Goal: Communication & Community: Share content

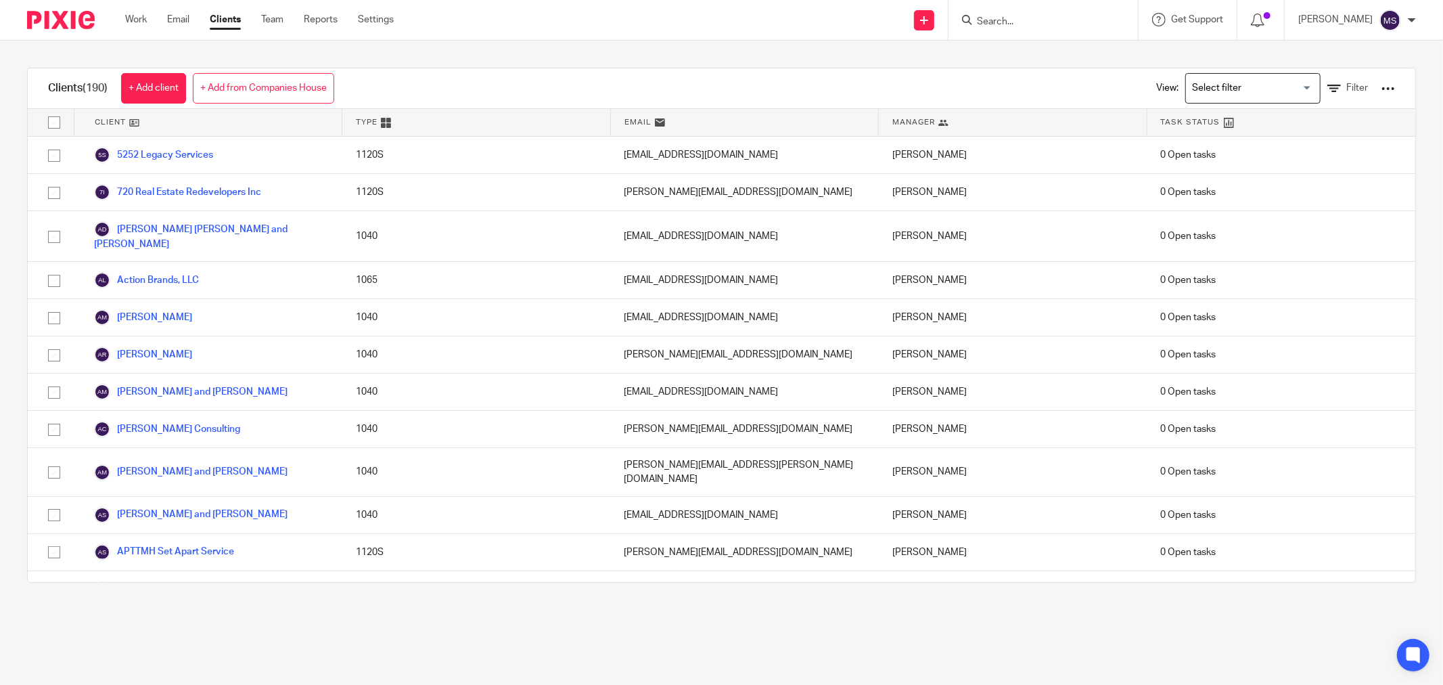
click at [1381, 83] on div at bounding box center [1388, 89] width 14 height 14
click at [170, 13] on link "Email" at bounding box center [178, 20] width 22 height 14
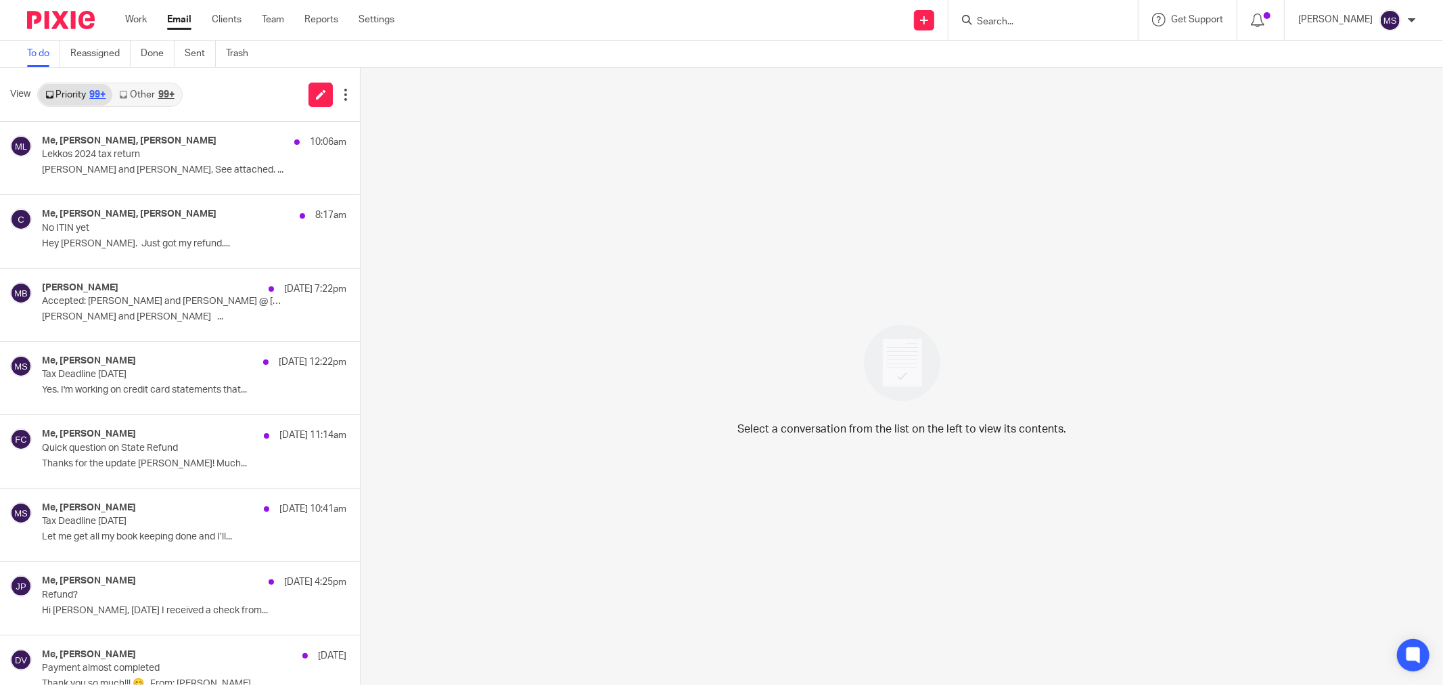
click at [149, 27] on div "Work Email Clients Team Reports Settings Work Email Clients Team Reports Settin…" at bounding box center [263, 20] width 303 height 40
click at [223, 19] on link "Clients" at bounding box center [227, 20] width 30 height 14
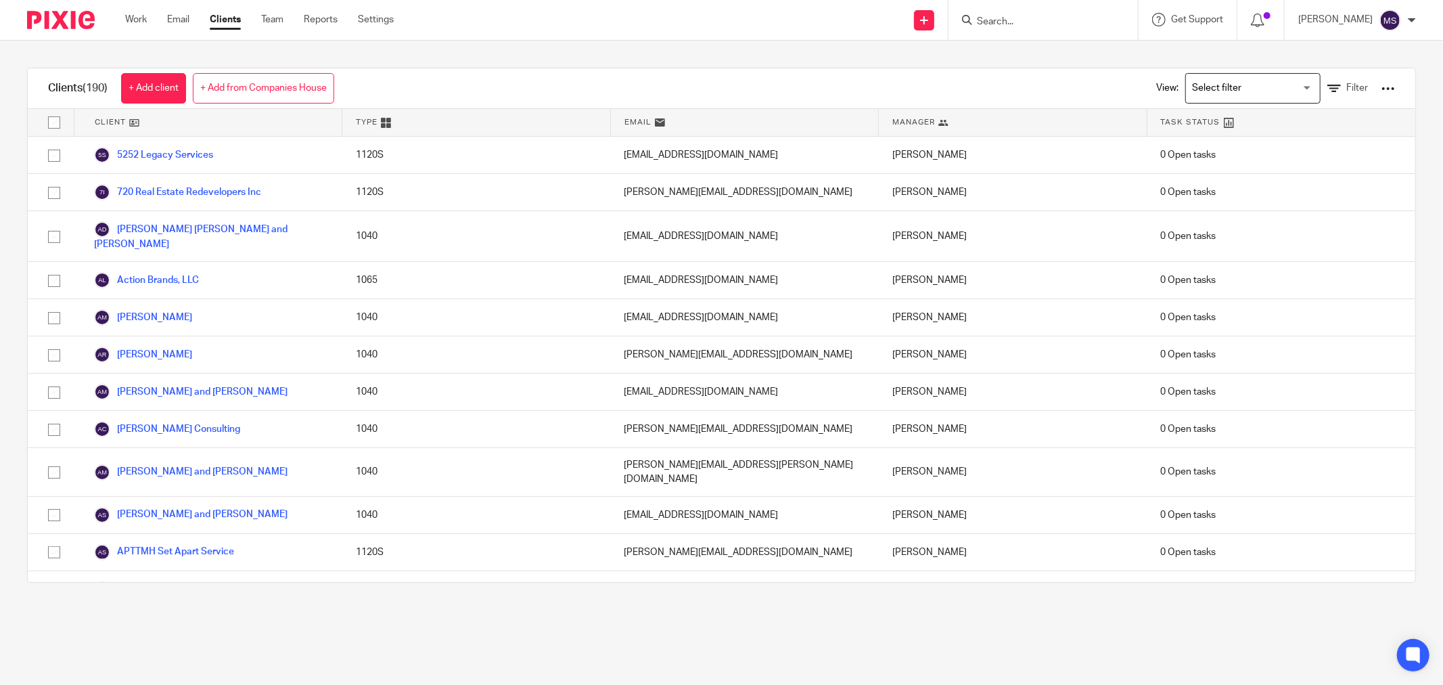
click at [57, 118] on input "checkbox" at bounding box center [54, 123] width 26 height 26
checkbox input "true"
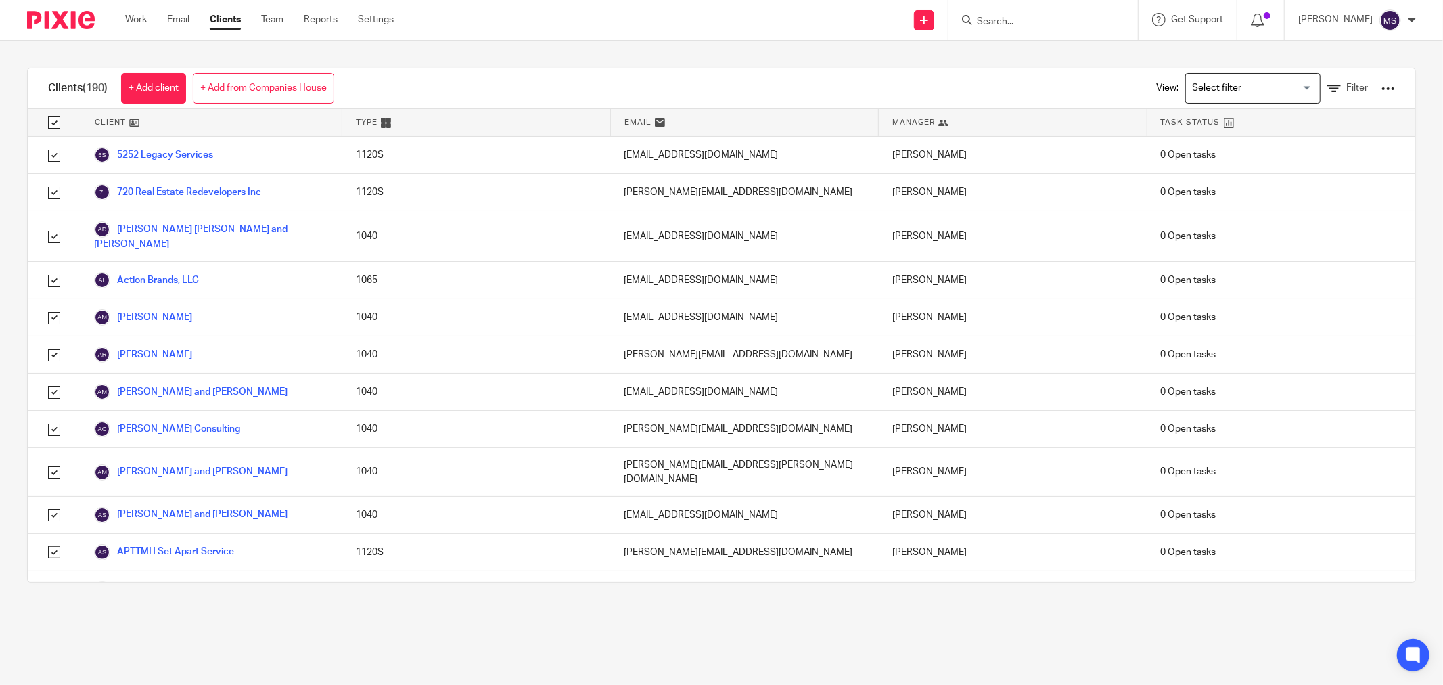
checkbox input "true"
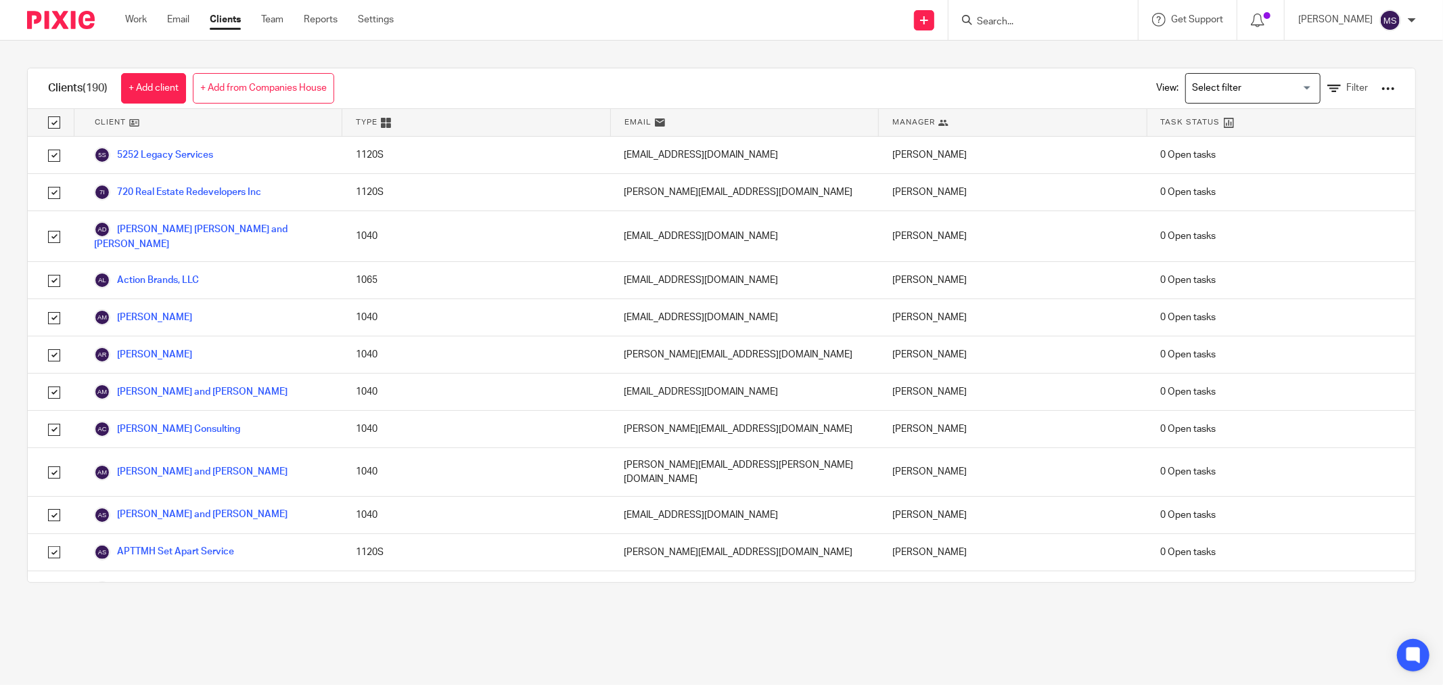
checkbox input "true"
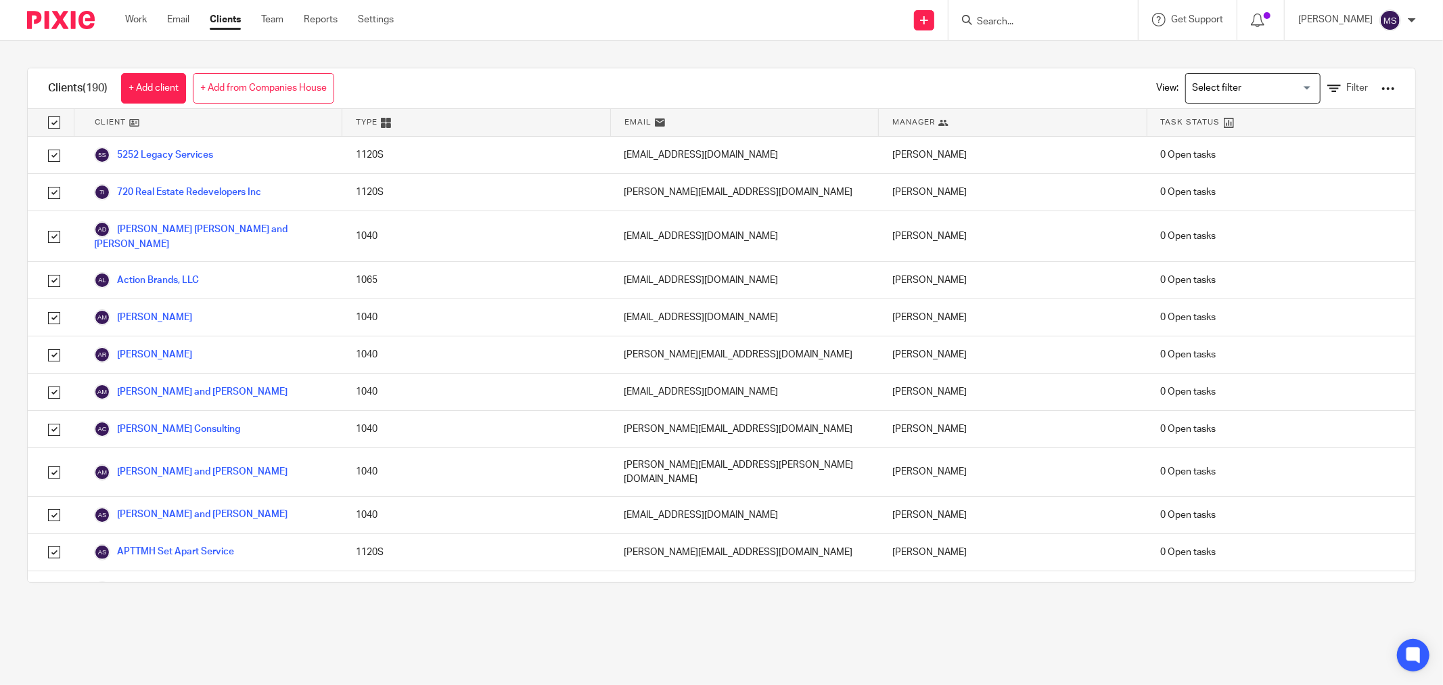
checkbox input "true"
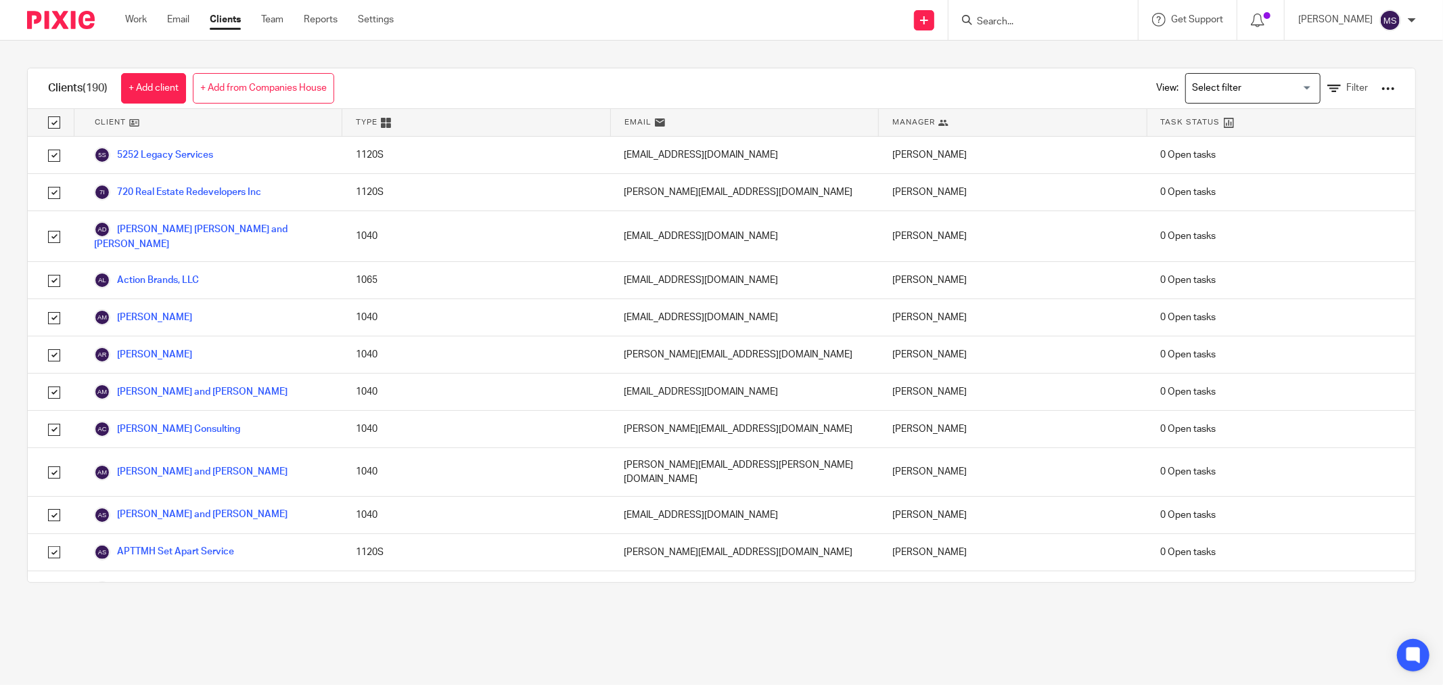
checkbox input "true"
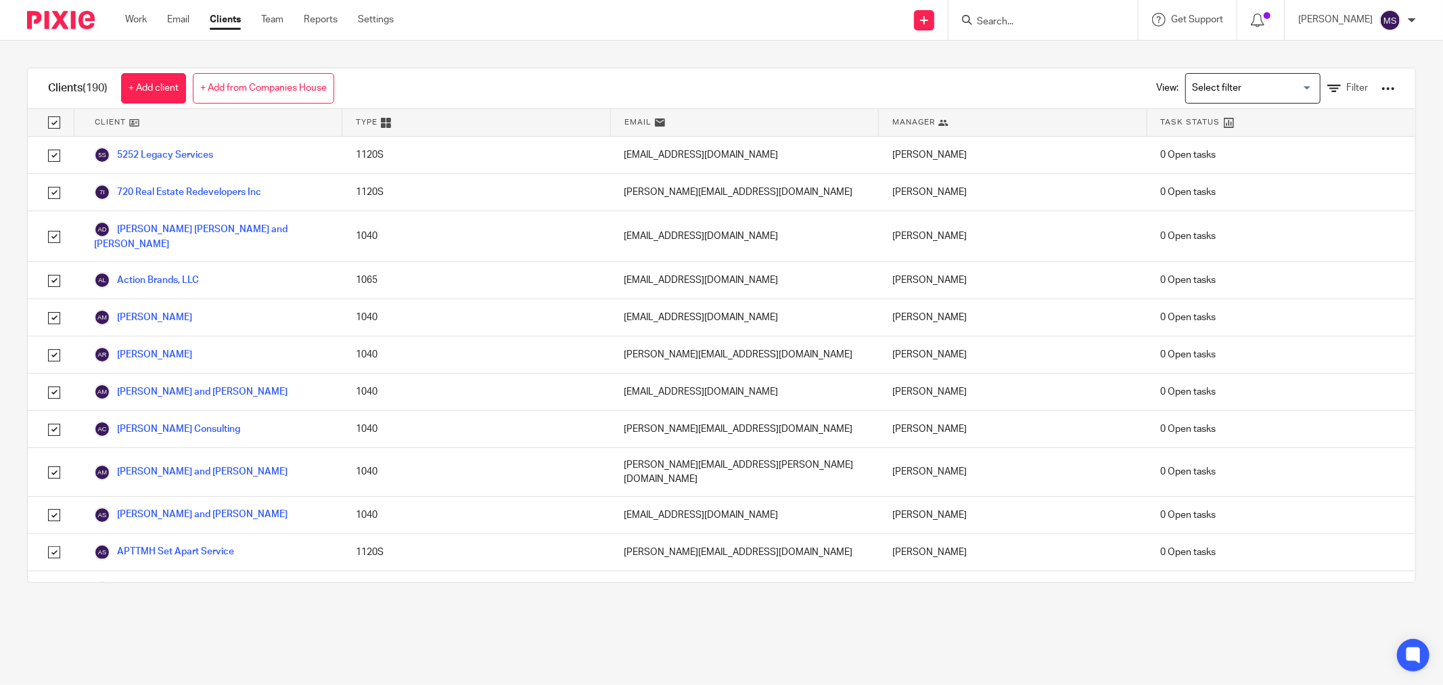
checkbox input "true"
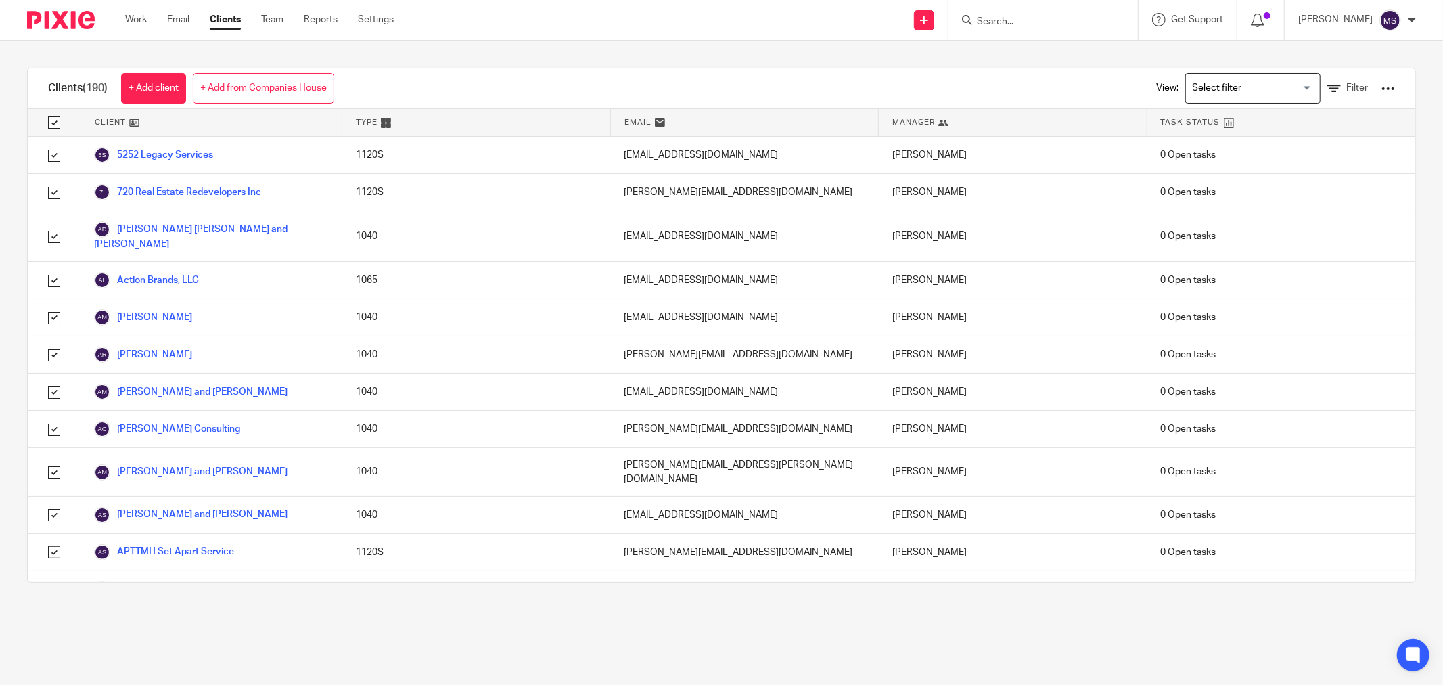
checkbox input "true"
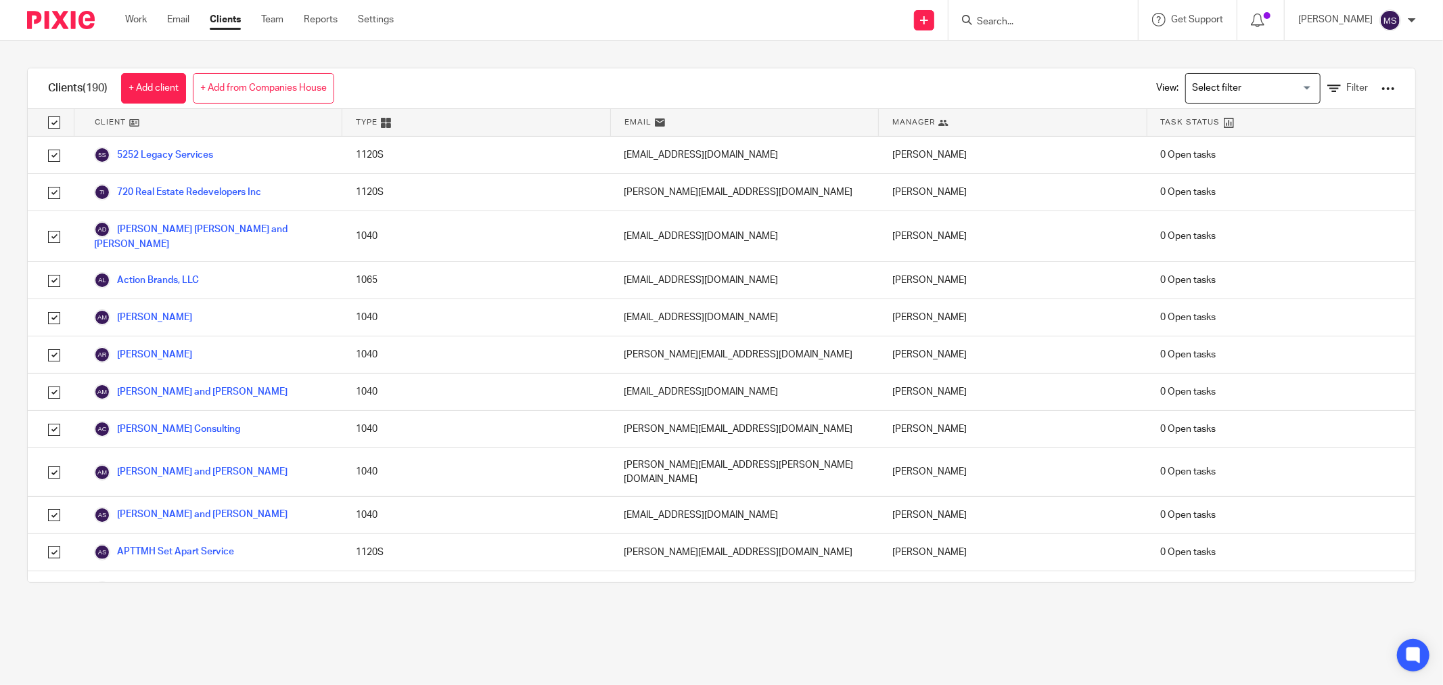
checkbox input "true"
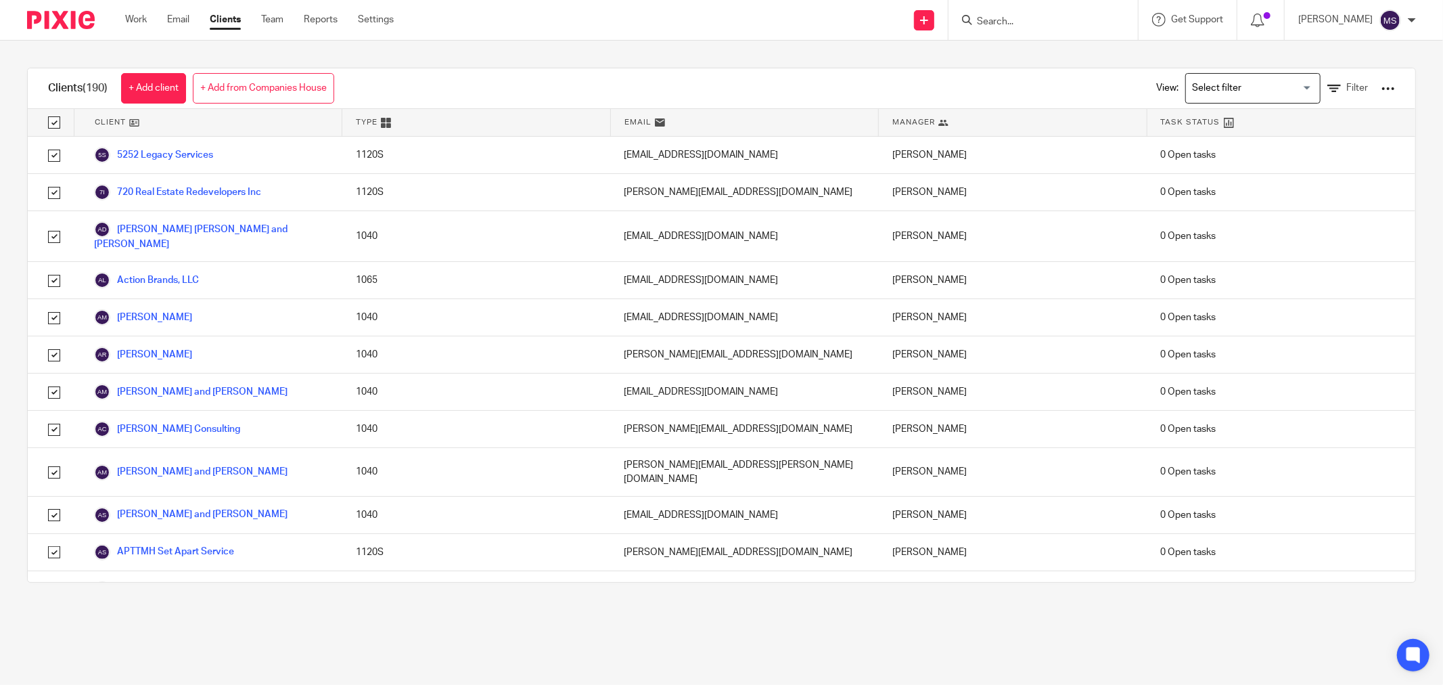
checkbox input "true"
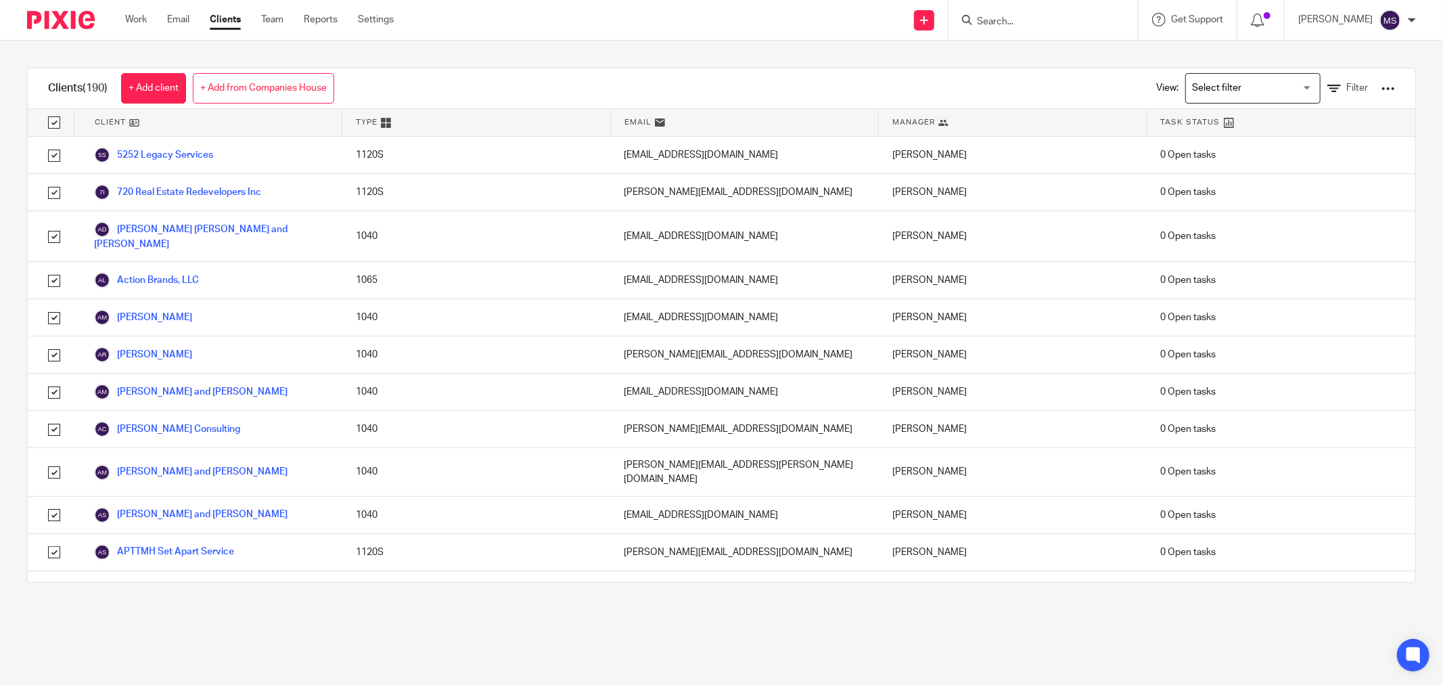
checkbox input "true"
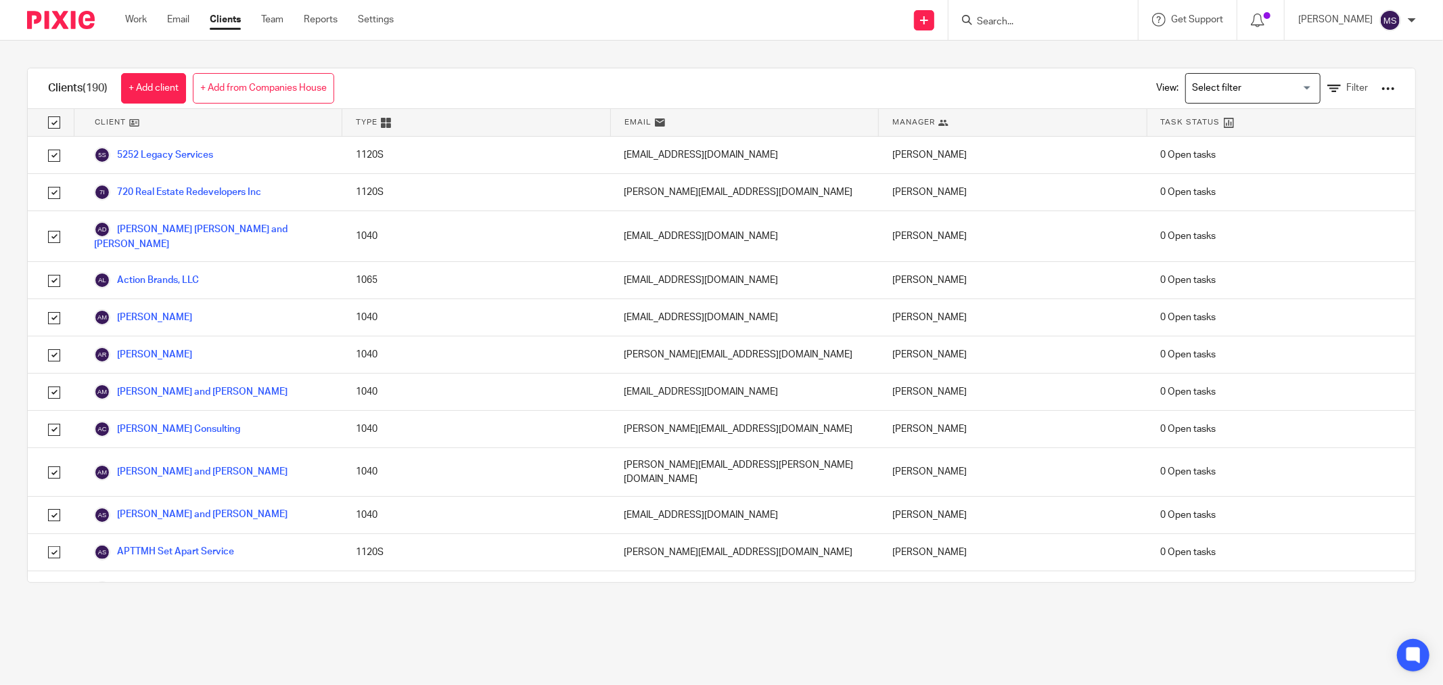
checkbox input "true"
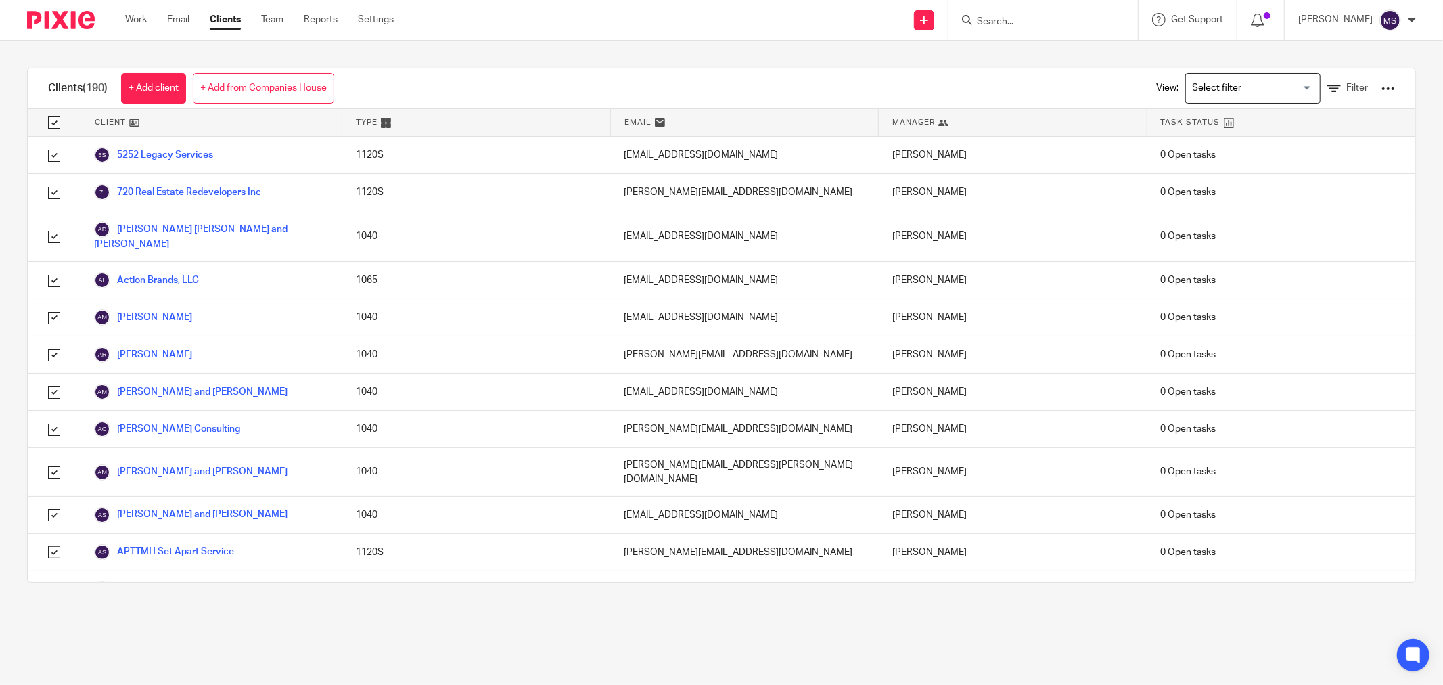
checkbox input "true"
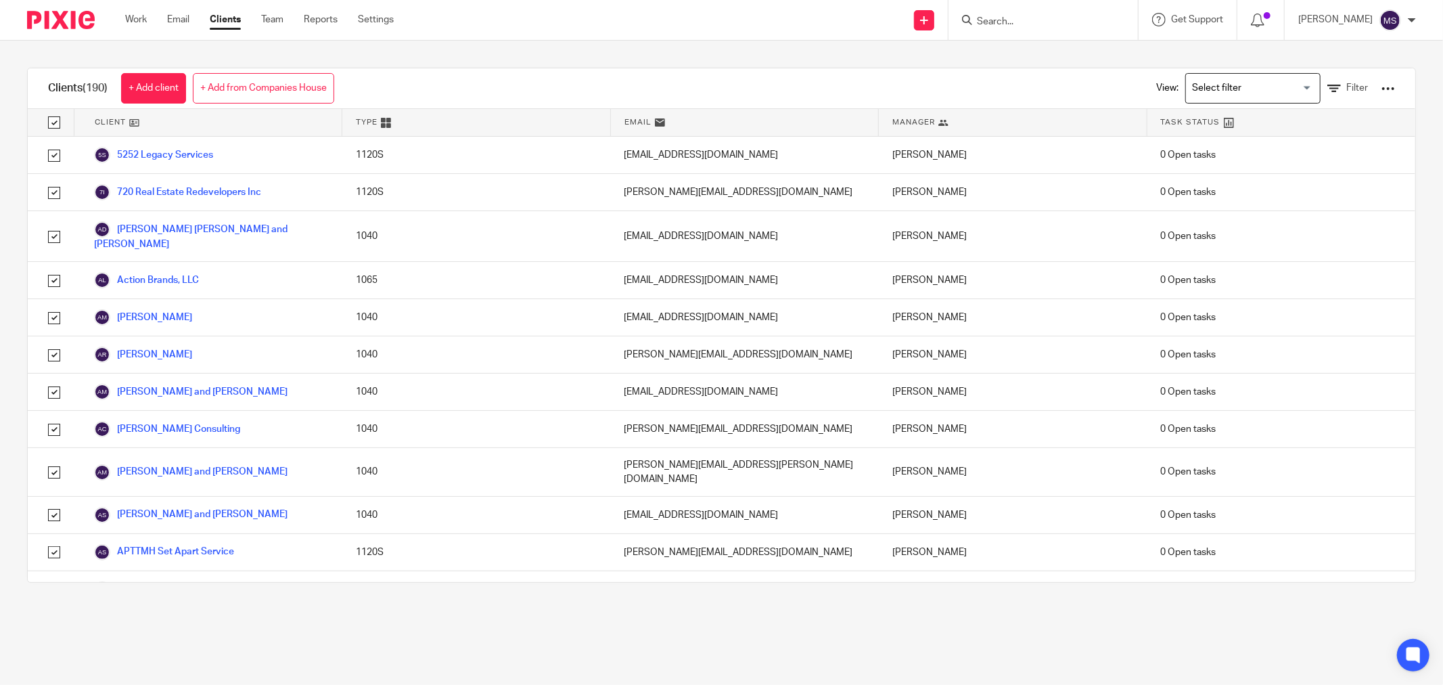
checkbox input "true"
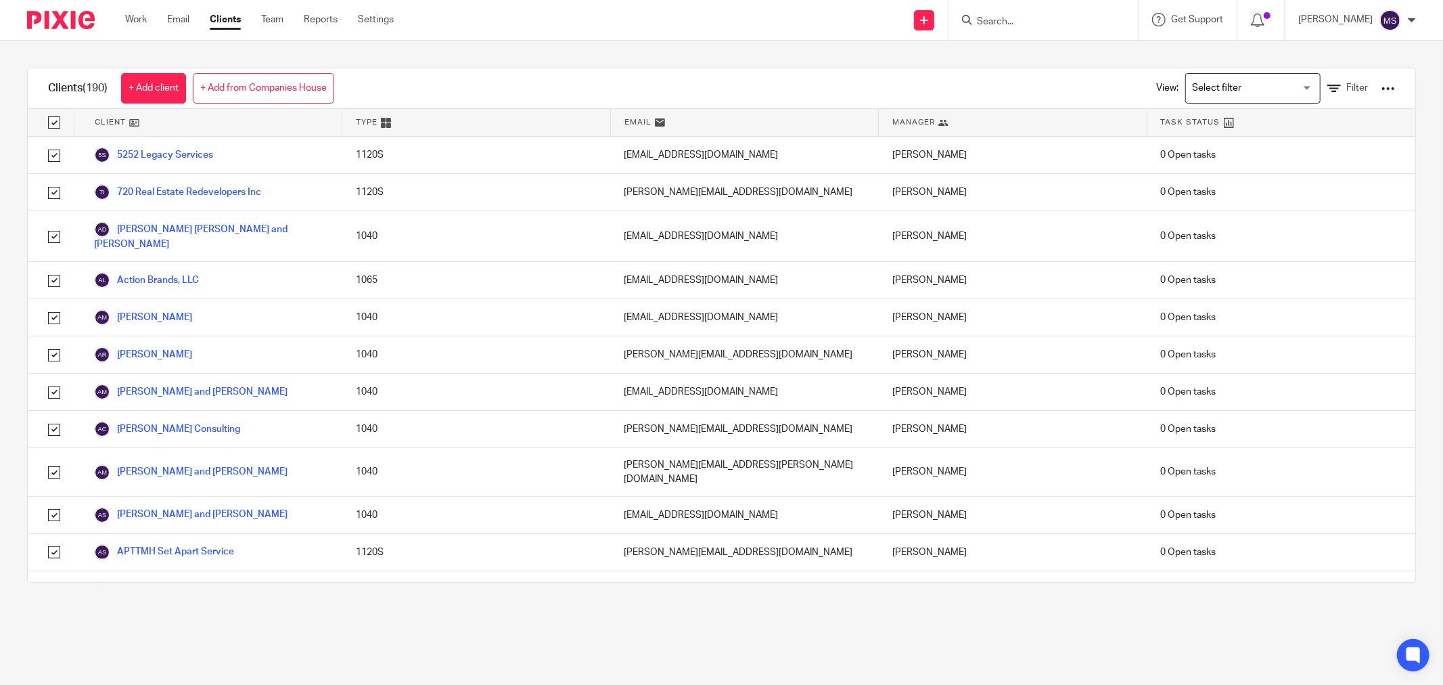
checkbox input "true"
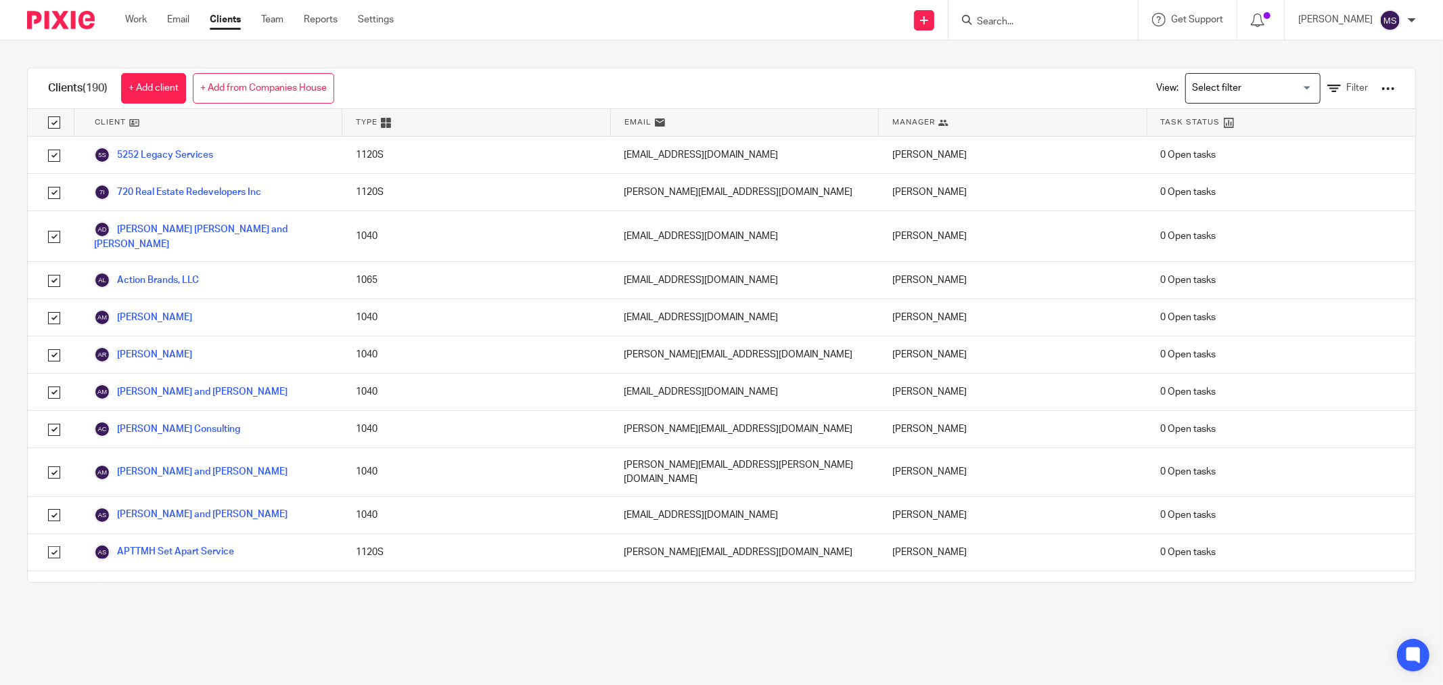
checkbox input "true"
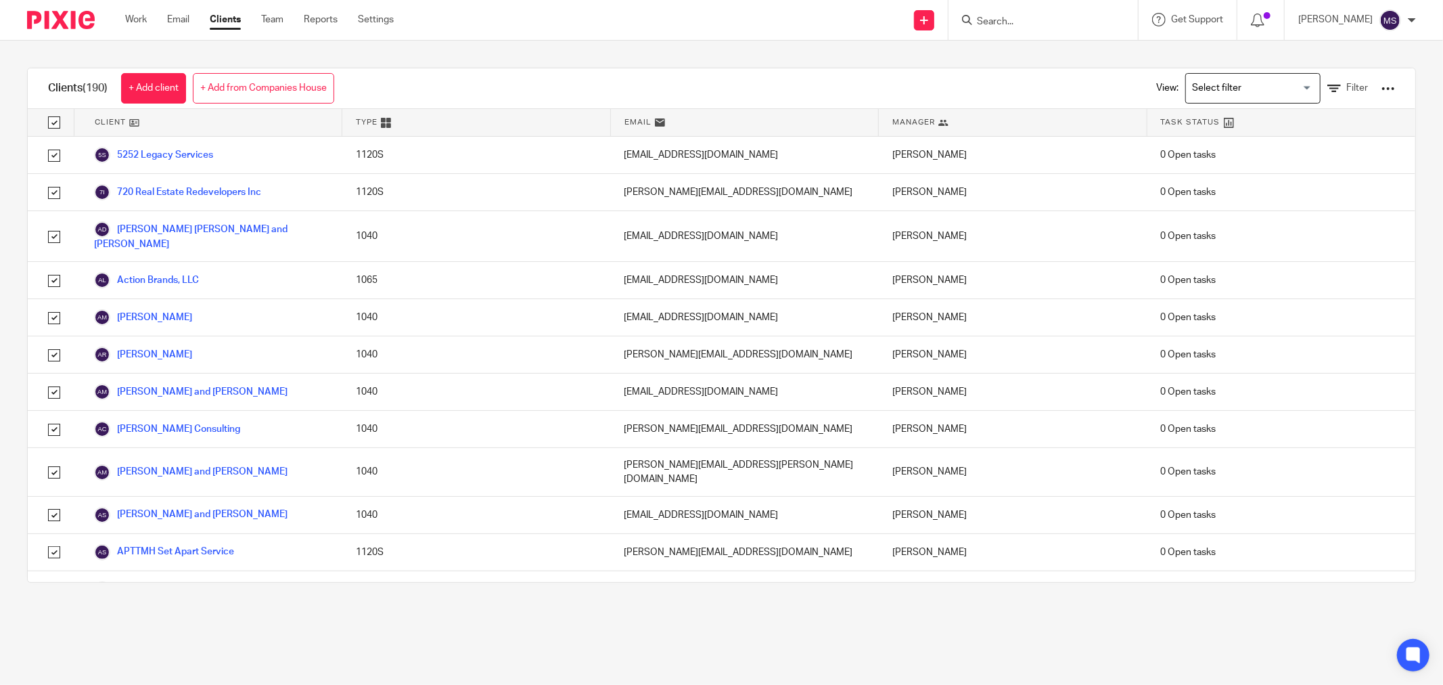
checkbox input "true"
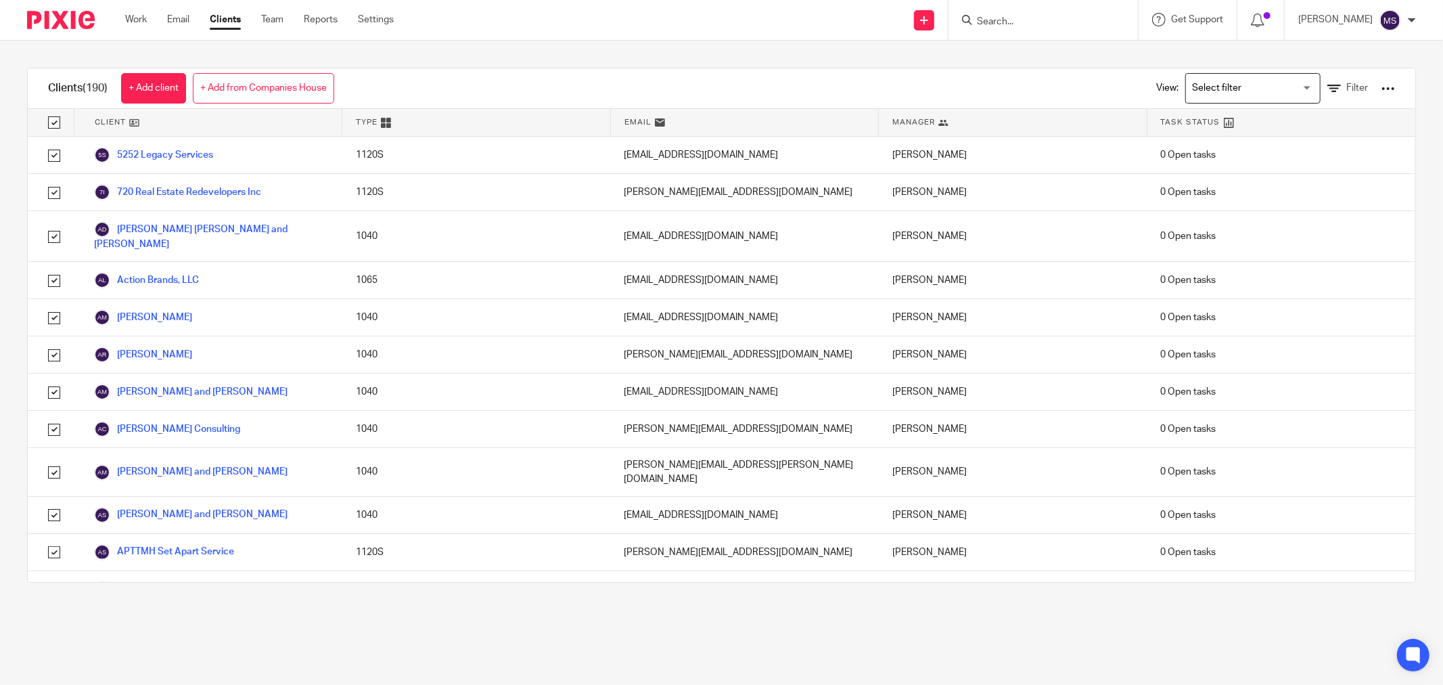
checkbox input "true"
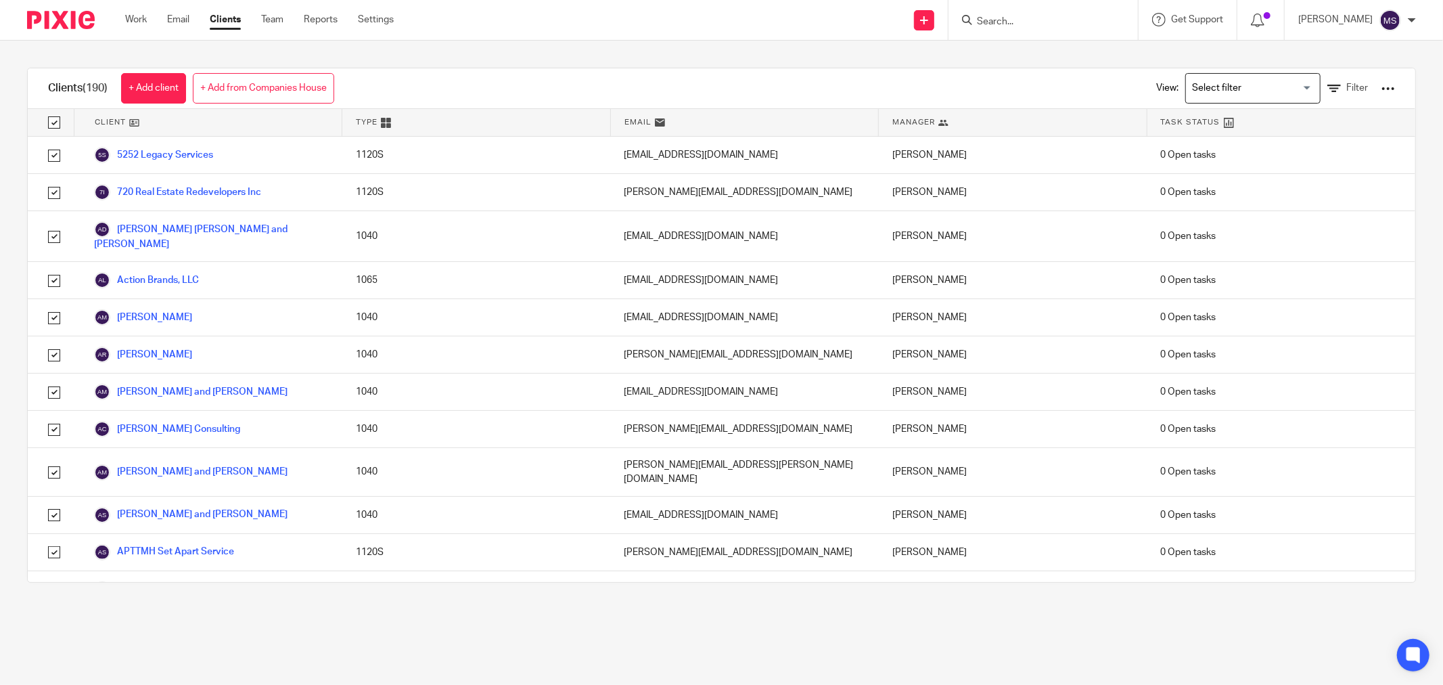
checkbox input "true"
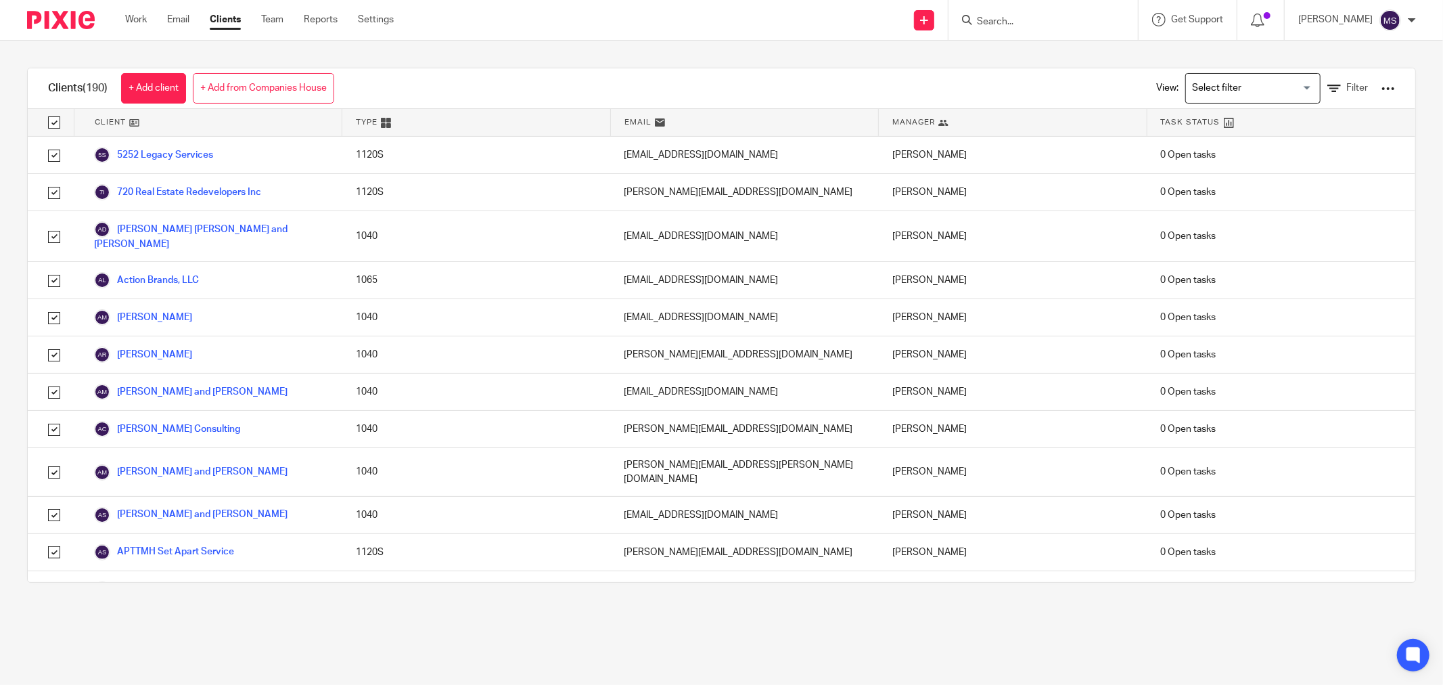
checkbox input "true"
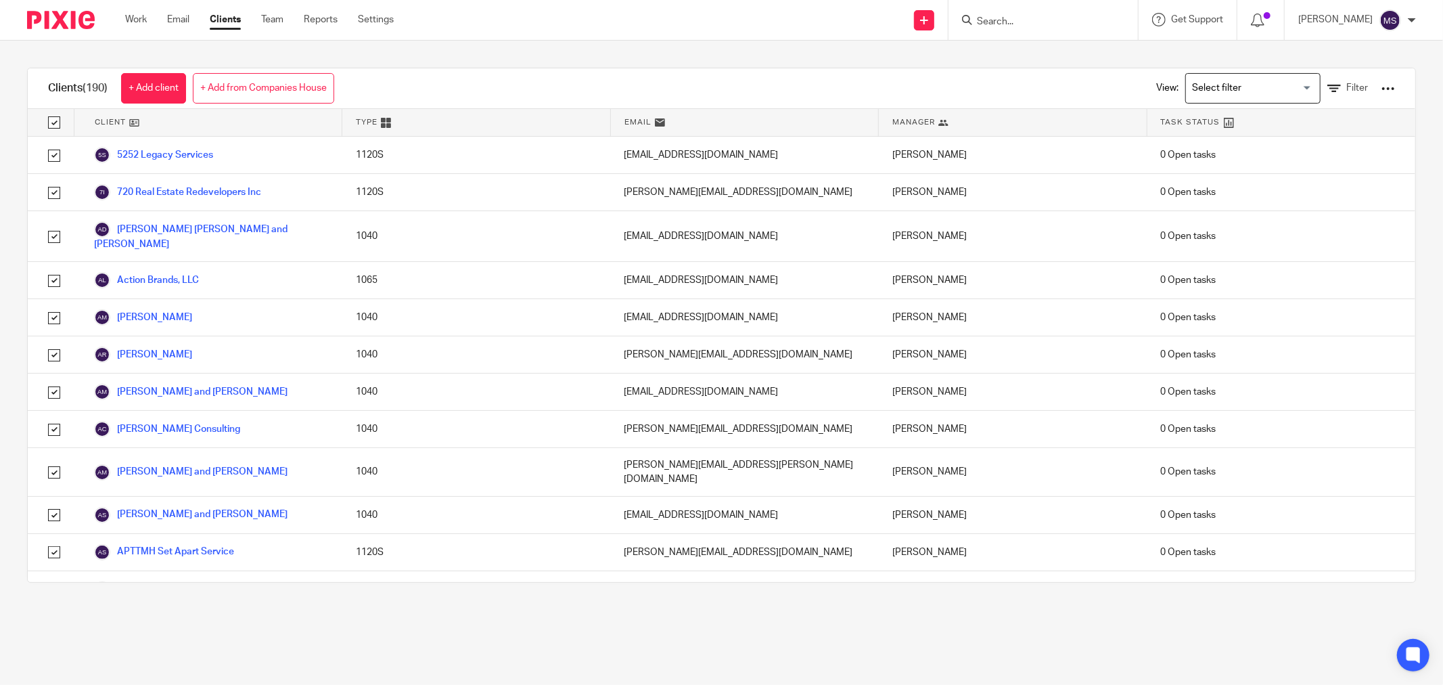
checkbox input "true"
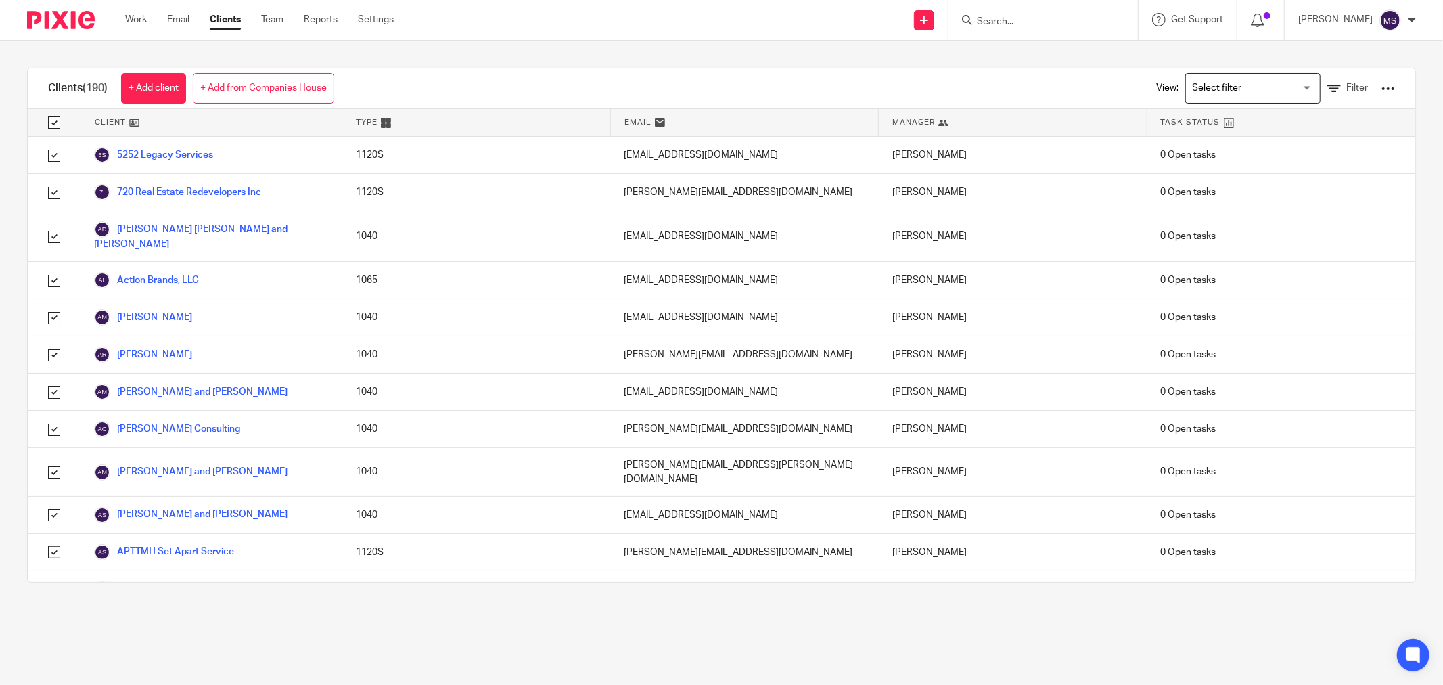
checkbox input "true"
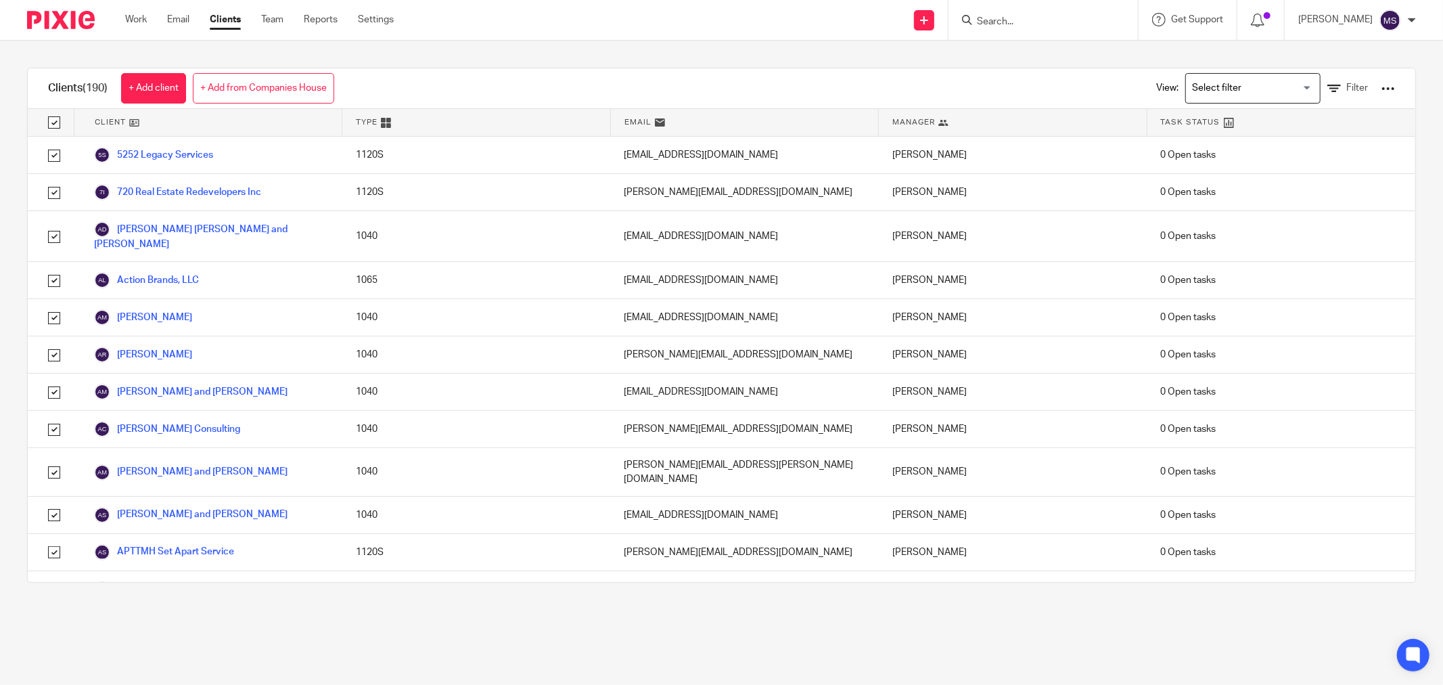
checkbox input "true"
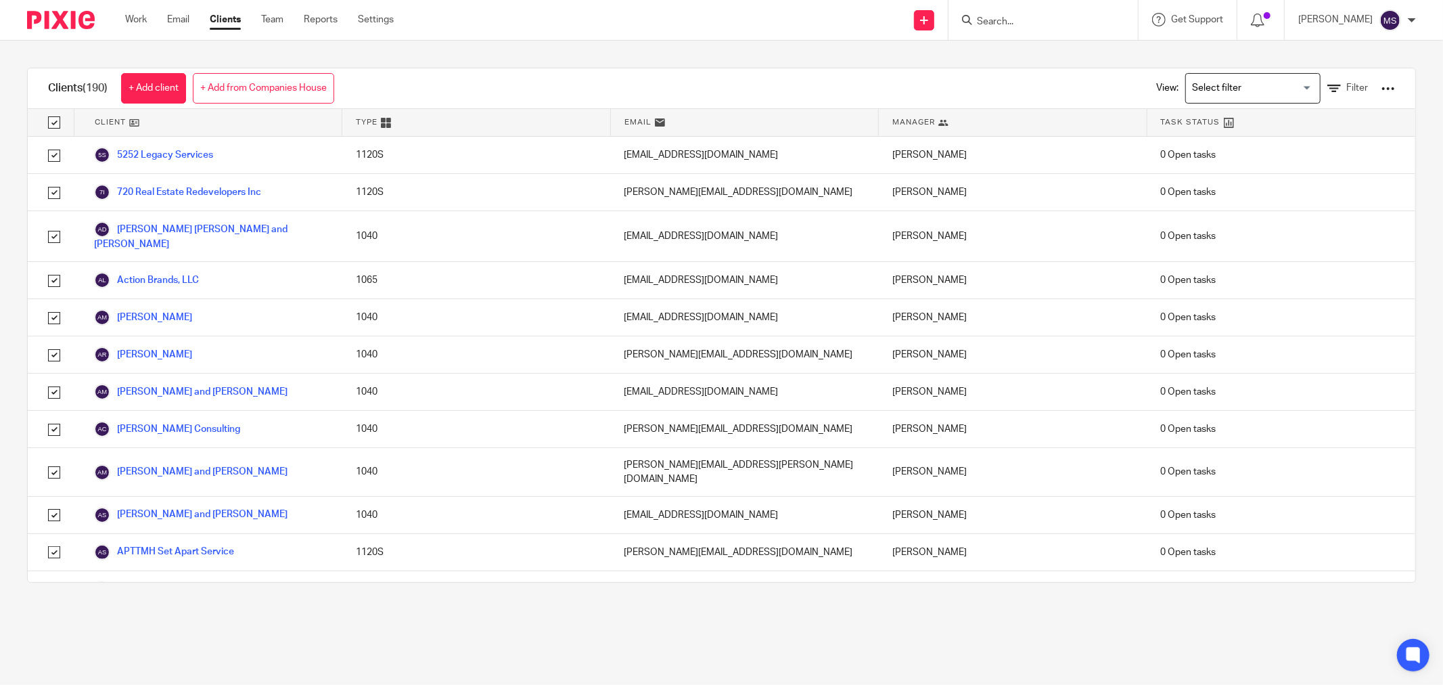
checkbox input "true"
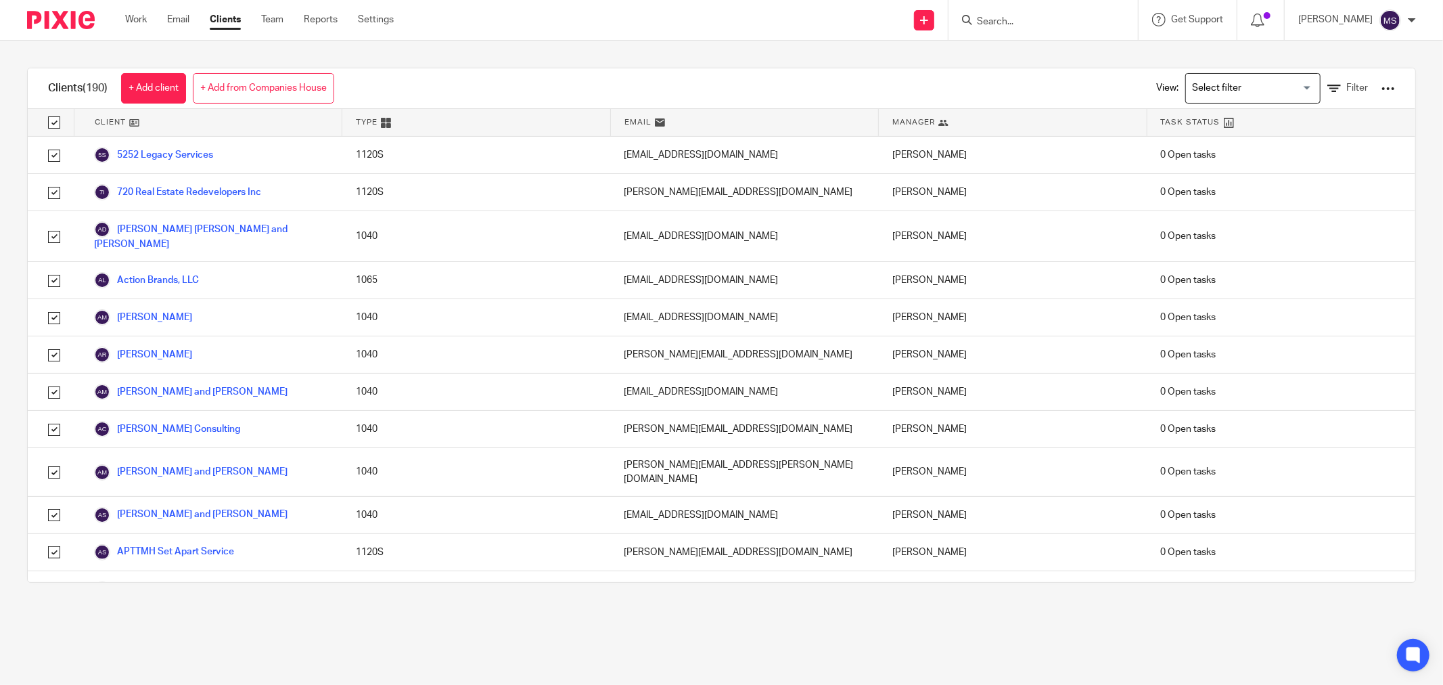
checkbox input "true"
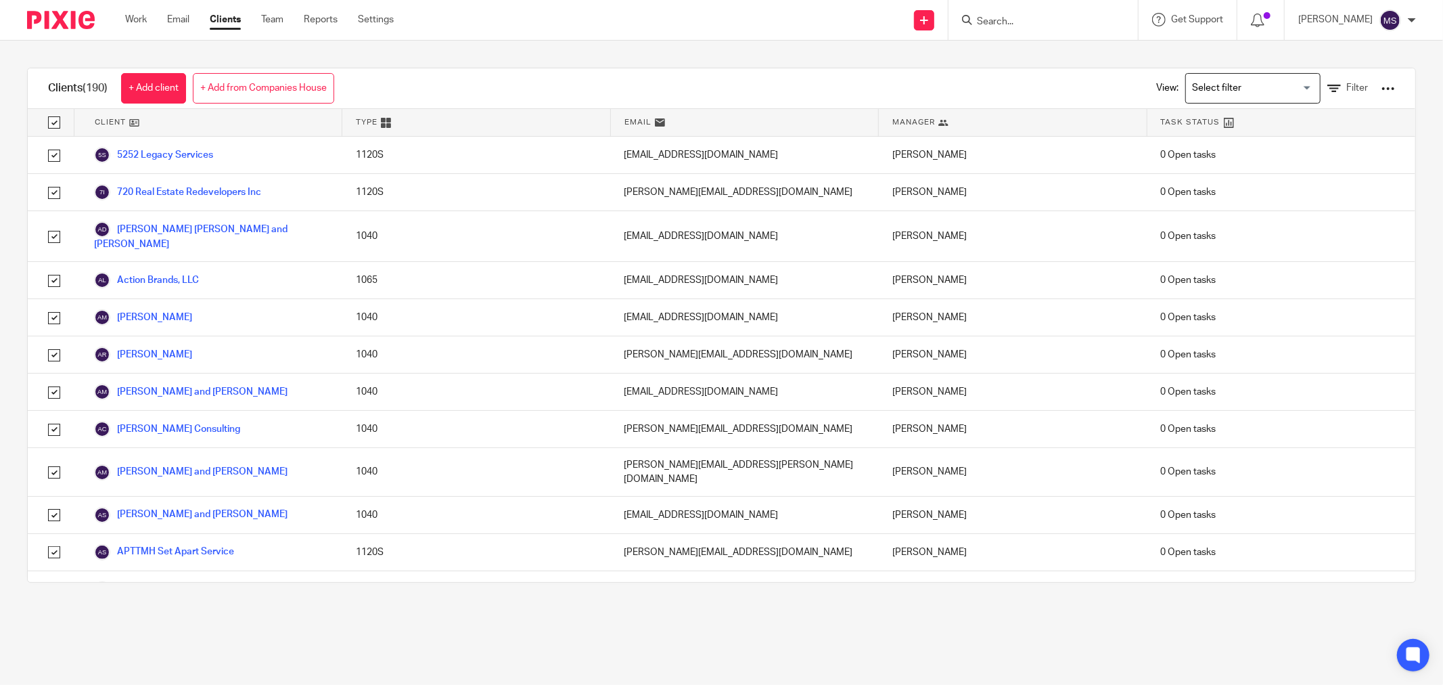
checkbox input "true"
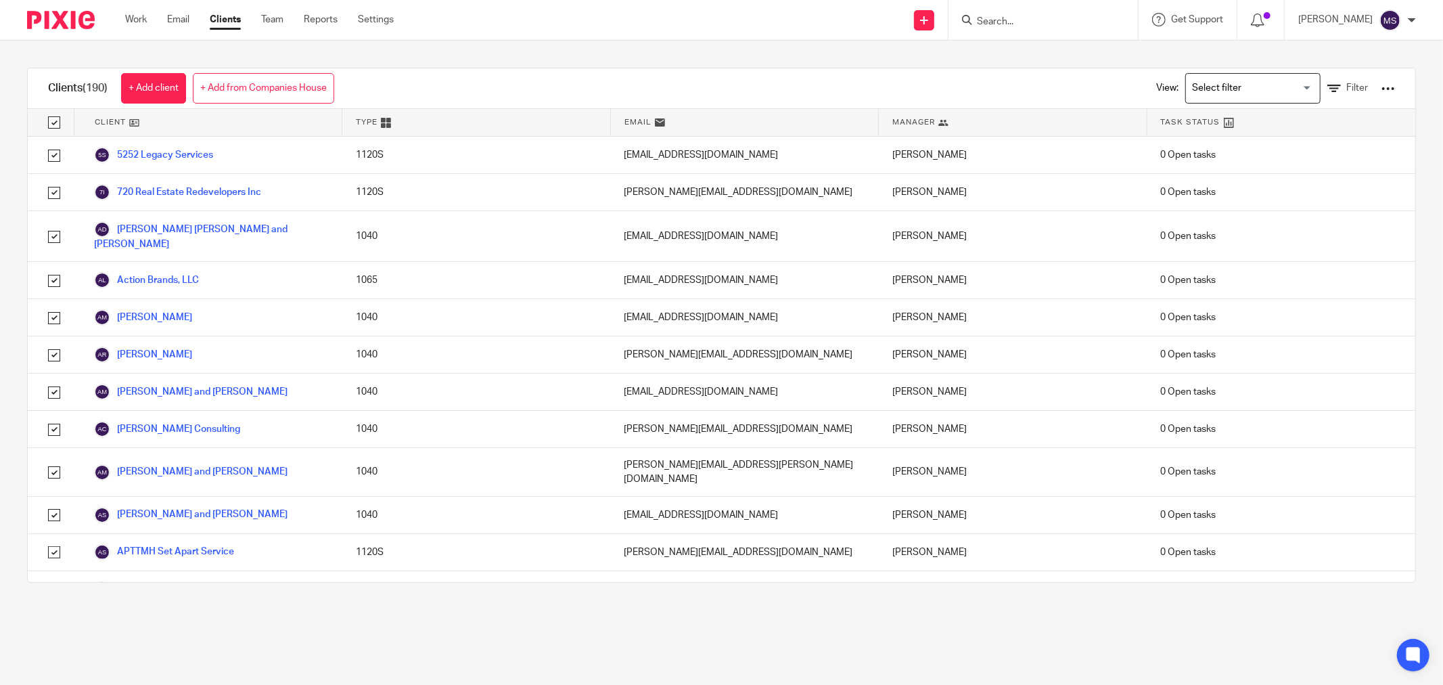
checkbox input "true"
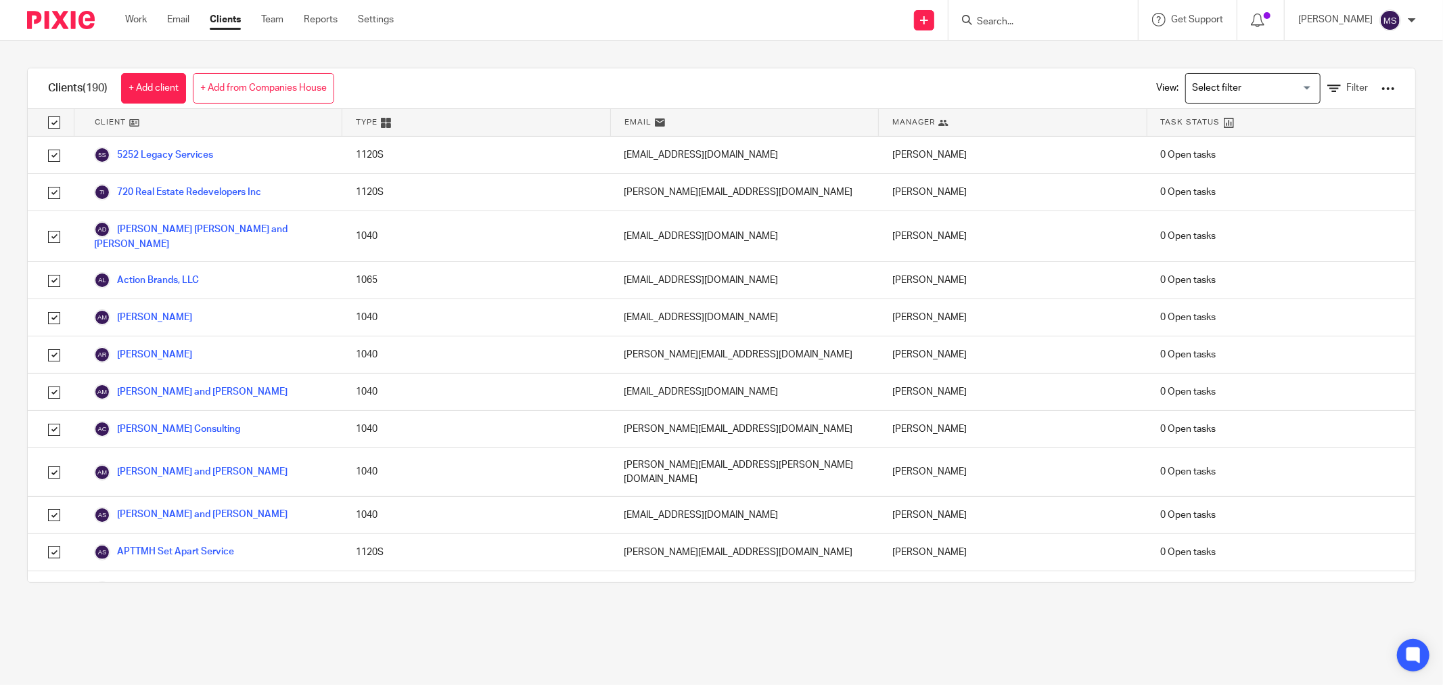
checkbox input "true"
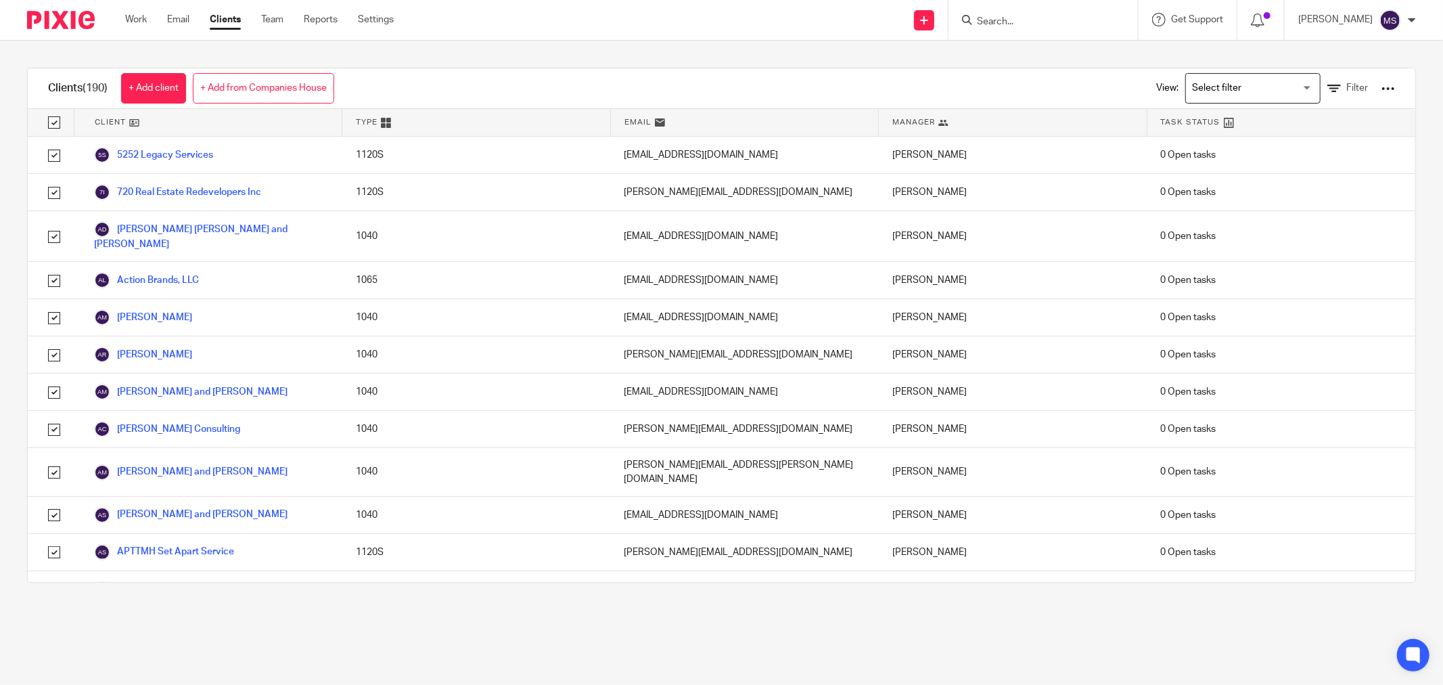
checkbox input "true"
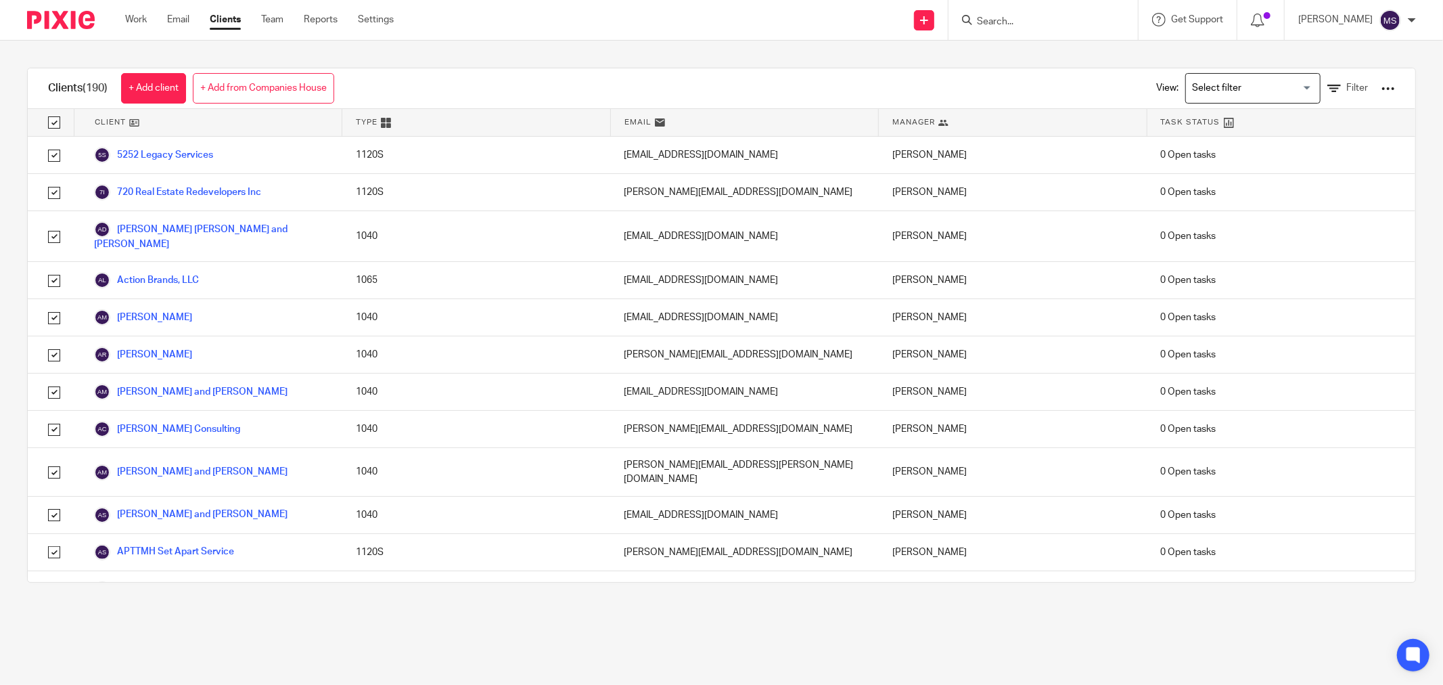
checkbox input "true"
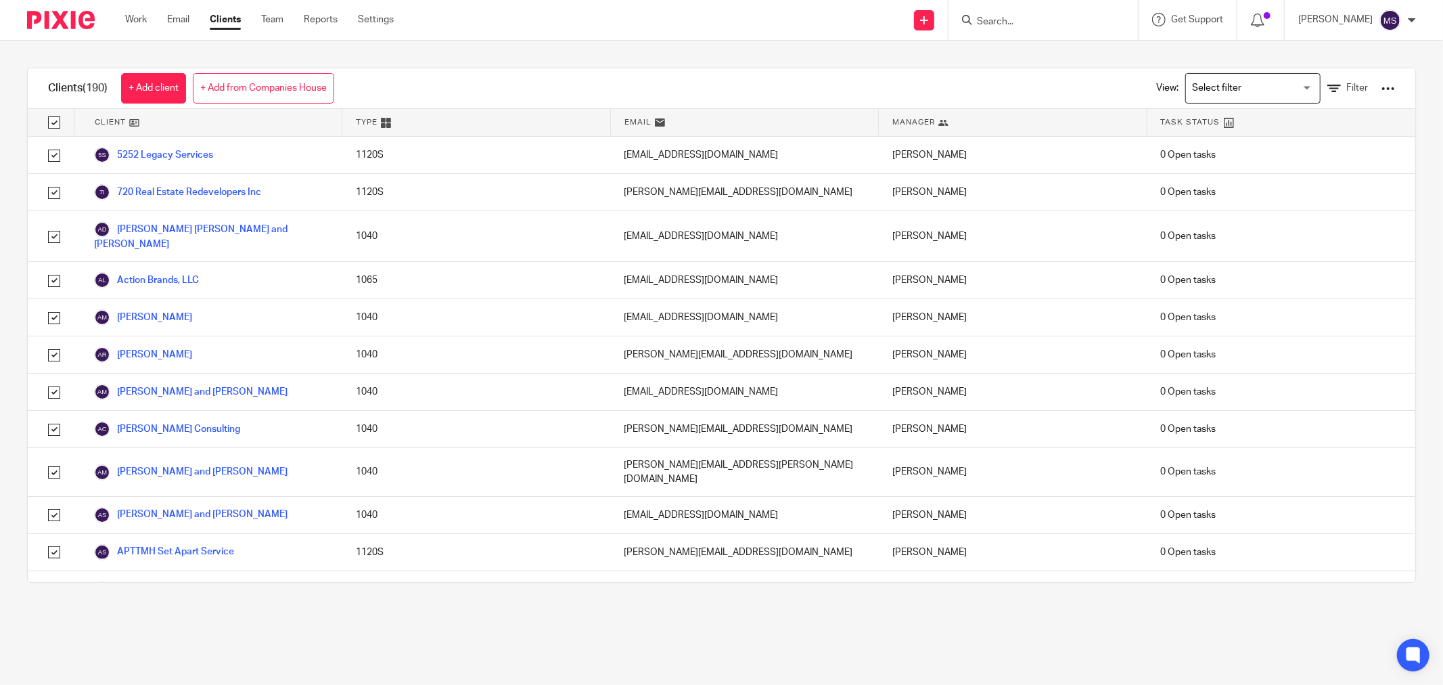
checkbox input "true"
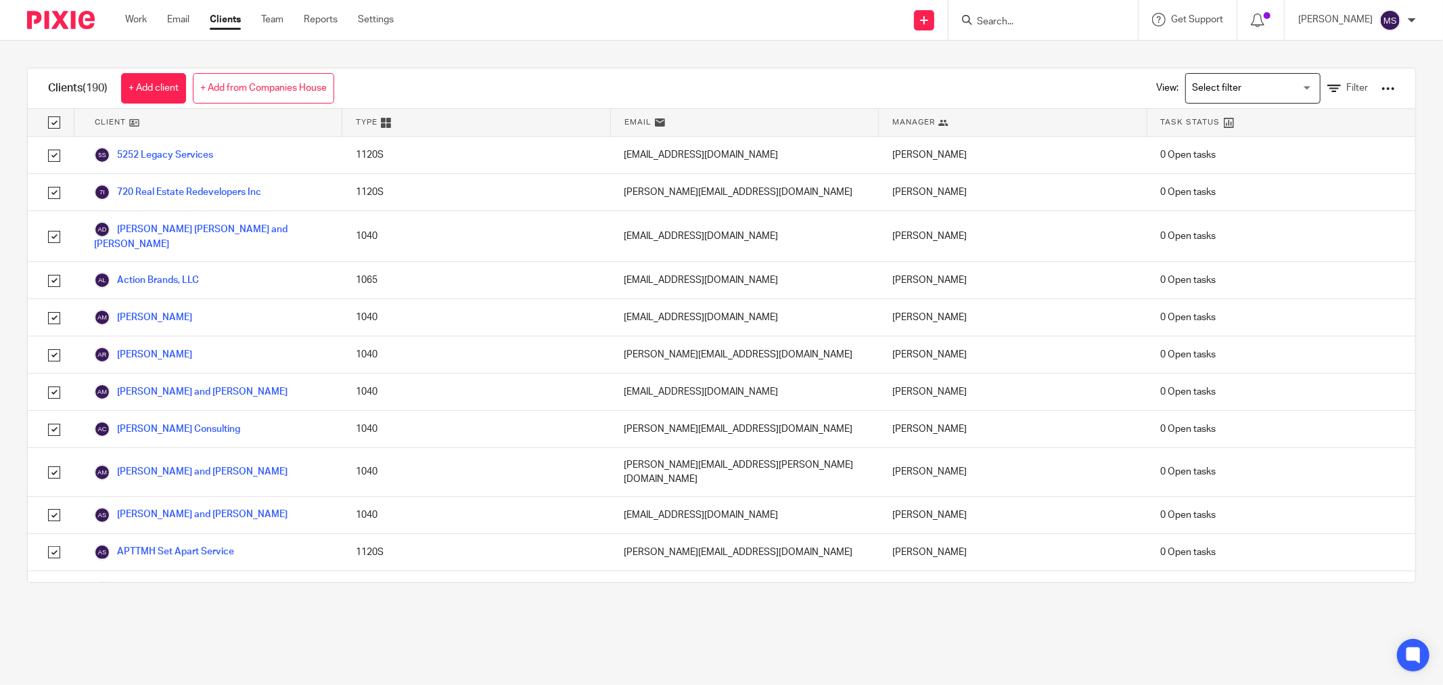
checkbox input "true"
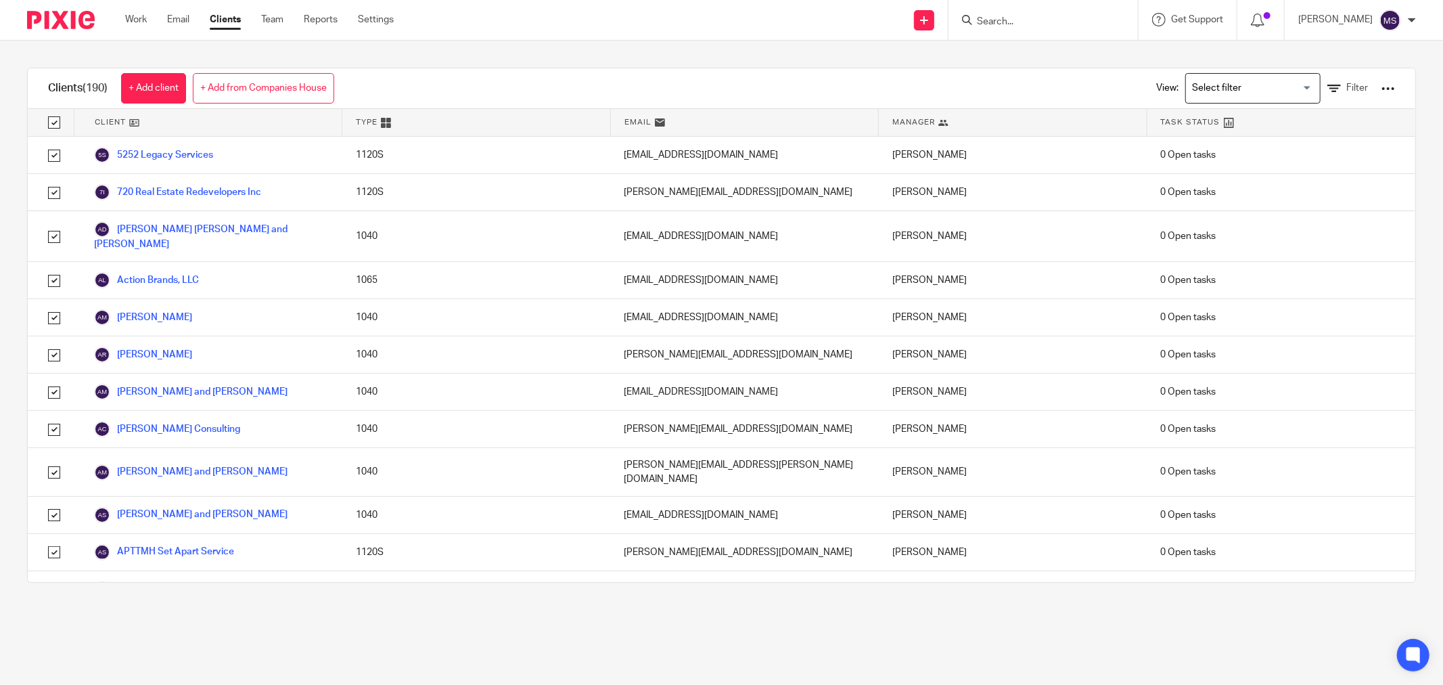
checkbox input "true"
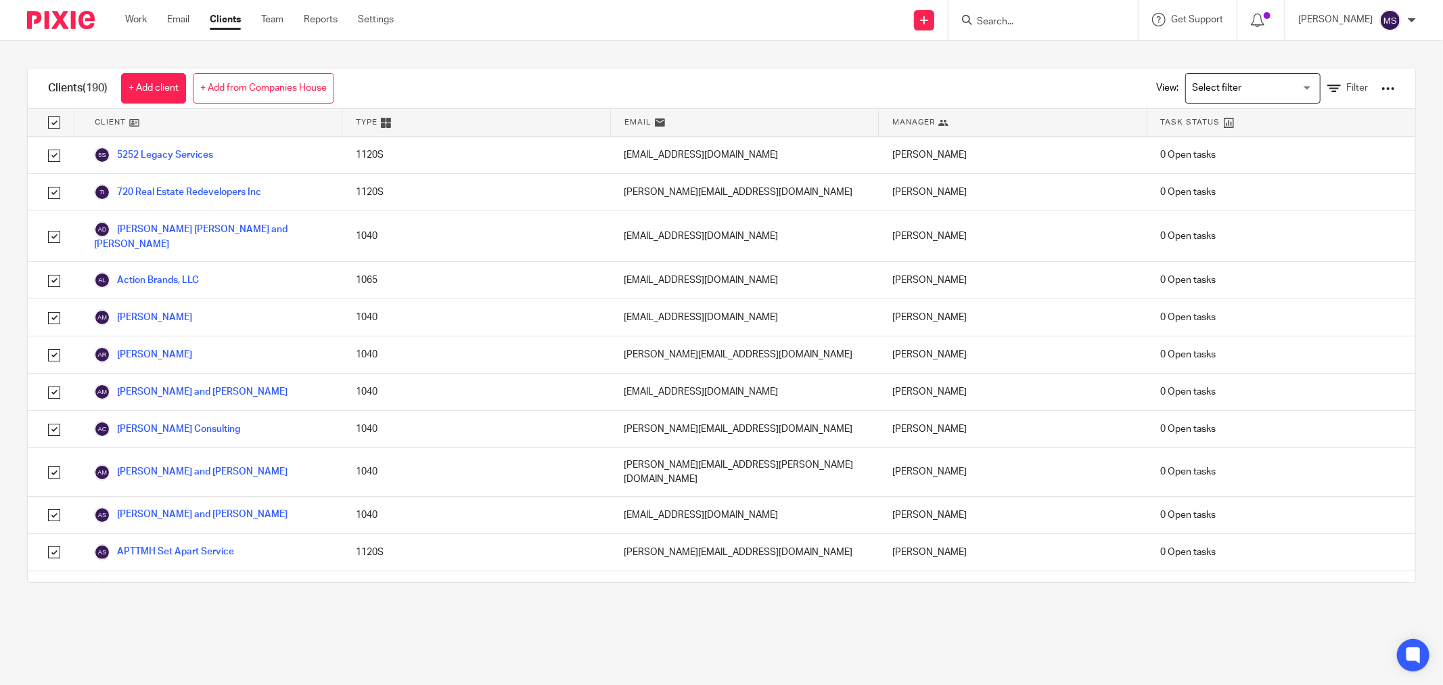
checkbox input "true"
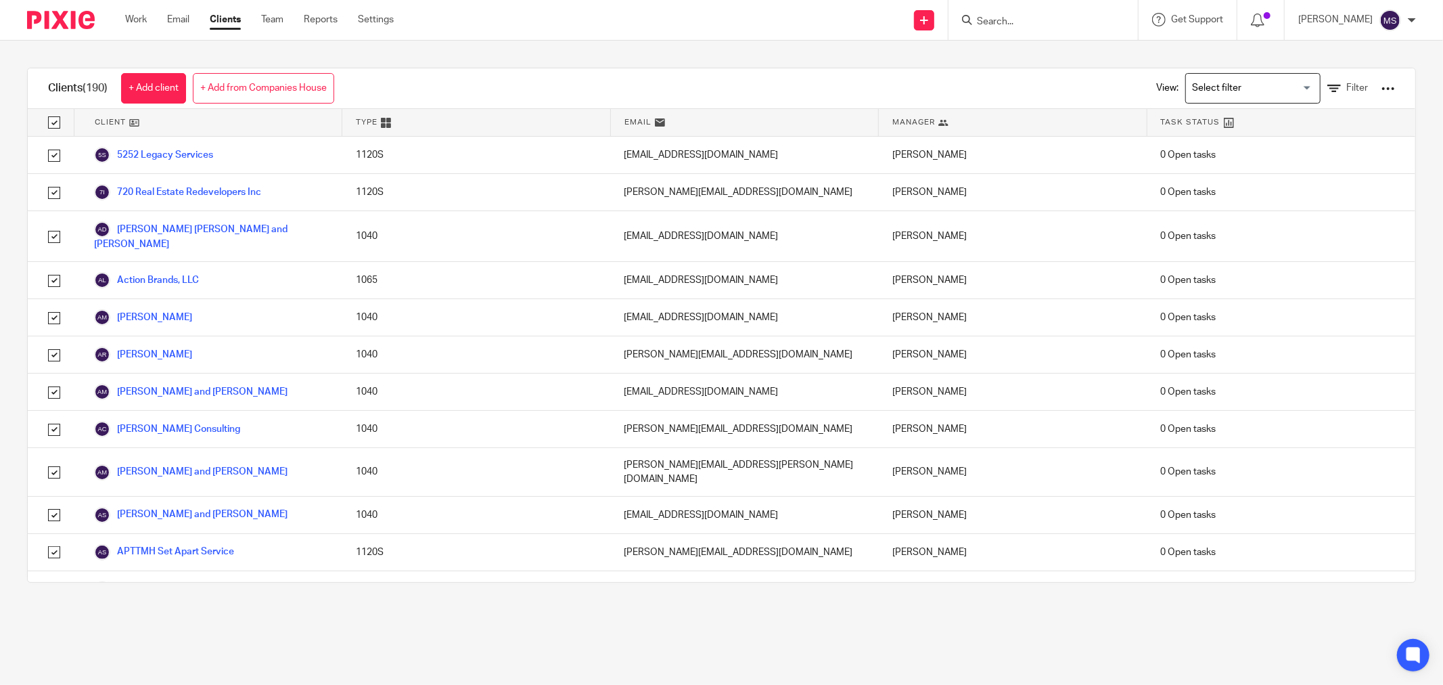
checkbox input "true"
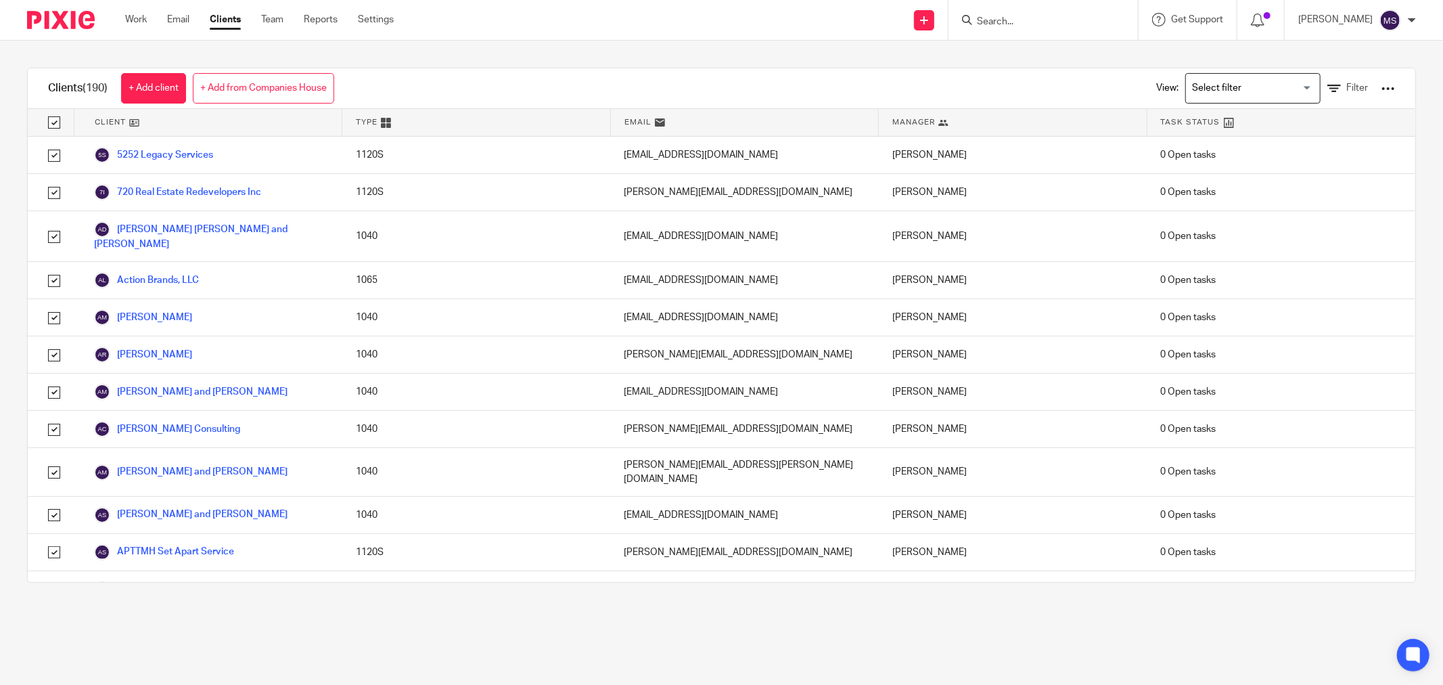
checkbox input "true"
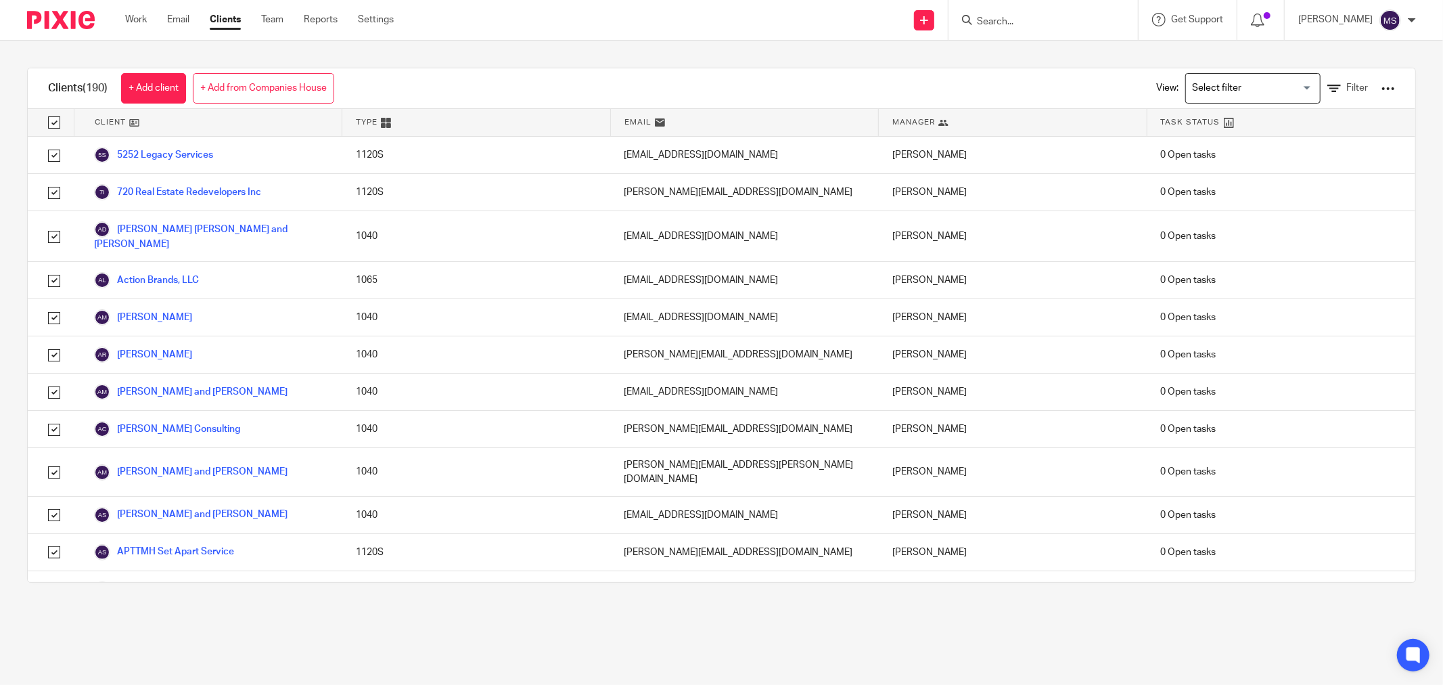
checkbox input "true"
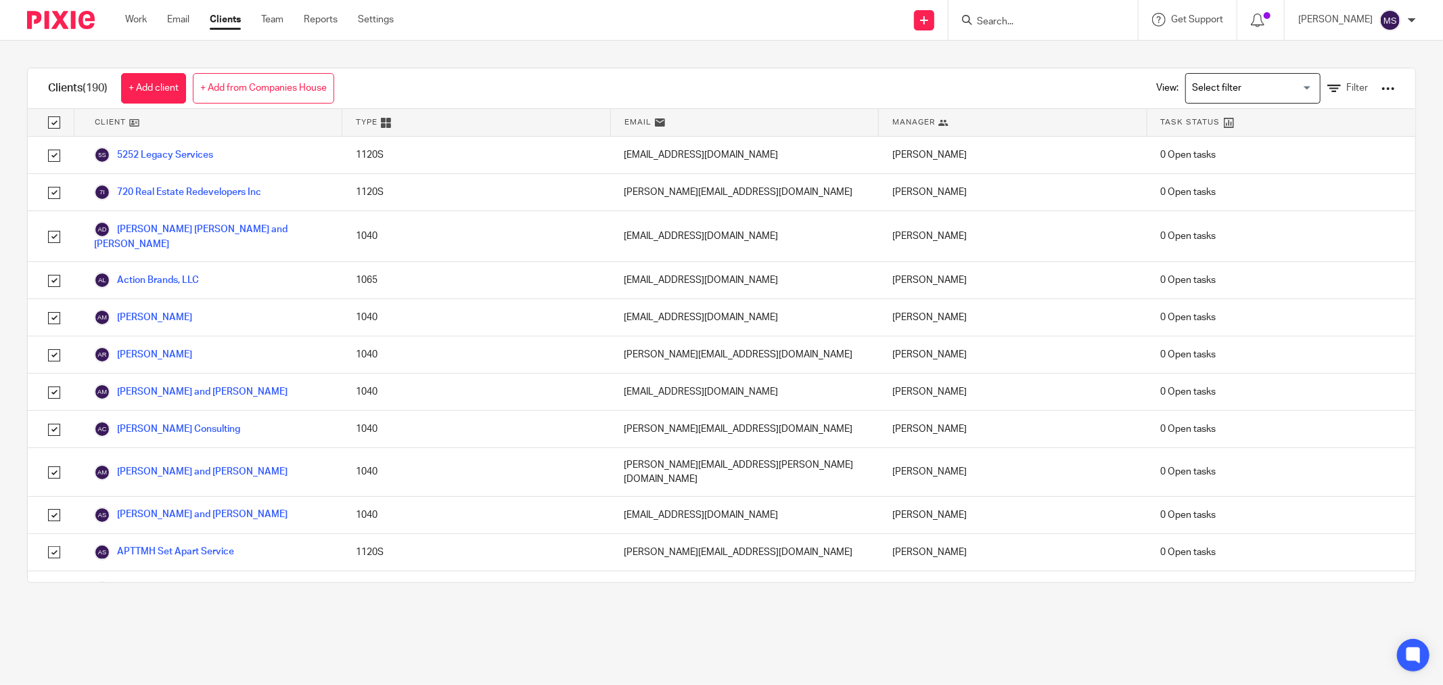
checkbox input "true"
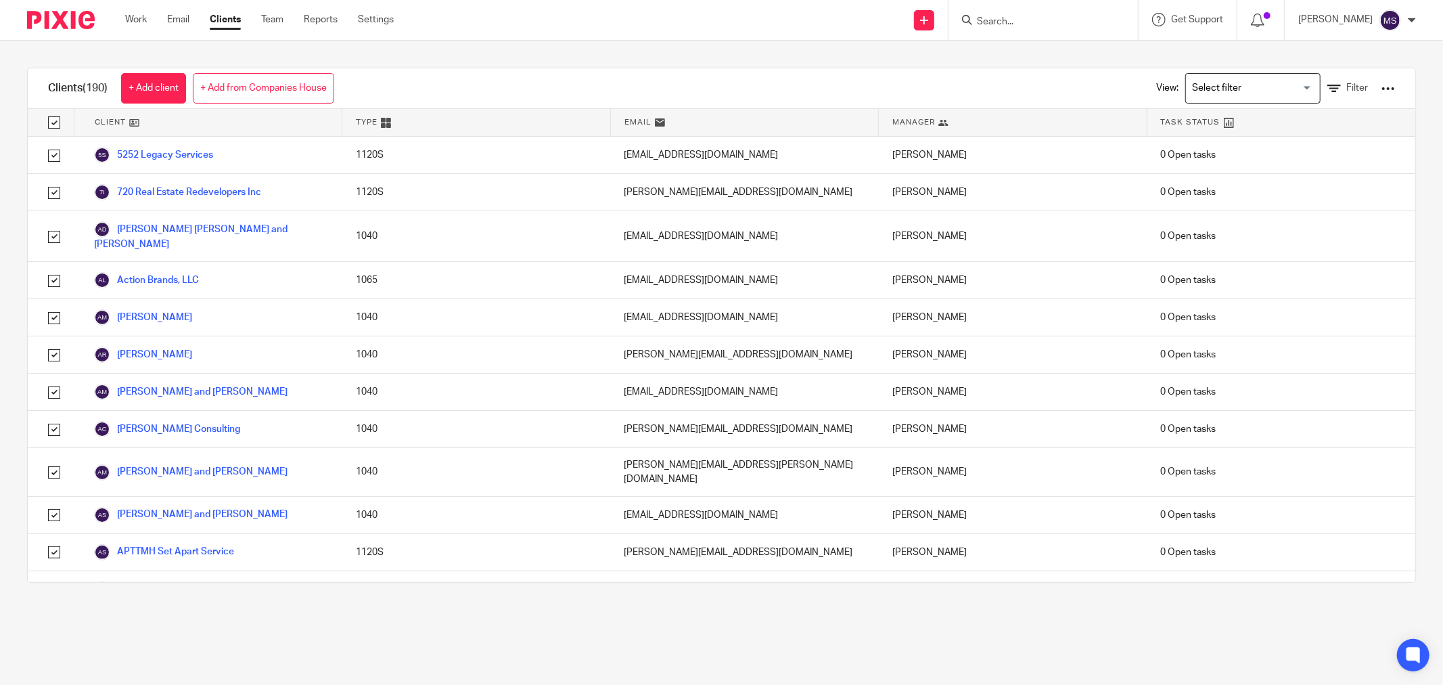
checkbox input "true"
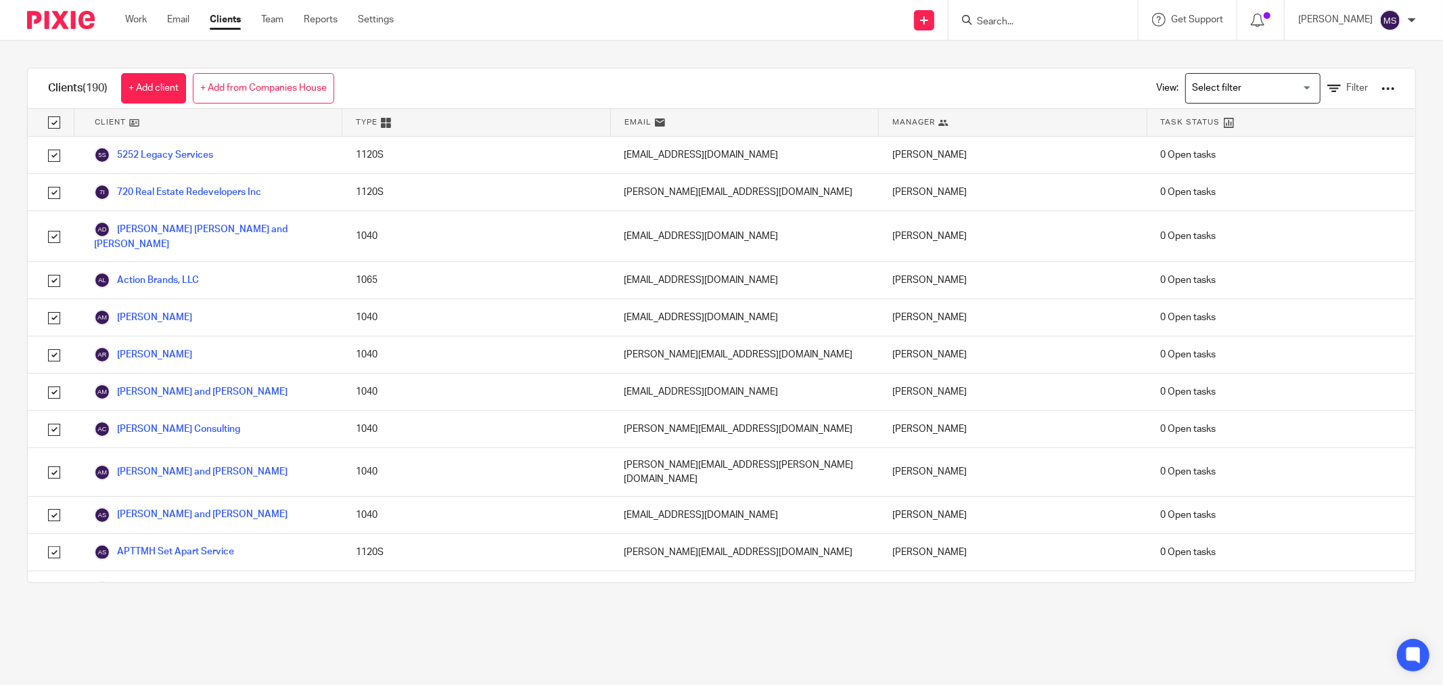
checkbox input "true"
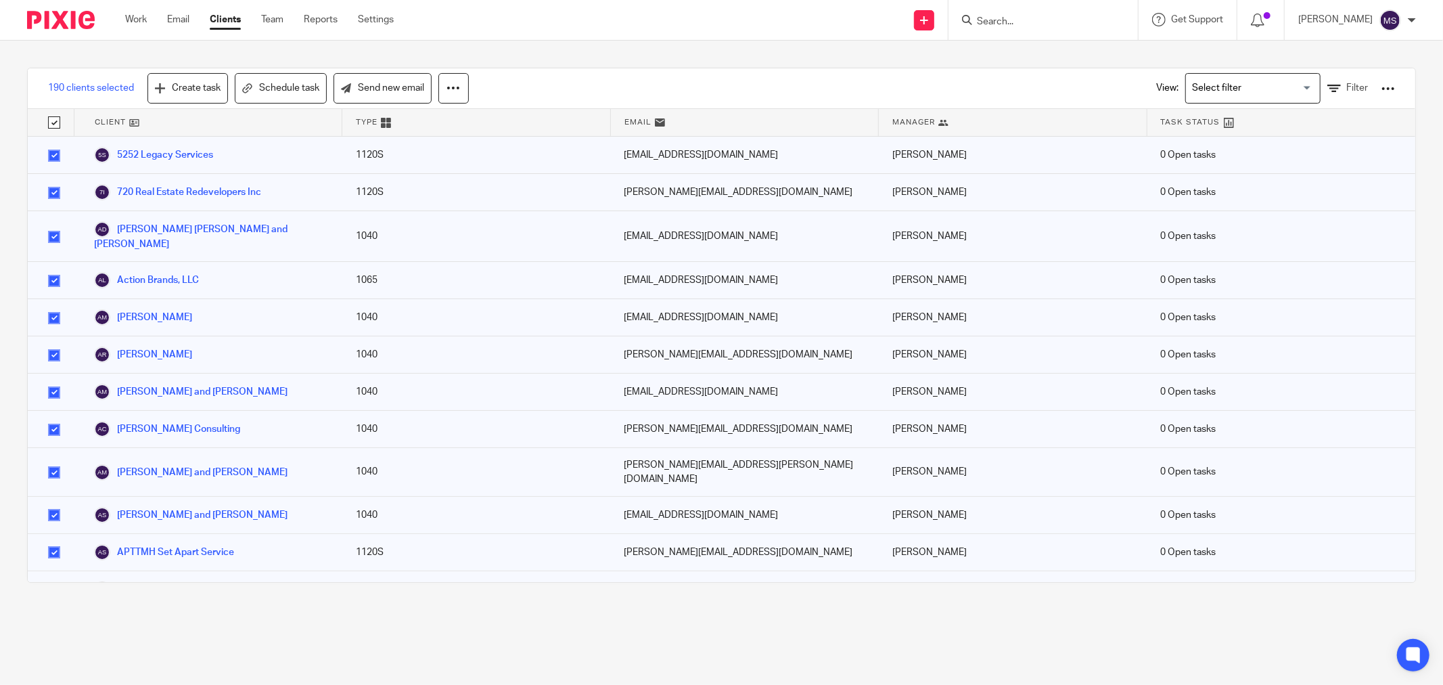
click at [49, 158] on input "checkbox" at bounding box center [54, 156] width 26 height 26
checkbox input "false"
click at [49, 192] on input "checkbox" at bounding box center [54, 193] width 26 height 26
checkbox input "false"
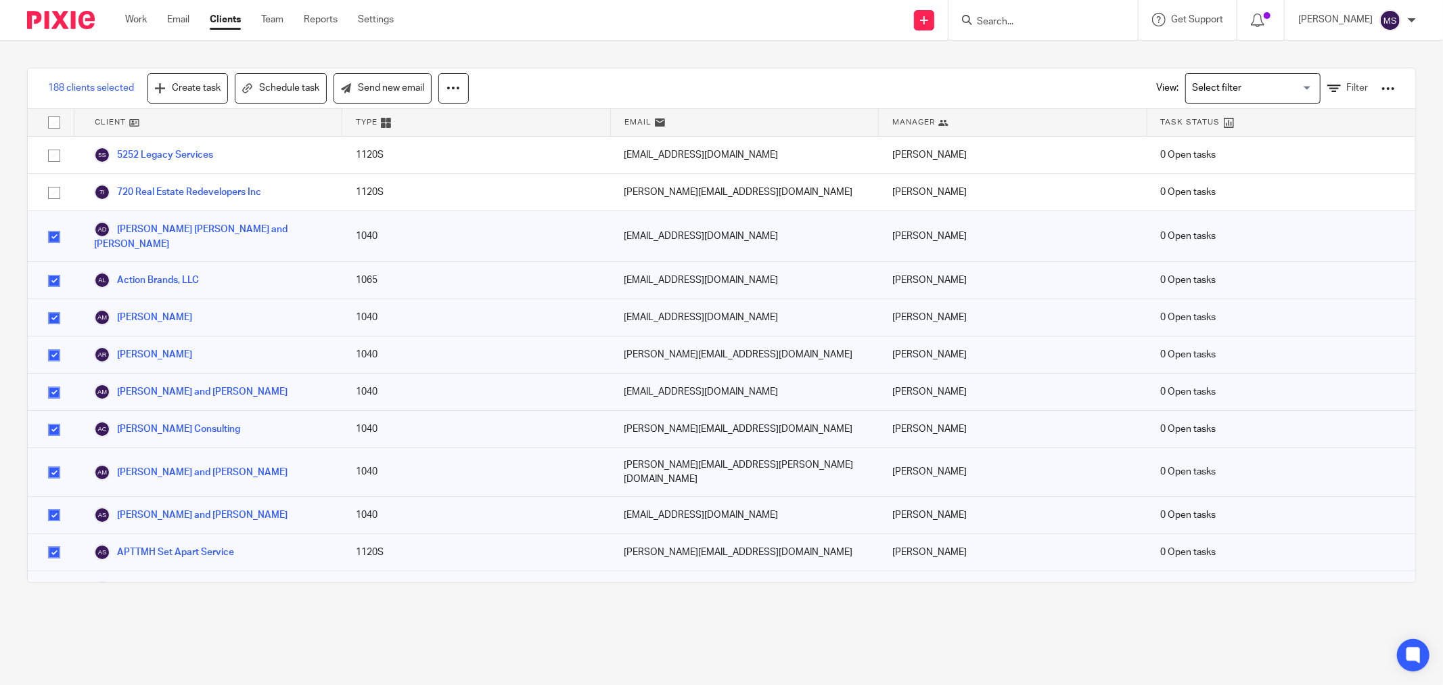
click at [46, 268] on input "checkbox" at bounding box center [54, 281] width 26 height 26
checkbox input "false"
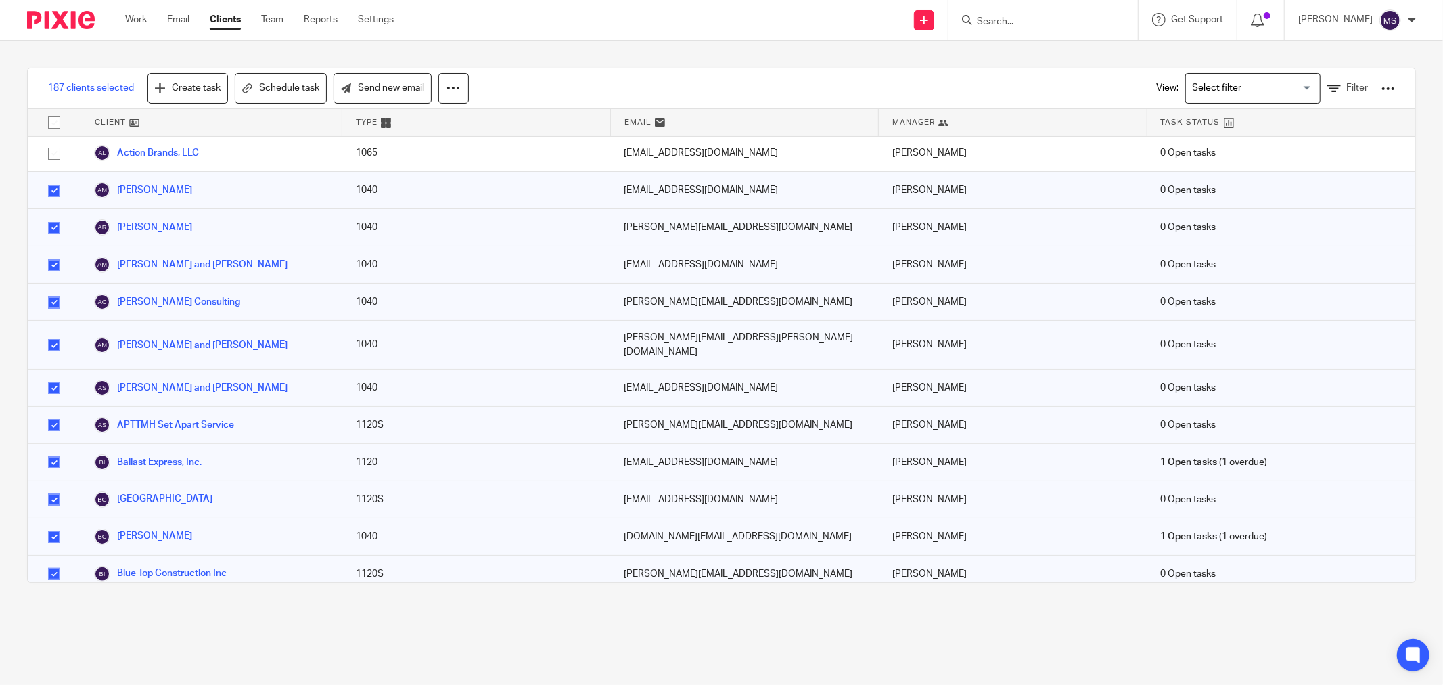
scroll to position [150, 0]
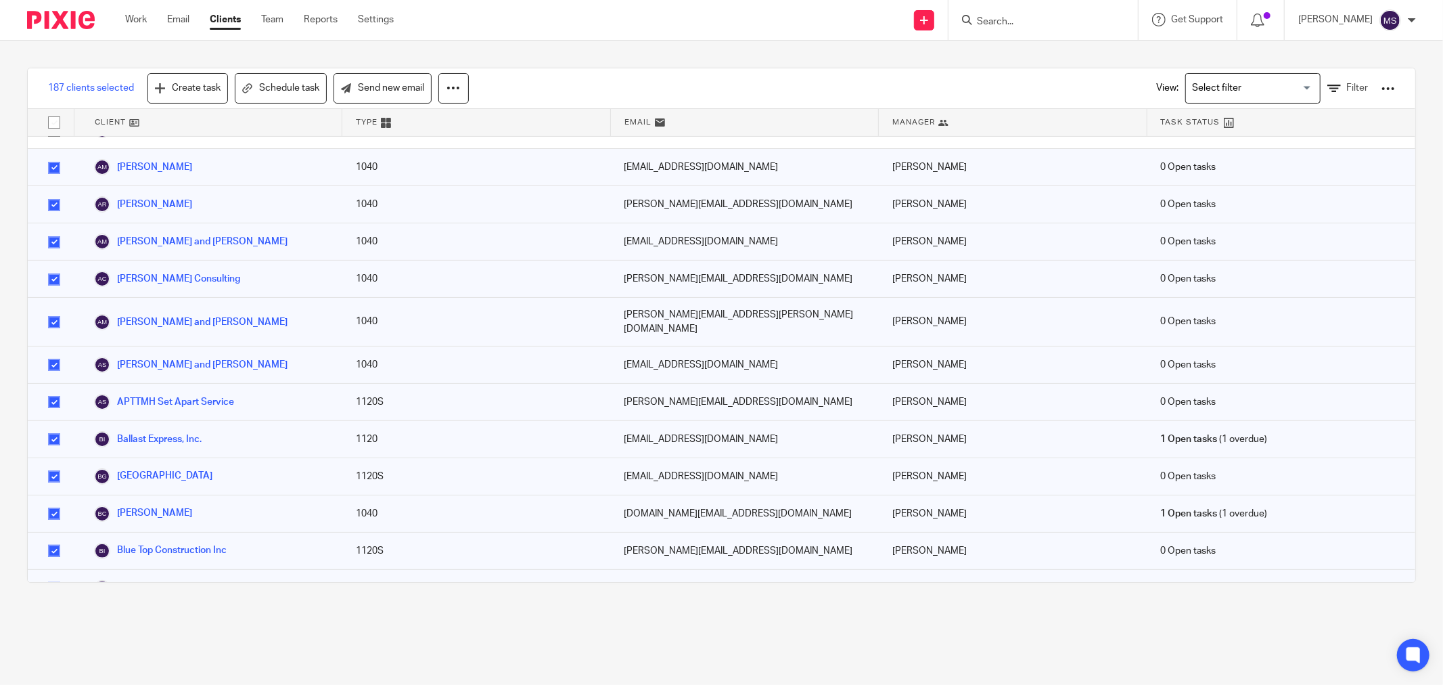
click at [56, 268] on input "checkbox" at bounding box center [54, 280] width 26 height 26
checkbox input "false"
click at [57, 389] on input "checkbox" at bounding box center [54, 402] width 26 height 26
checkbox input "false"
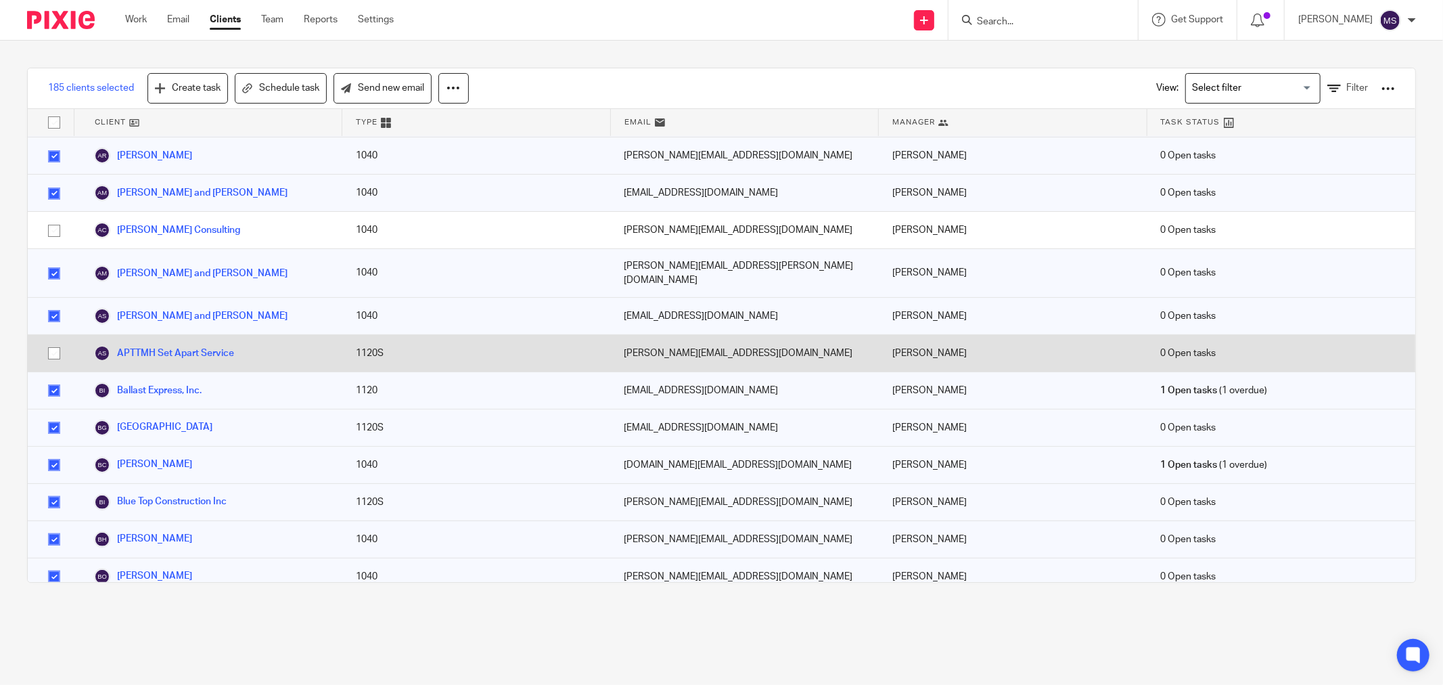
scroll to position [225, 0]
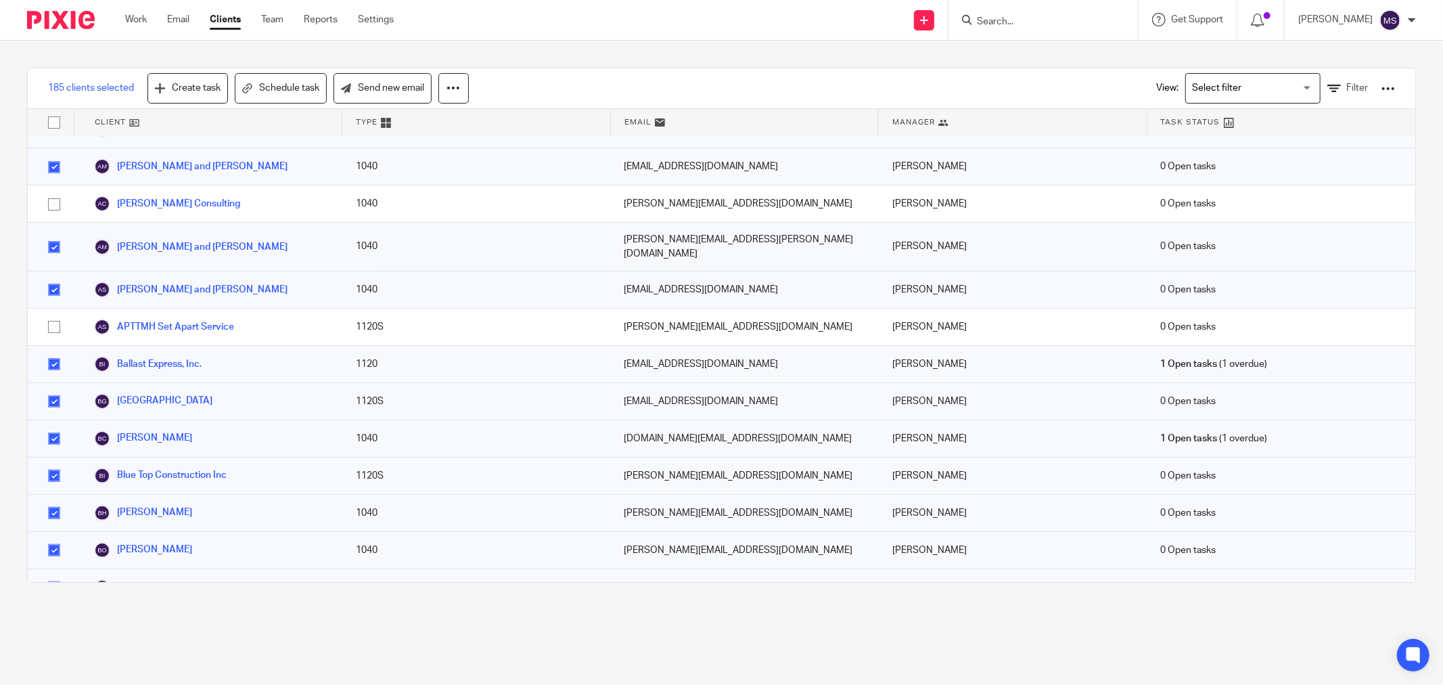
click at [50, 351] on input "checkbox" at bounding box center [54, 364] width 26 height 26
checkbox input "false"
click at [49, 388] on input "checkbox" at bounding box center [54, 401] width 26 height 26
checkbox input "false"
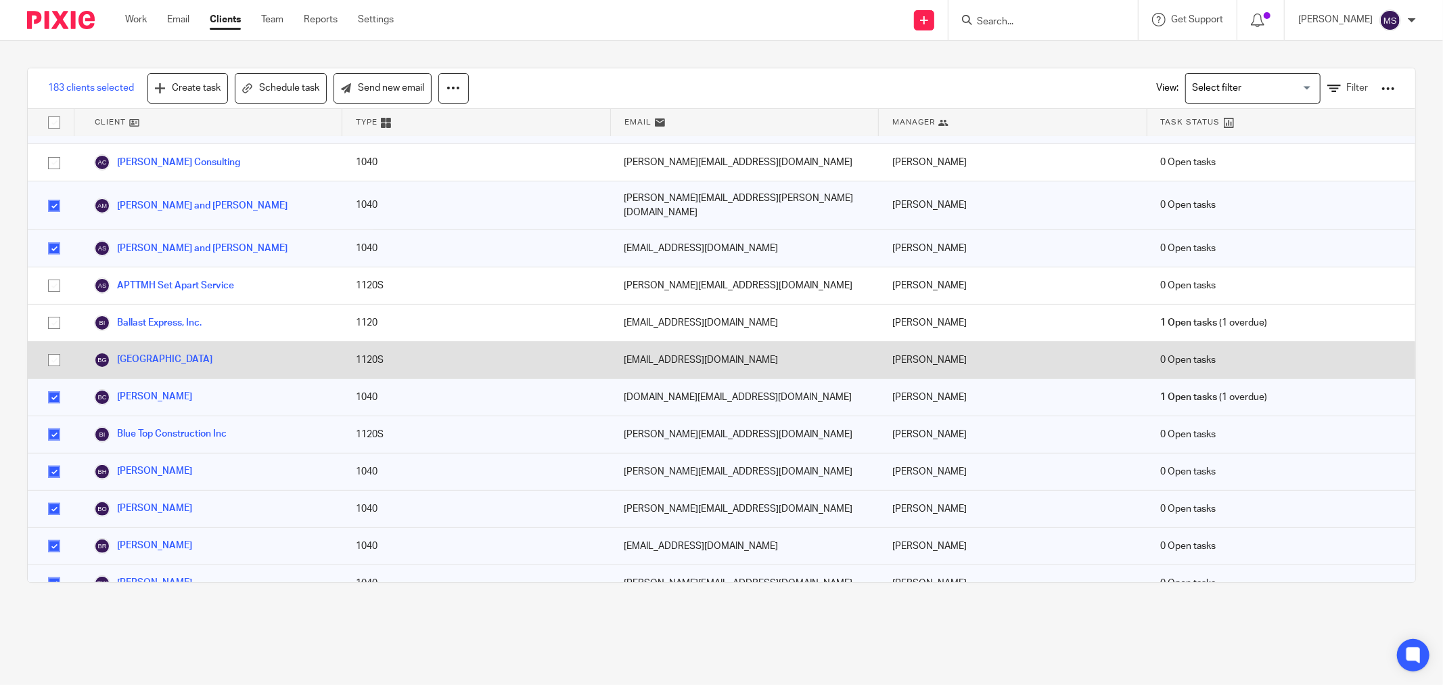
scroll to position [300, 0]
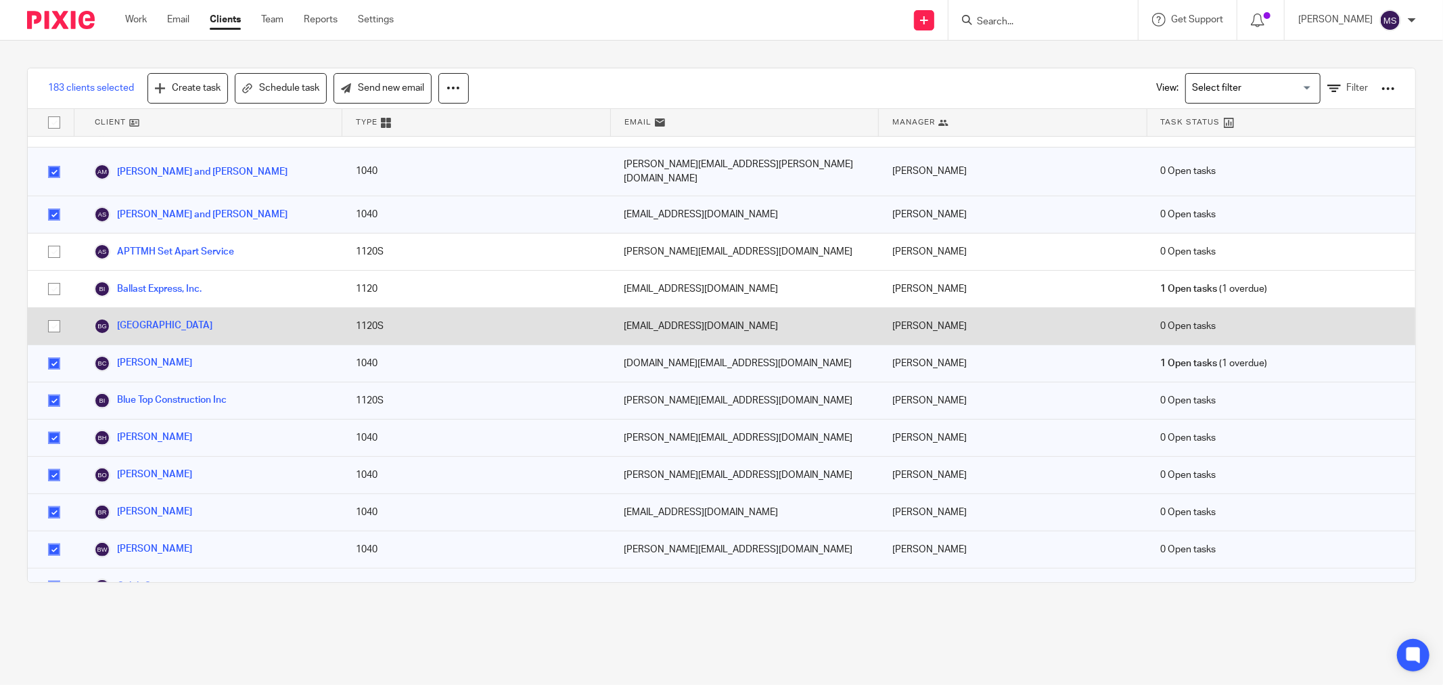
click at [49, 388] on input "checkbox" at bounding box center [54, 401] width 26 height 26
checkbox input "false"
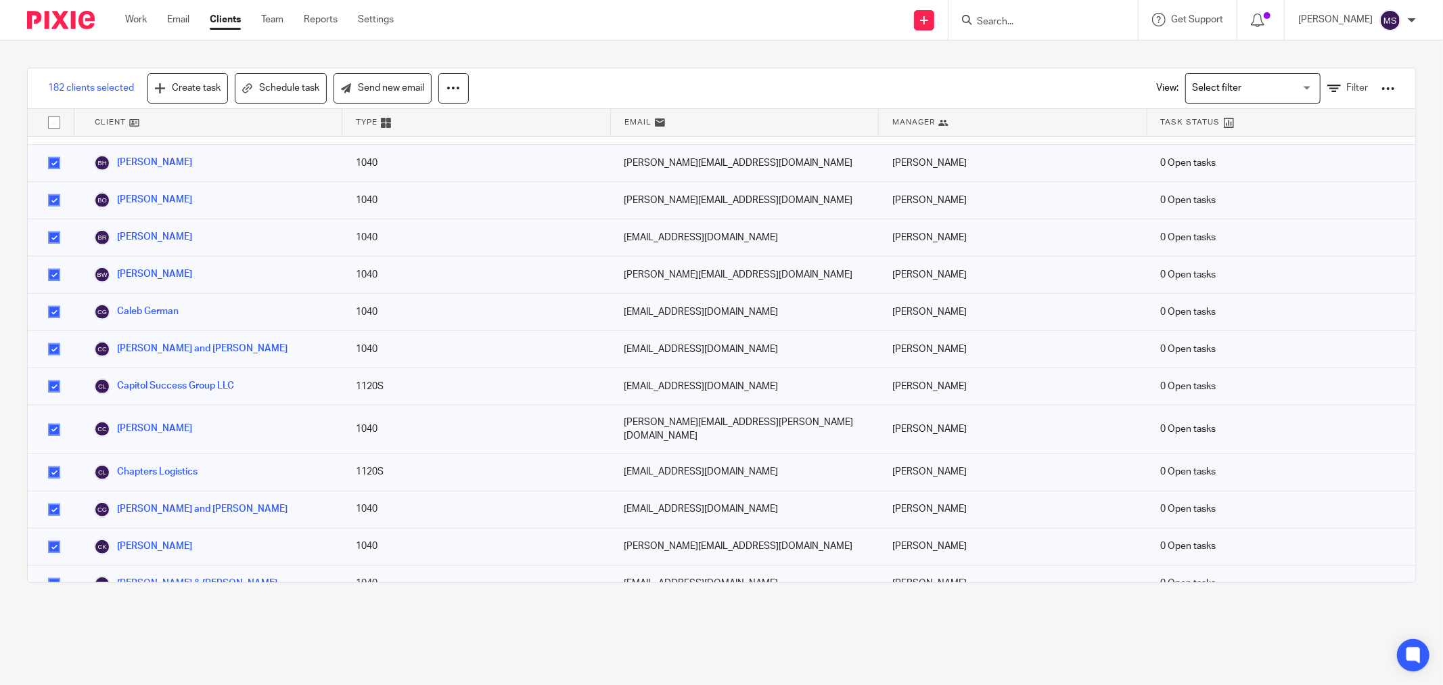
scroll to position [601, 0]
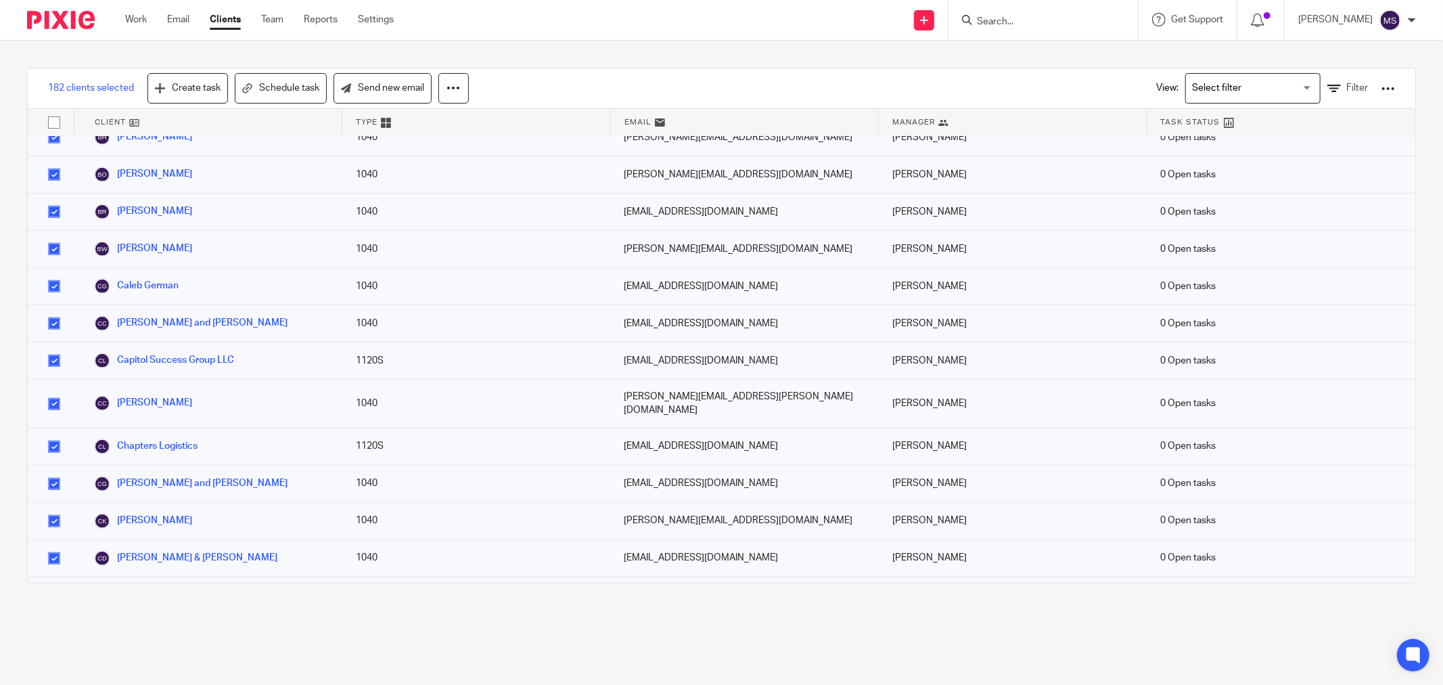
click at [49, 348] on input "checkbox" at bounding box center [54, 361] width 26 height 26
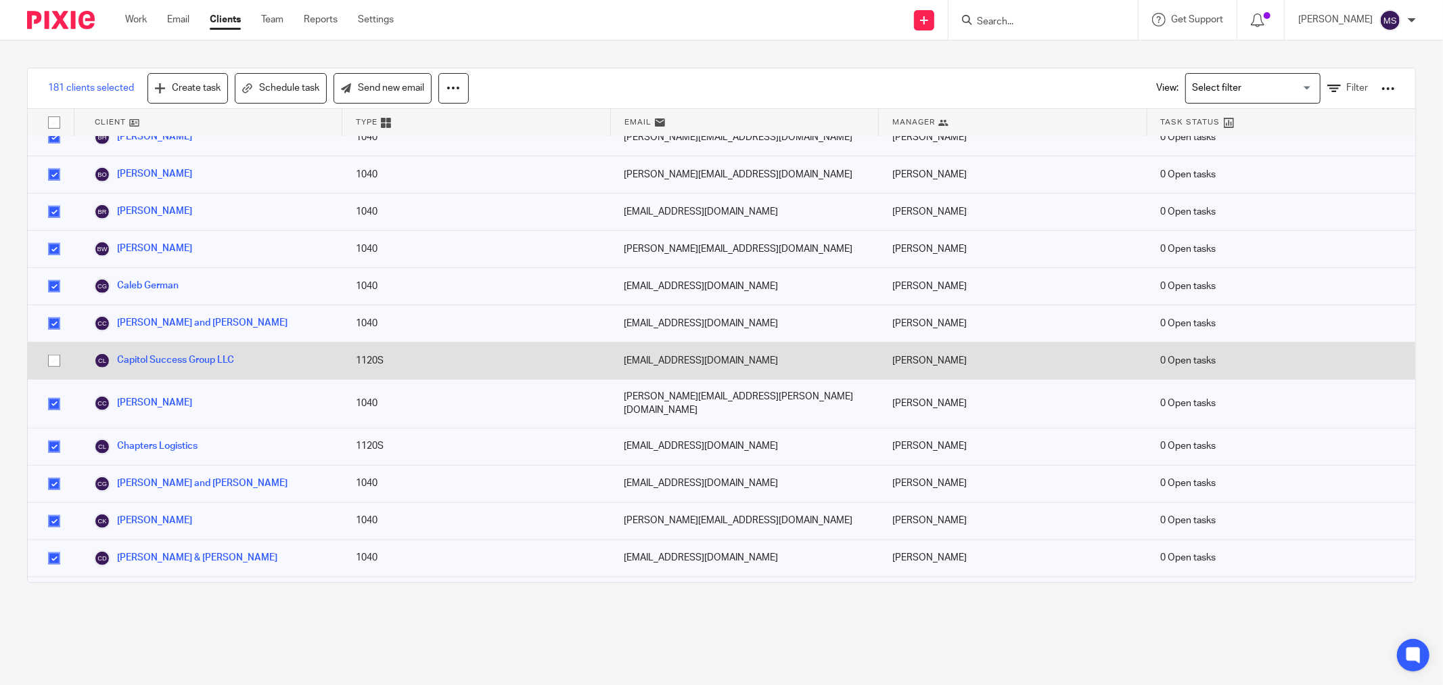
scroll to position [676, 0]
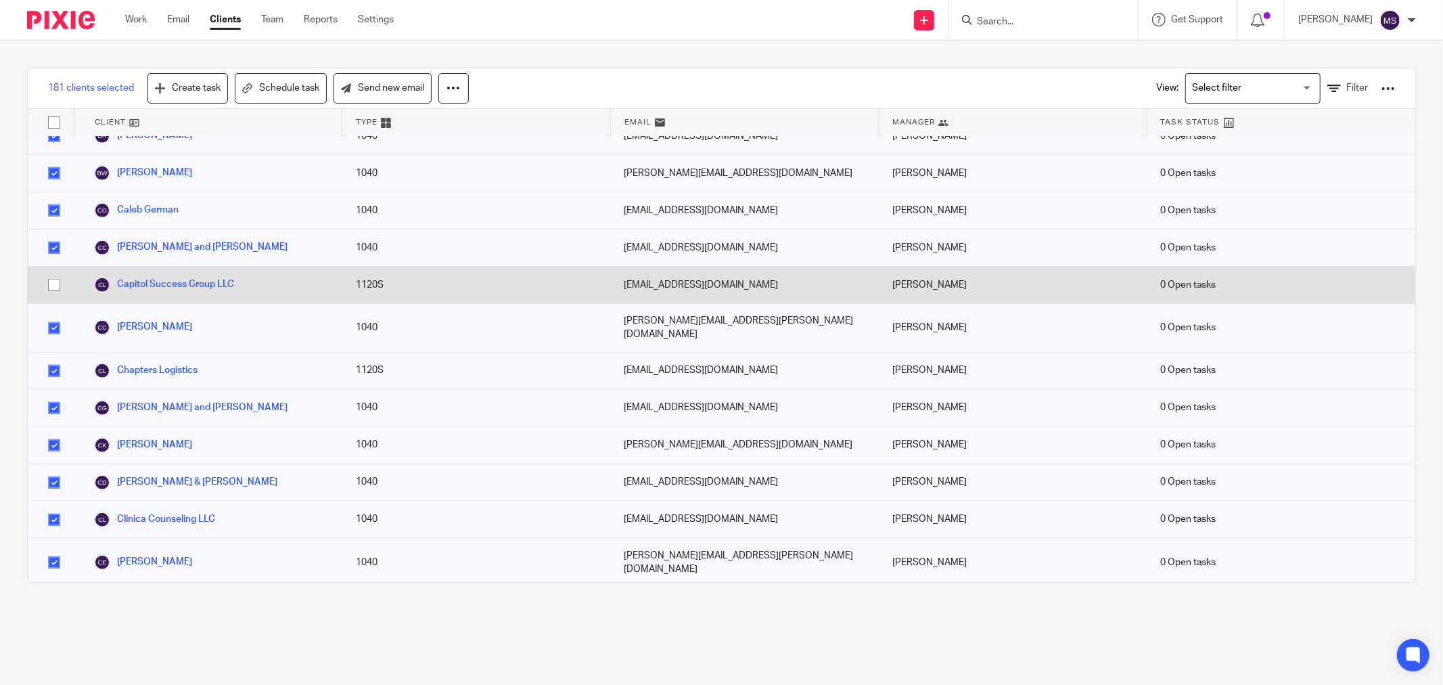
click at [49, 358] on input "checkbox" at bounding box center [54, 371] width 26 height 26
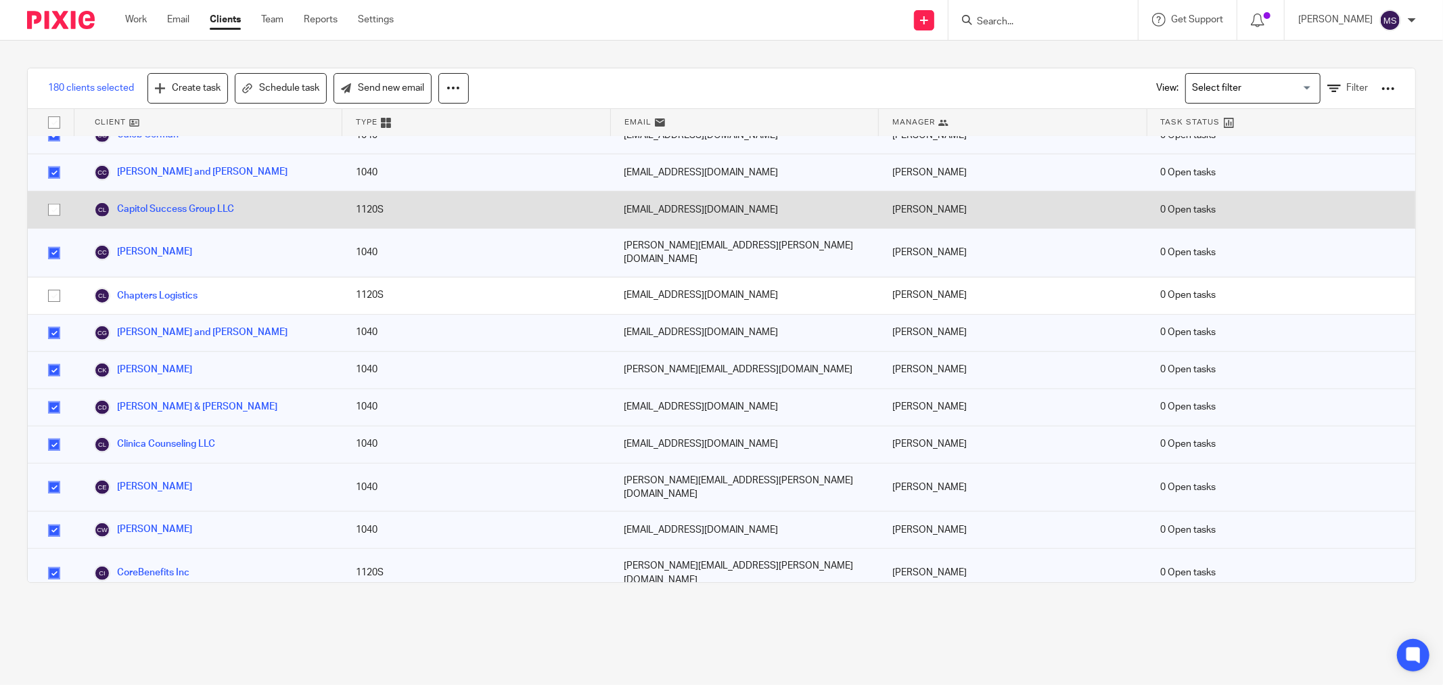
scroll to position [827, 0]
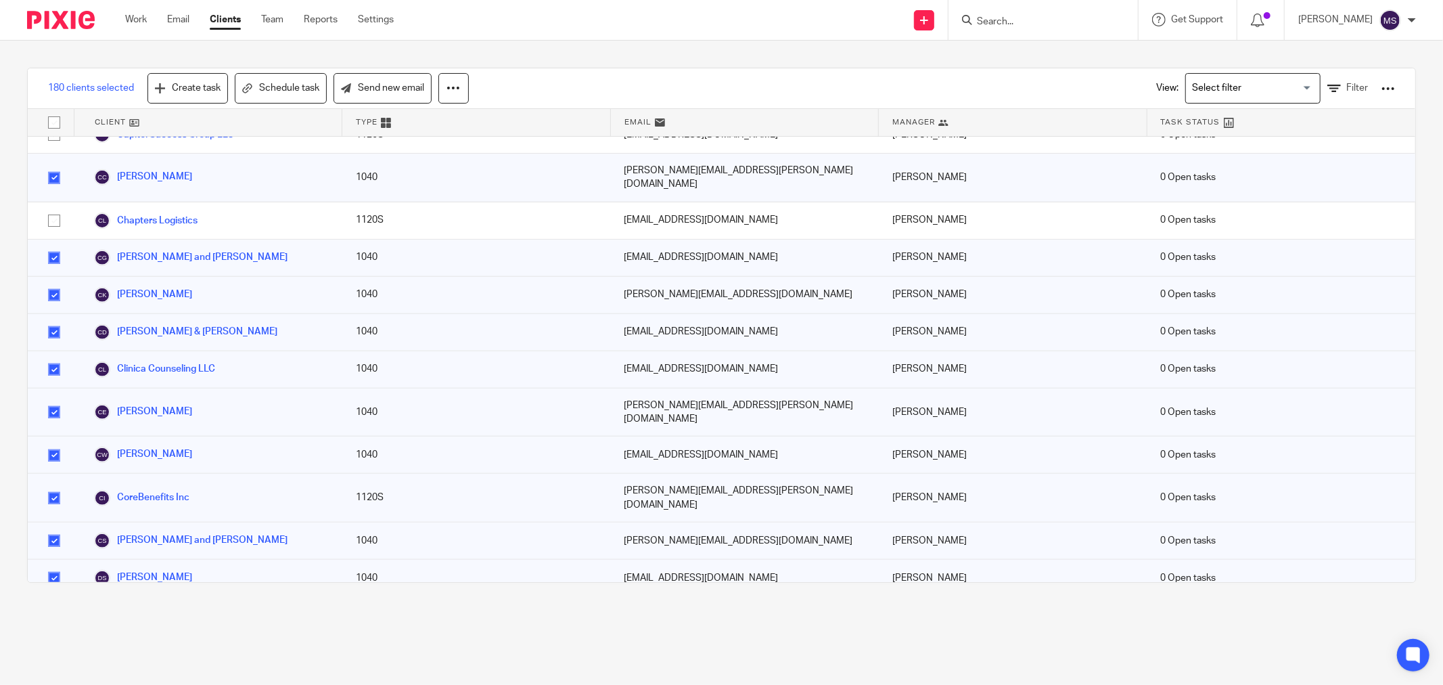
click at [49, 356] on input "checkbox" at bounding box center [54, 369] width 26 height 26
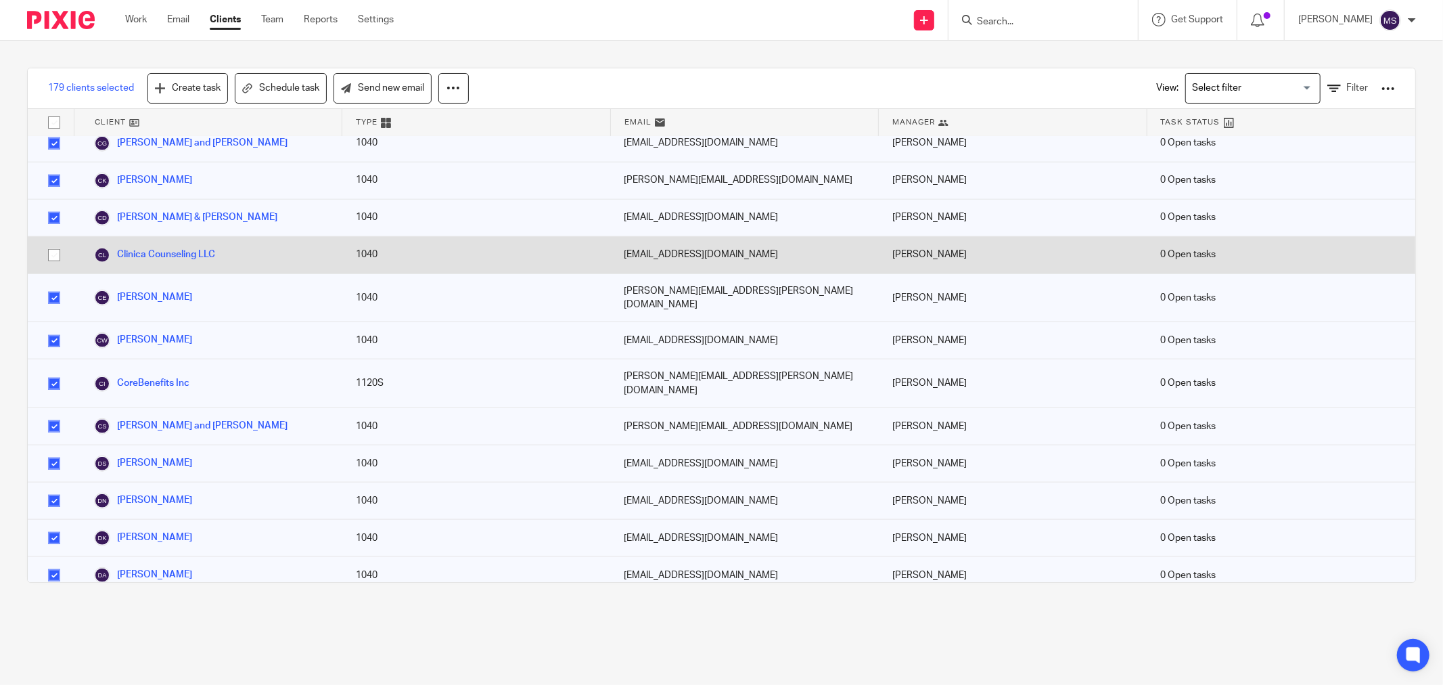
scroll to position [977, 0]
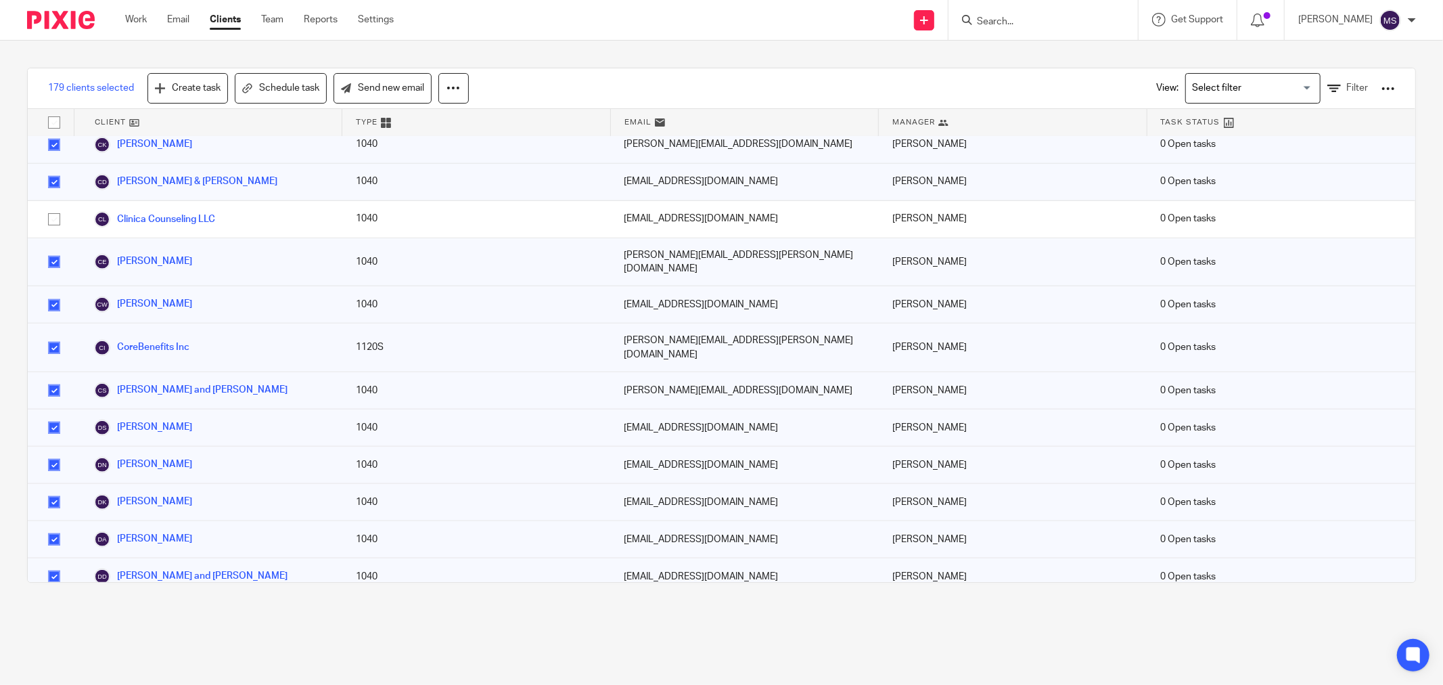
click at [49, 335] on input "checkbox" at bounding box center [54, 348] width 26 height 26
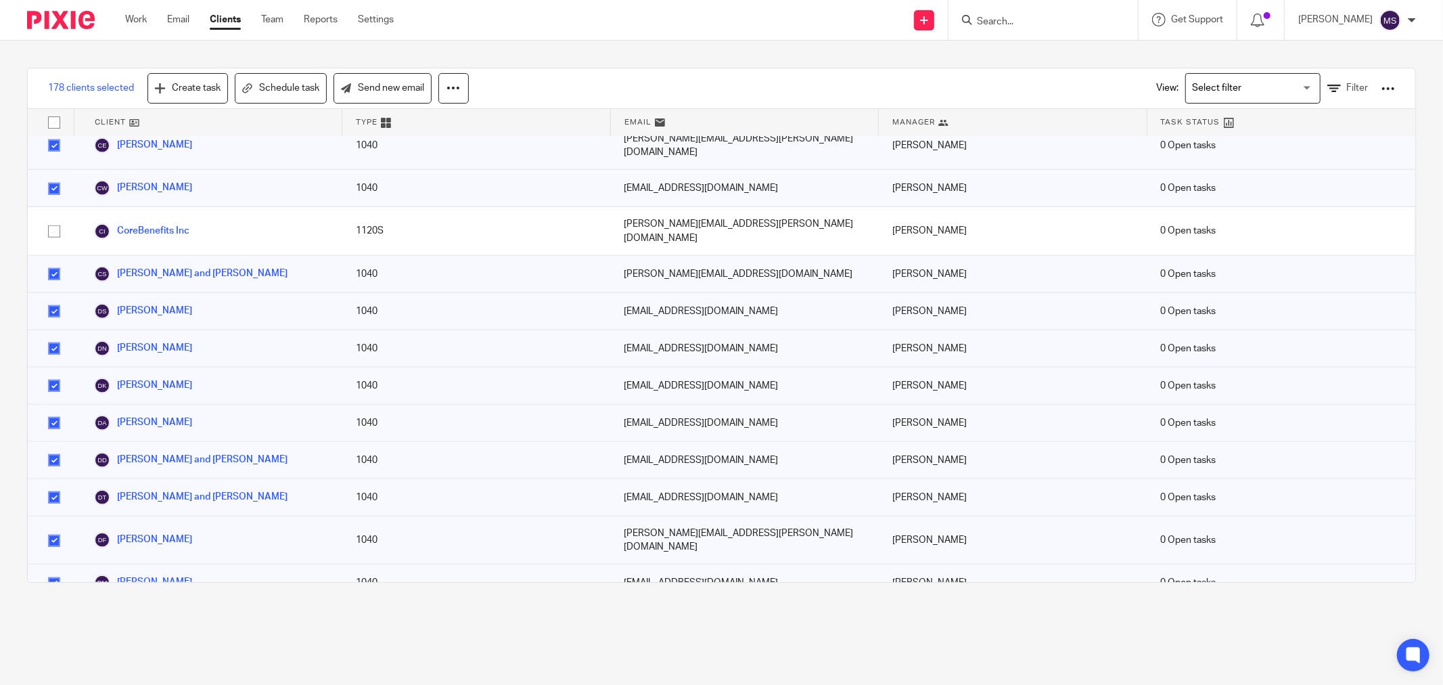
scroll to position [1127, 0]
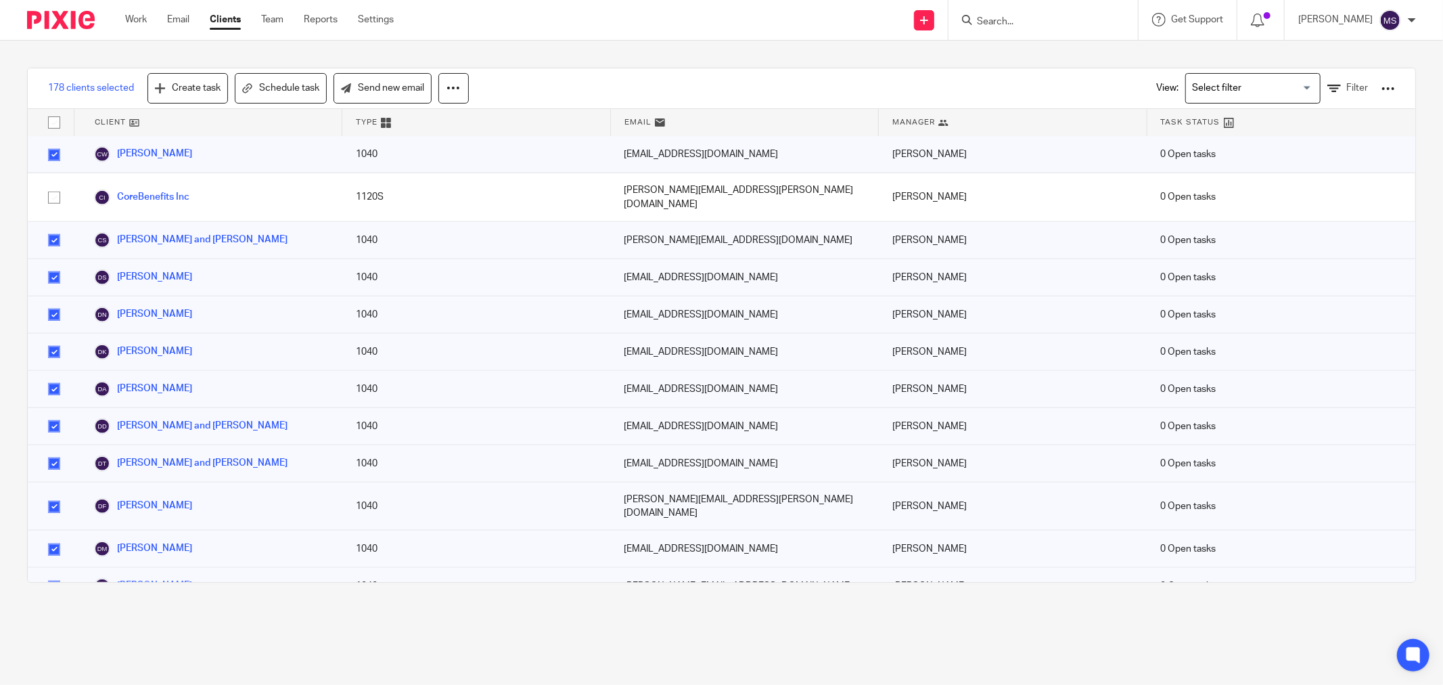
click at [860, 69] on div "178 clients selected Create task Schedule task Send new email View: Loading... …" at bounding box center [721, 88] width 1387 height 41
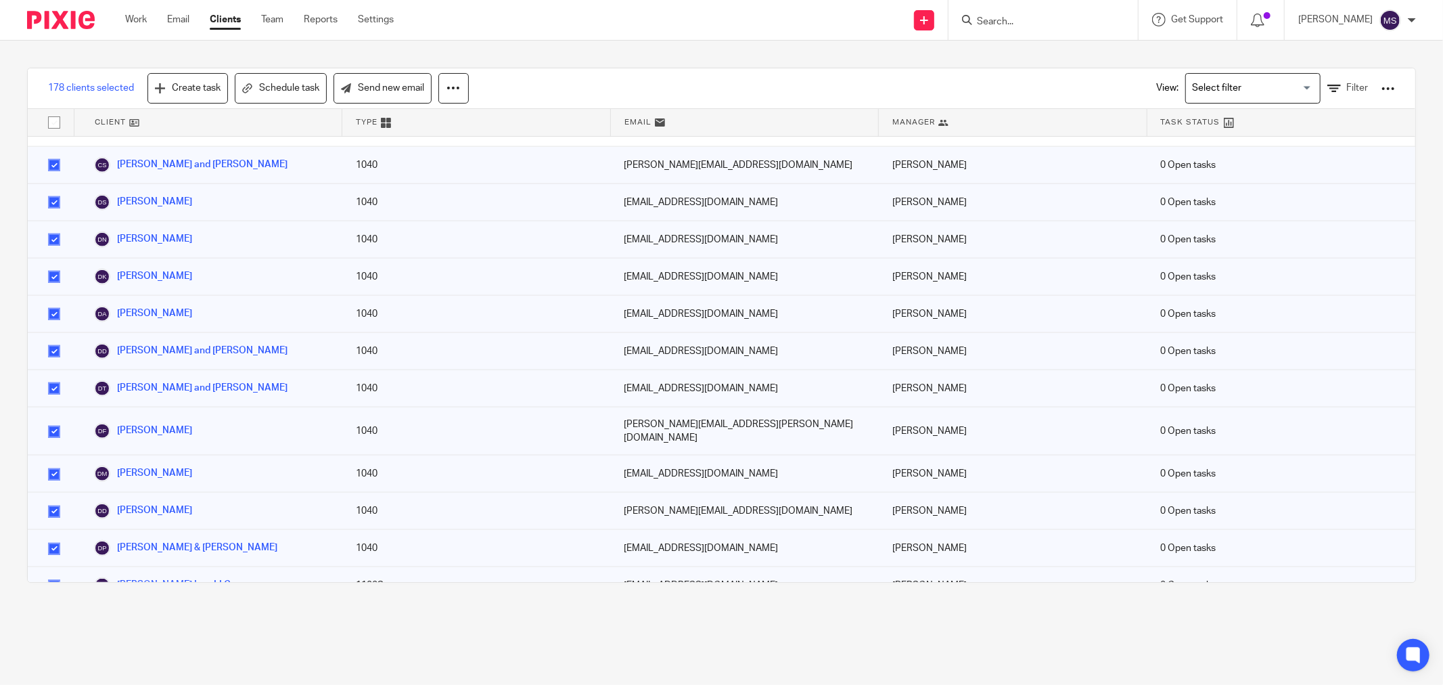
click at [52, 573] on input "checkbox" at bounding box center [54, 586] width 26 height 26
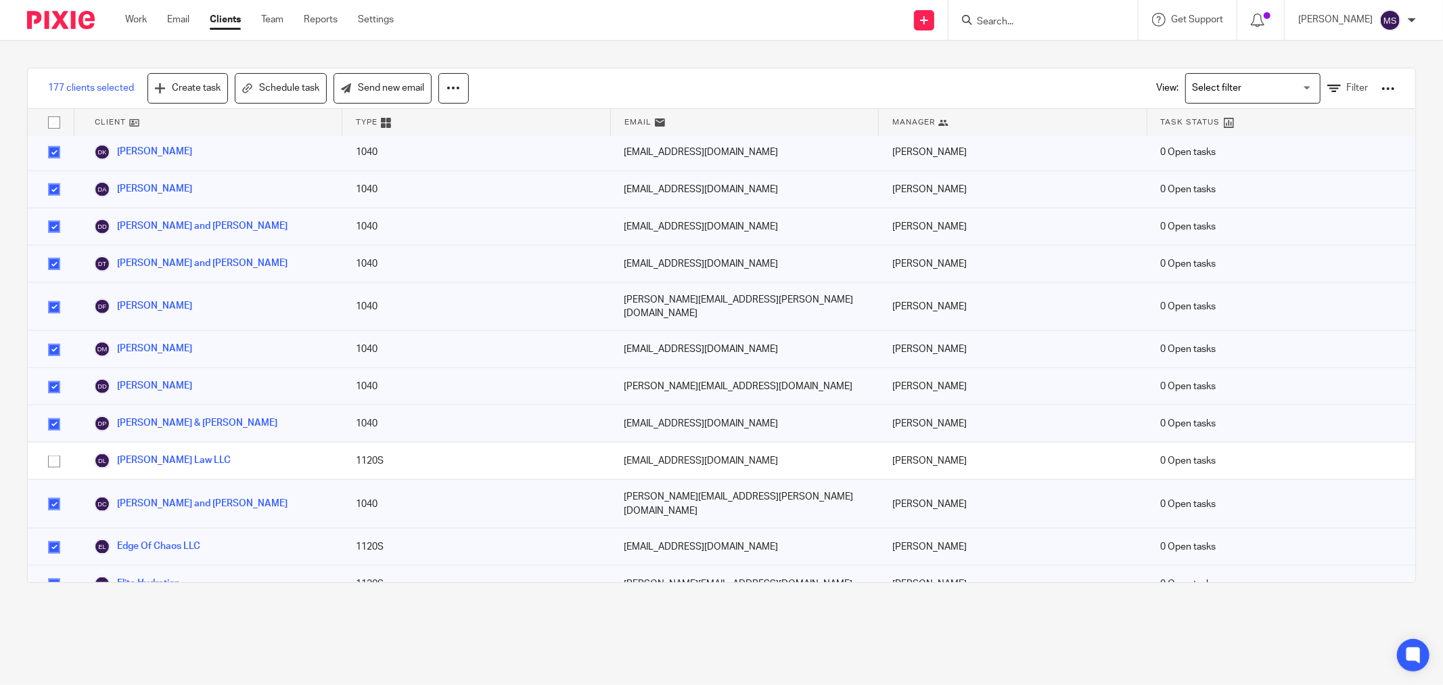
scroll to position [1353, 0]
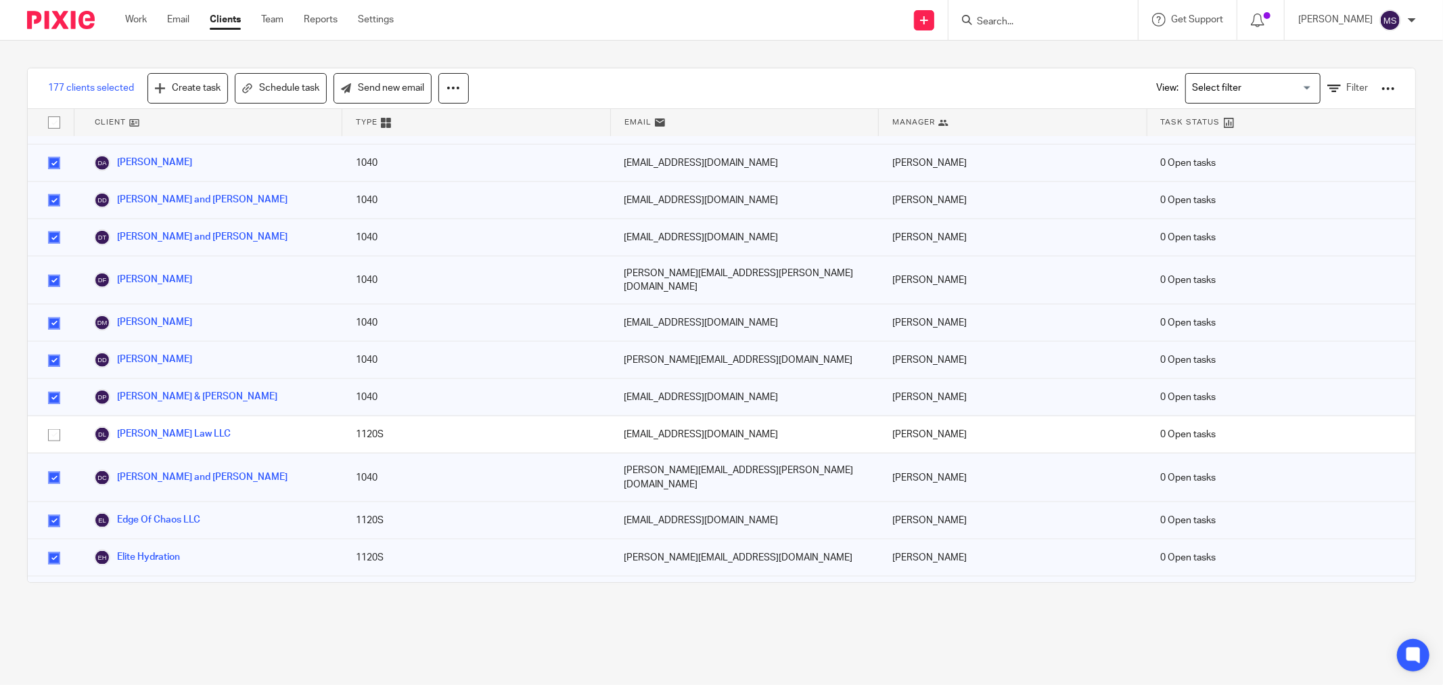
click at [61, 508] on input "checkbox" at bounding box center [54, 521] width 26 height 26
click at [49, 545] on input "checkbox" at bounding box center [54, 558] width 26 height 26
click at [60, 582] on input "checkbox" at bounding box center [54, 595] width 26 height 26
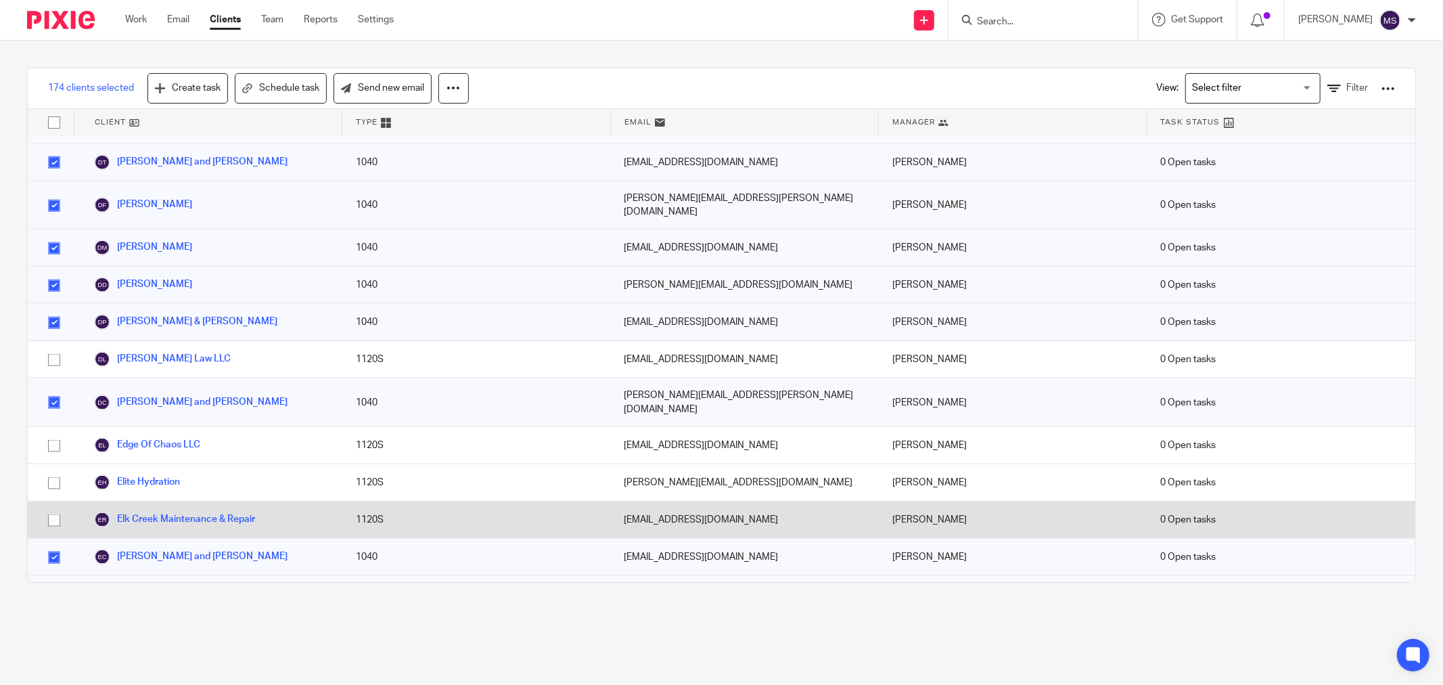
click at [60, 582] on input "checkbox" at bounding box center [54, 595] width 26 height 26
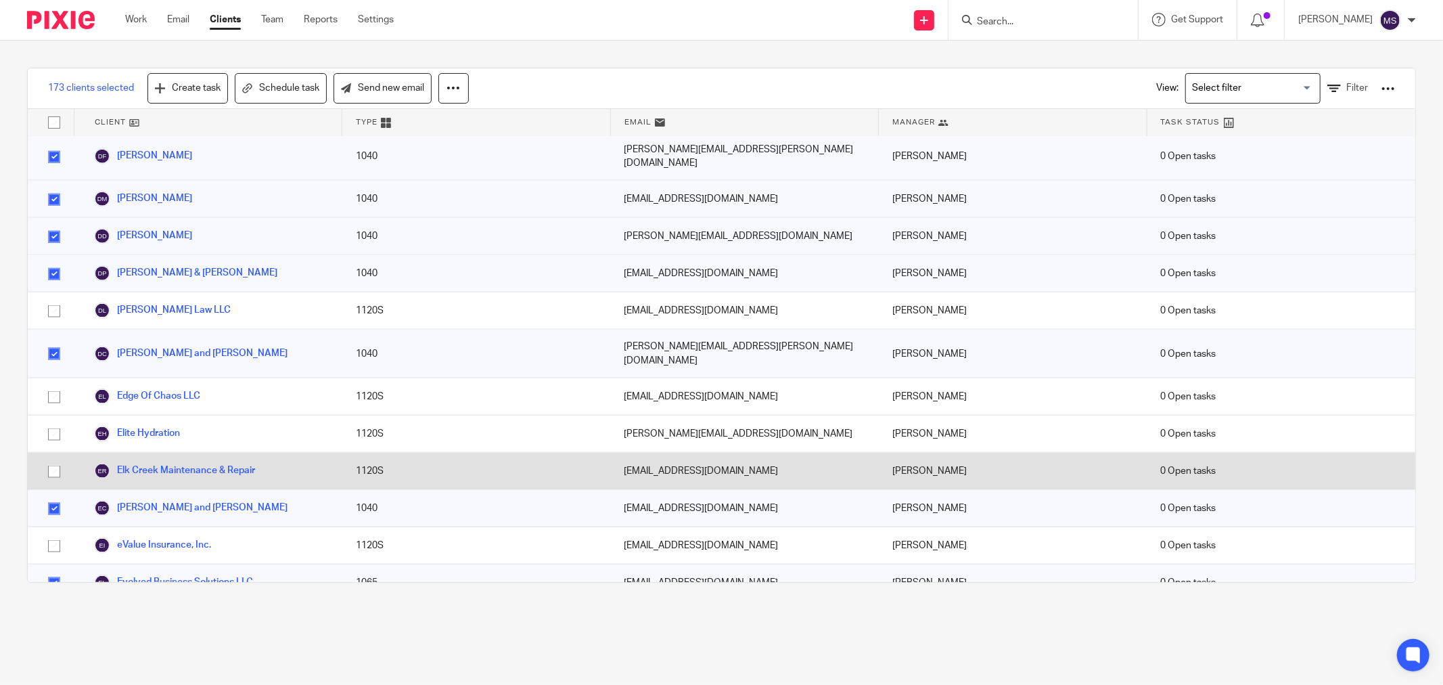
scroll to position [1503, 0]
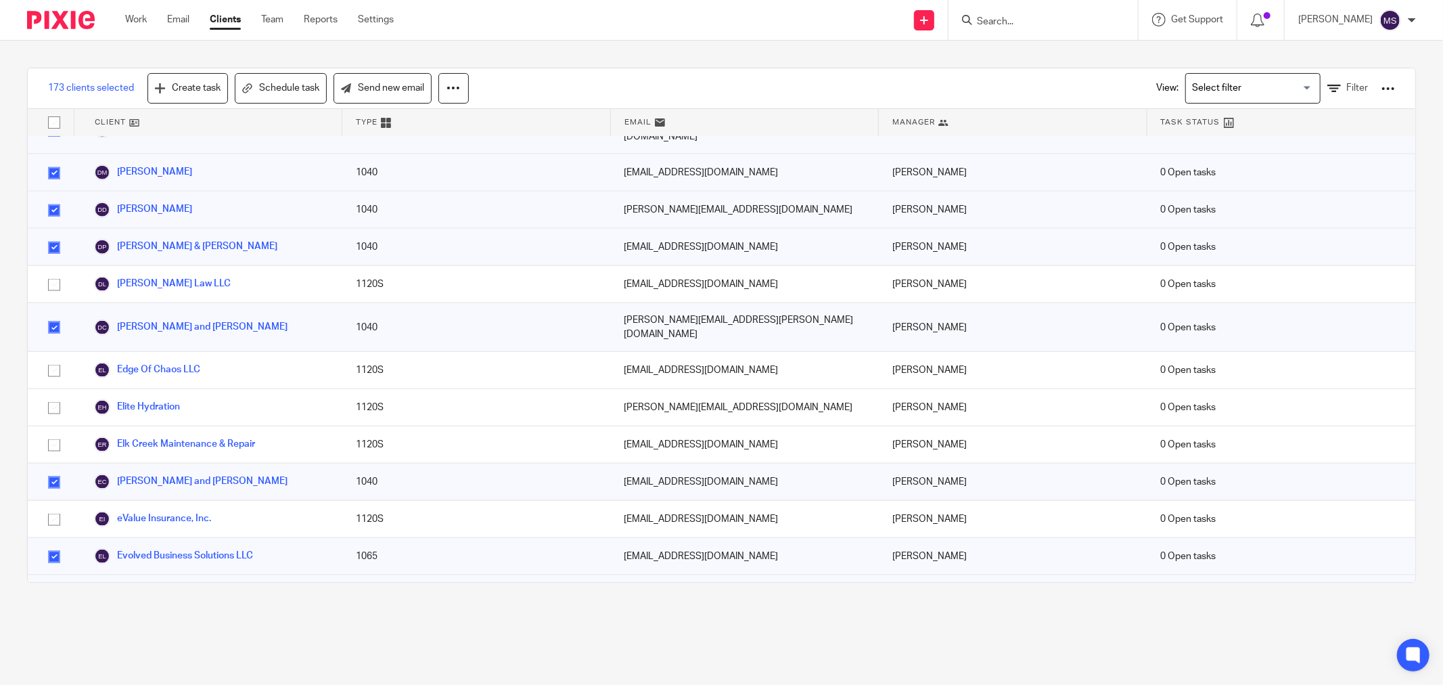
click at [51, 544] on input "checkbox" at bounding box center [54, 557] width 26 height 26
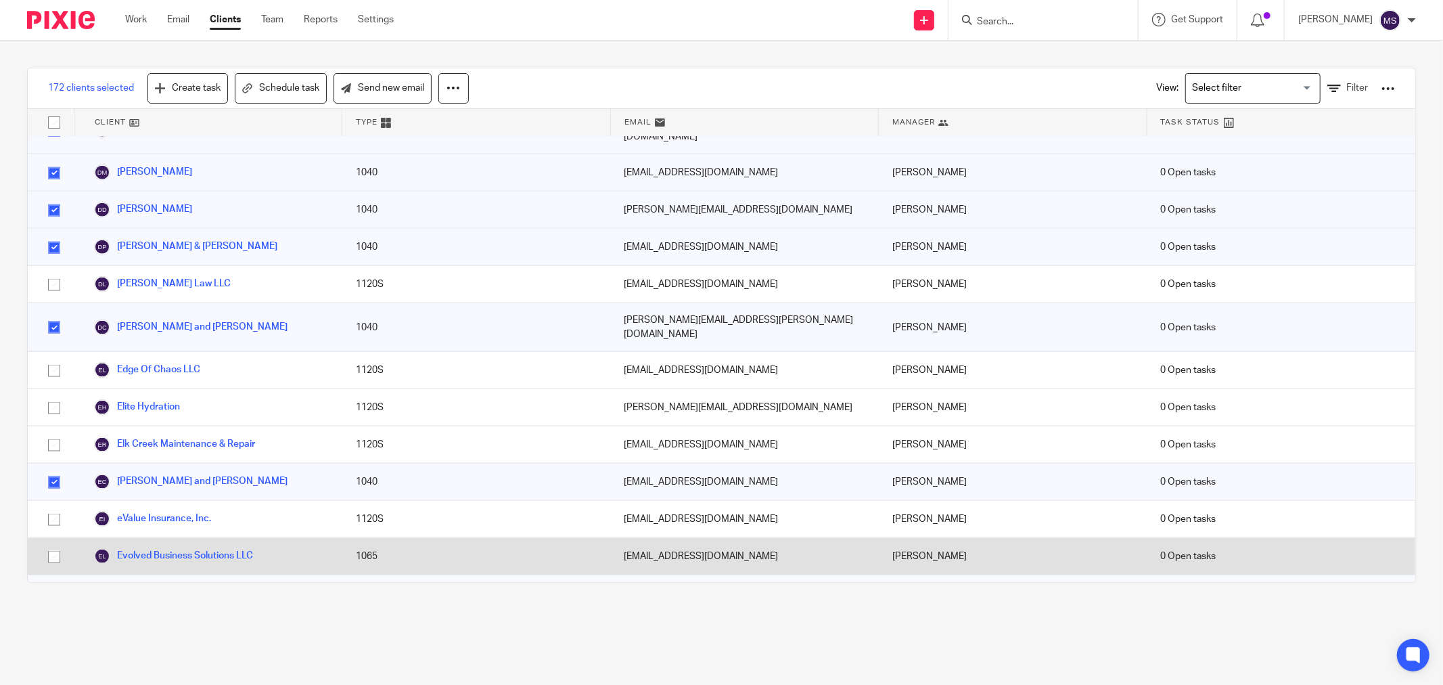
click at [51, 544] on input "checkbox" at bounding box center [54, 557] width 26 height 26
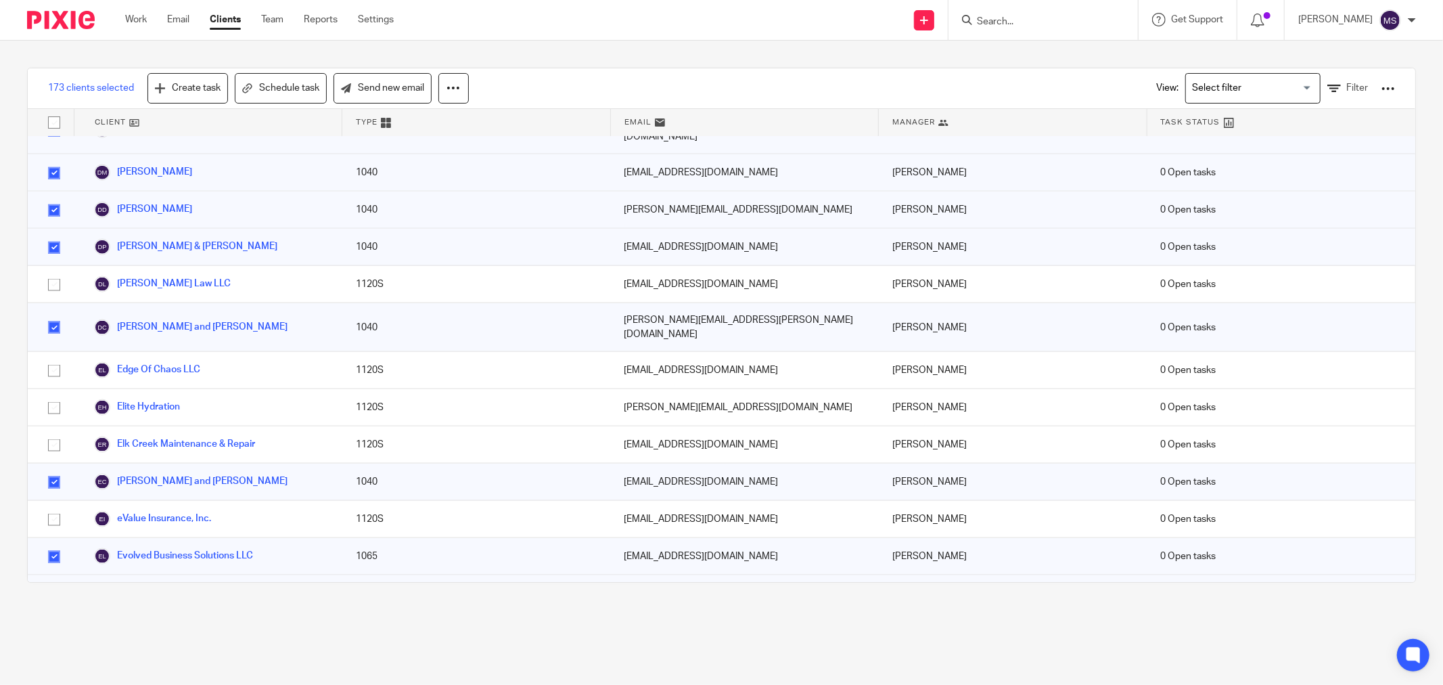
click at [51, 581] on input "checkbox" at bounding box center [54, 594] width 26 height 26
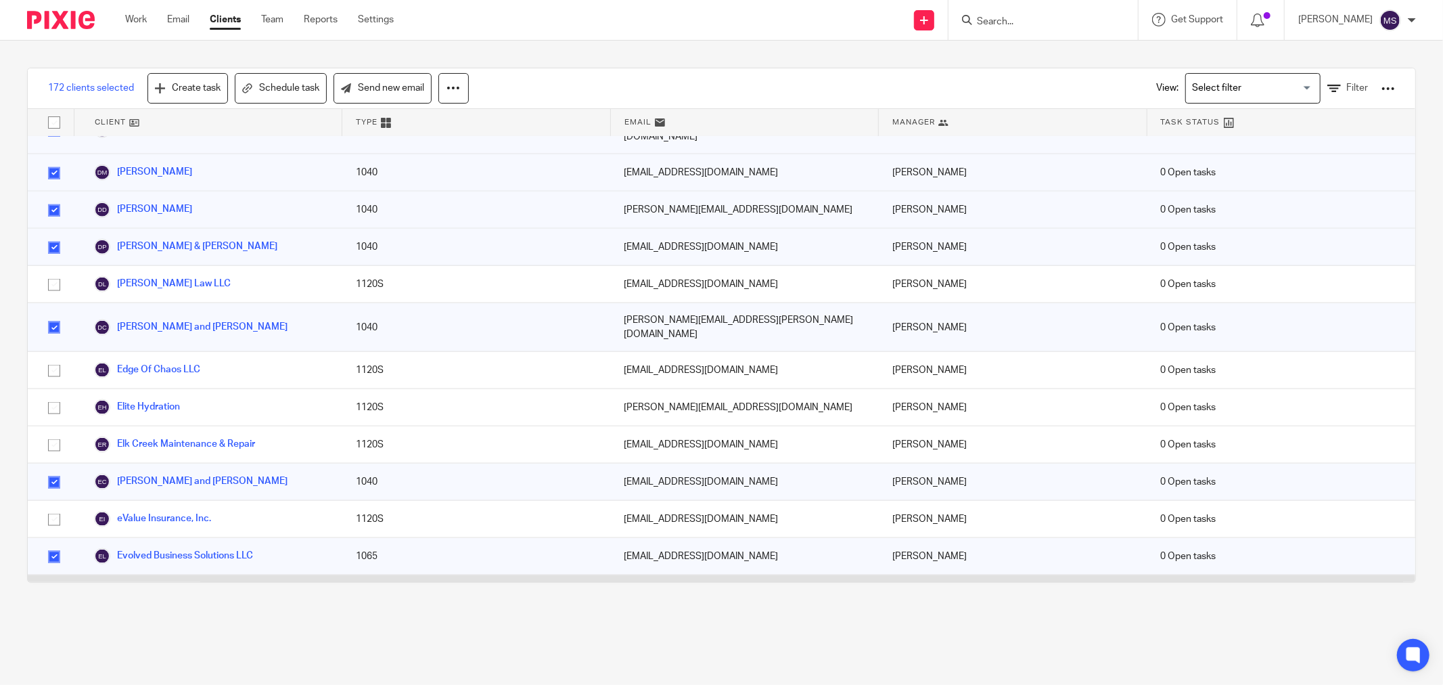
scroll to position [1578, 0]
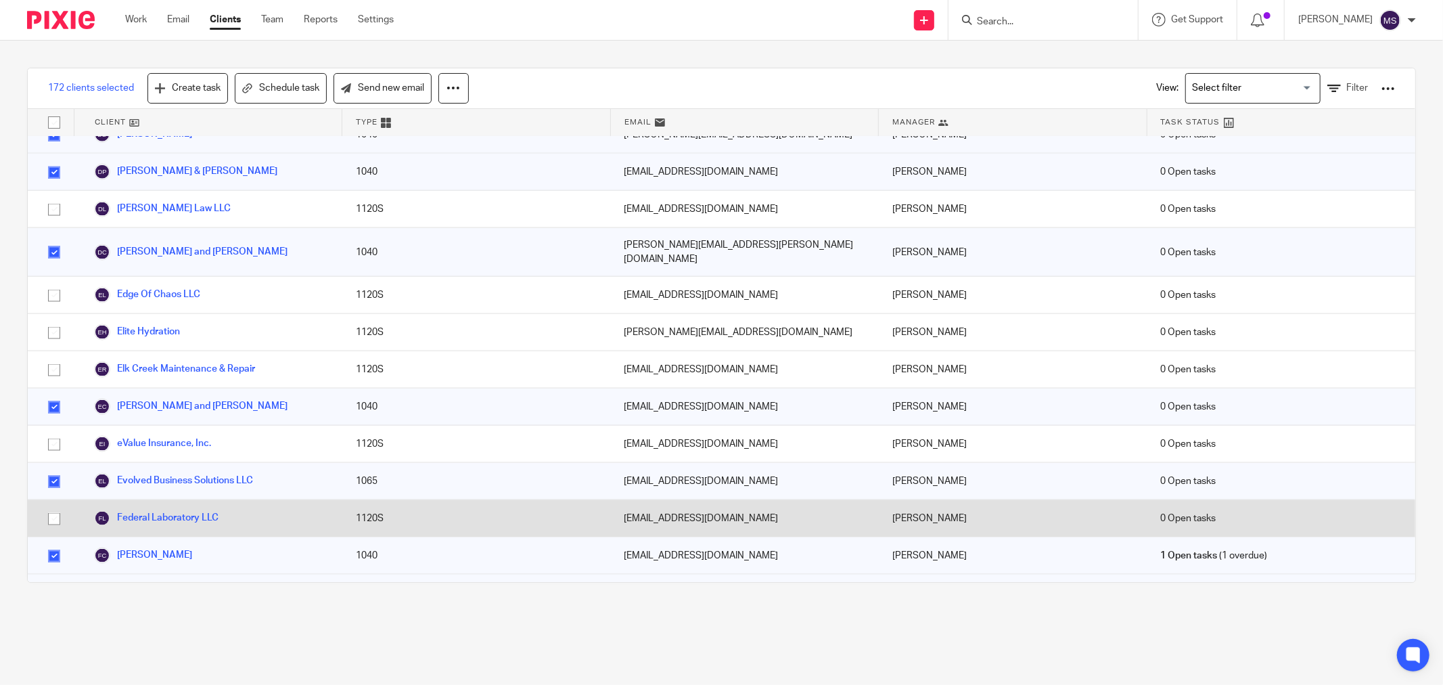
click at [51, 580] on input "checkbox" at bounding box center [54, 593] width 26 height 26
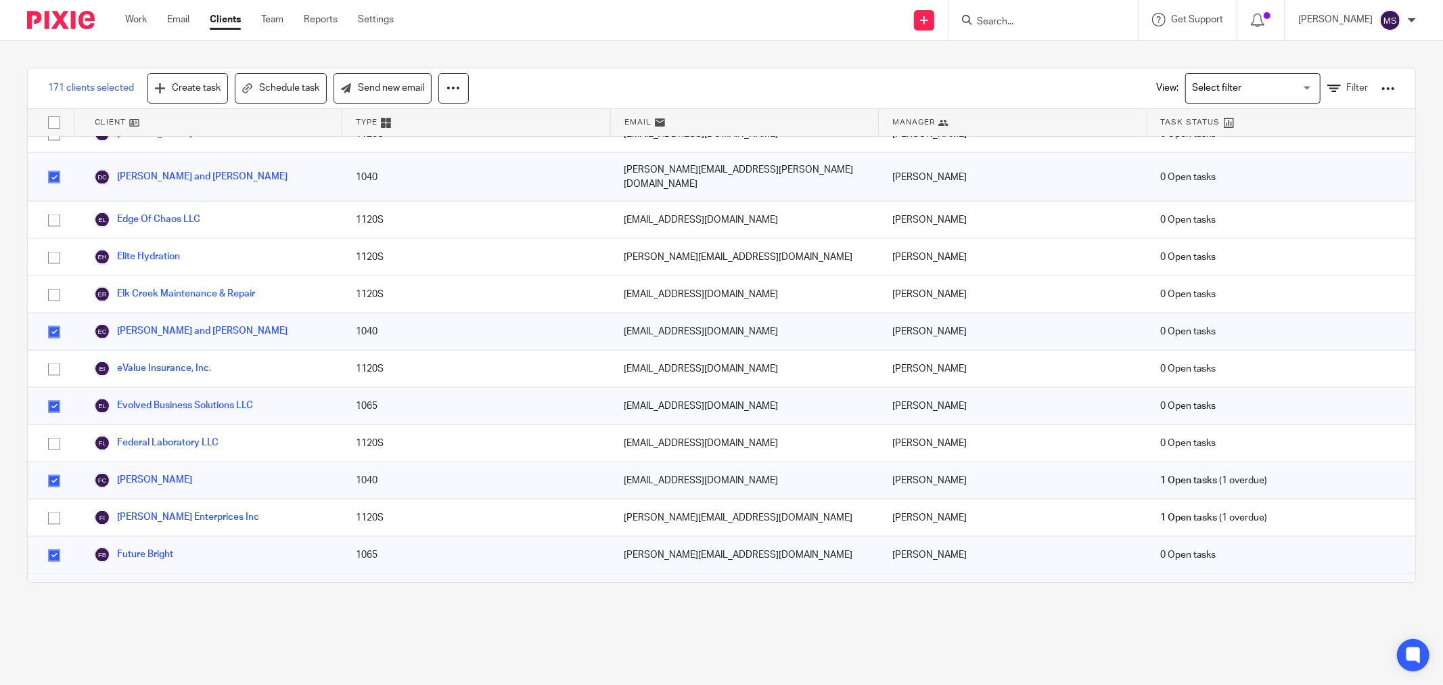
click at [58, 542] on input "checkbox" at bounding box center [54, 555] width 26 height 26
click at [51, 580] on input "checkbox" at bounding box center [54, 593] width 26 height 26
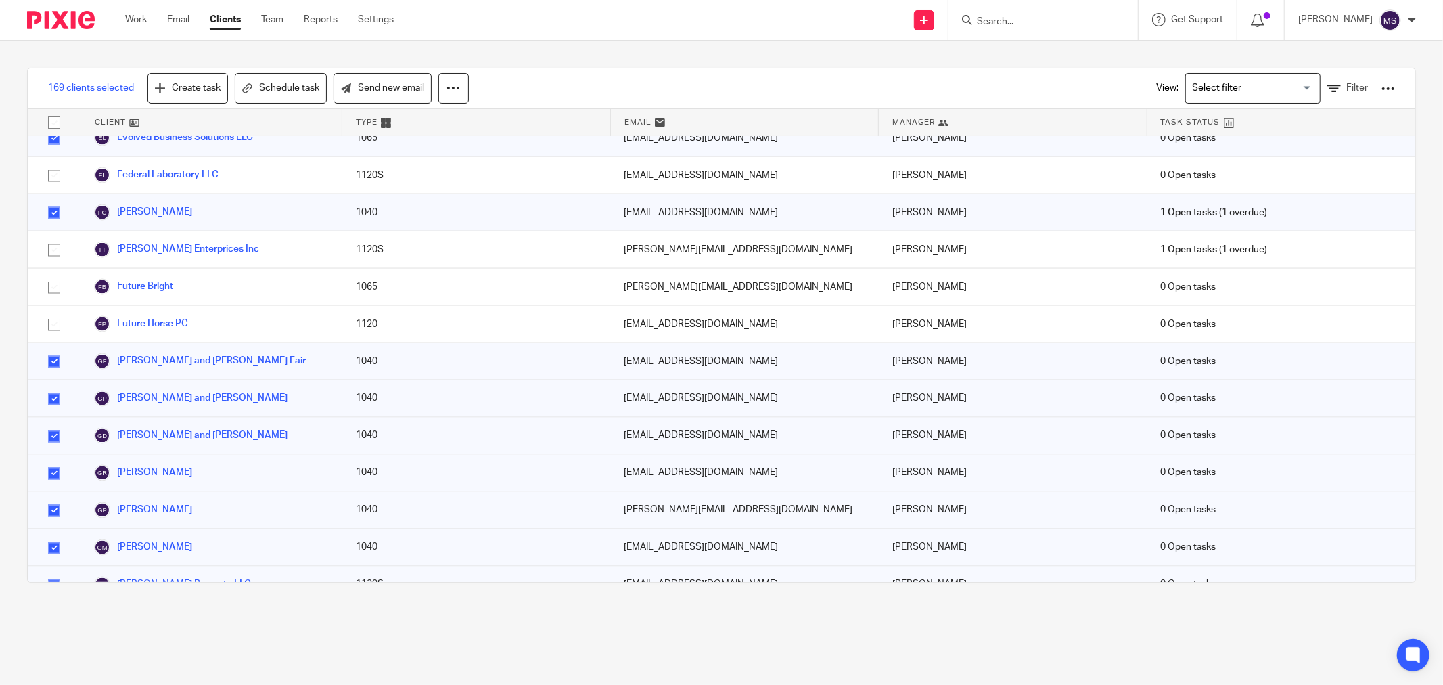
scroll to position [1954, 0]
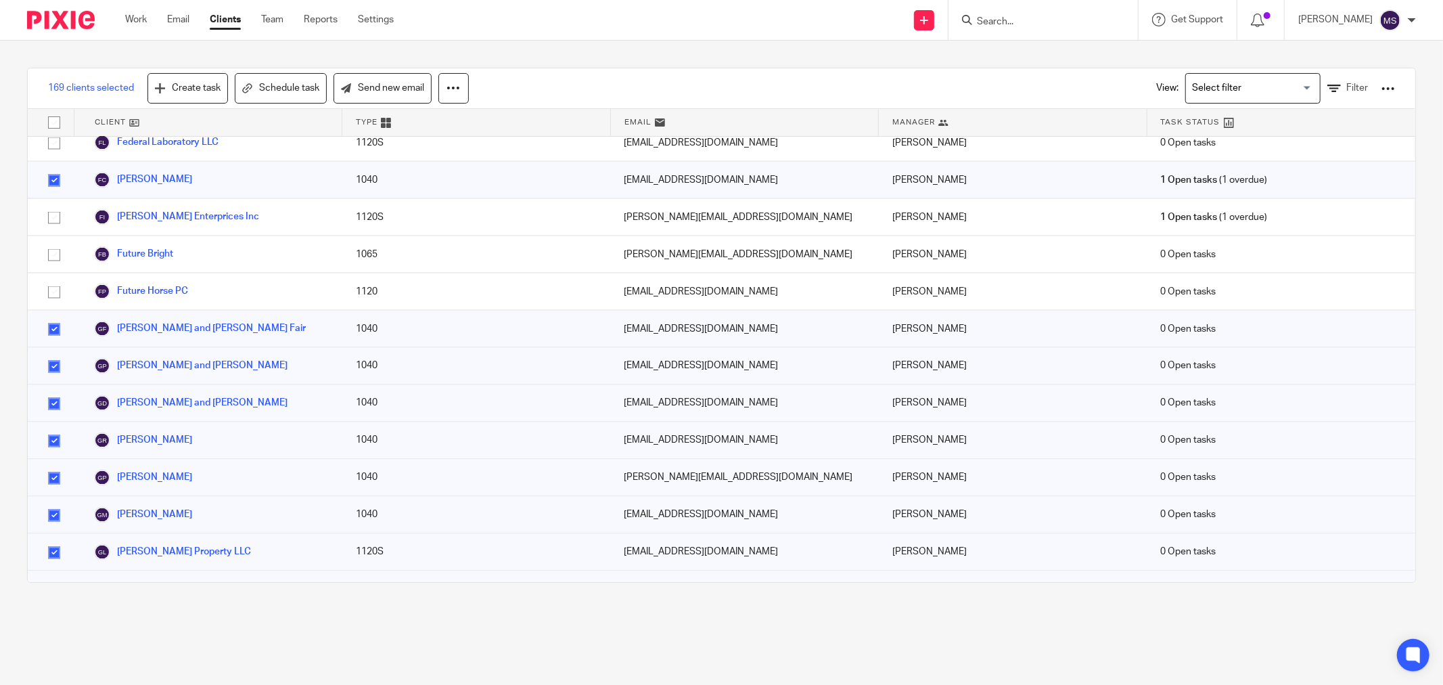
click at [50, 540] on input "checkbox" at bounding box center [54, 553] width 26 height 26
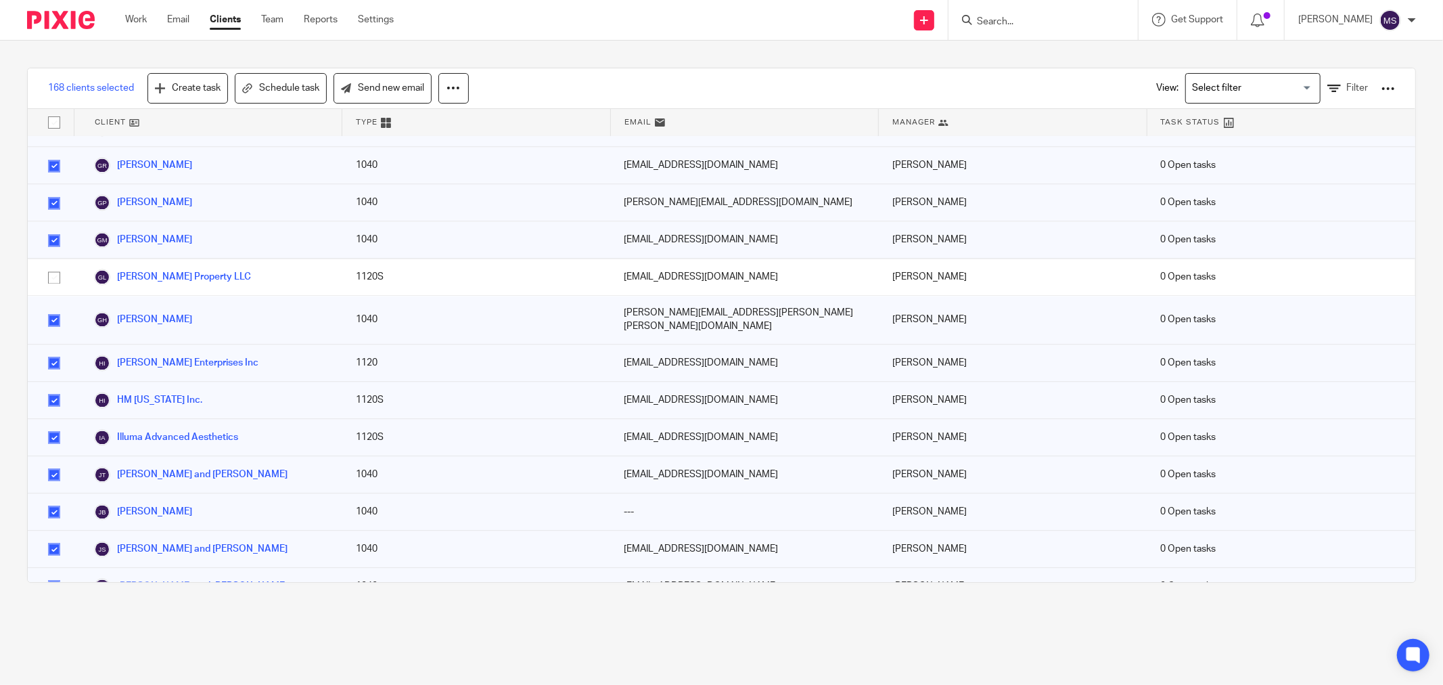
scroll to position [2255, 0]
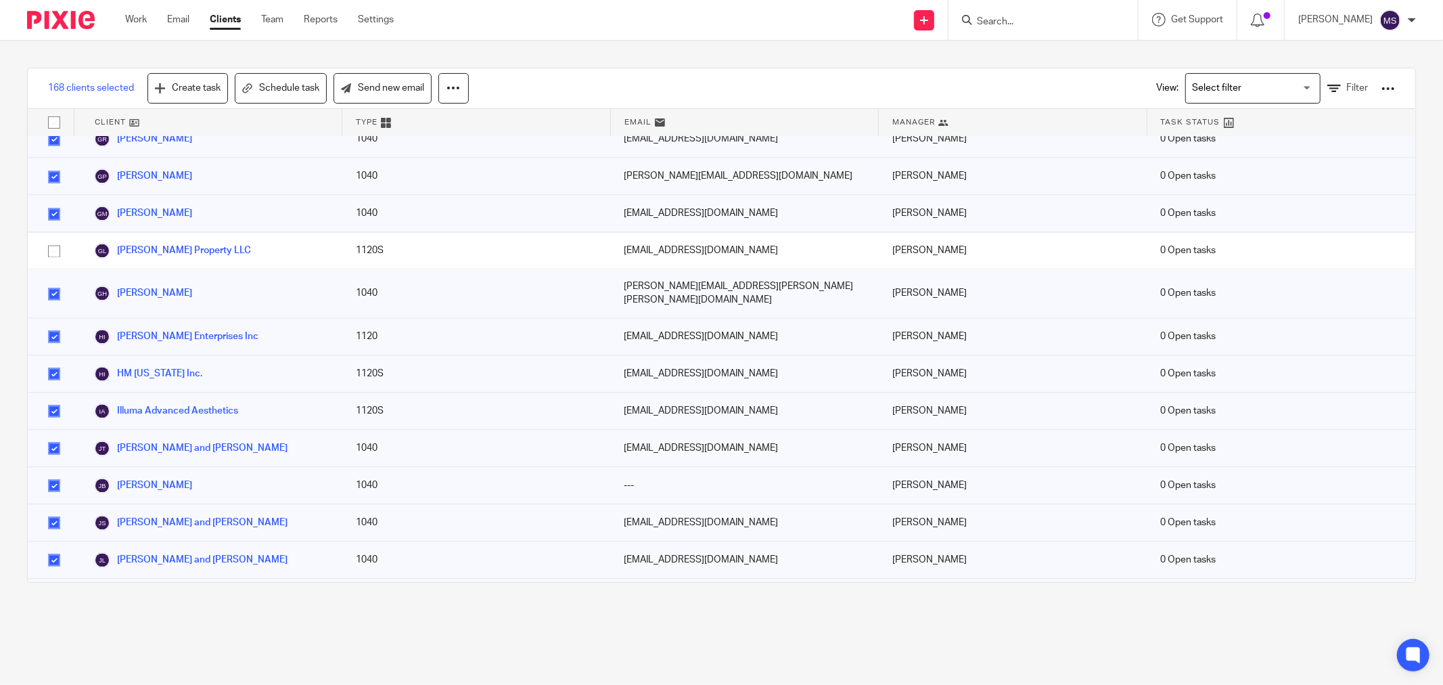
click at [55, 473] on input "checkbox" at bounding box center [54, 486] width 26 height 26
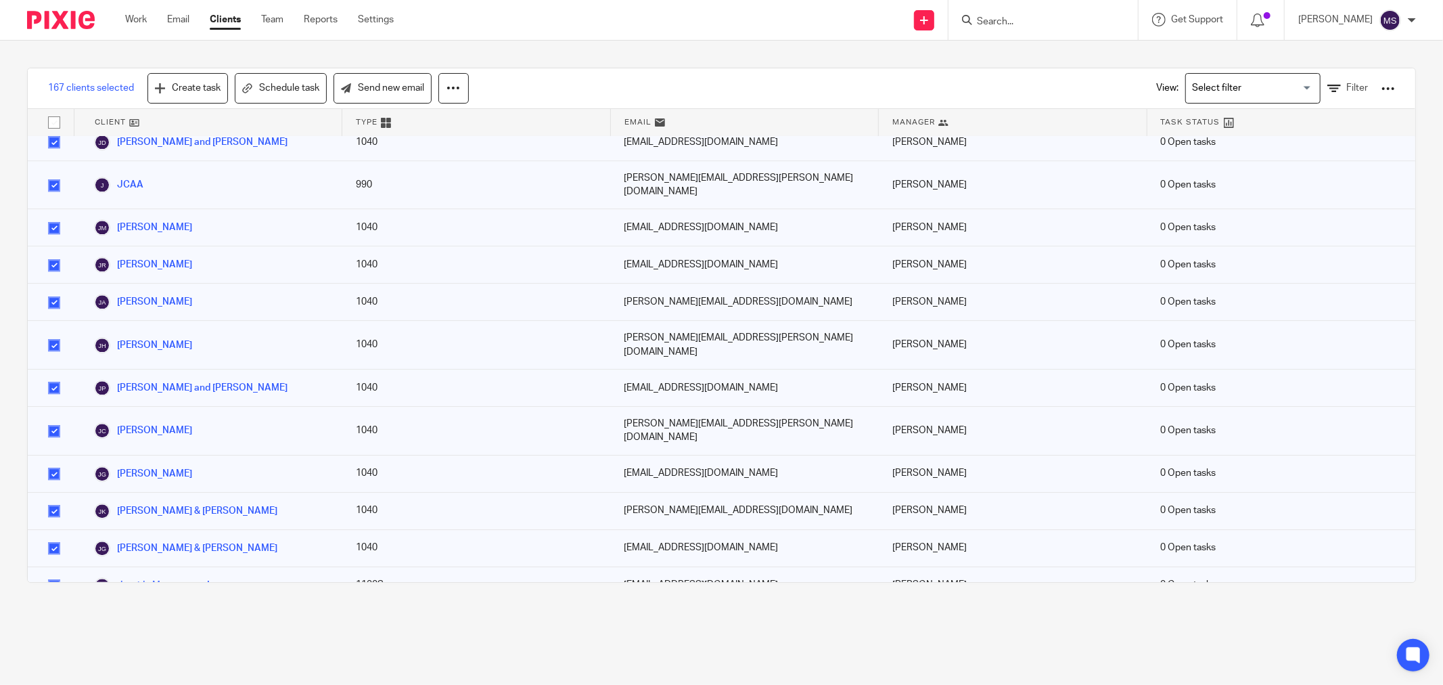
scroll to position [2781, 0]
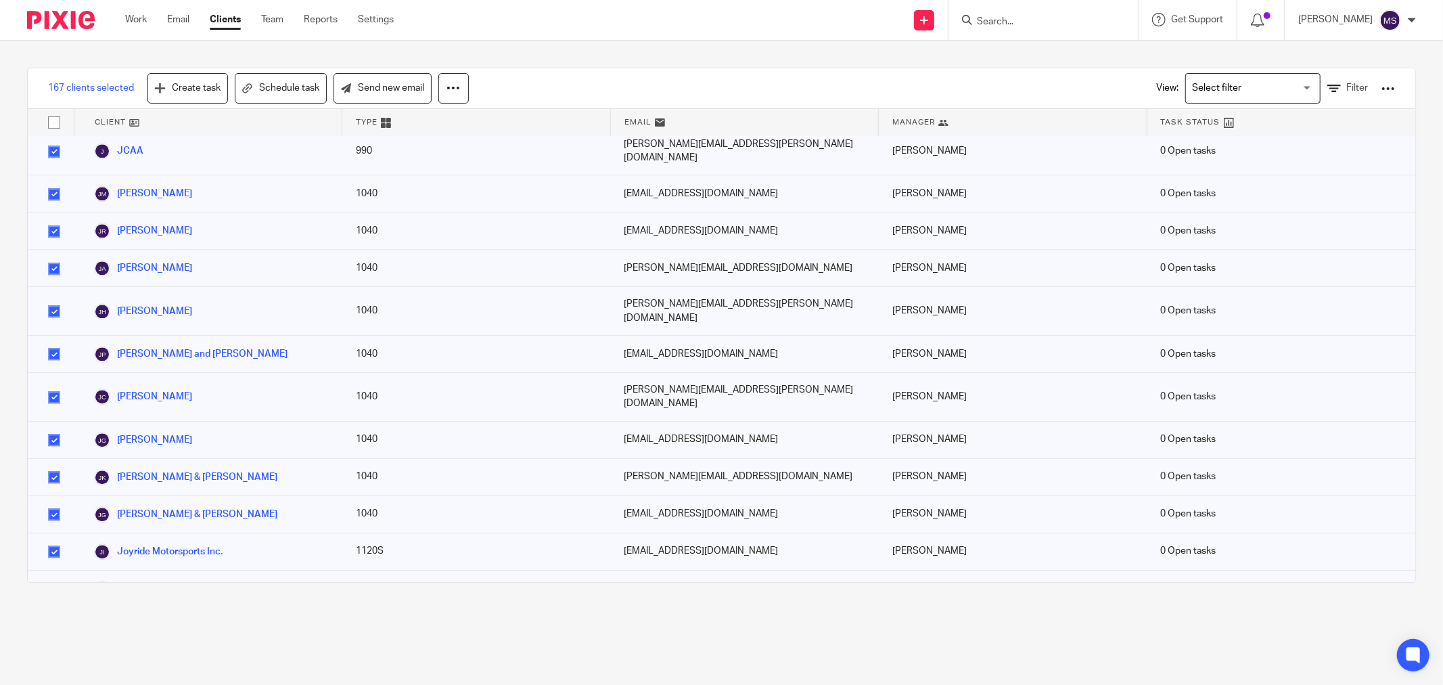
click at [61, 538] on input "checkbox" at bounding box center [54, 551] width 26 height 26
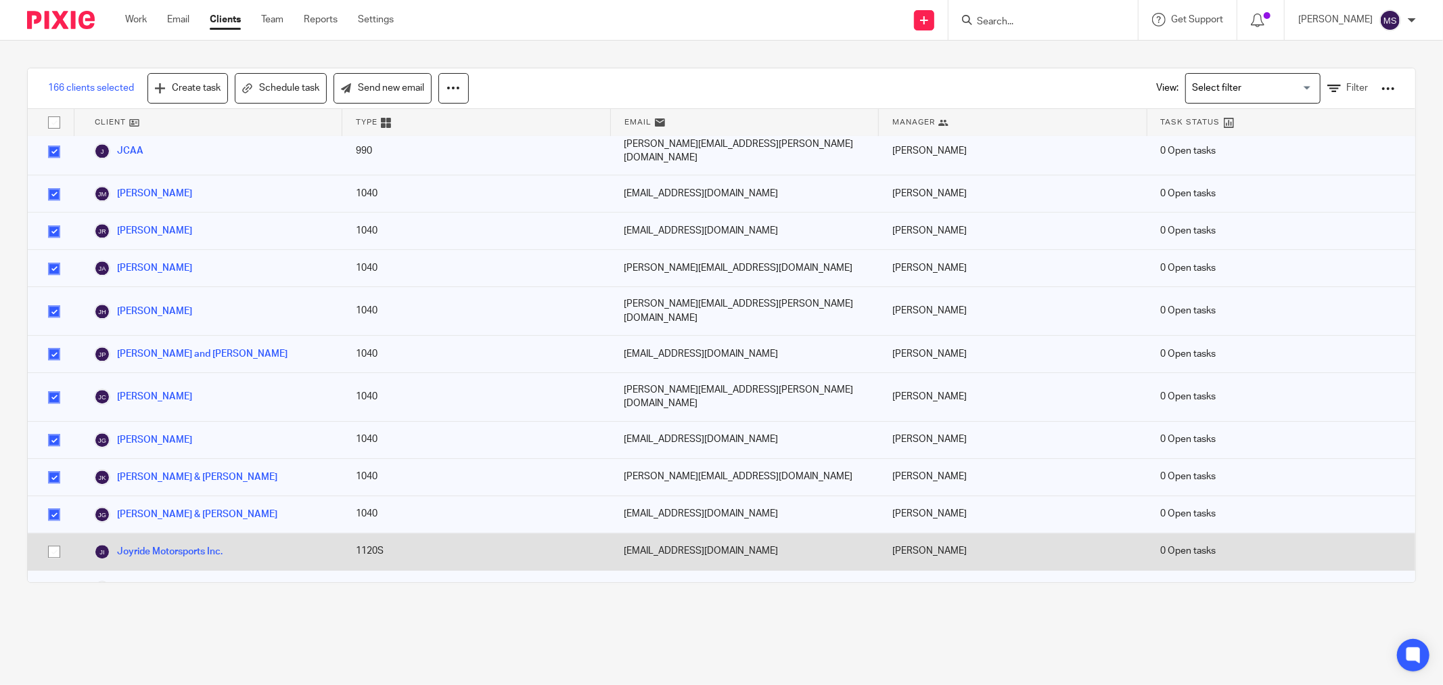
click at [61, 538] on input "checkbox" at bounding box center [54, 551] width 26 height 26
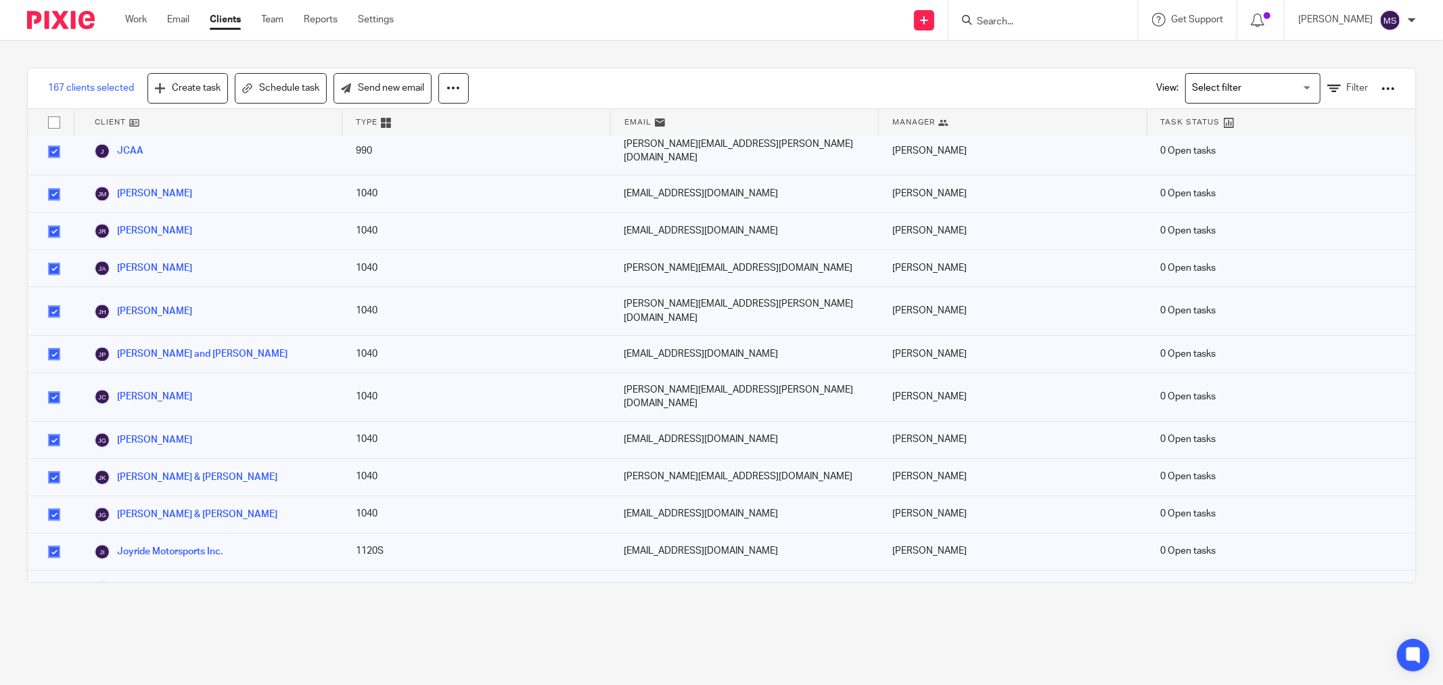
click at [61, 538] on input "checkbox" at bounding box center [54, 551] width 26 height 26
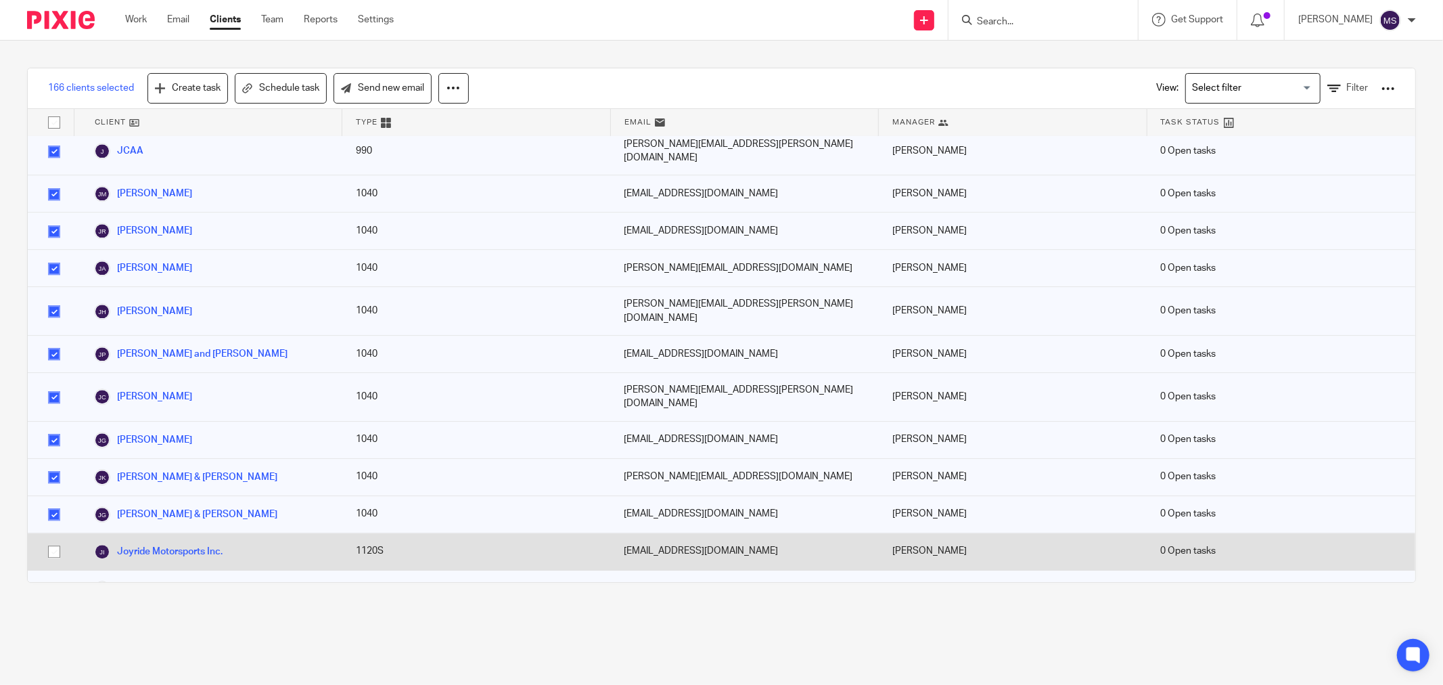
scroll to position [2856, 0]
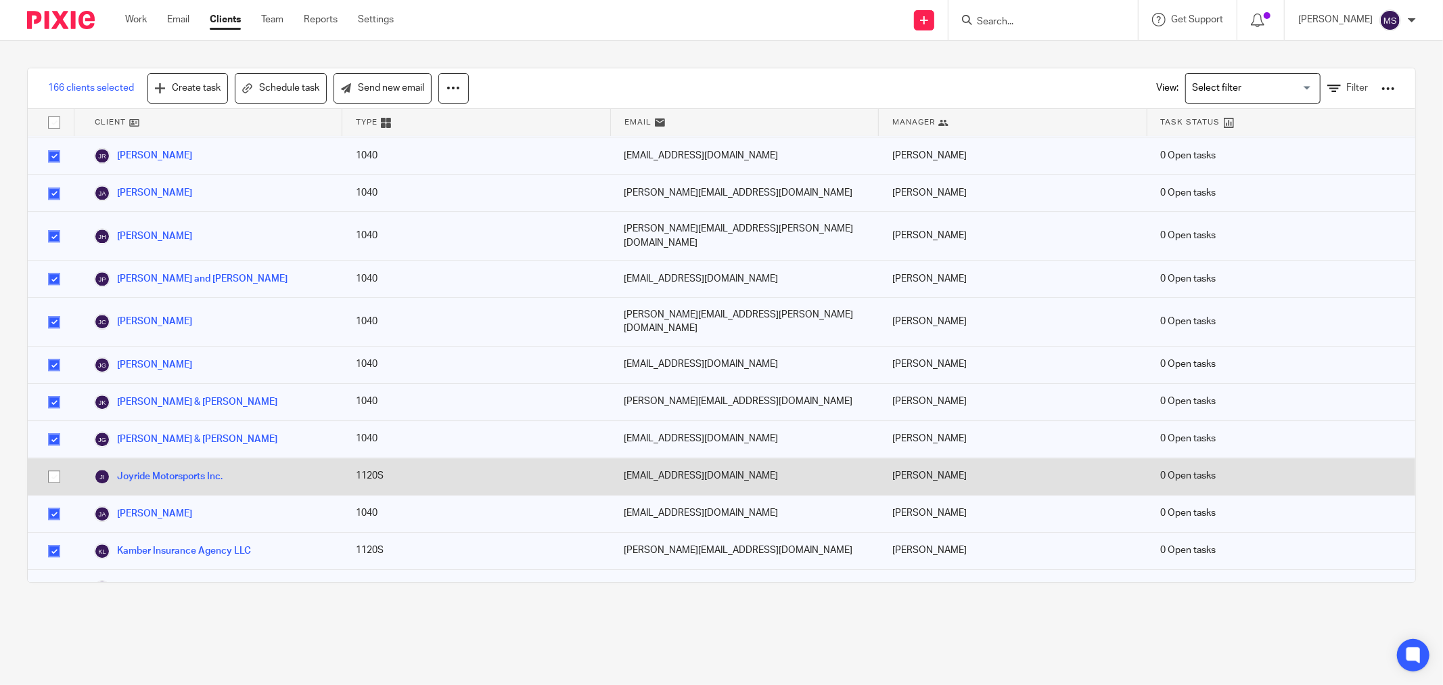
click at [61, 538] on input "checkbox" at bounding box center [54, 551] width 26 height 26
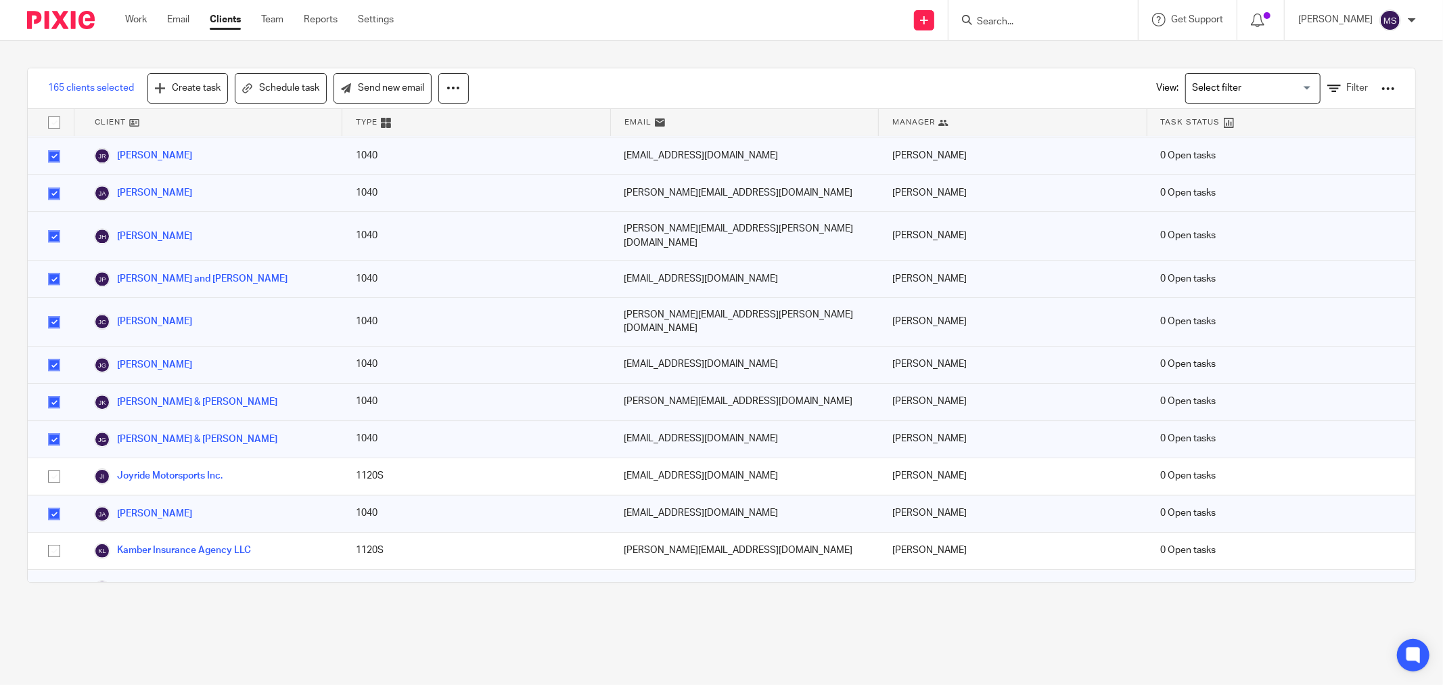
click at [43, 575] on input "checkbox" at bounding box center [54, 588] width 26 height 26
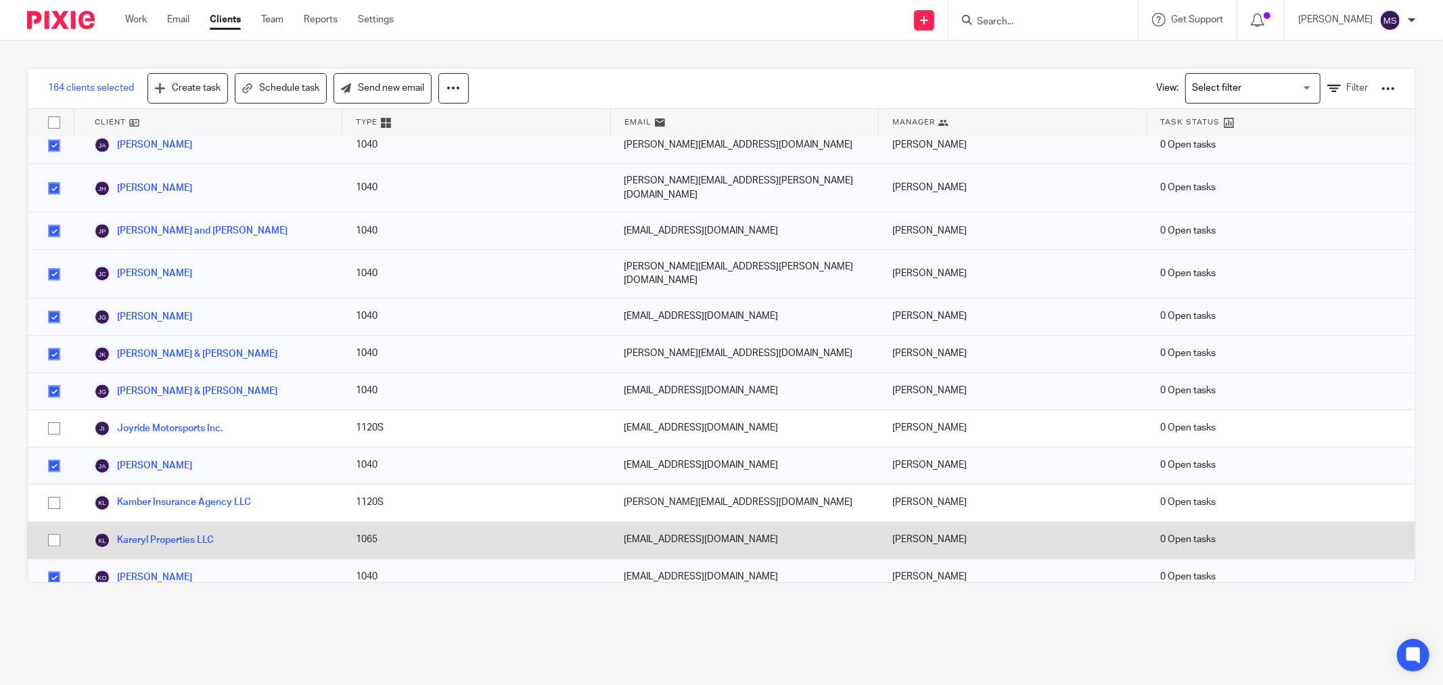
scroll to position [2931, 0]
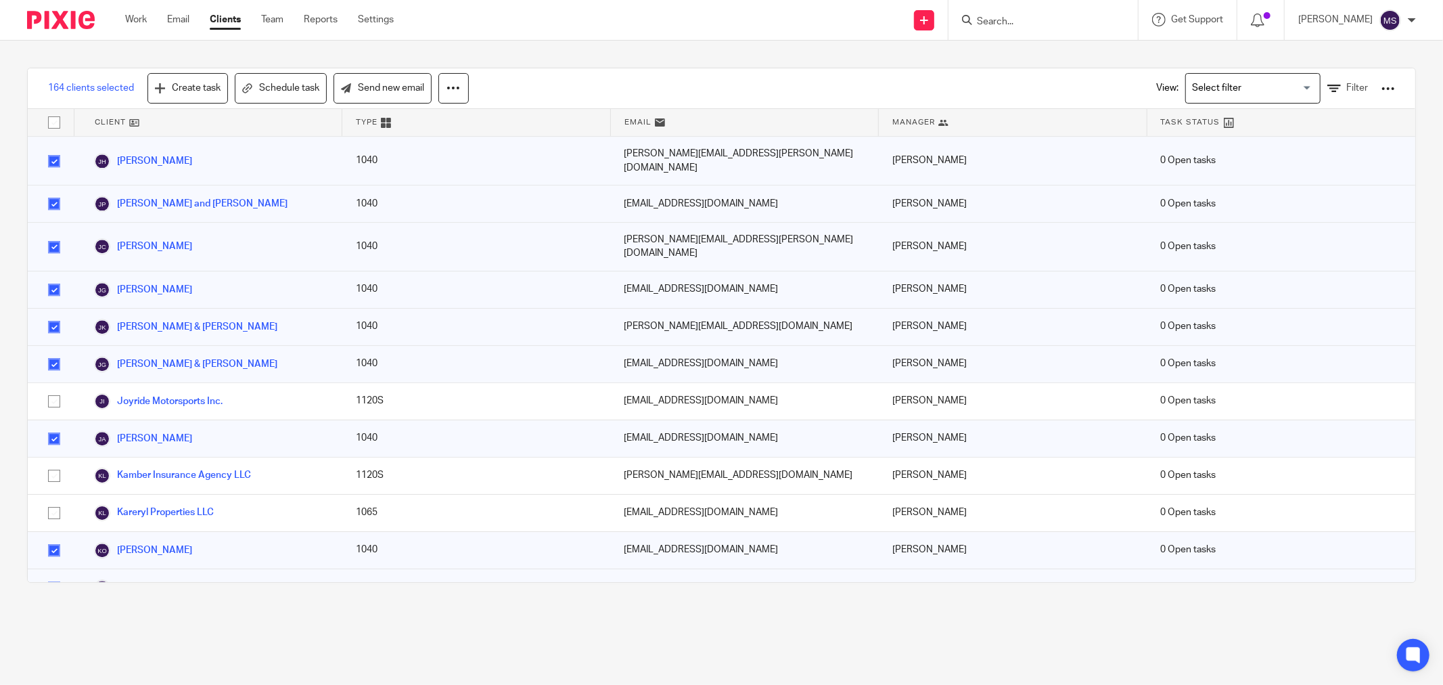
click at [45, 537] on input "checkbox" at bounding box center [54, 550] width 26 height 26
click at [63, 574] on input "checkbox" at bounding box center [54, 587] width 26 height 26
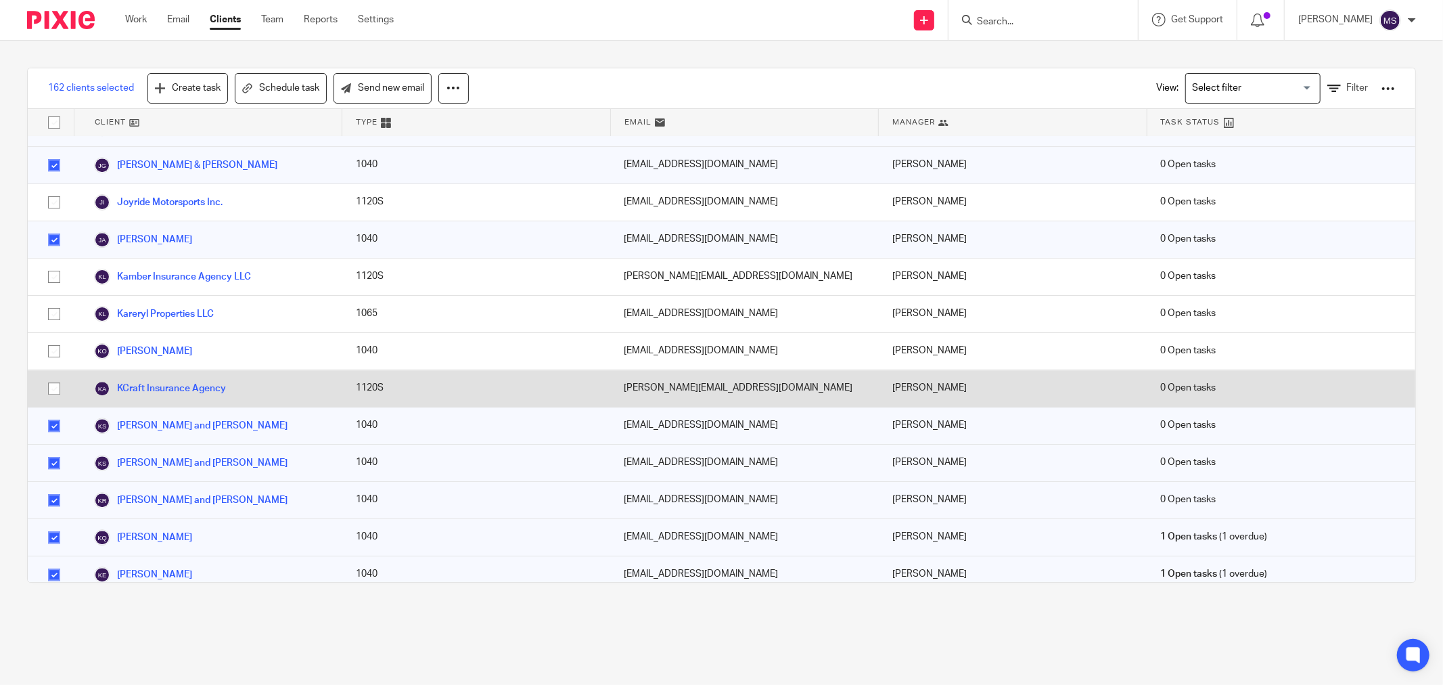
scroll to position [3156, 0]
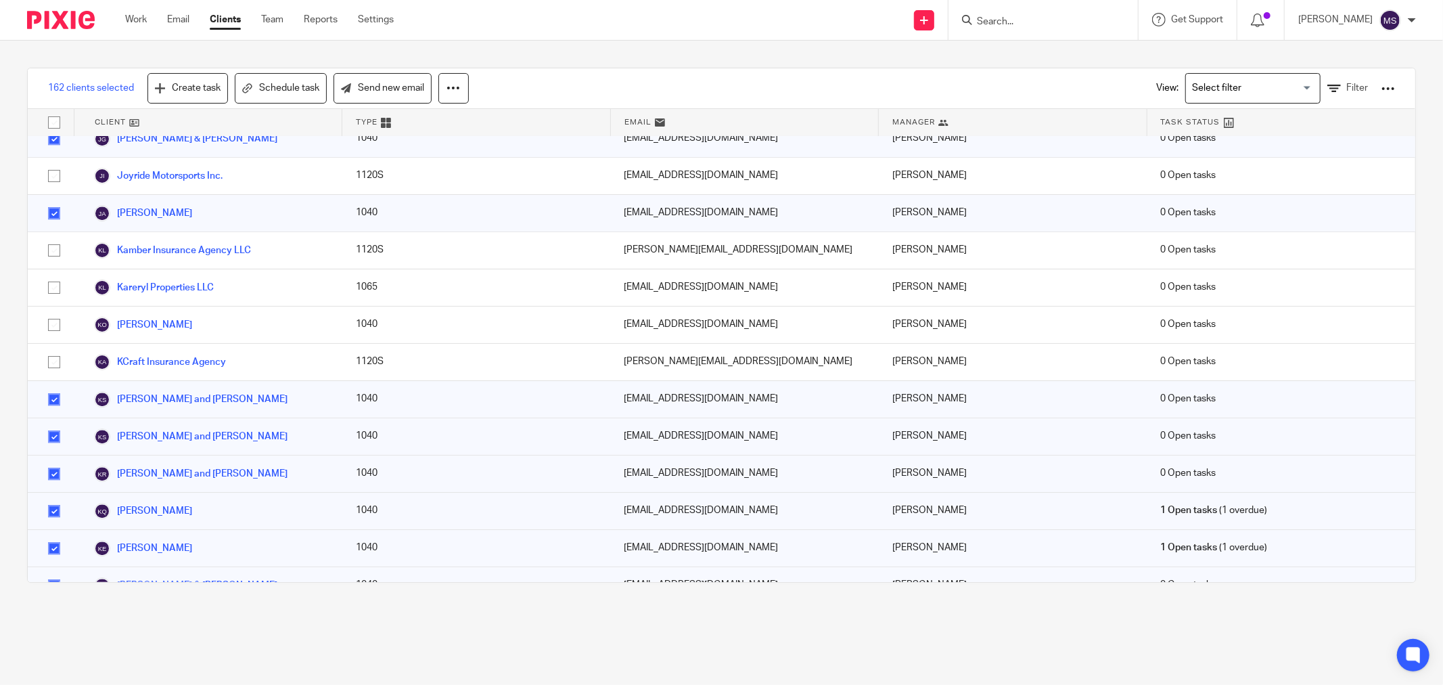
click at [56, 535] on input "checkbox" at bounding box center [54, 548] width 26 height 26
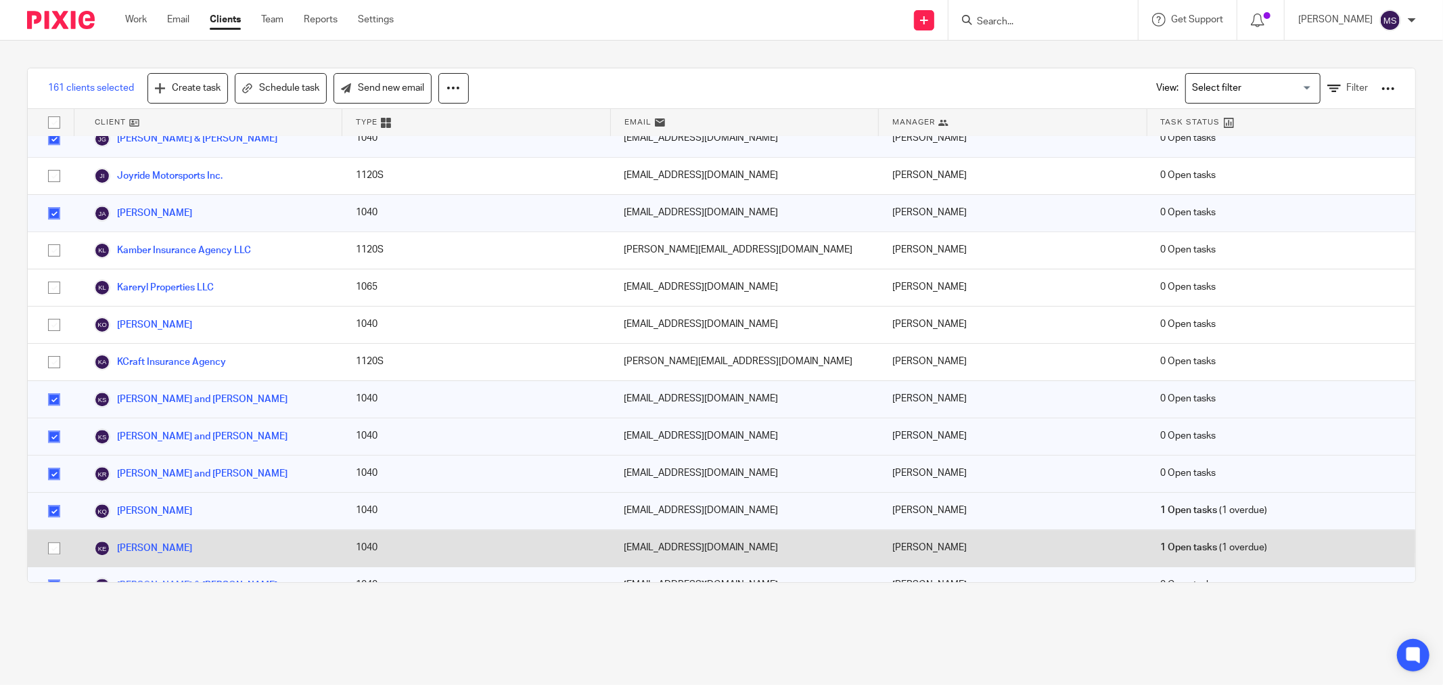
click at [57, 535] on input "checkbox" at bounding box center [54, 548] width 26 height 26
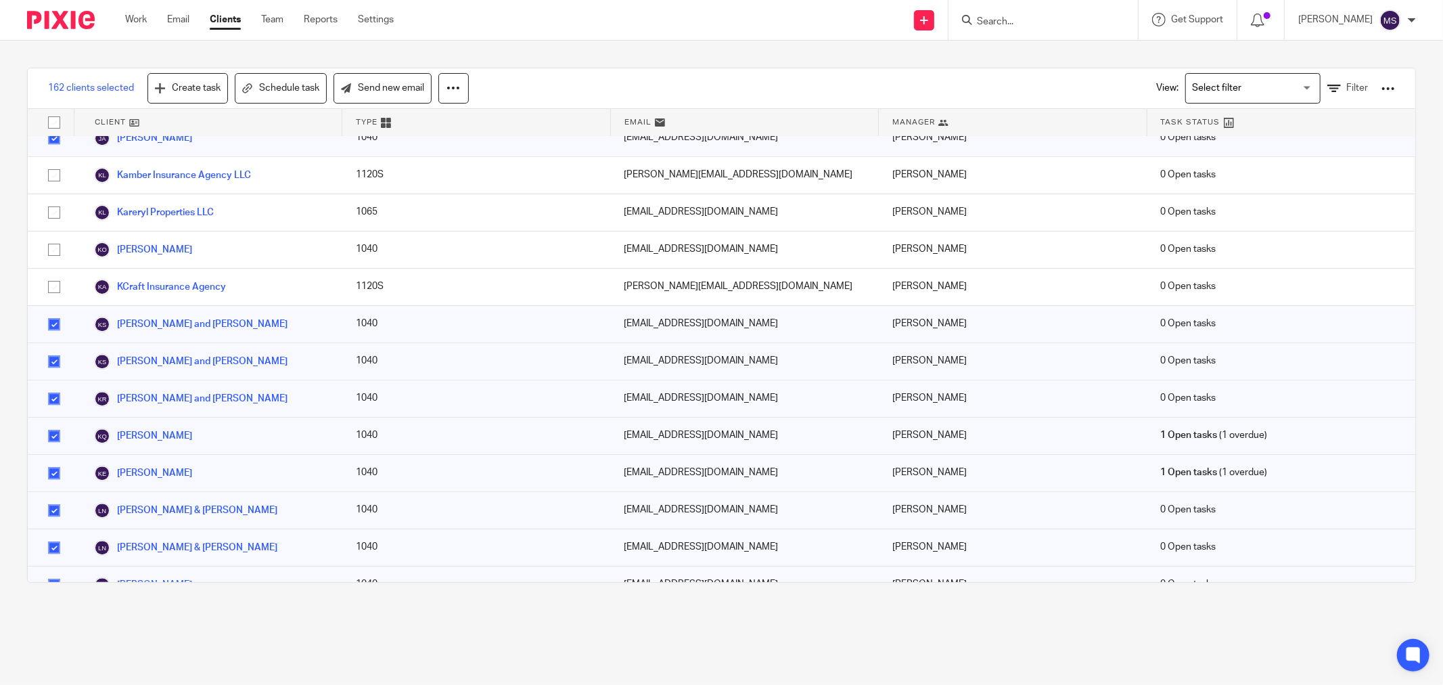
scroll to position [3306, 0]
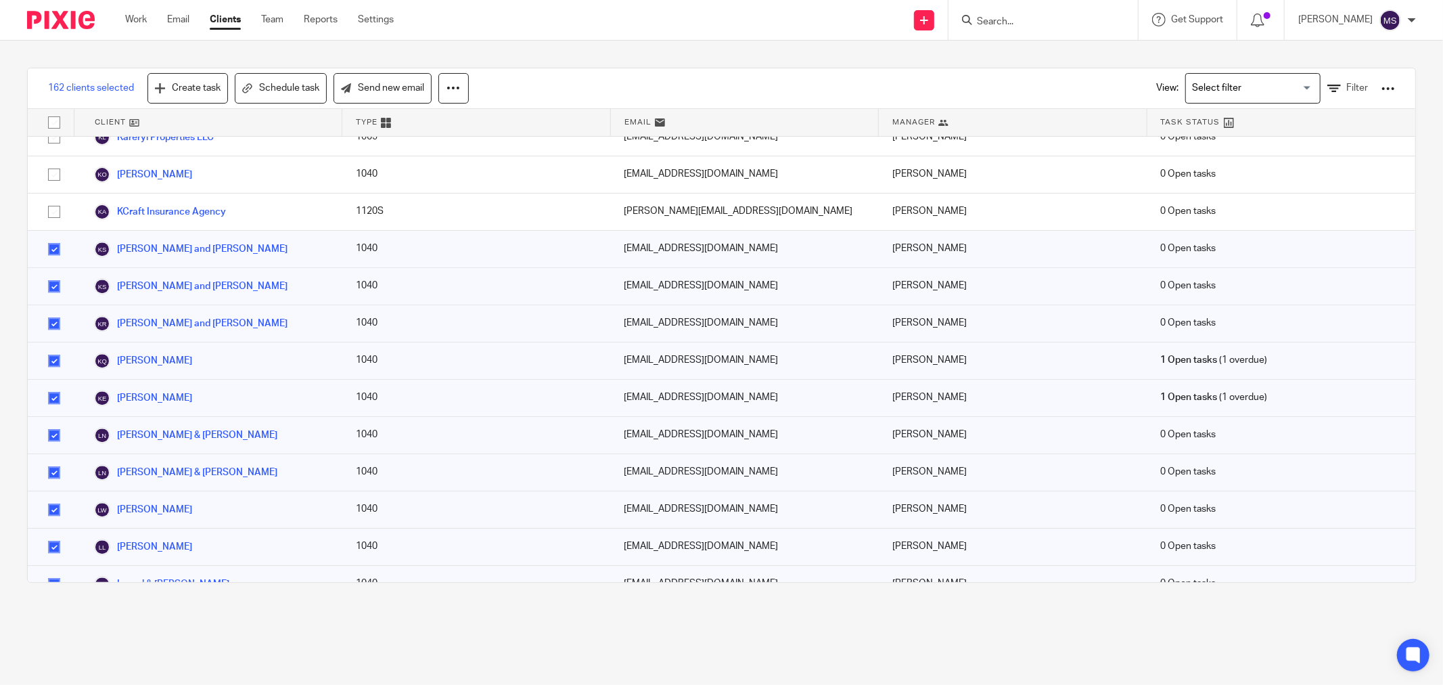
click at [57, 608] on input "checkbox" at bounding box center [54, 621] width 26 height 26
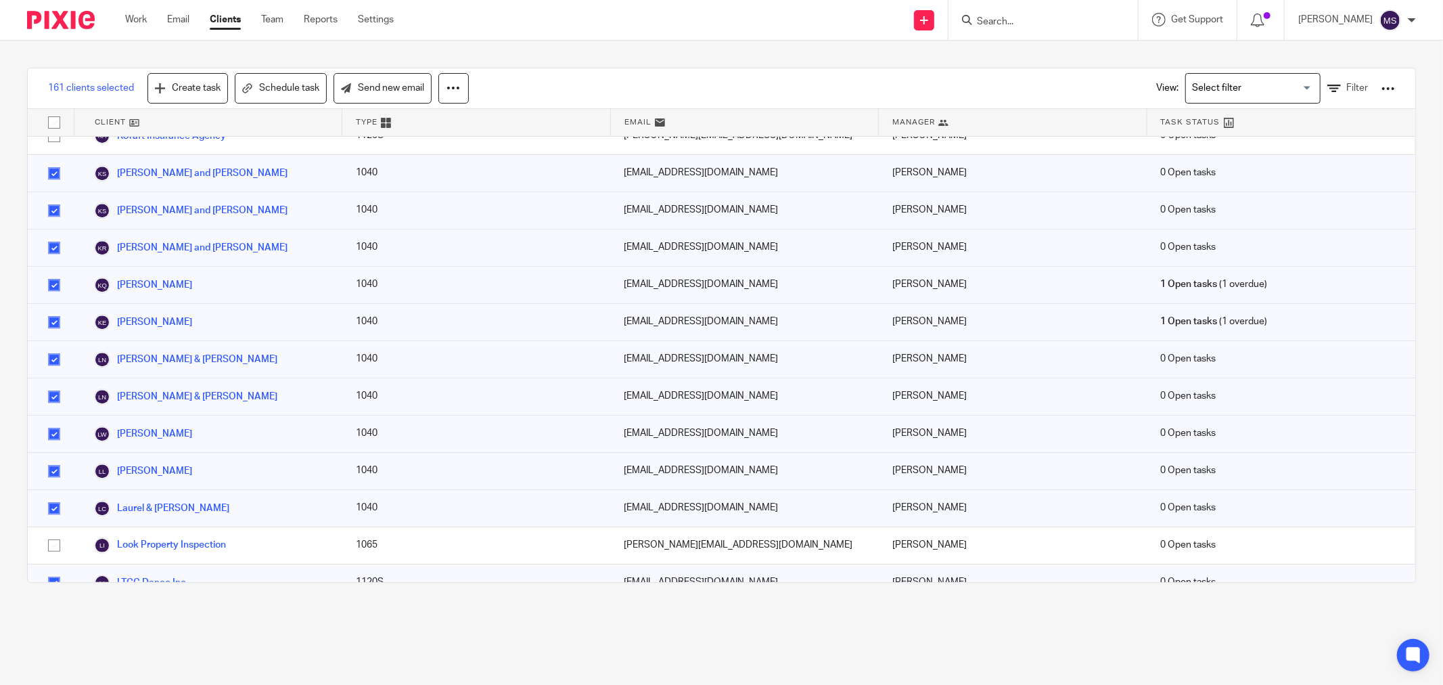
click at [57, 570] on input "checkbox" at bounding box center [54, 583] width 26 height 26
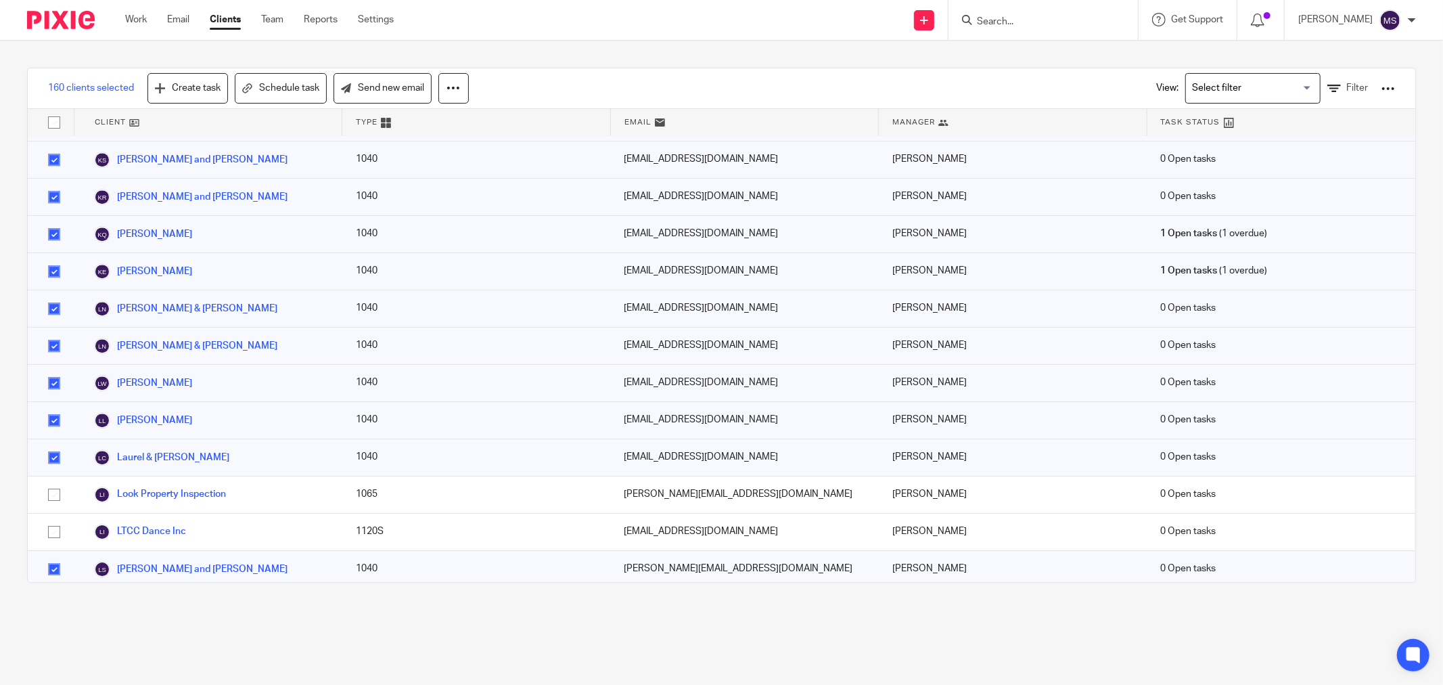
scroll to position [3457, 0]
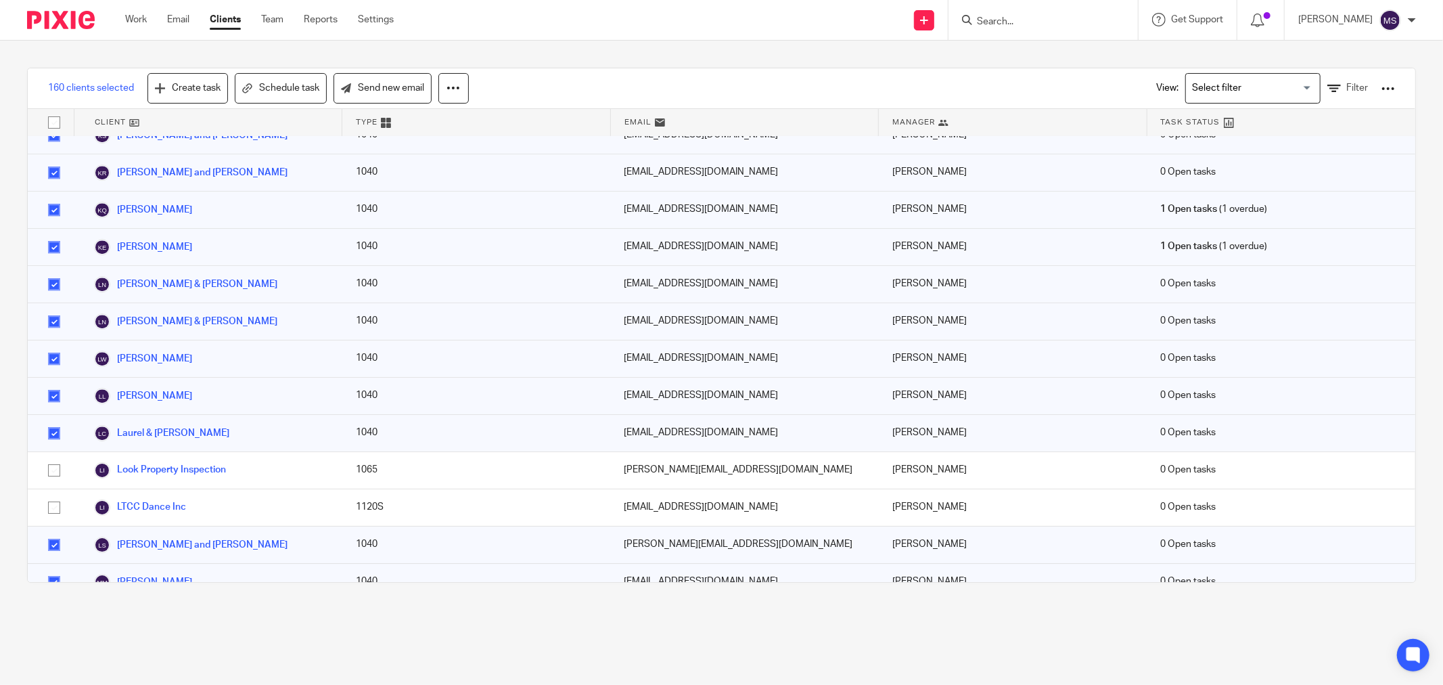
click at [57, 569] on input "checkbox" at bounding box center [54, 582] width 26 height 26
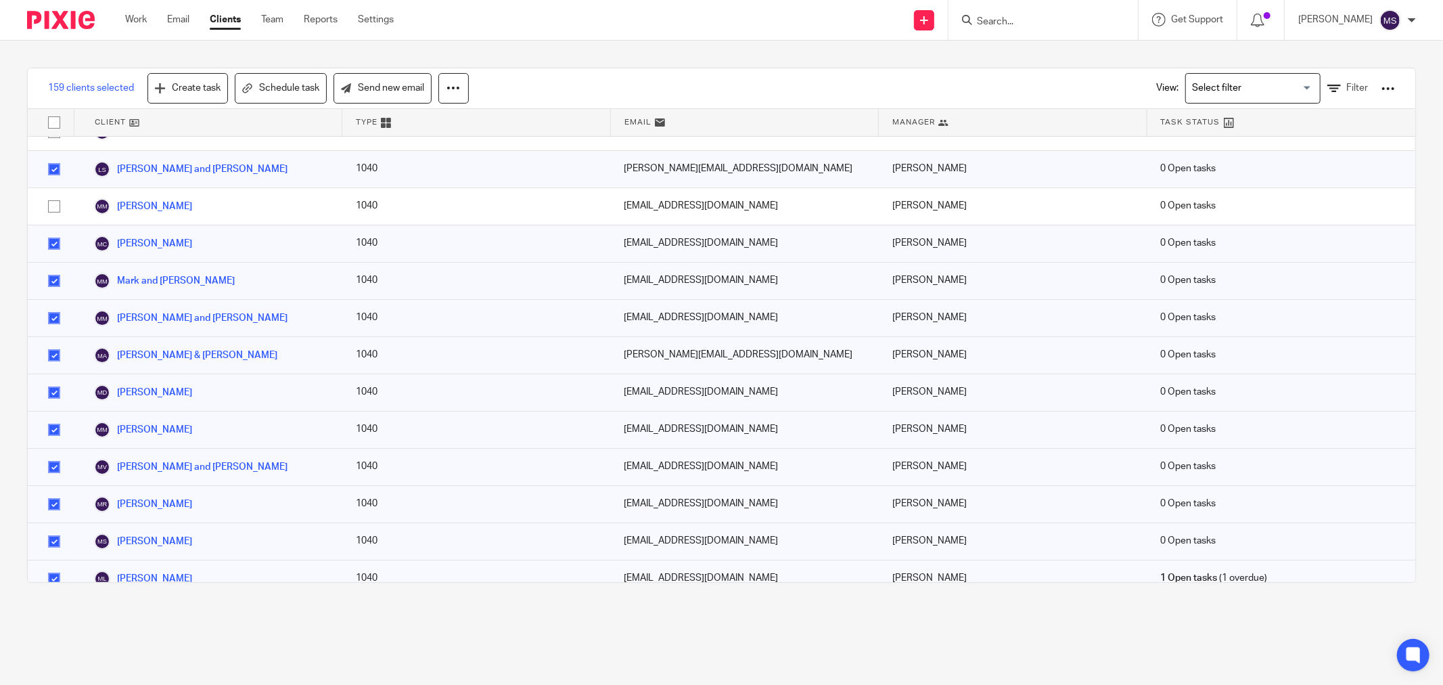
scroll to position [3908, 0]
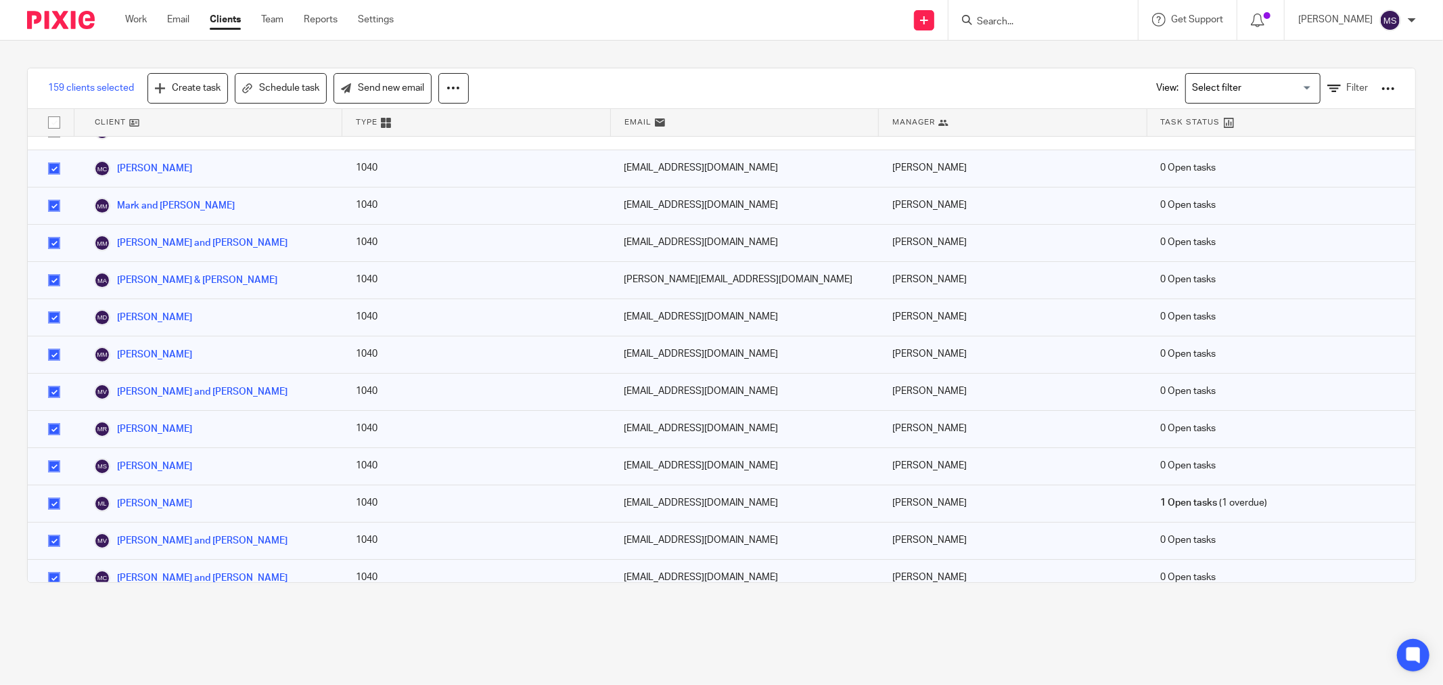
click at [62, 602] on input "checkbox" at bounding box center [54, 615] width 26 height 26
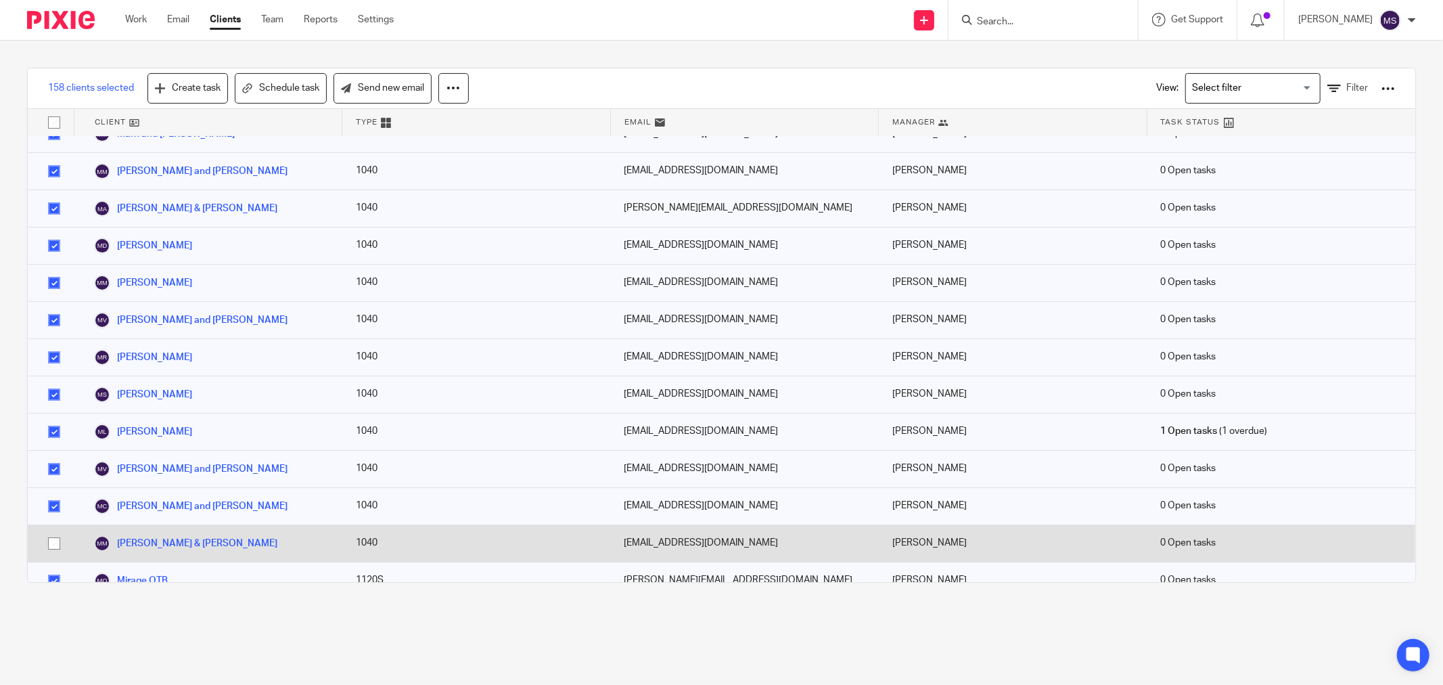
scroll to position [3983, 0]
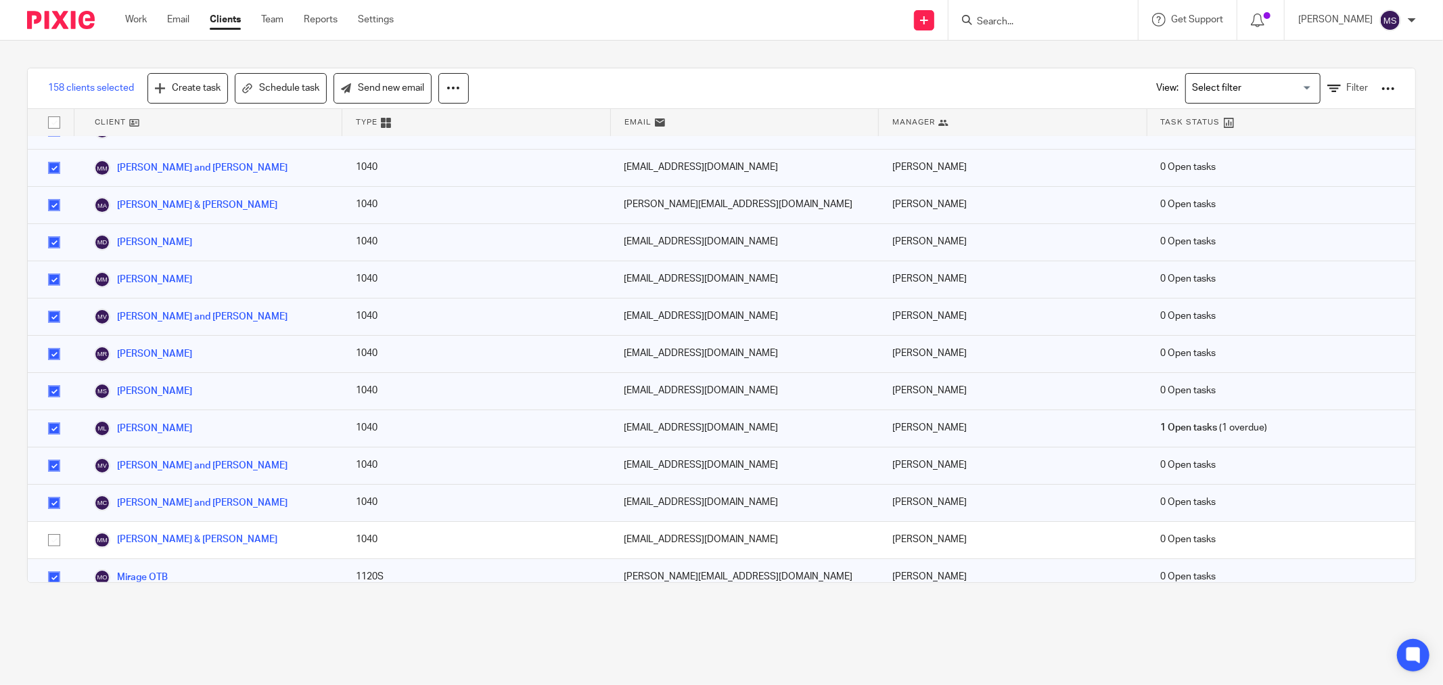
click at [53, 601] on input "checkbox" at bounding box center [54, 614] width 26 height 26
click at [53, 564] on input "checkbox" at bounding box center [54, 577] width 26 height 26
click at [53, 601] on input "checkbox" at bounding box center [54, 614] width 26 height 26
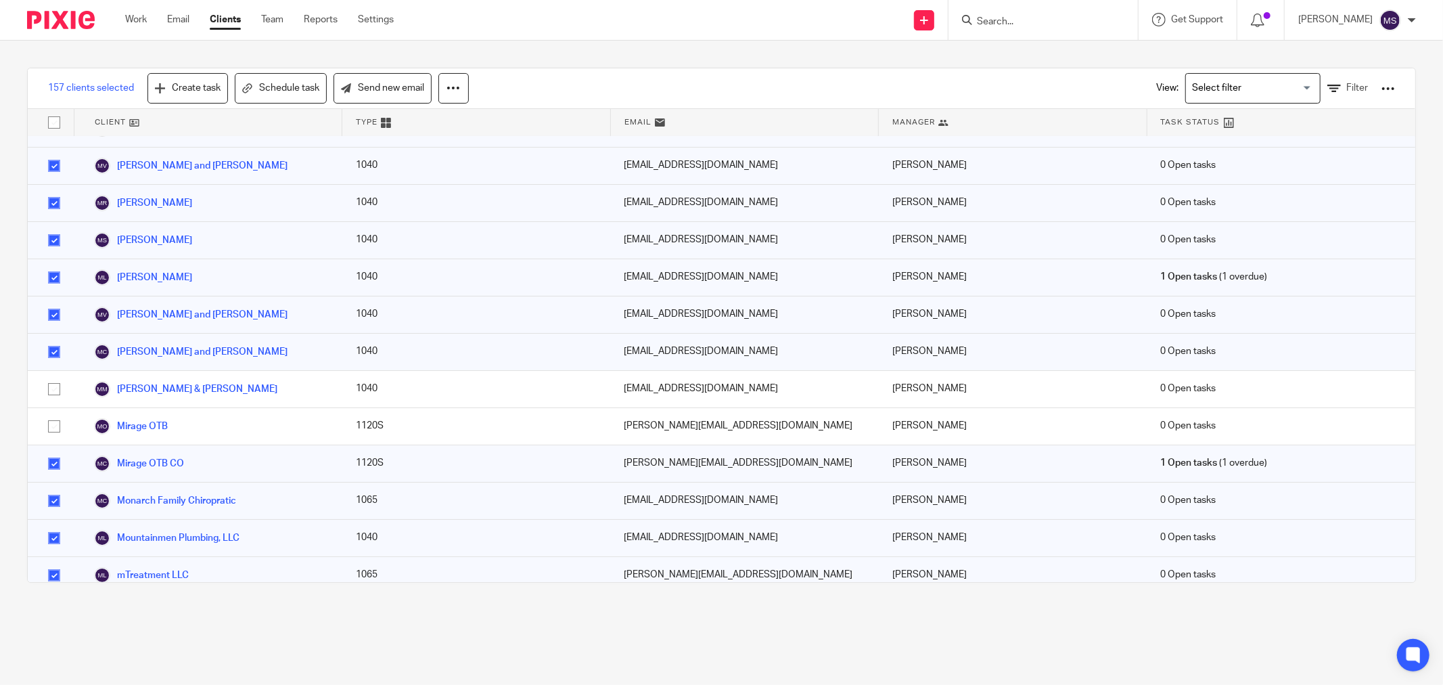
scroll to position [4209, 0]
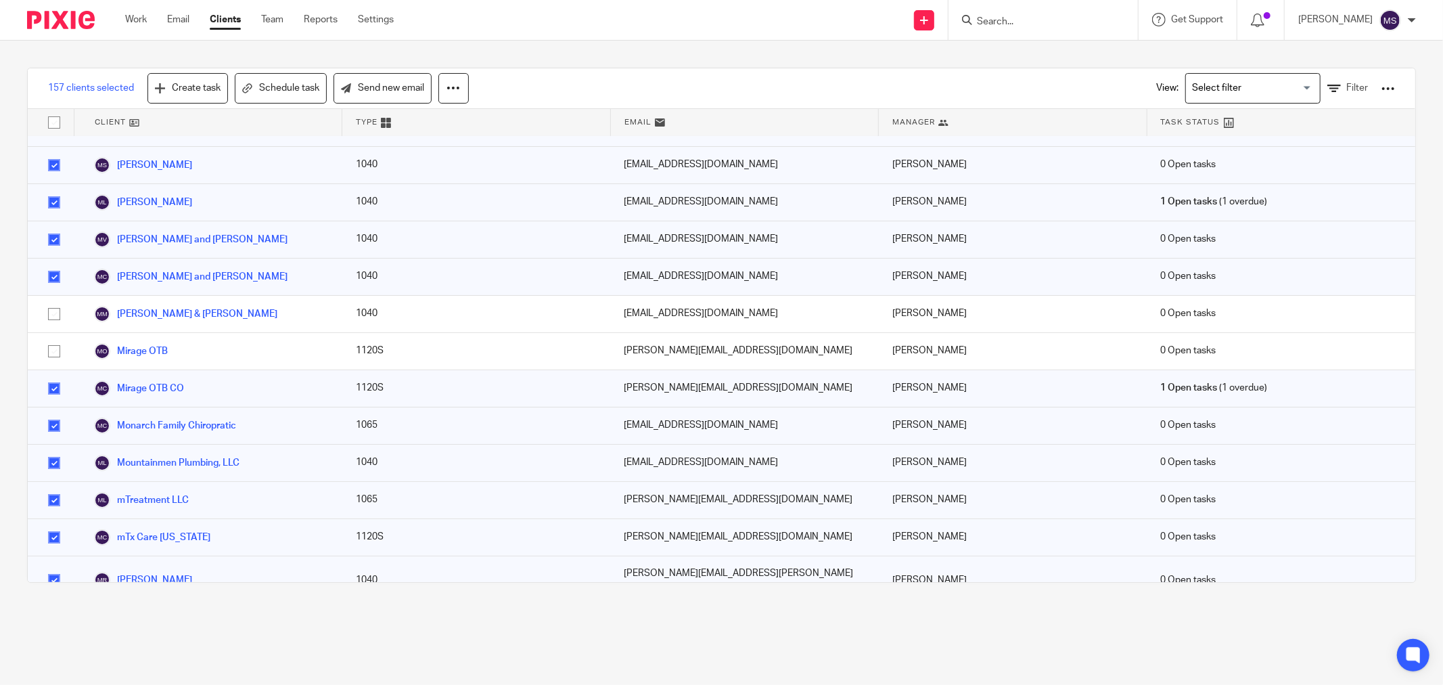
click at [53, 487] on input "checkbox" at bounding box center [54, 500] width 26 height 26
click at [53, 524] on input "checkbox" at bounding box center [54, 537] width 26 height 26
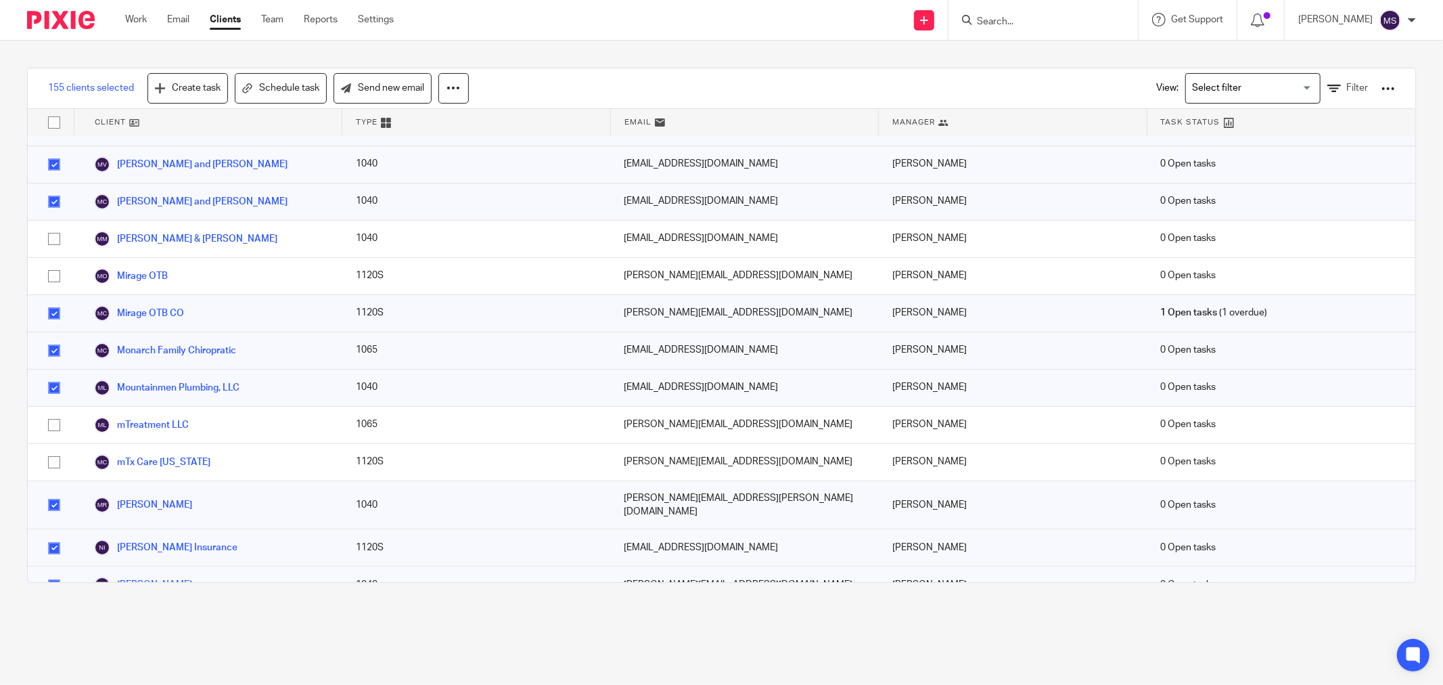
click at [53, 535] on input "checkbox" at bounding box center [54, 548] width 26 height 26
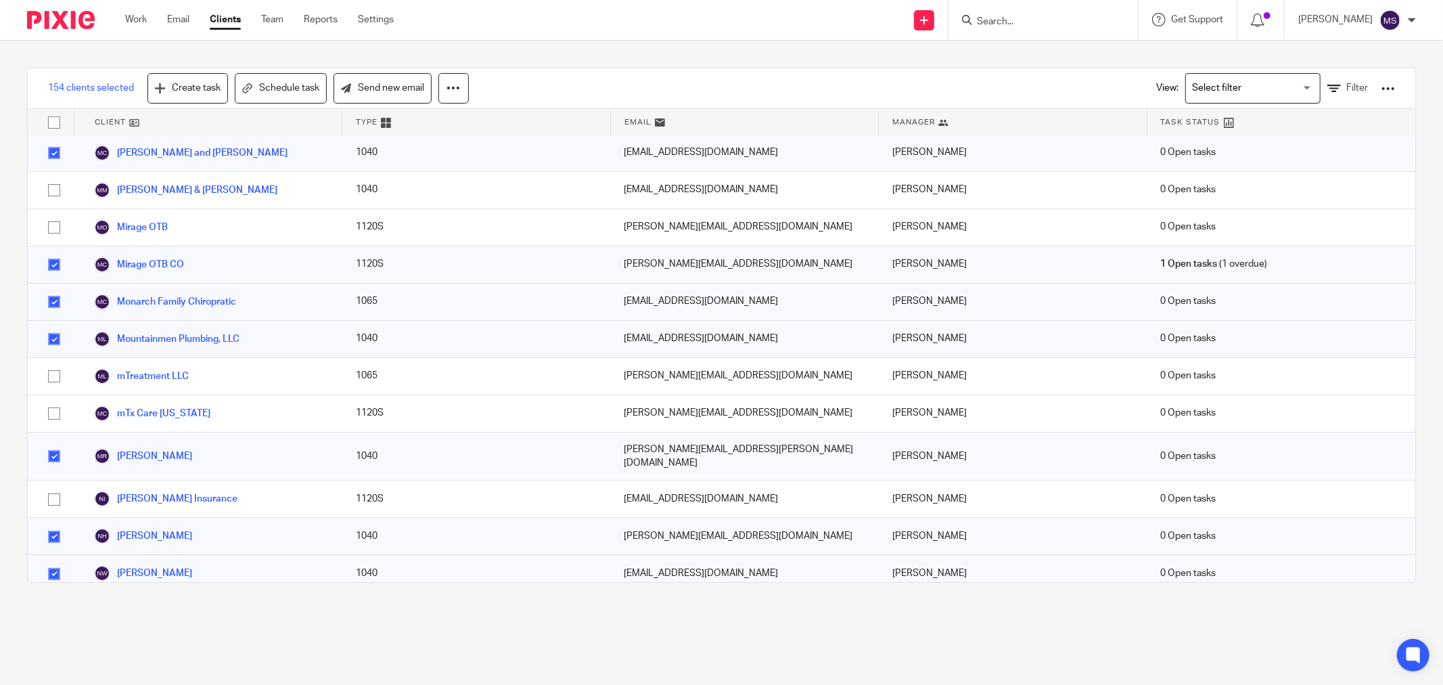
scroll to position [4359, 0]
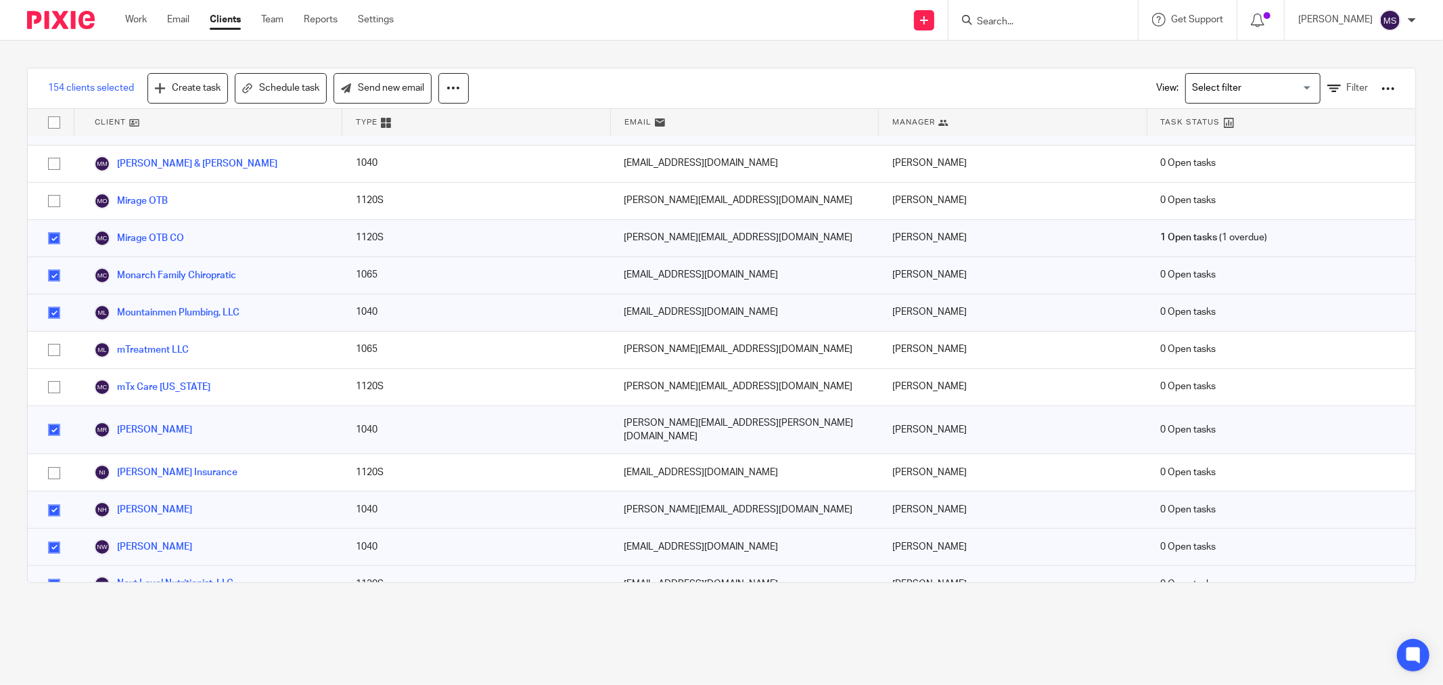
click at [51, 572] on input "checkbox" at bounding box center [54, 585] width 26 height 26
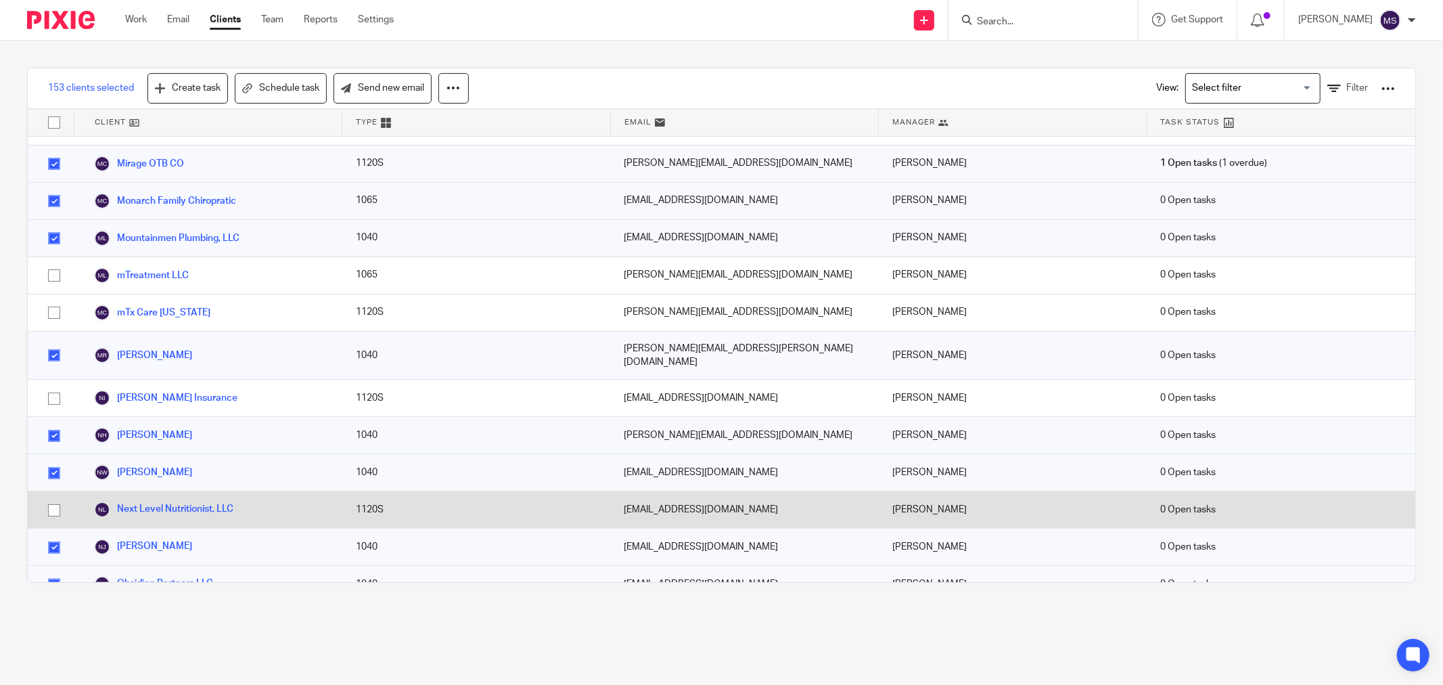
scroll to position [4434, 0]
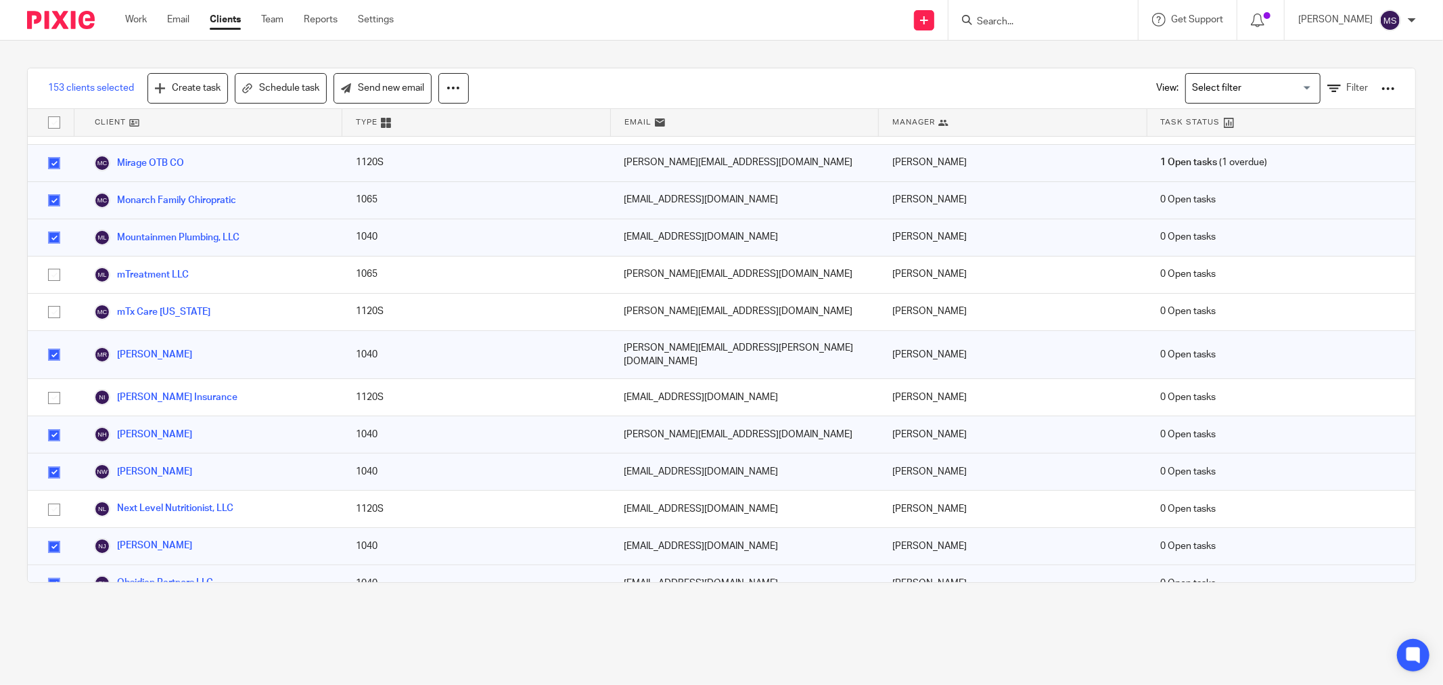
click at [51, 534] on input "checkbox" at bounding box center [54, 547] width 26 height 26
click at [51, 571] on input "checkbox" at bounding box center [54, 584] width 26 height 26
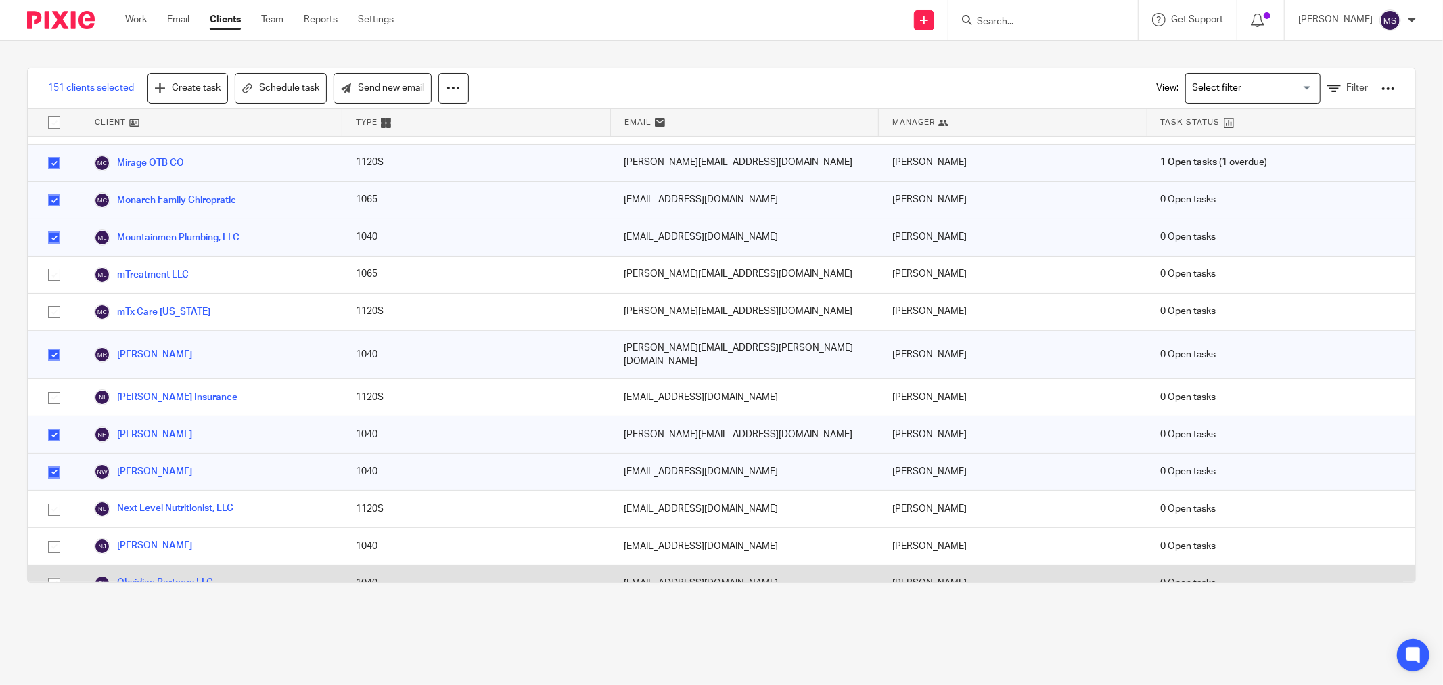
scroll to position [4509, 0]
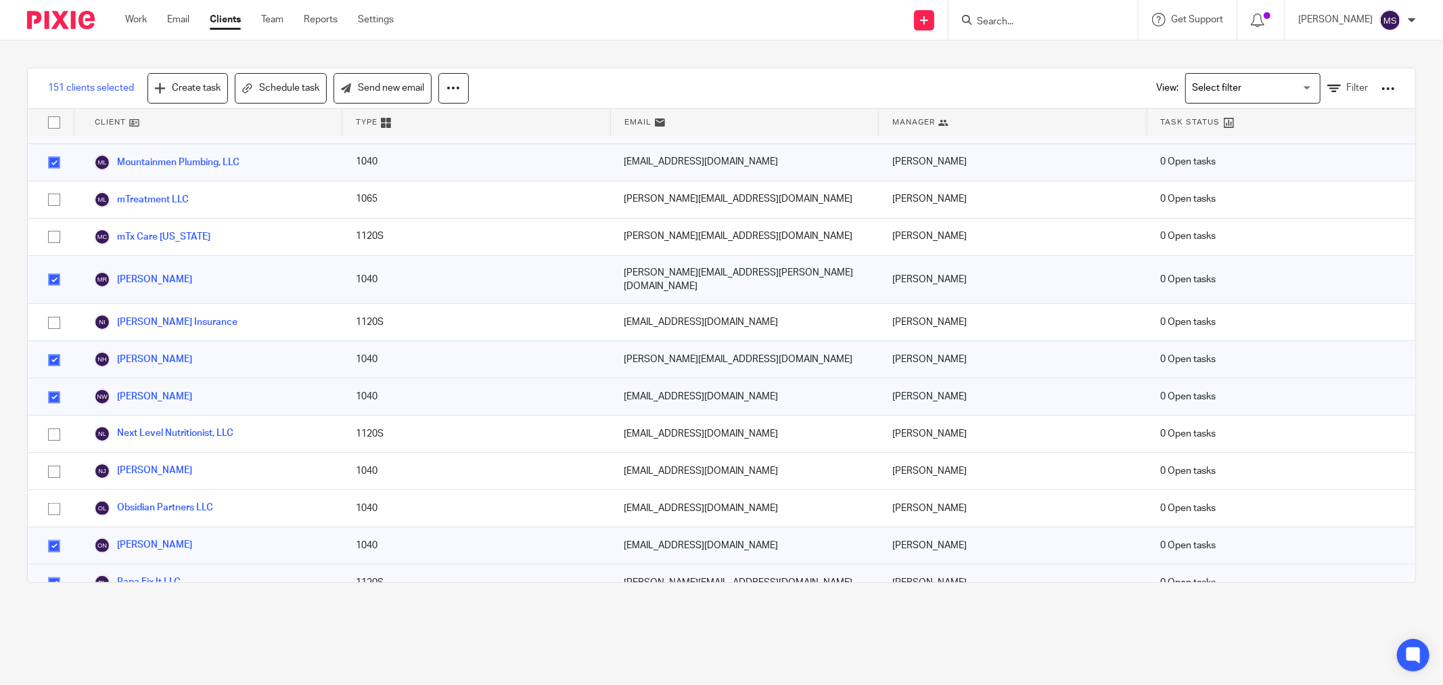
click at [51, 570] on input "checkbox" at bounding box center [54, 583] width 26 height 26
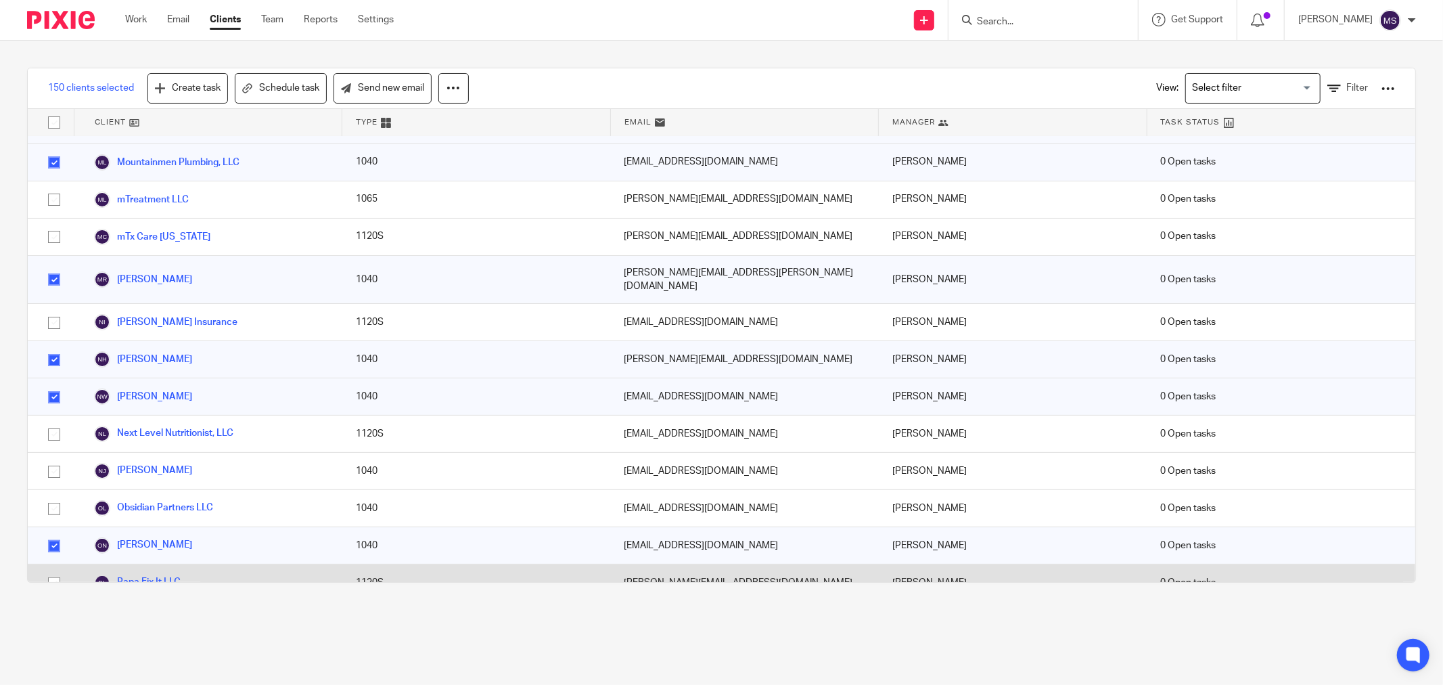
scroll to position [4584, 0]
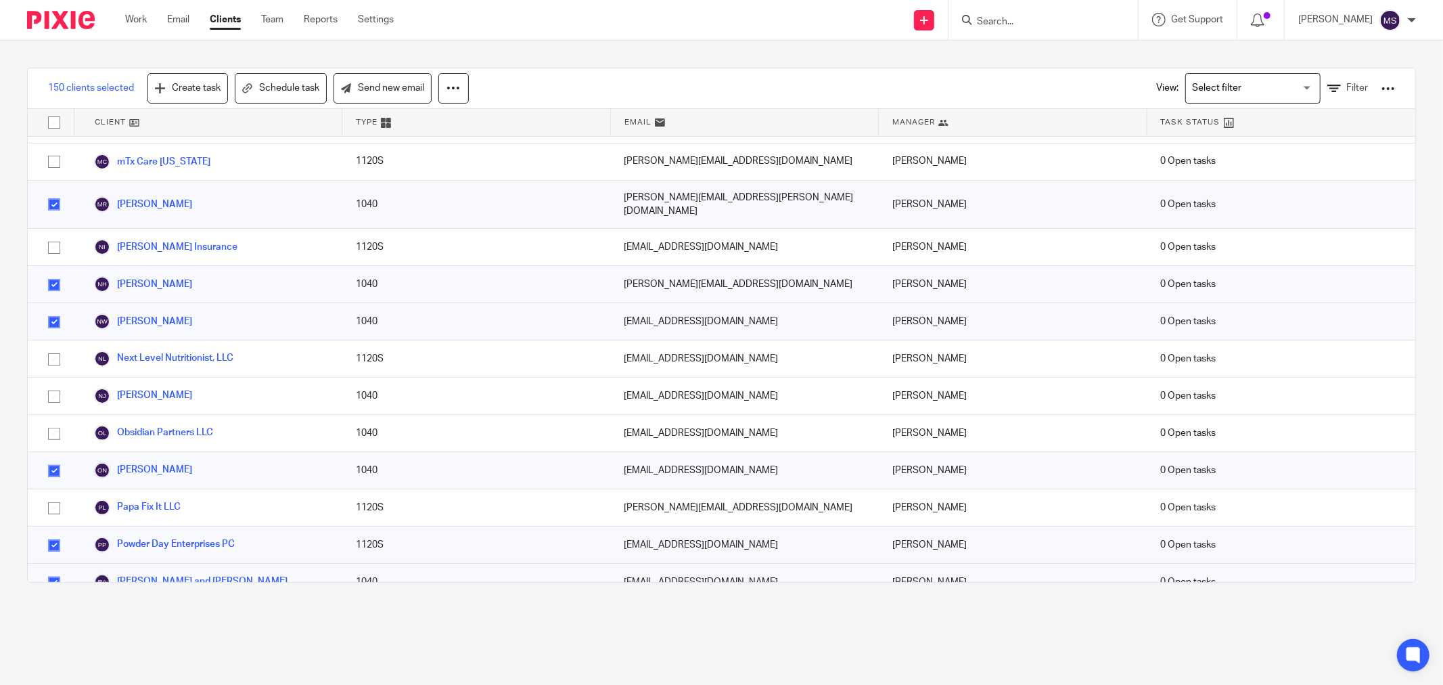
click at [51, 532] on input "checkbox" at bounding box center [54, 545] width 26 height 26
click at [52, 607] on input "checkbox" at bounding box center [54, 620] width 26 height 26
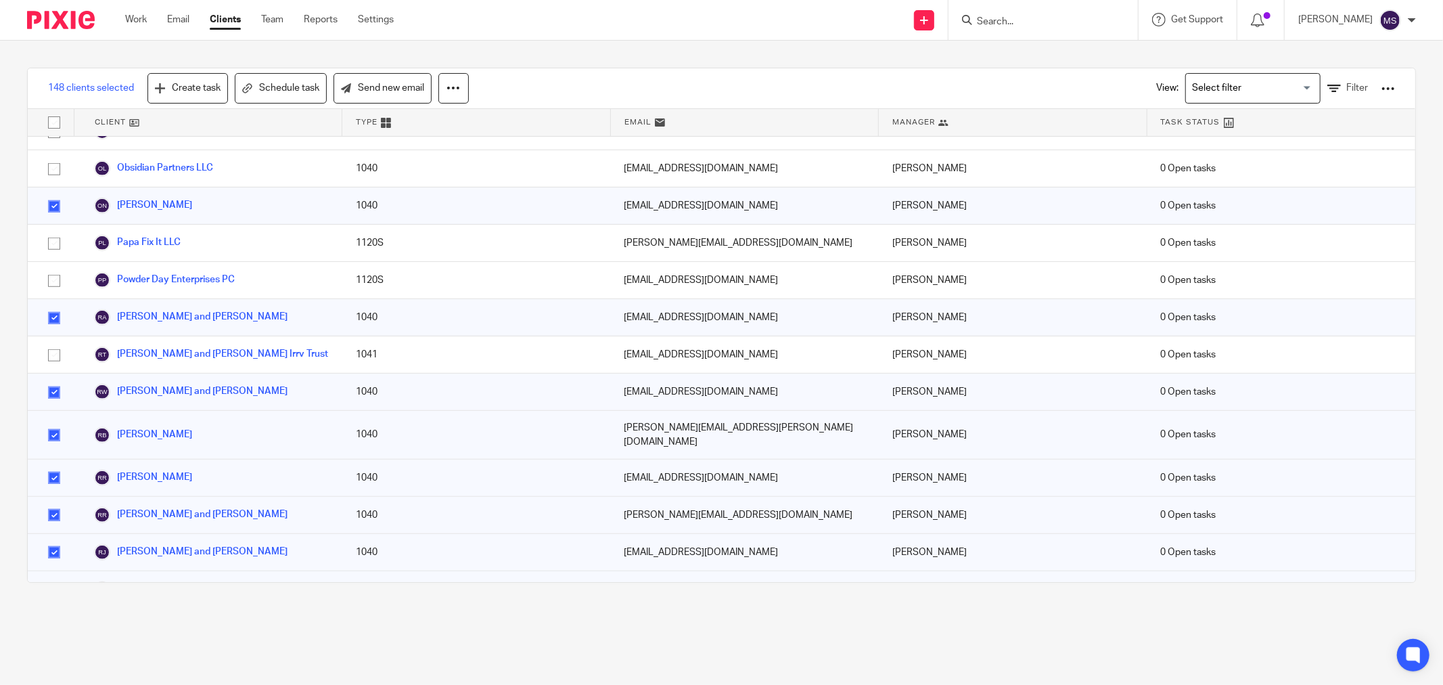
scroll to position [4885, 0]
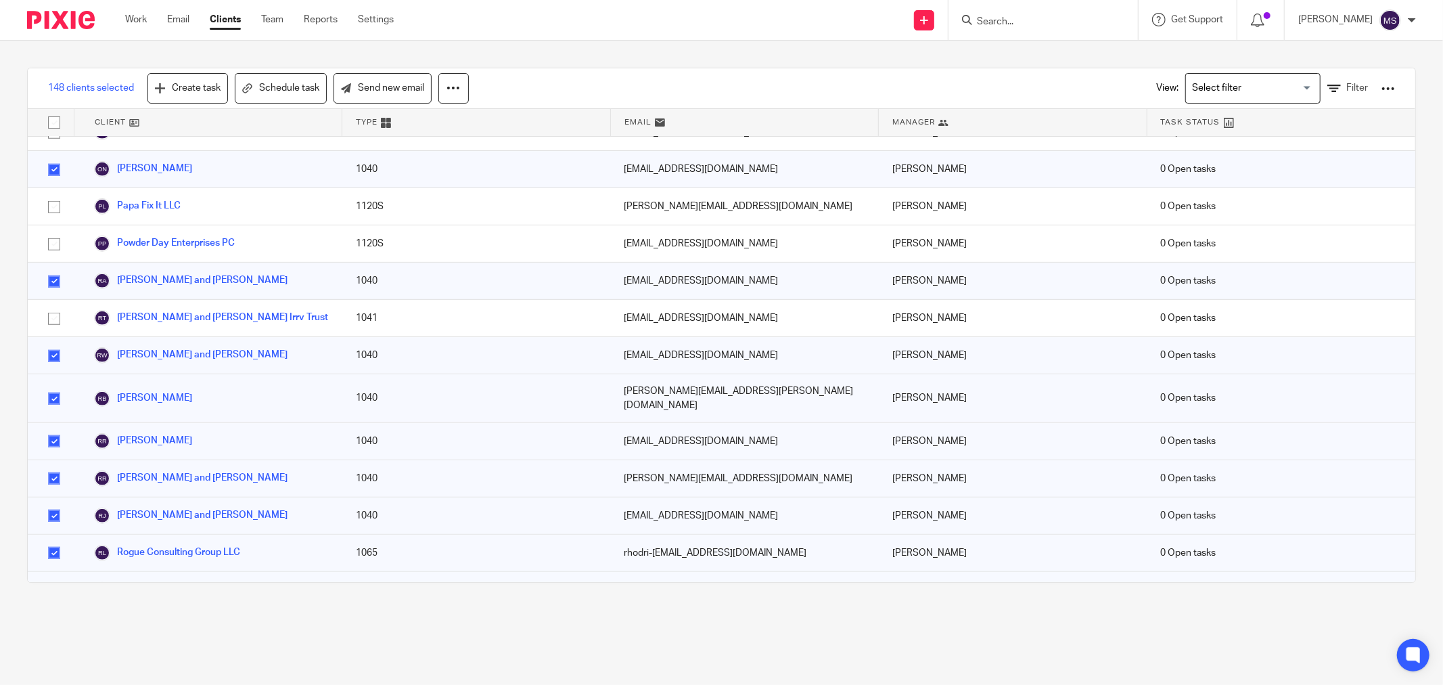
click at [54, 614] on input "checkbox" at bounding box center [54, 627] width 26 height 26
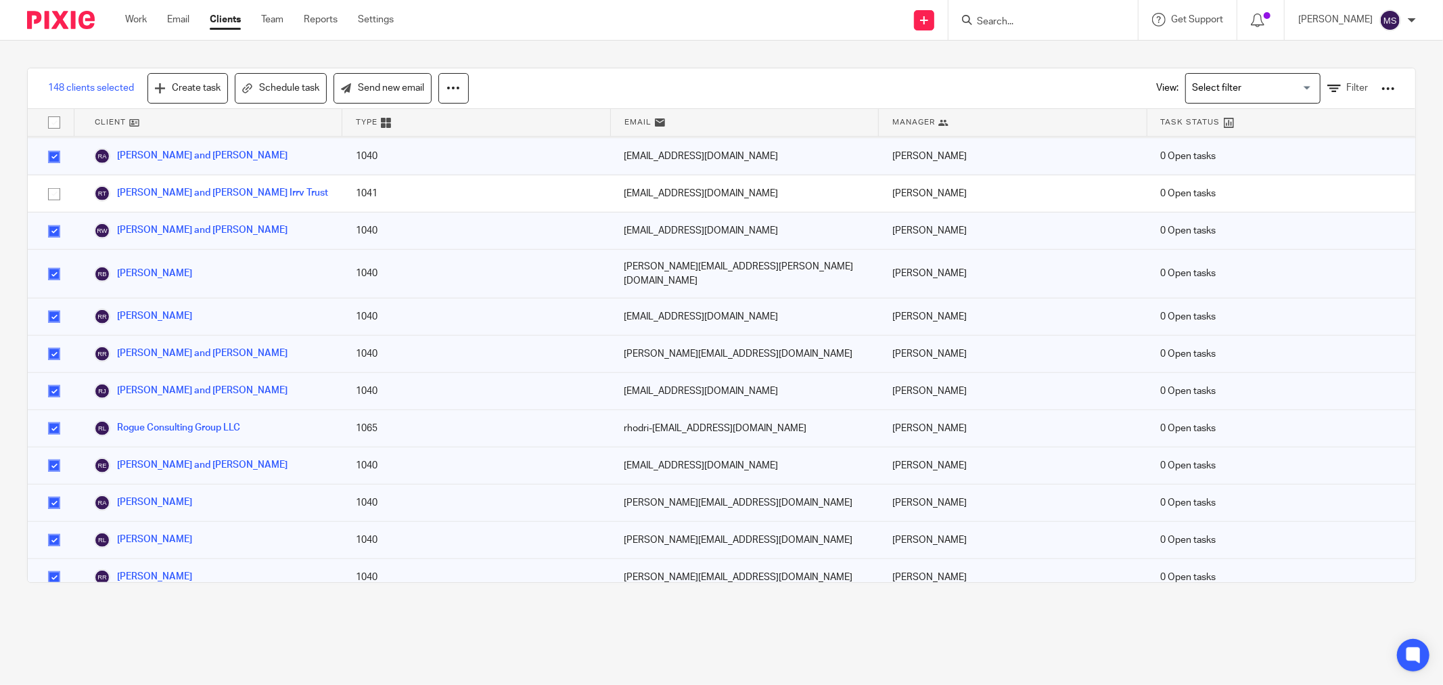
scroll to position [5035, 0]
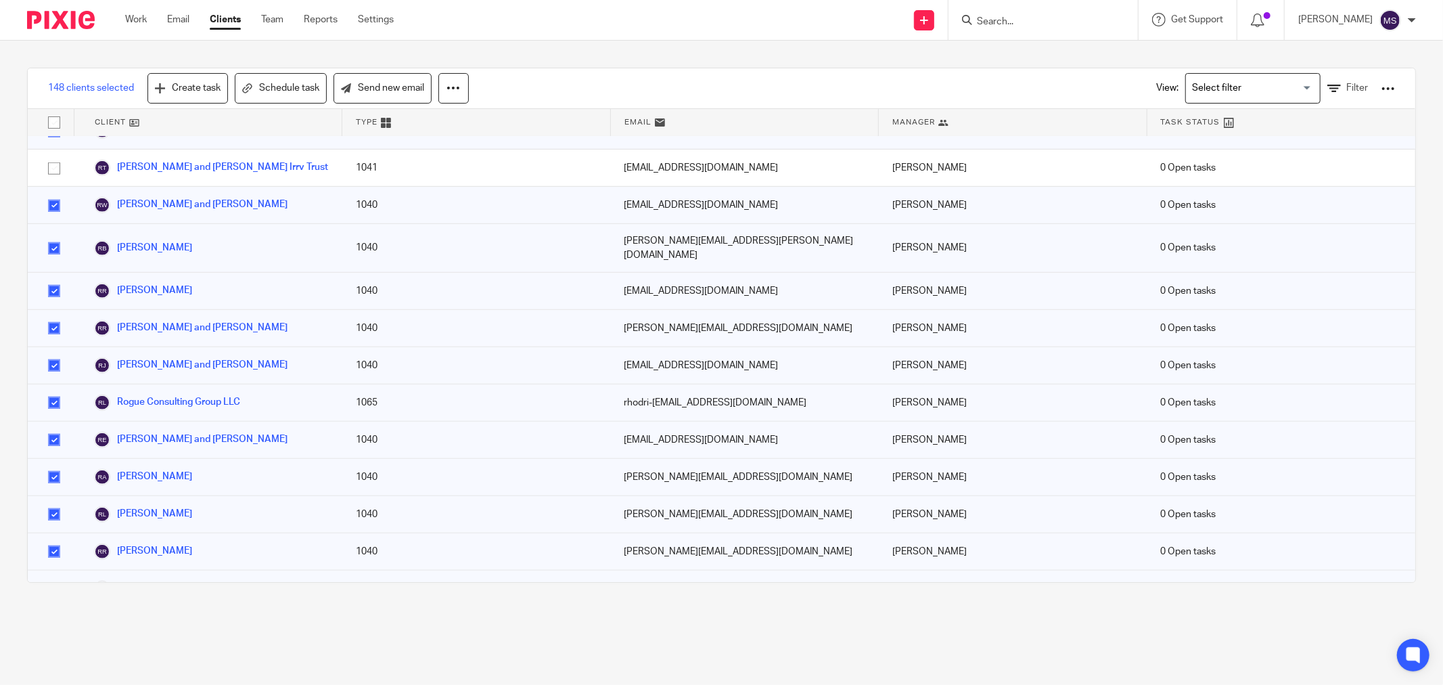
click at [55, 576] on input "checkbox" at bounding box center [54, 589] width 26 height 26
click at [55, 613] on input "checkbox" at bounding box center [54, 626] width 26 height 26
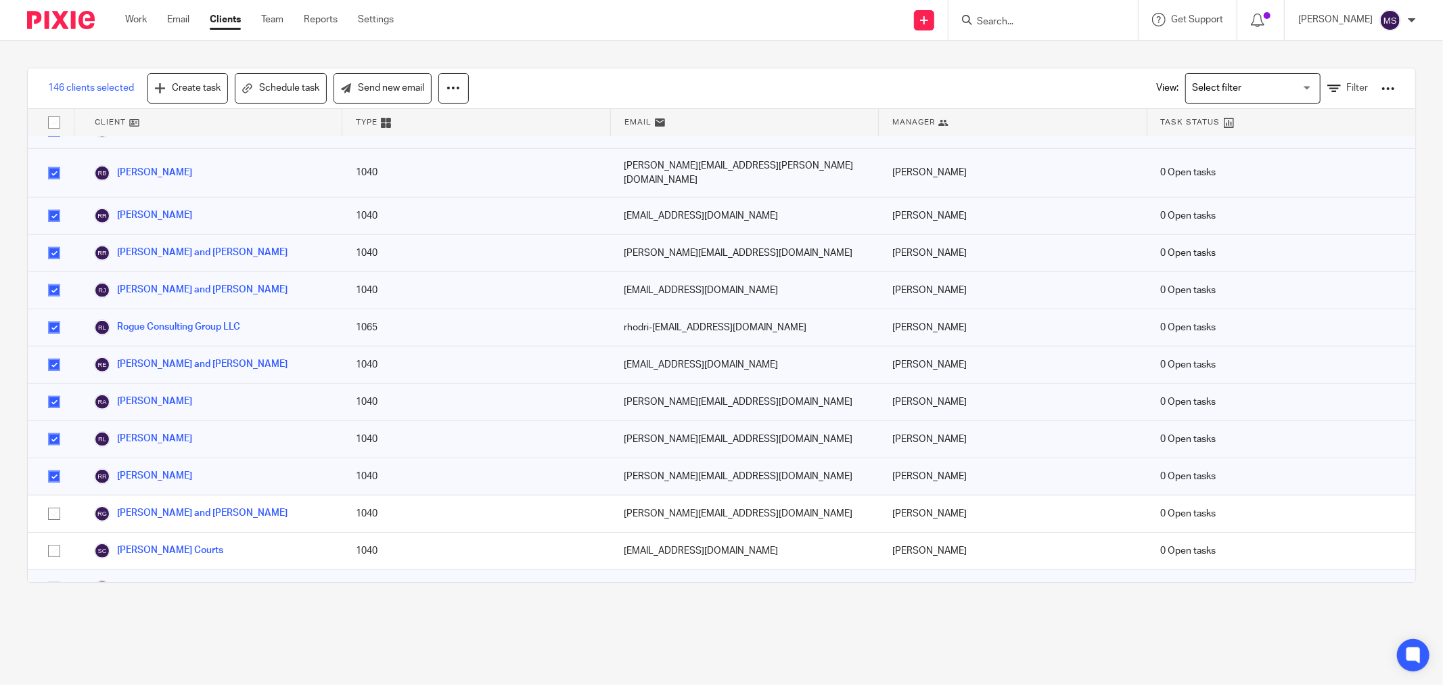
click at [55, 575] on input "checkbox" at bounding box center [54, 588] width 26 height 26
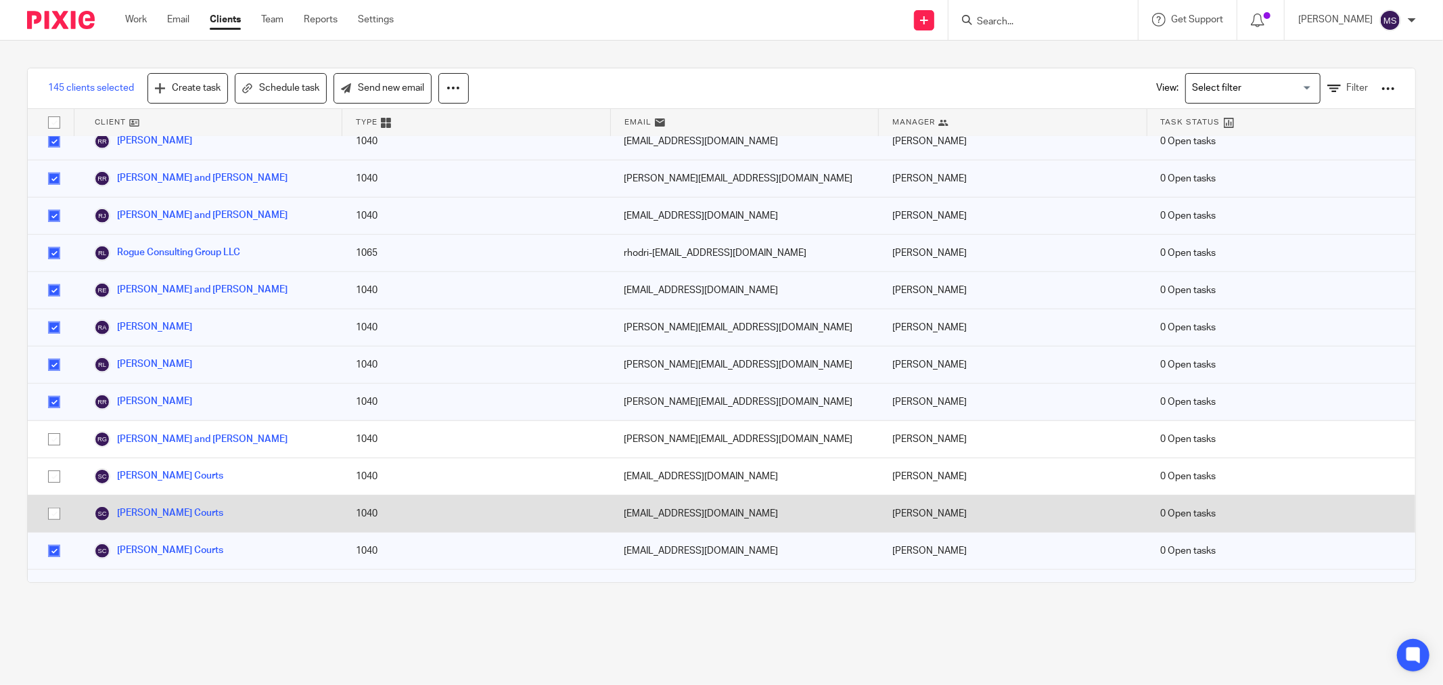
scroll to position [5185, 0]
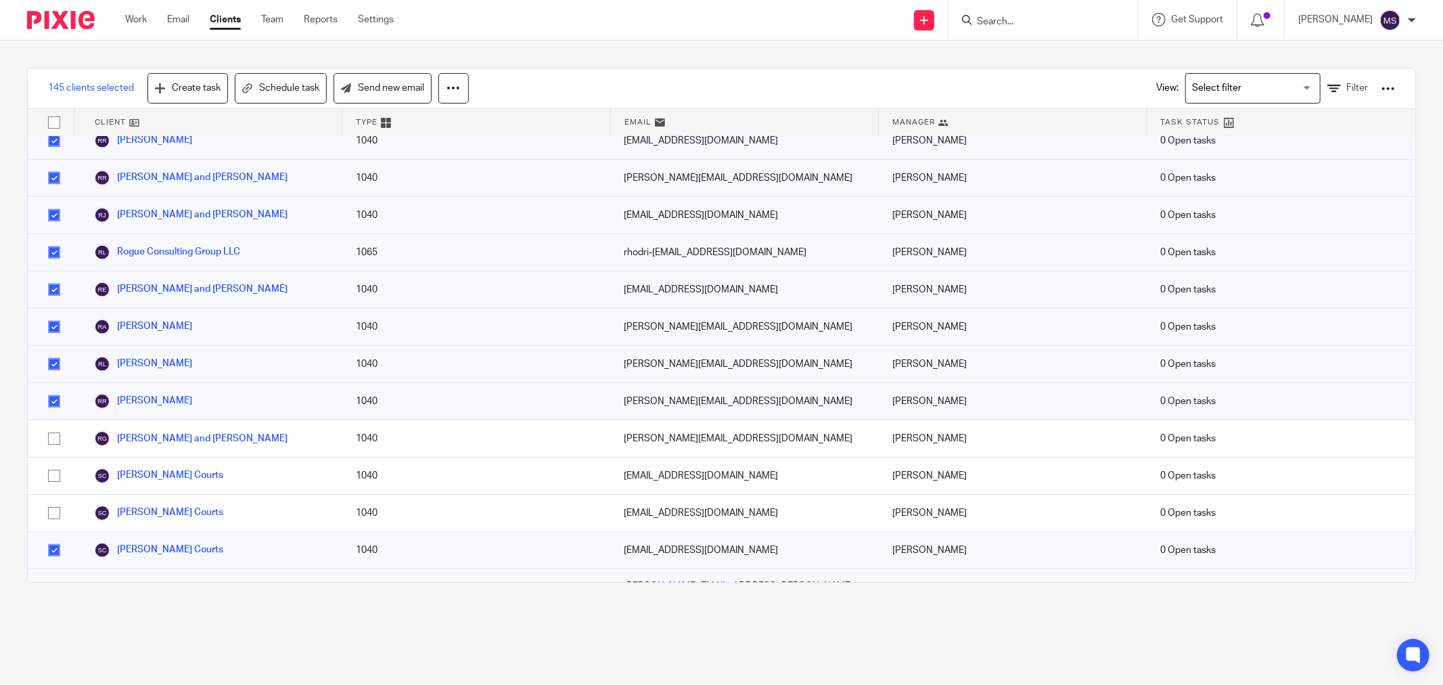
click at [55, 623] on input "checkbox" at bounding box center [54, 636] width 26 height 26
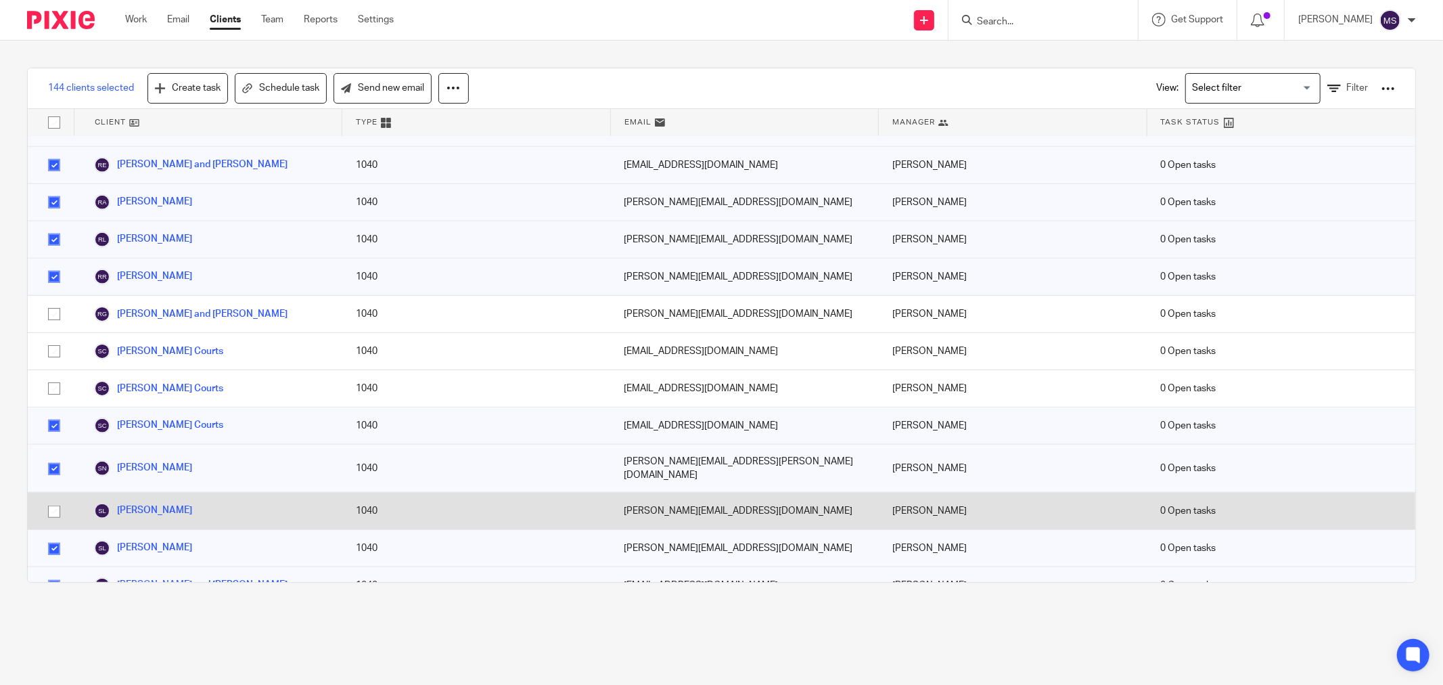
scroll to position [5336, 0]
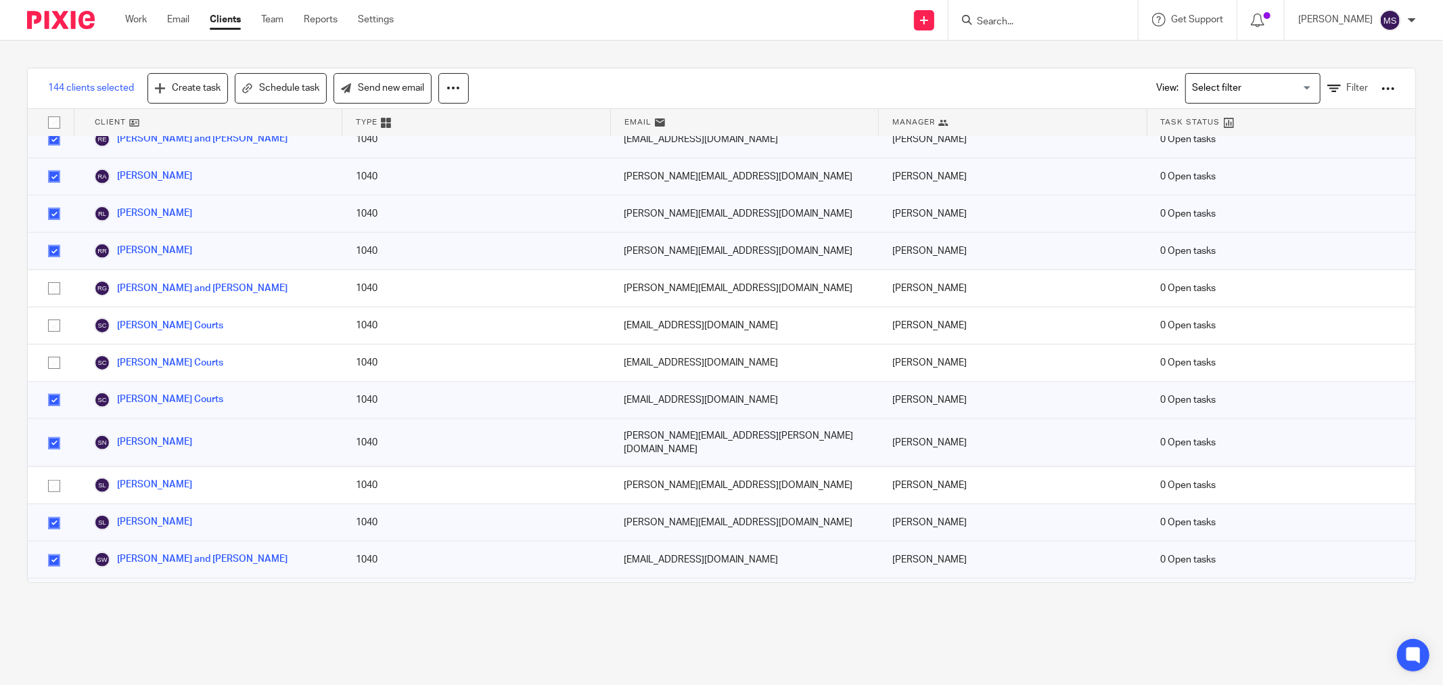
click at [55, 584] on input "checkbox" at bounding box center [54, 597] width 26 height 26
click at [55, 622] on input "checkbox" at bounding box center [54, 635] width 26 height 26
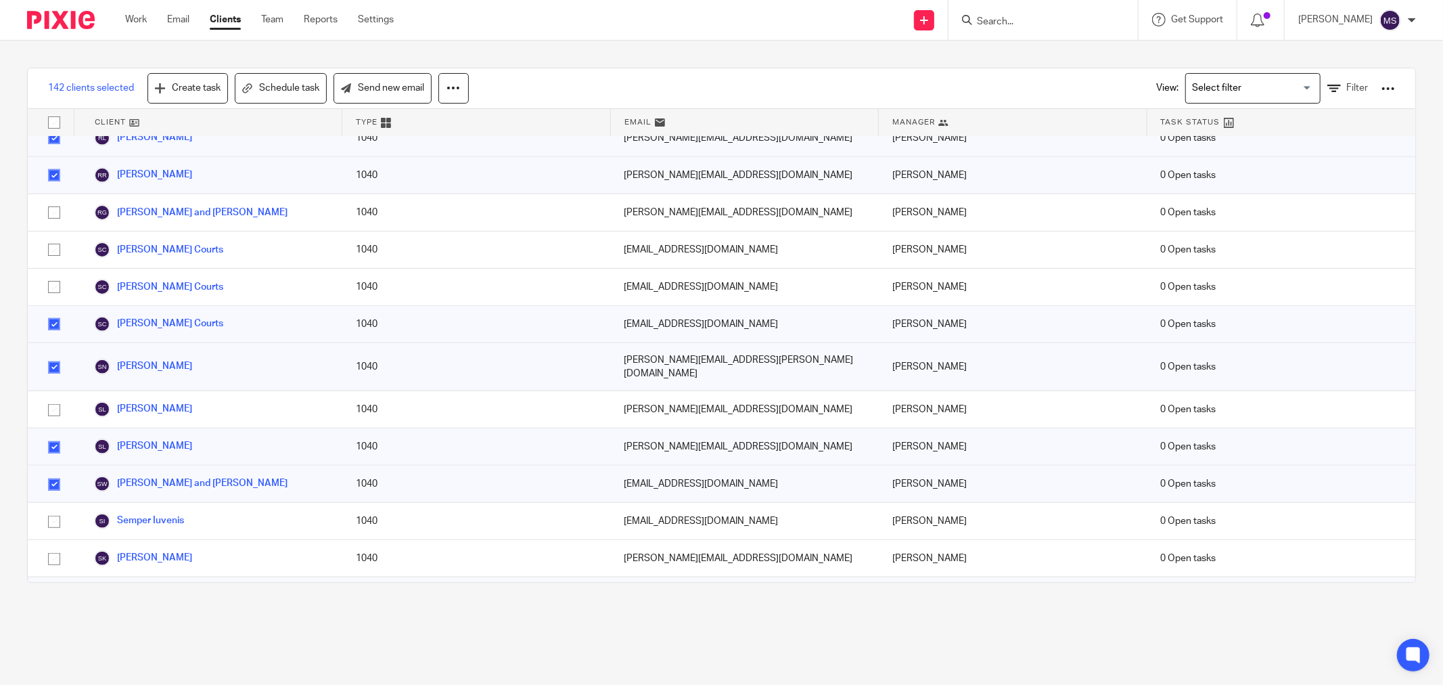
click at [54, 620] on input "checkbox" at bounding box center [54, 633] width 26 height 26
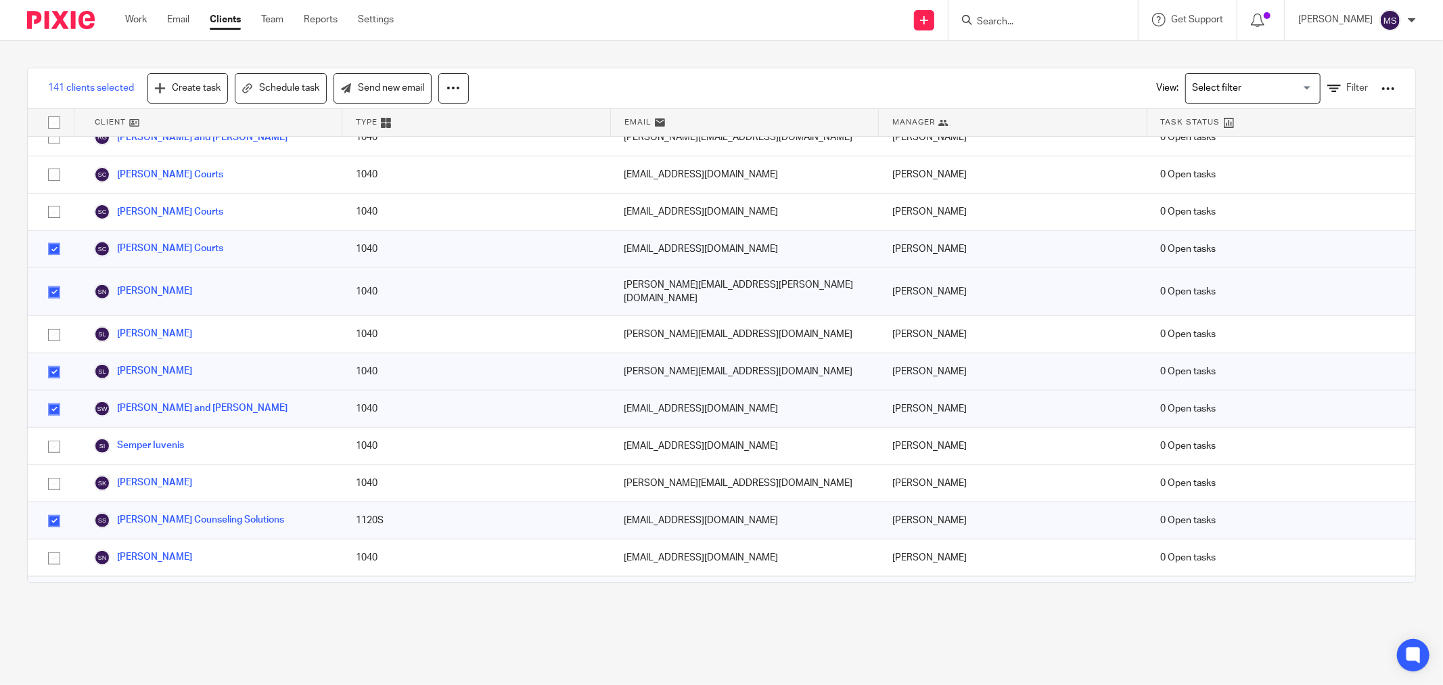
click at [61, 620] on input "checkbox" at bounding box center [54, 633] width 26 height 26
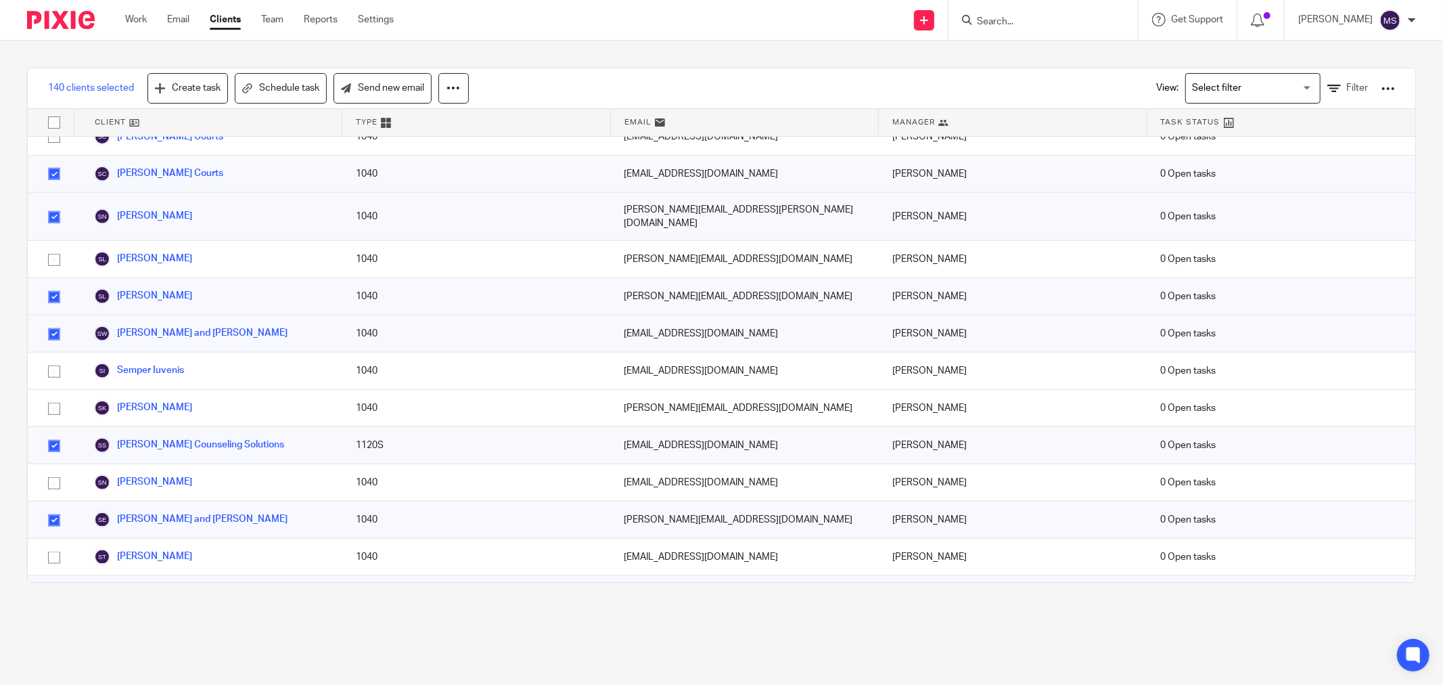
scroll to position [5637, 0]
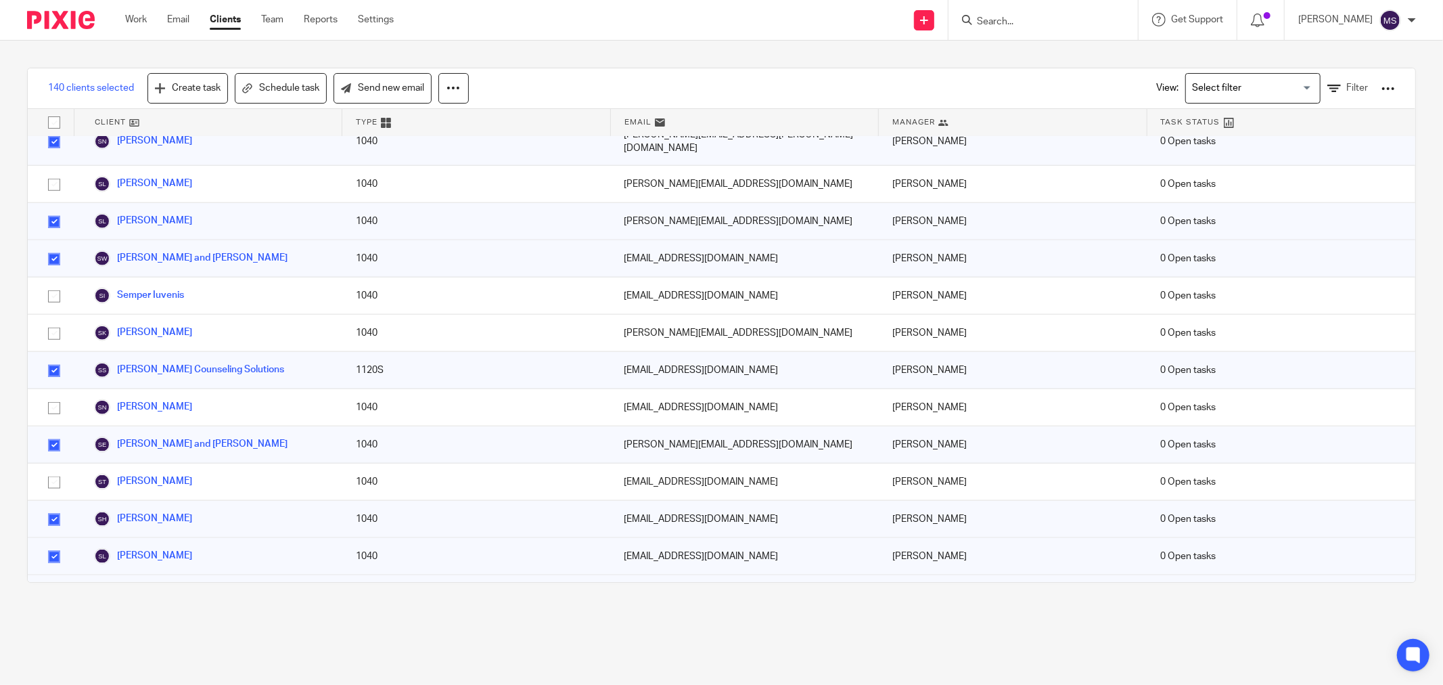
click at [53, 581] on input "checkbox" at bounding box center [54, 594] width 26 height 26
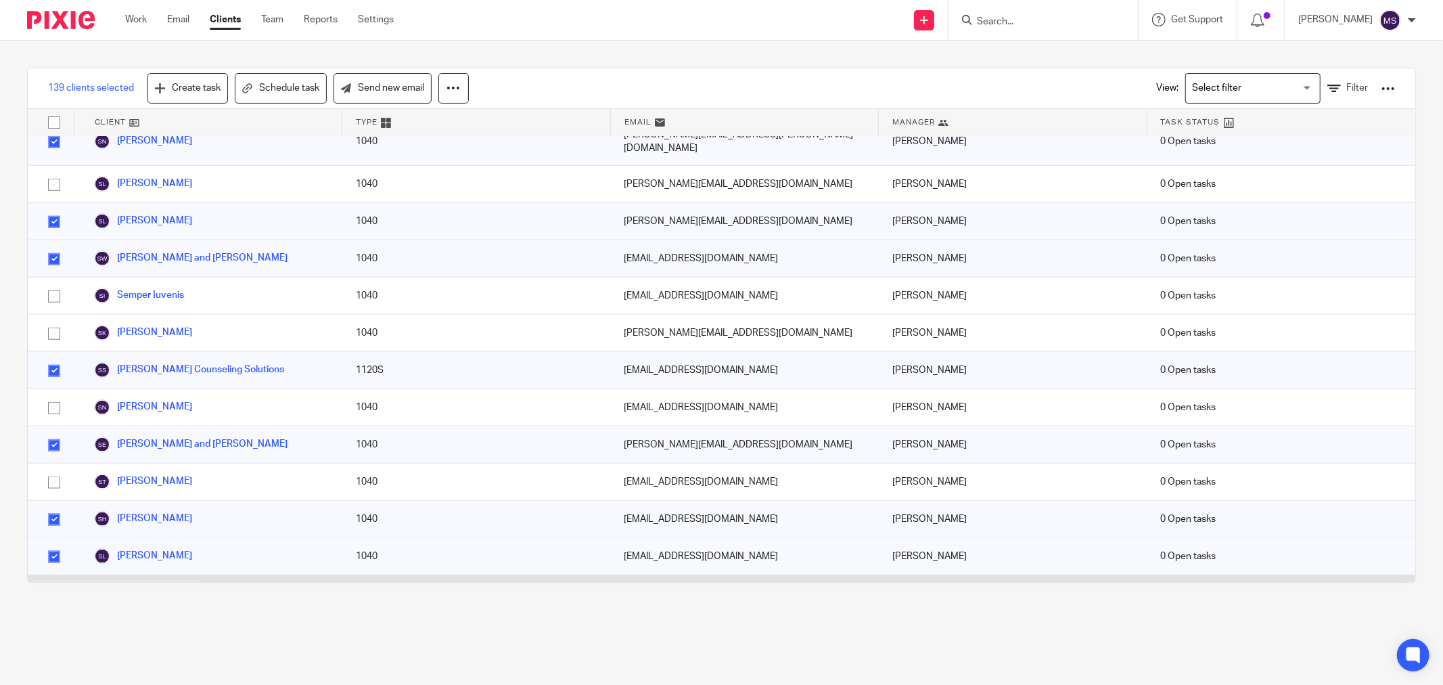
scroll to position [5712, 0]
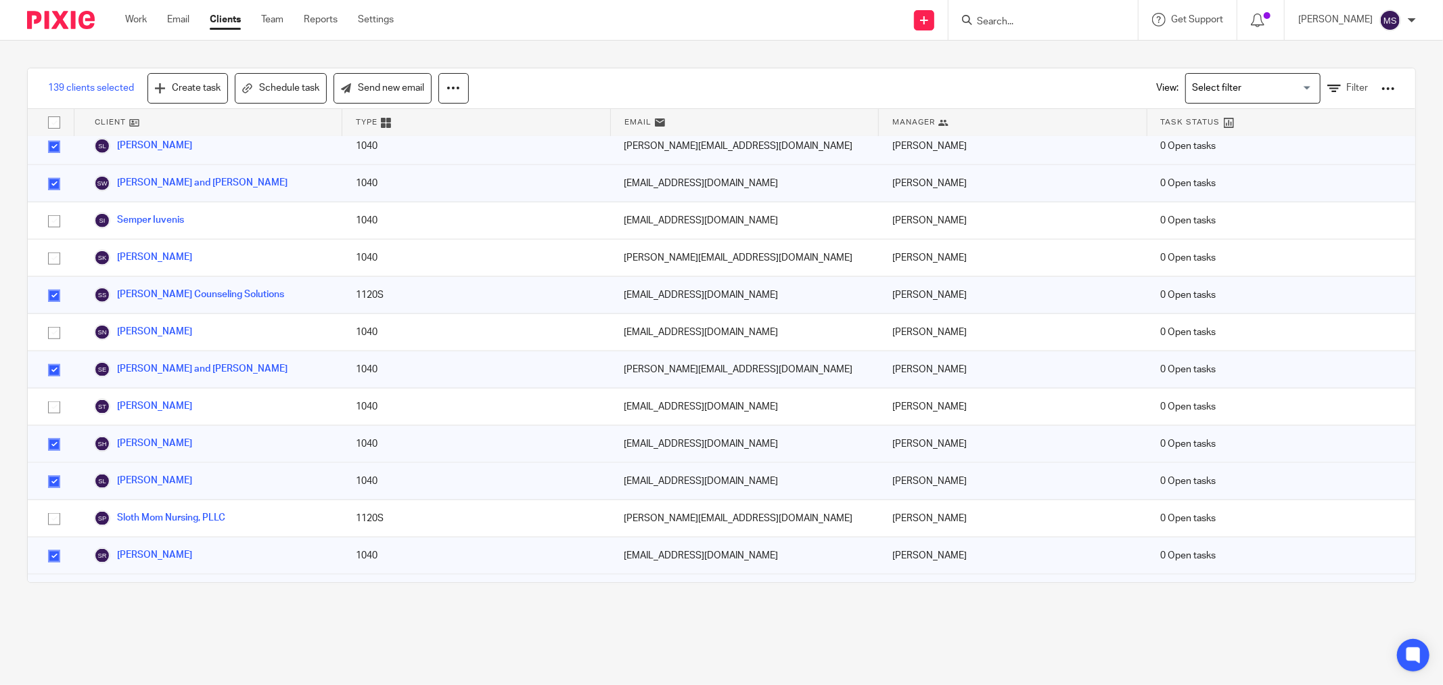
click at [55, 580] on input "checkbox" at bounding box center [54, 593] width 26 height 26
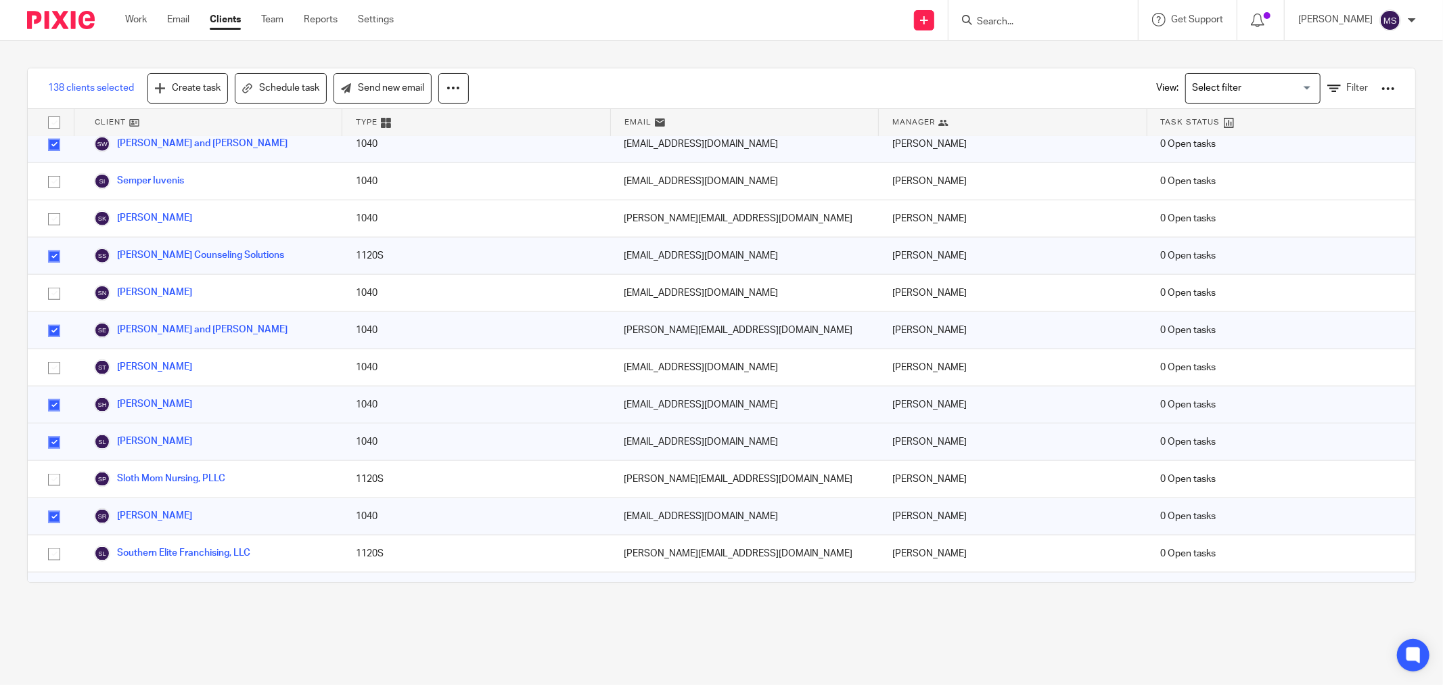
scroll to position [5787, 0]
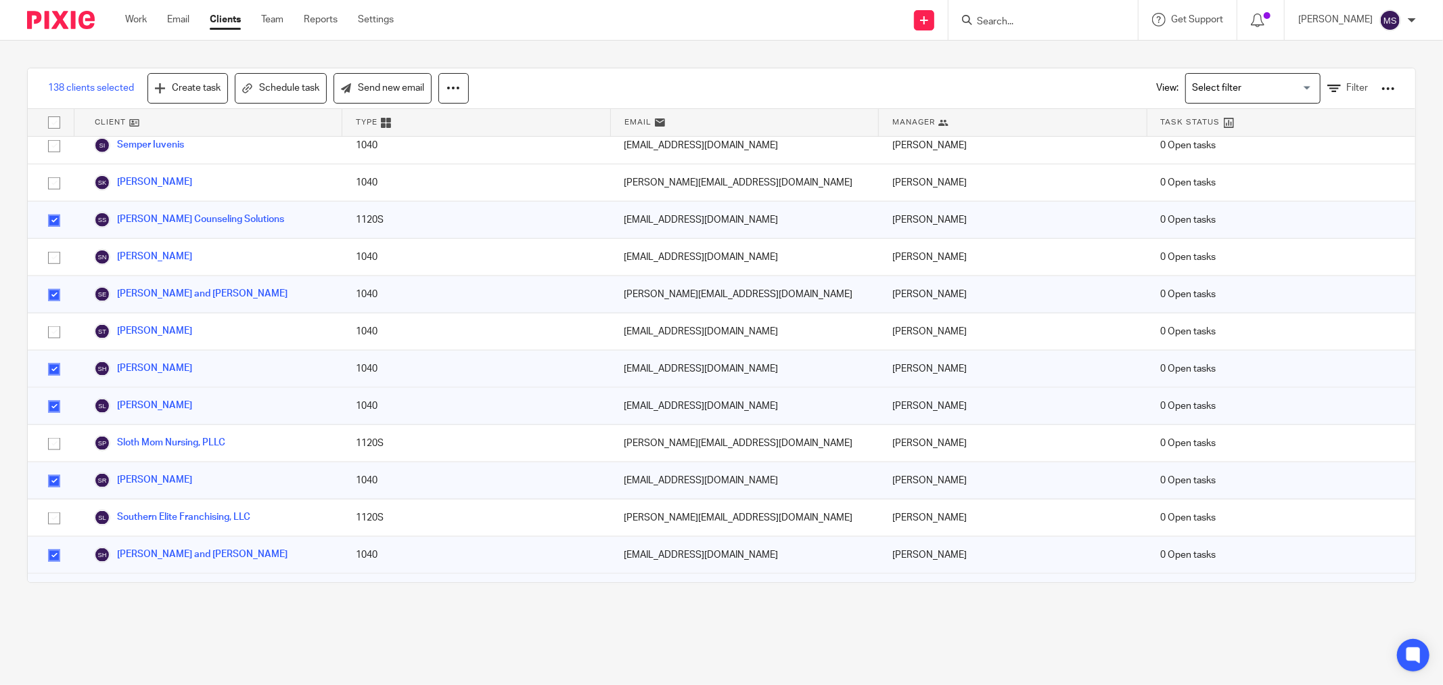
click at [53, 580] on input "checkbox" at bounding box center [54, 593] width 26 height 26
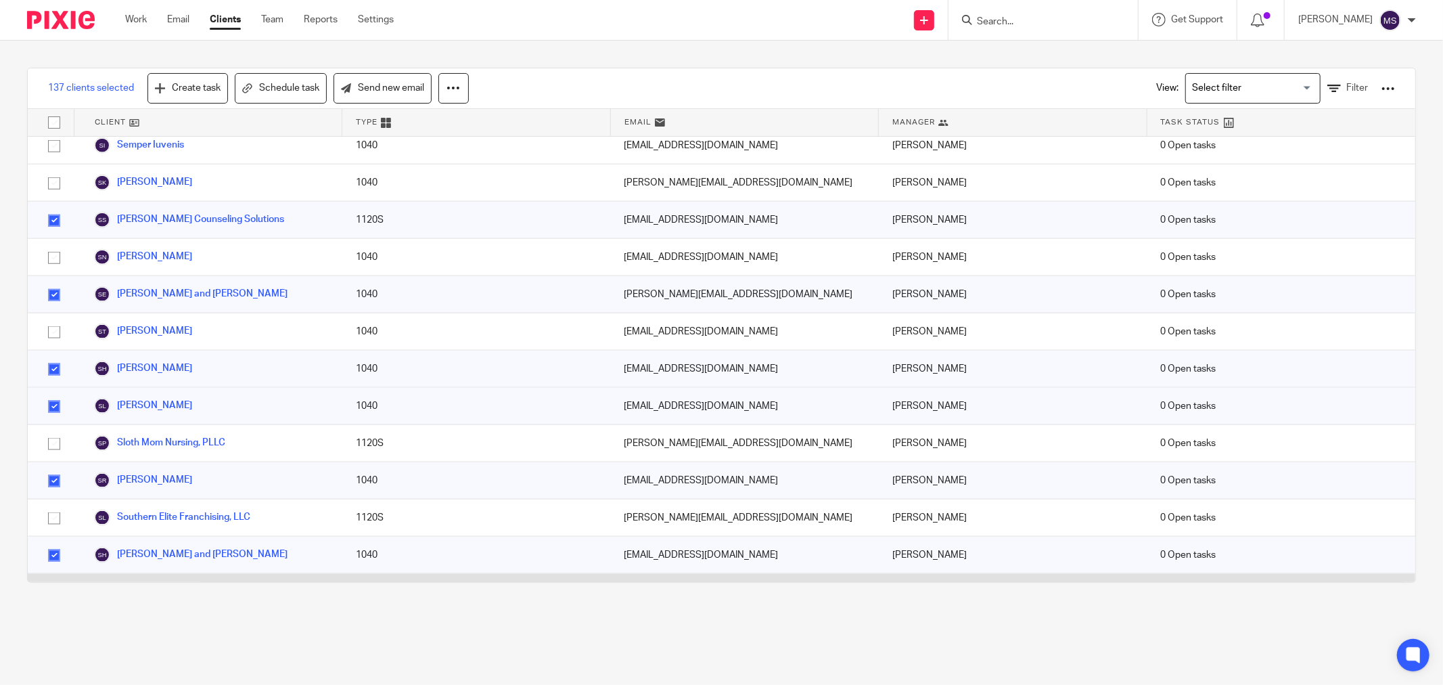
scroll to position [5862, 0]
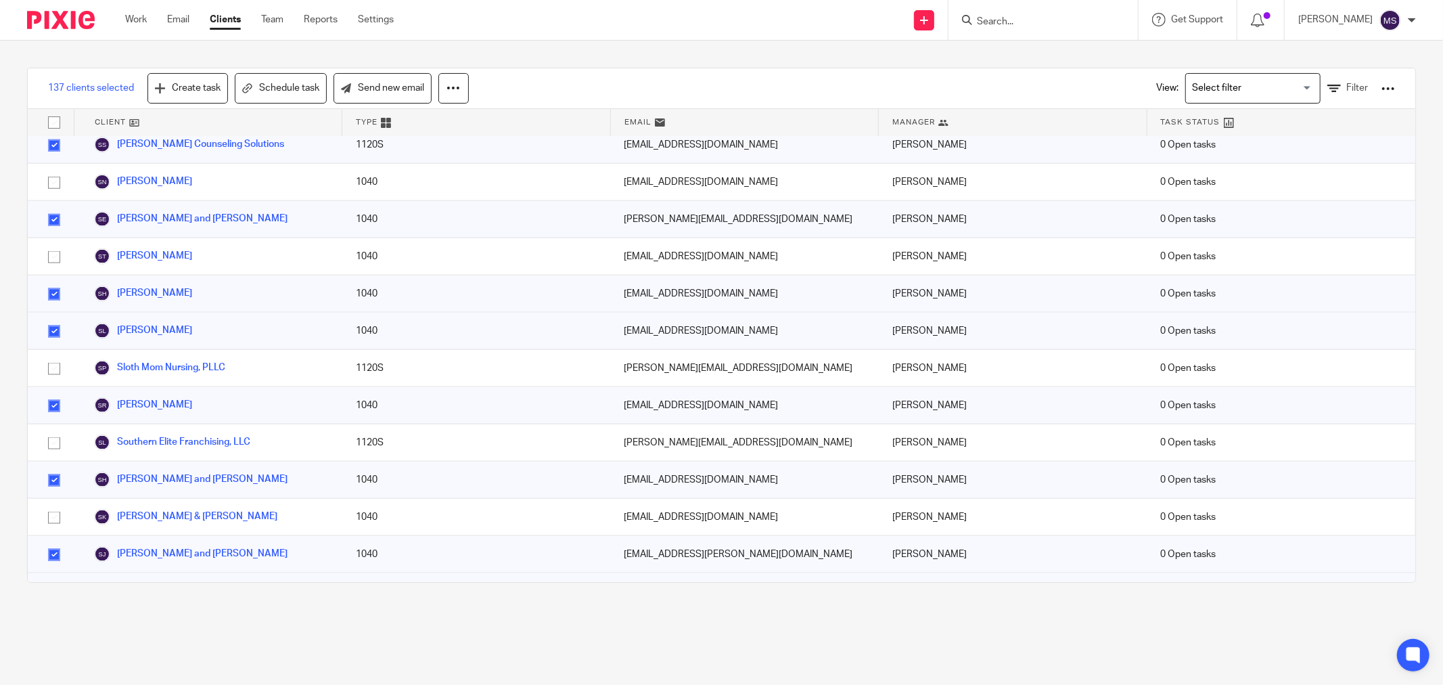
click at [54, 579] on input "checkbox" at bounding box center [54, 592] width 26 height 26
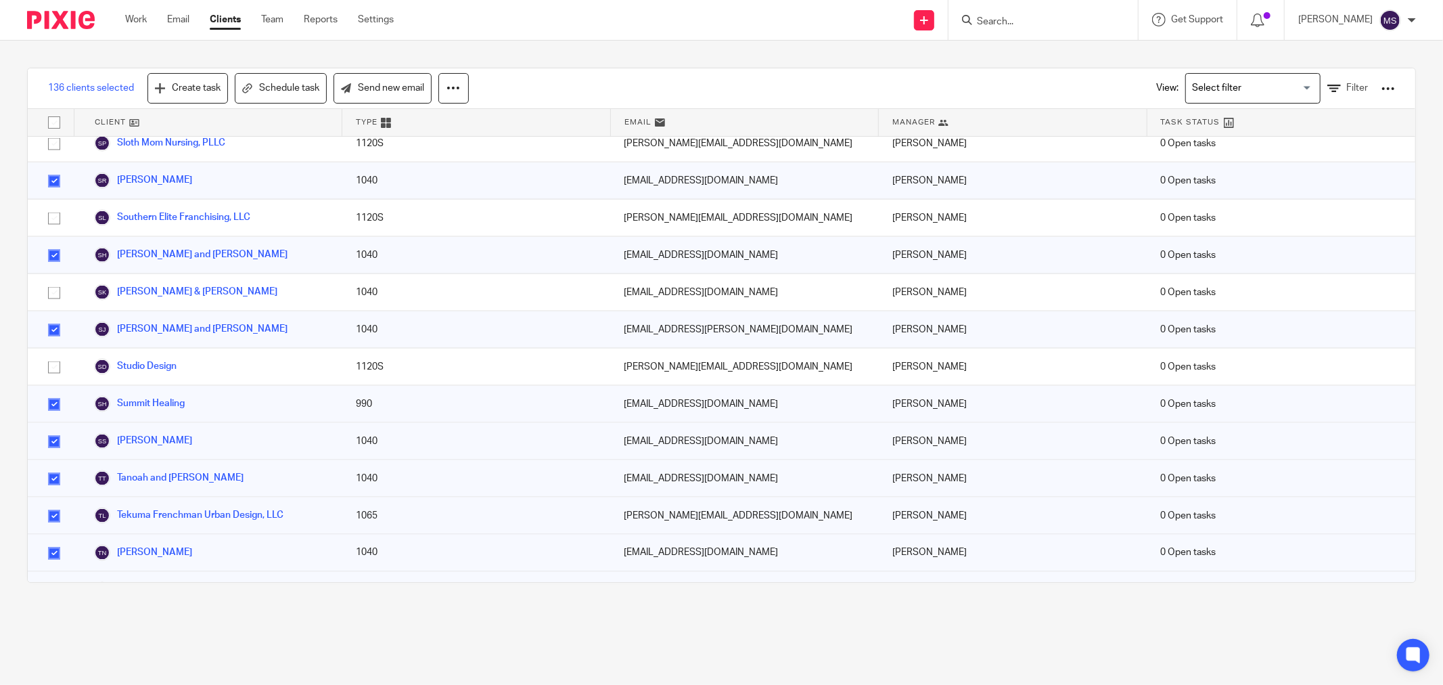
scroll to position [6088, 0]
click at [55, 576] on input "checkbox" at bounding box center [54, 589] width 26 height 26
click at [55, 619] on input "checkbox" at bounding box center [54, 632] width 26 height 26
click at [55, 662] on input "checkbox" at bounding box center [54, 675] width 26 height 26
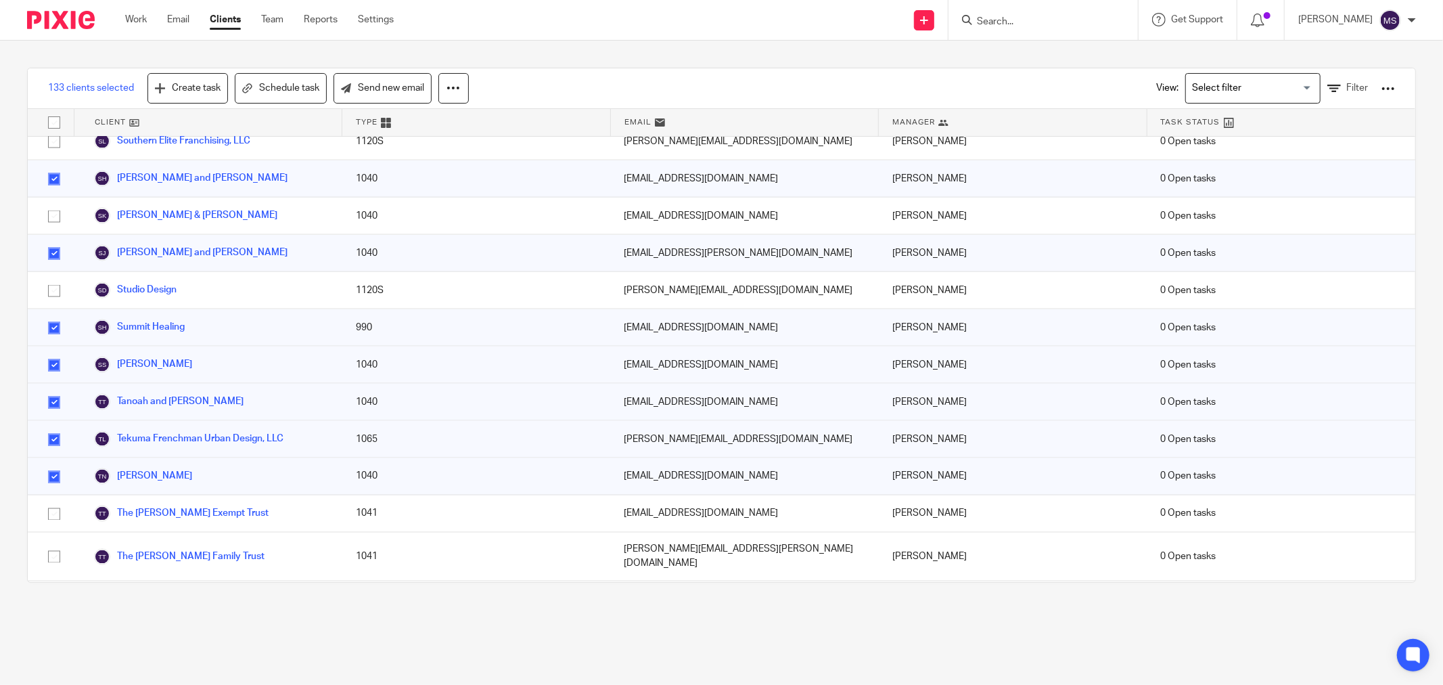
scroll to position [6238, 0]
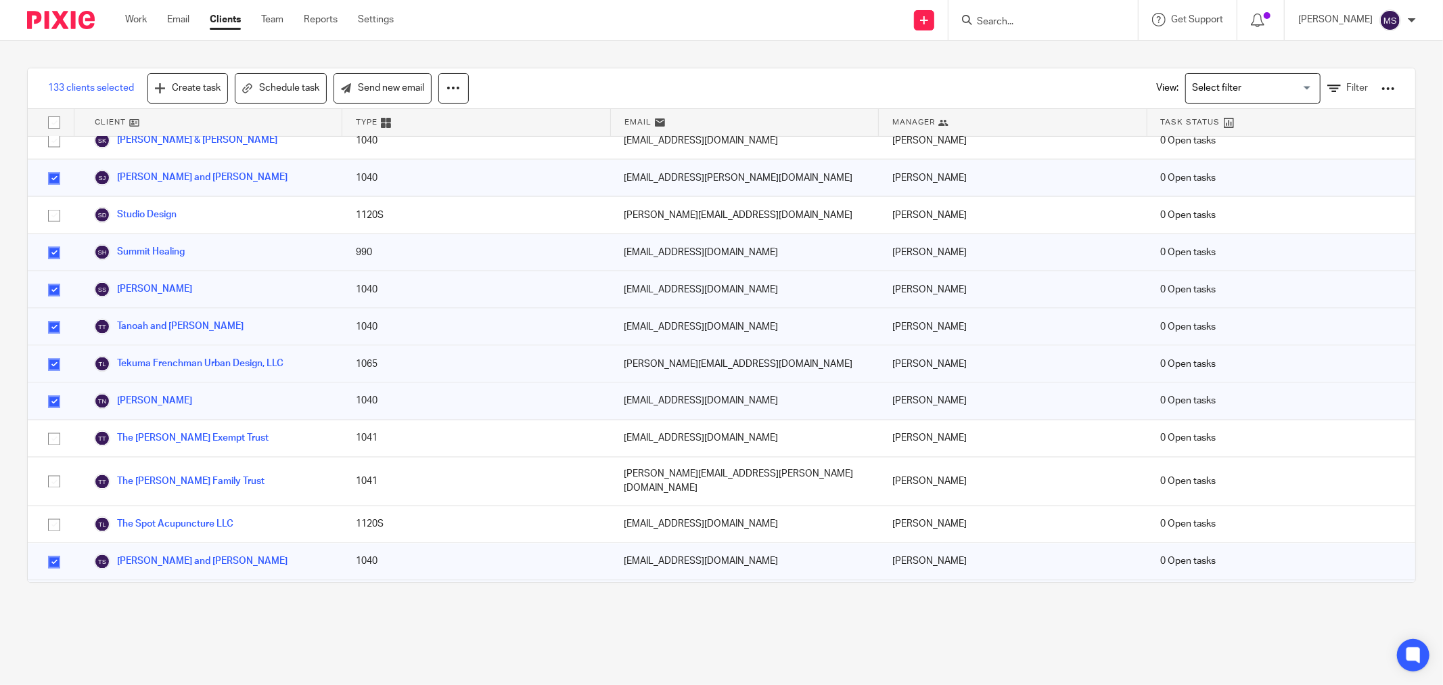
click at [55, 624] on input "checkbox" at bounding box center [54, 637] width 26 height 26
click at [55, 661] on input "checkbox" at bounding box center [54, 674] width 26 height 26
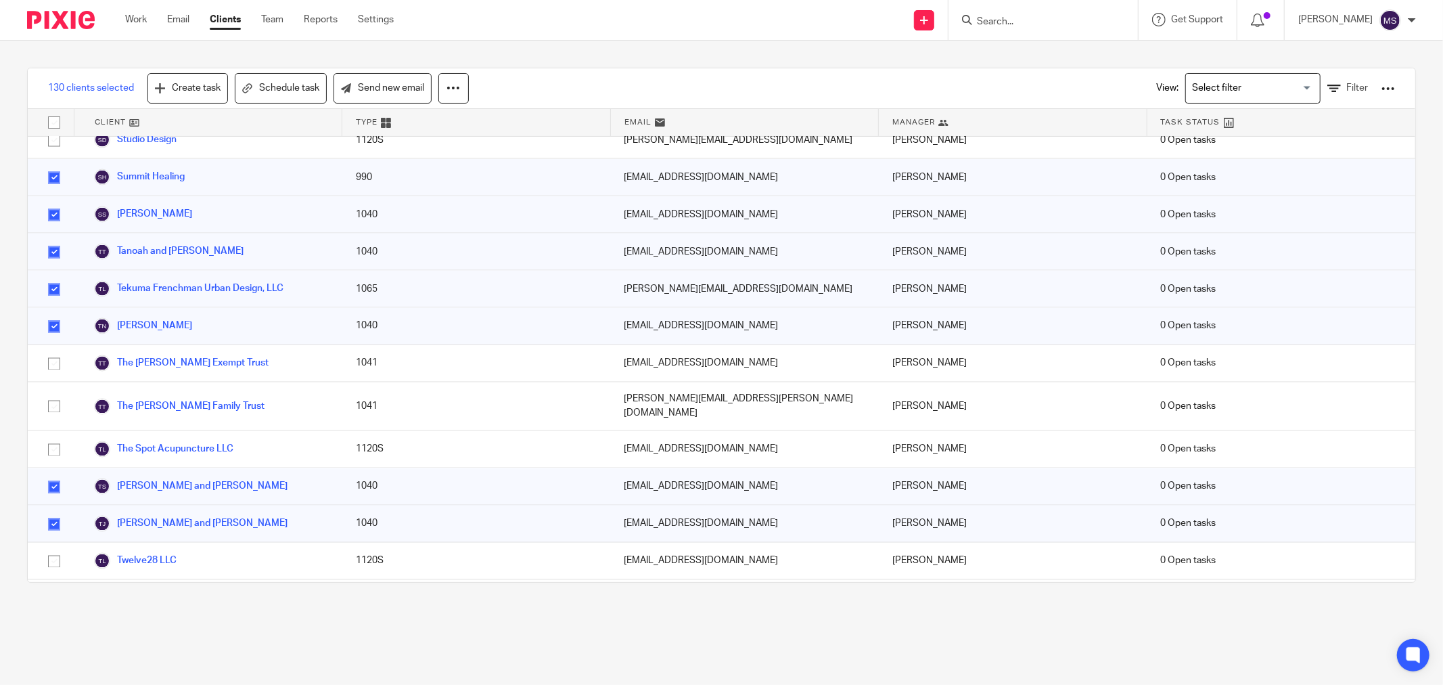
scroll to position [6388, 0]
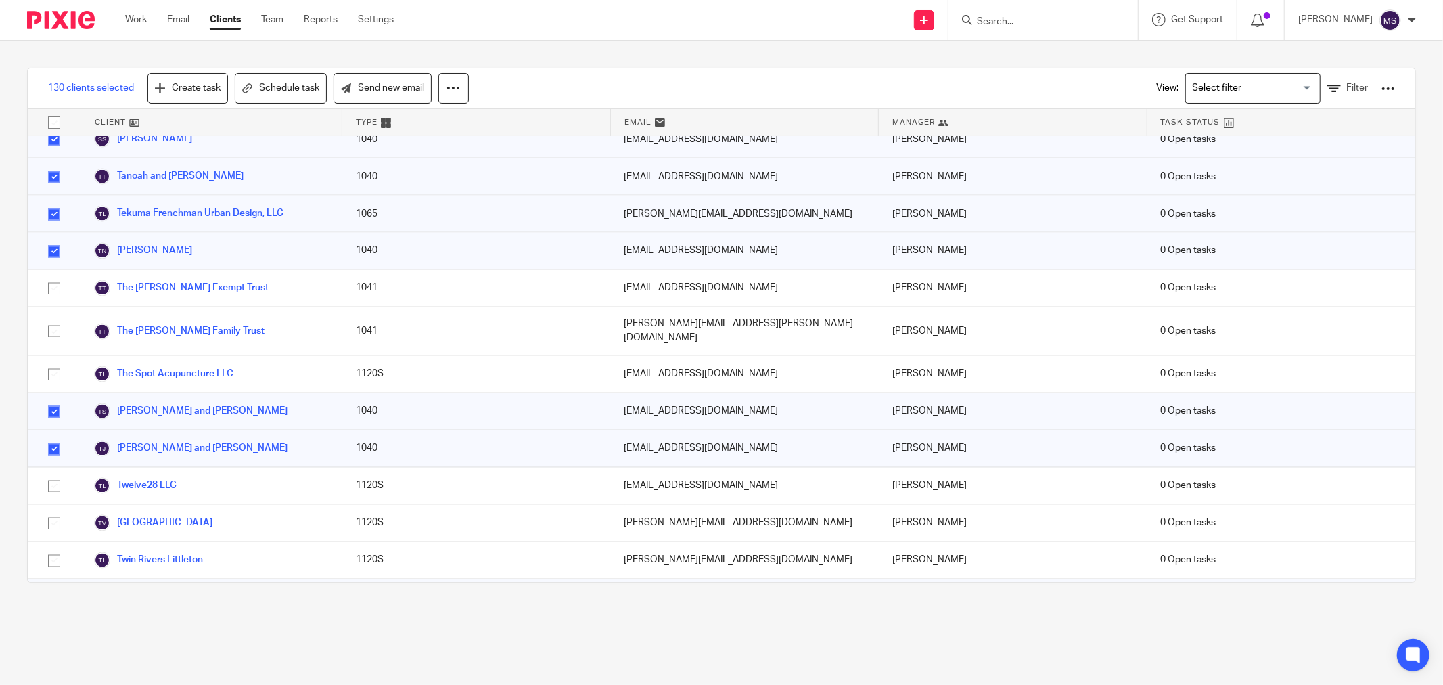
click at [55, 622] on input "checkbox" at bounding box center [54, 635] width 26 height 26
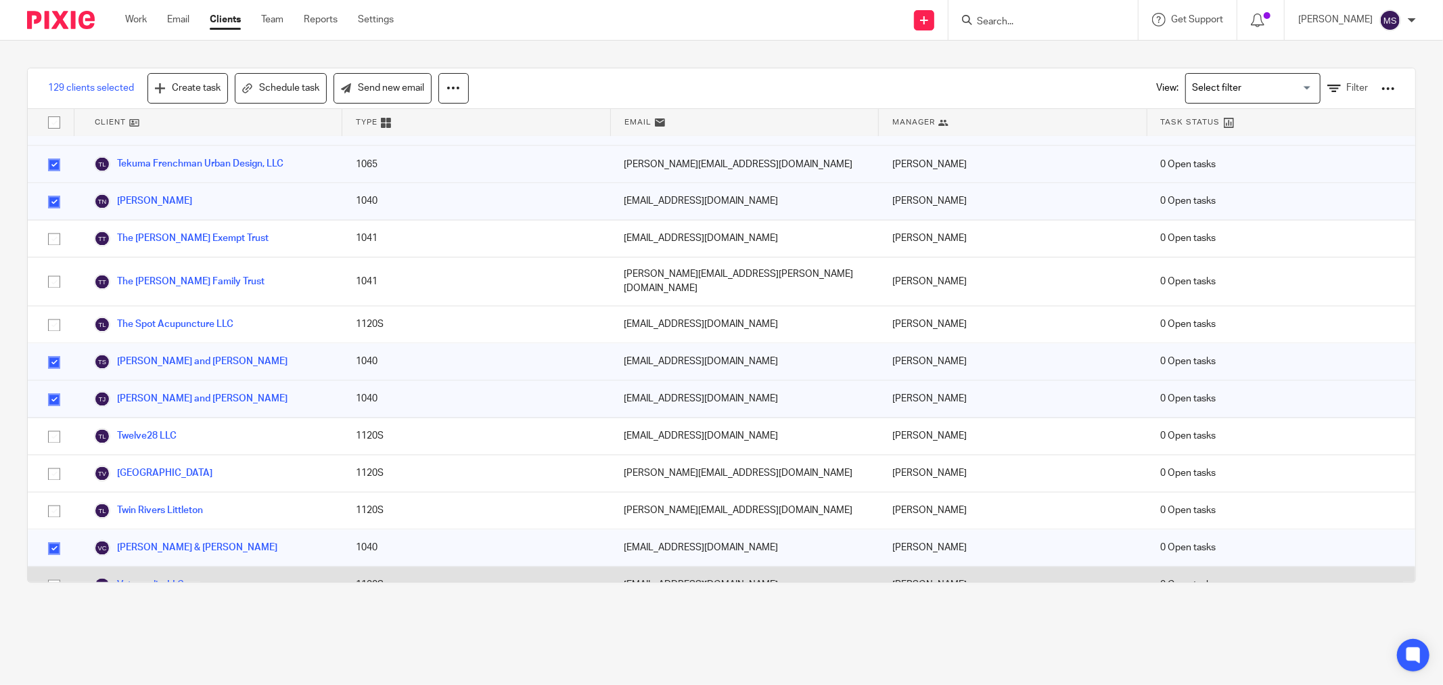
scroll to position [6463, 0]
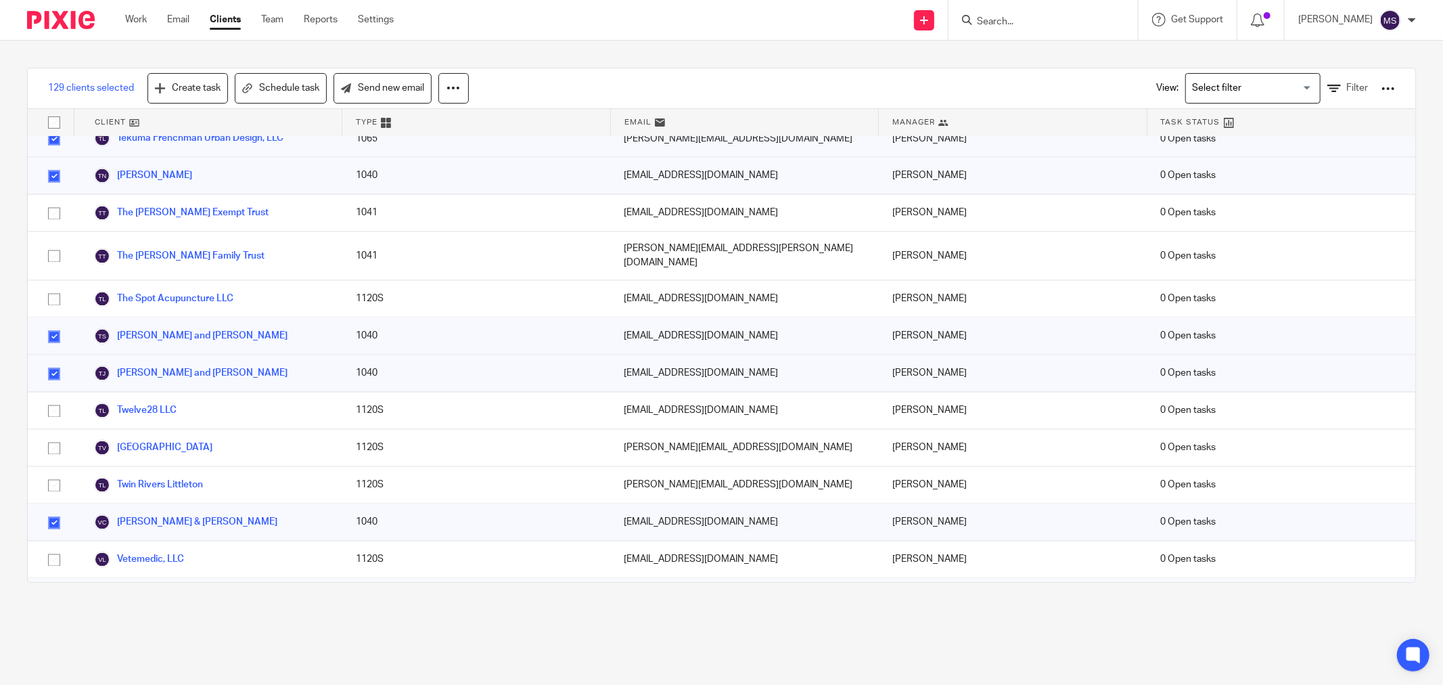
click at [55, 584] on input "checkbox" at bounding box center [54, 597] width 26 height 26
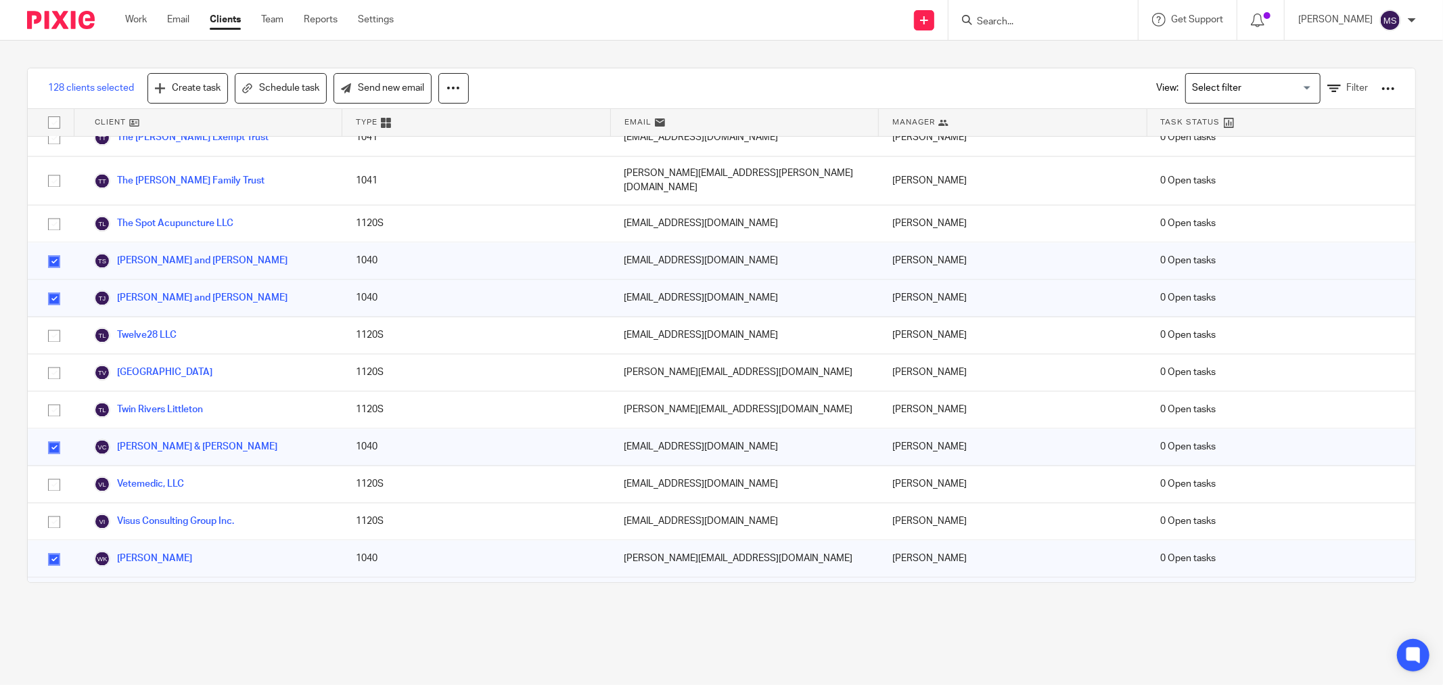
click at [55, 584] on input "checkbox" at bounding box center [54, 597] width 26 height 26
click at [55, 621] on input "checkbox" at bounding box center [54, 634] width 26 height 26
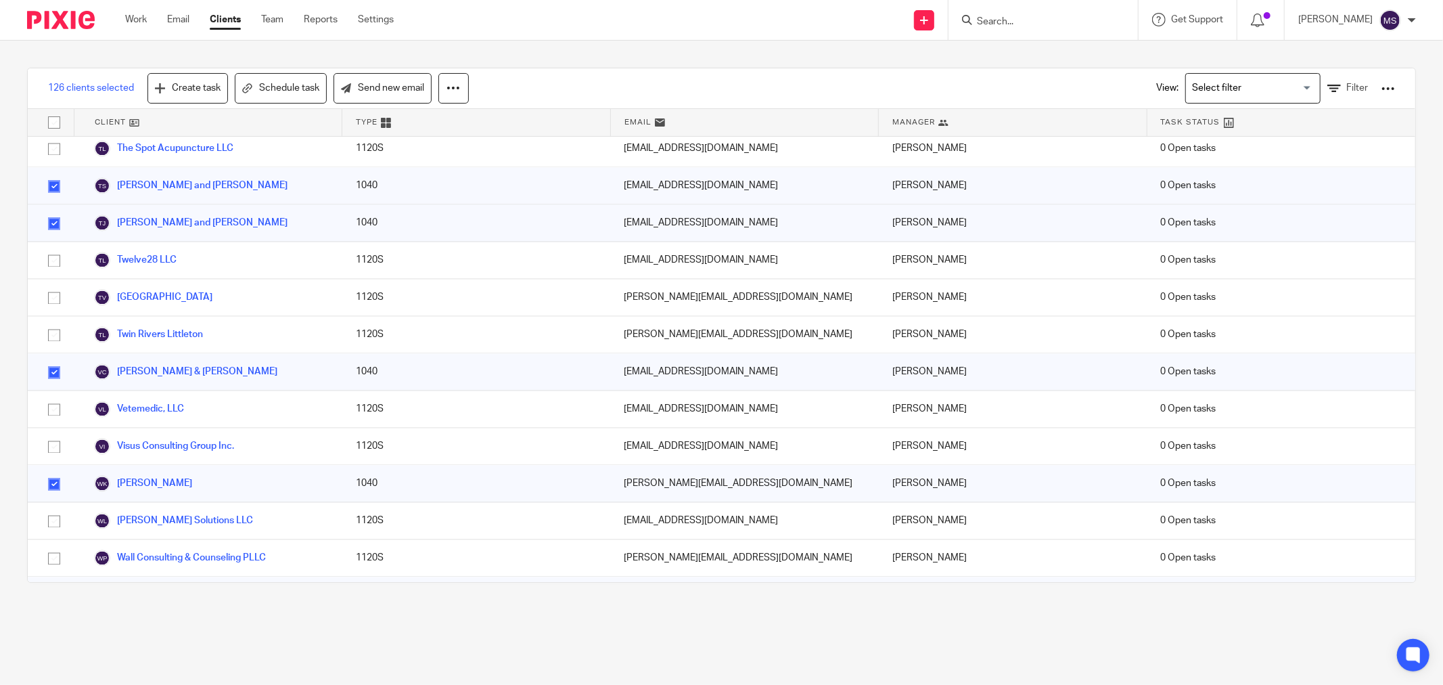
click at [55, 657] on input "checkbox" at bounding box center [54, 670] width 26 height 26
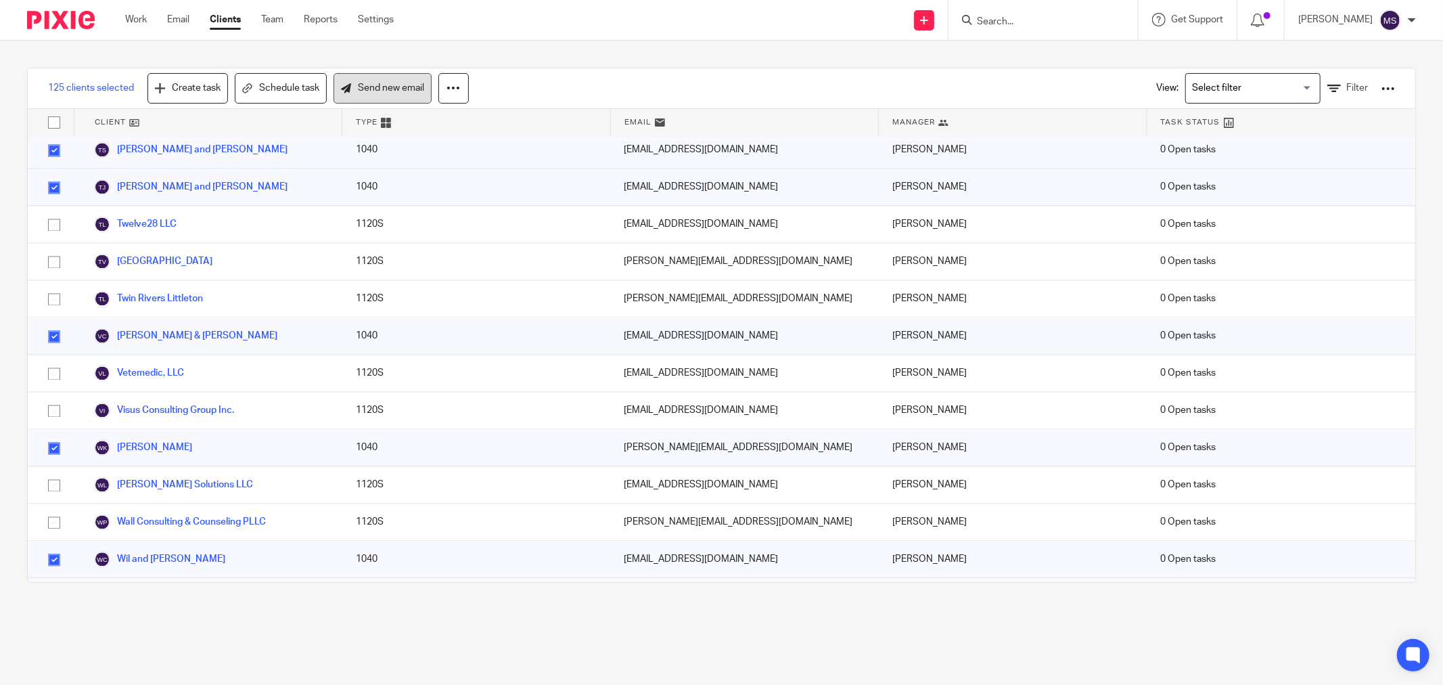
click at [400, 79] on link "Send new email" at bounding box center [382, 88] width 98 height 30
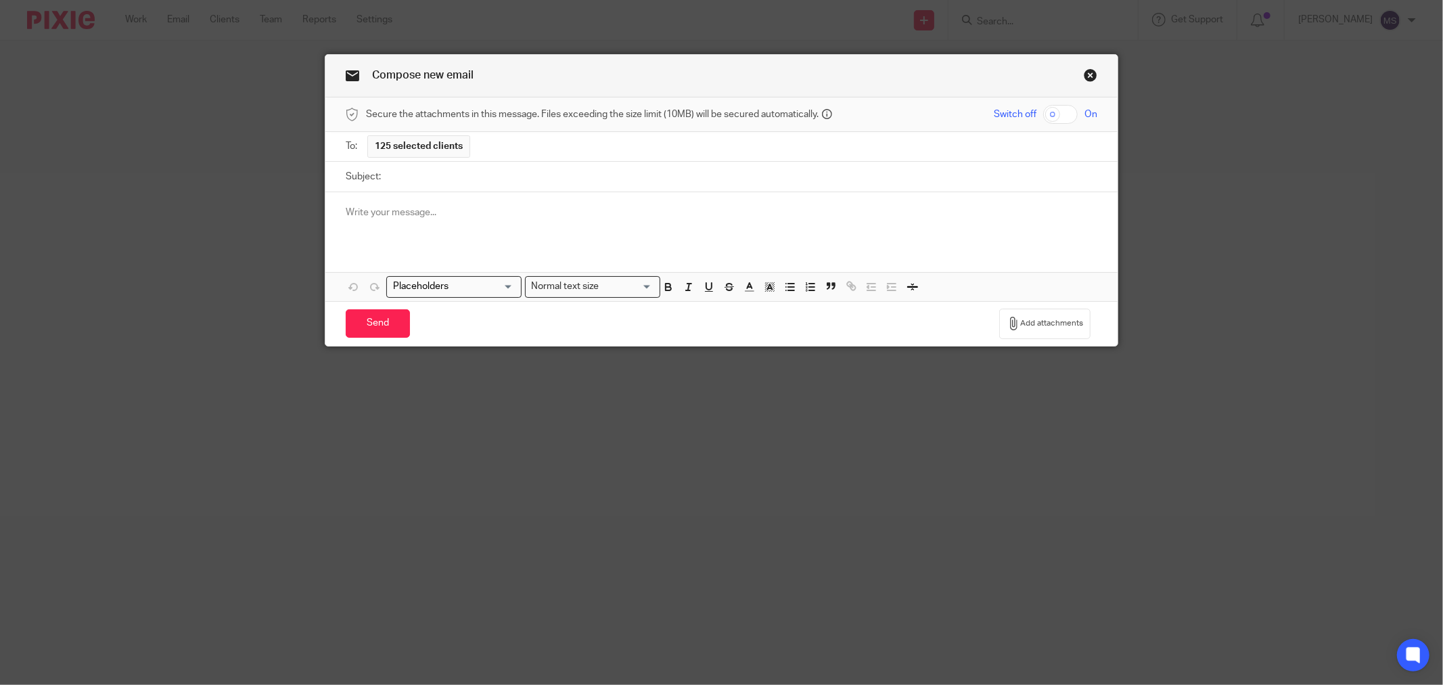
click at [536, 172] on input "Subject:" at bounding box center [743, 177] width 710 height 30
paste input "Big news – we’re making things way easier for you! 🎉"
type input "Big news – we’re making things way easier for you! 🎉"
click at [534, 222] on div at bounding box center [721, 218] width 792 height 53
click at [455, 219] on p at bounding box center [722, 213] width 752 height 14
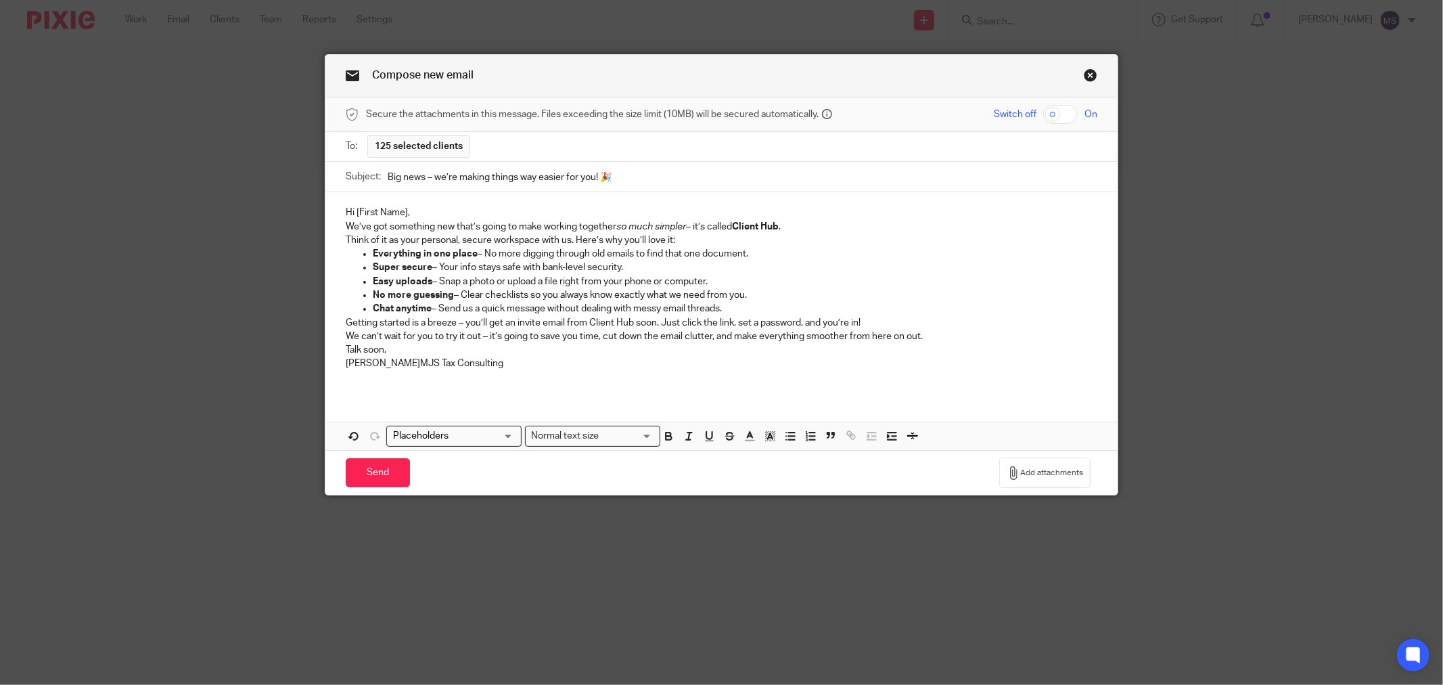
click at [404, 216] on p "Hi [First Name]," at bounding box center [722, 213] width 752 height 14
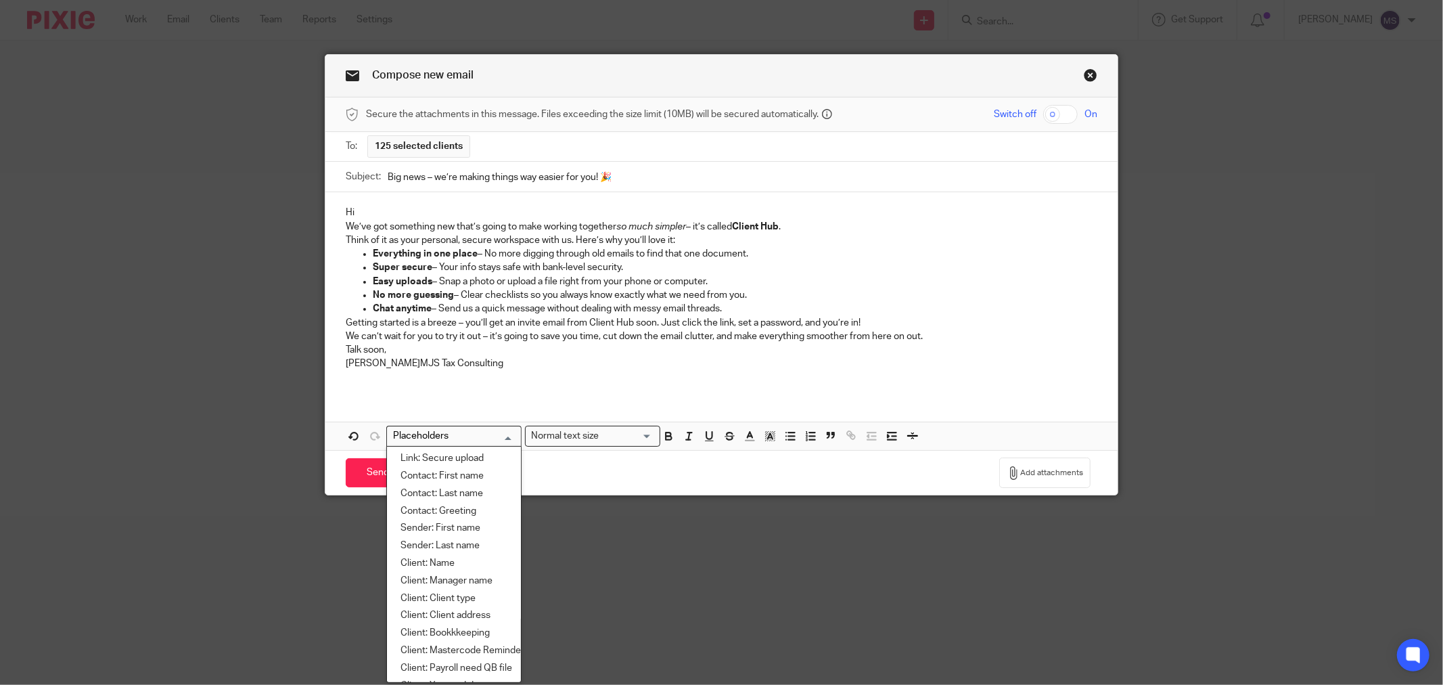
click at [515, 440] on div "Loading..." at bounding box center [518, 434] width 6 height 17
click at [496, 469] on li "Contact: First name" at bounding box center [454, 476] width 134 height 18
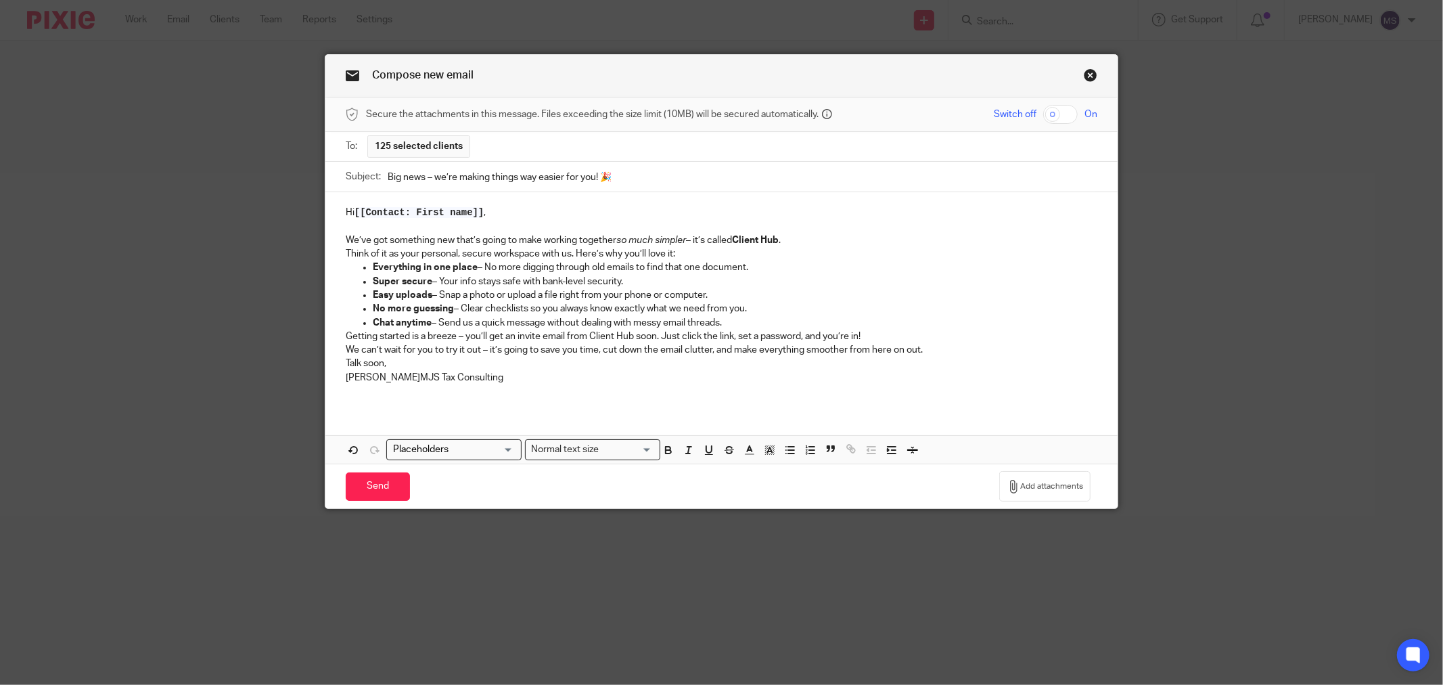
click at [814, 239] on p "We’ve got something new that’s going to make working together so much simpler –…" at bounding box center [722, 240] width 752 height 14
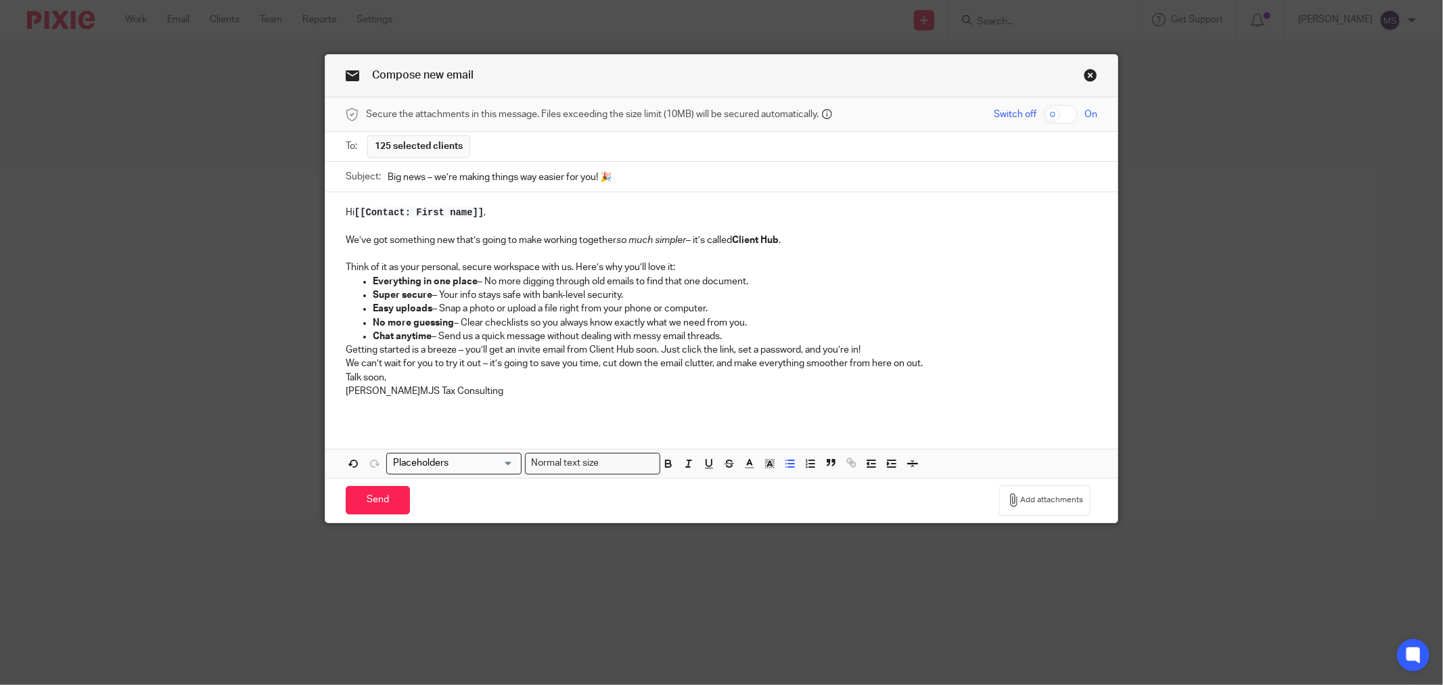
click at [805, 334] on p "Chat anytime – Send us a quick message without dealing with messy email threads." at bounding box center [735, 336] width 724 height 14
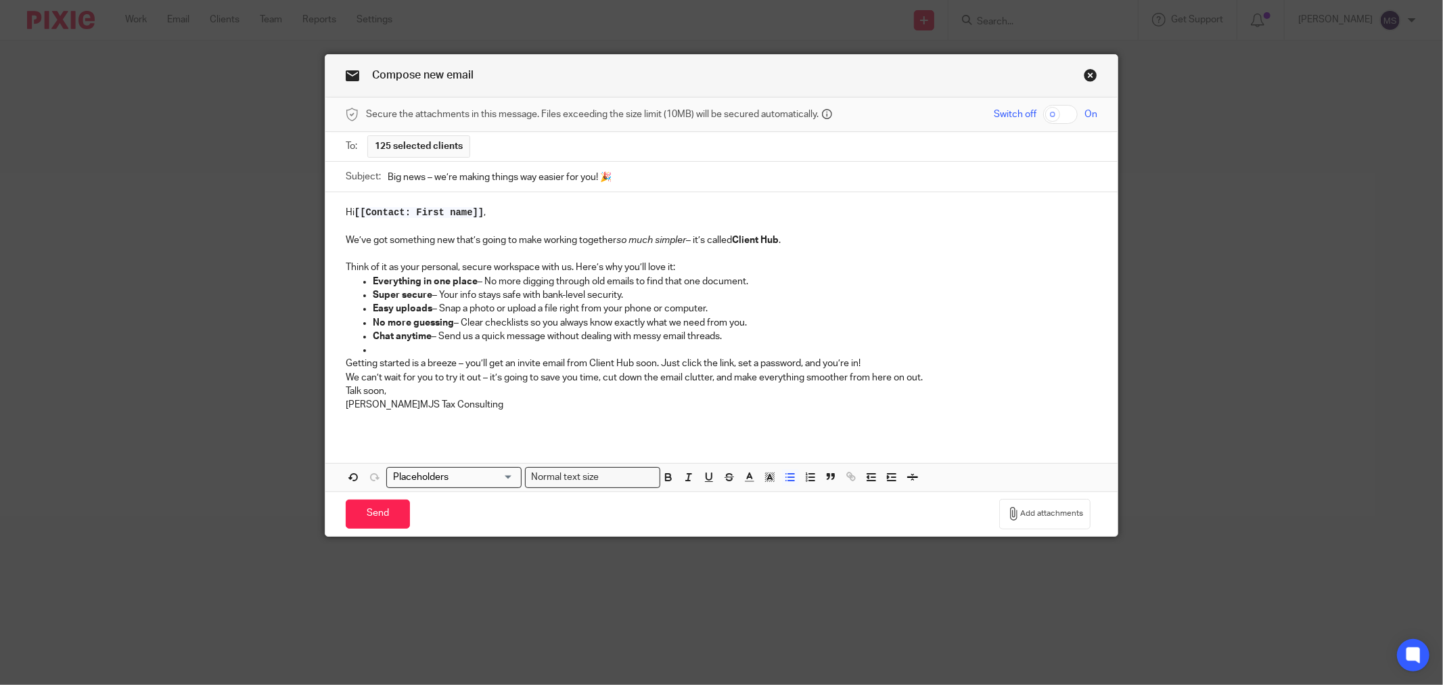
click at [877, 354] on p at bounding box center [735, 350] width 724 height 14
click at [877, 360] on p "Getting started is a breeze – you’ll get an invite email from Client Hub soon. …" at bounding box center [722, 363] width 752 height 14
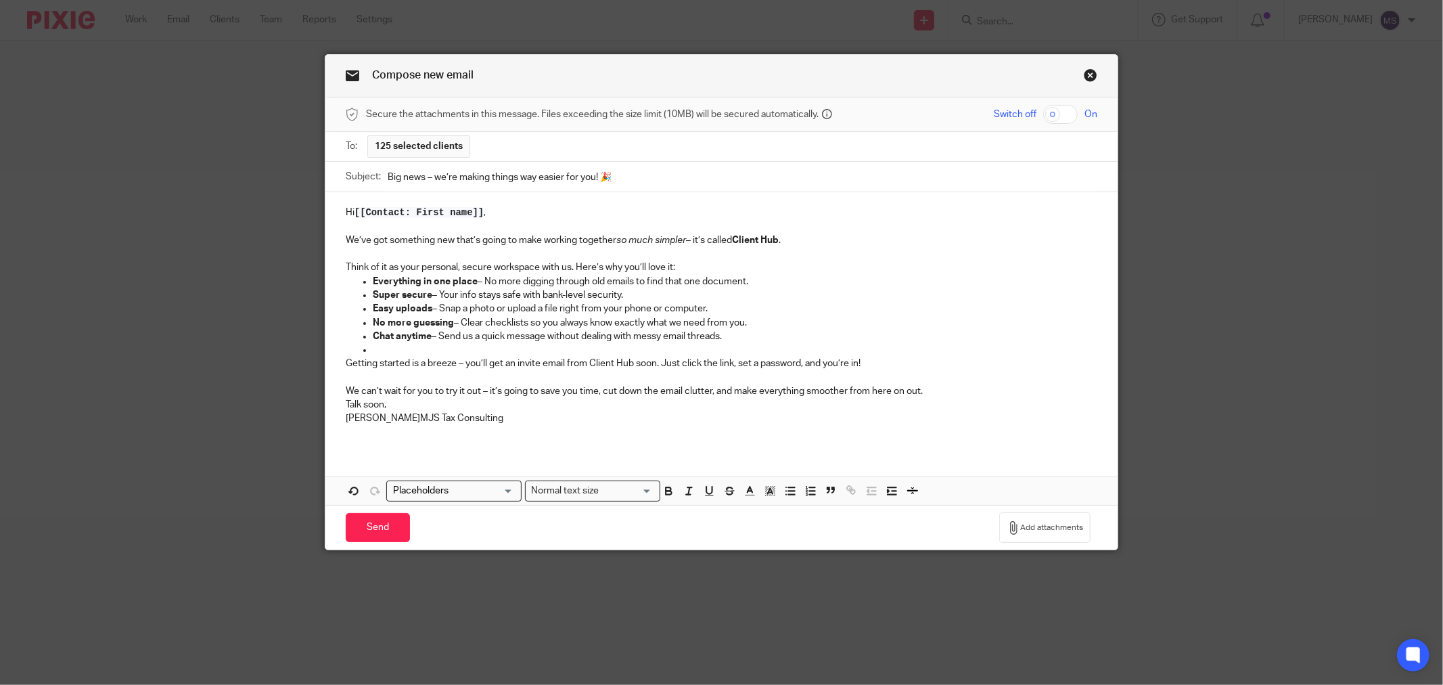
click at [430, 410] on p "Talk soon, Mike MJS Tax Consulting" at bounding box center [722, 412] width 752 height 28
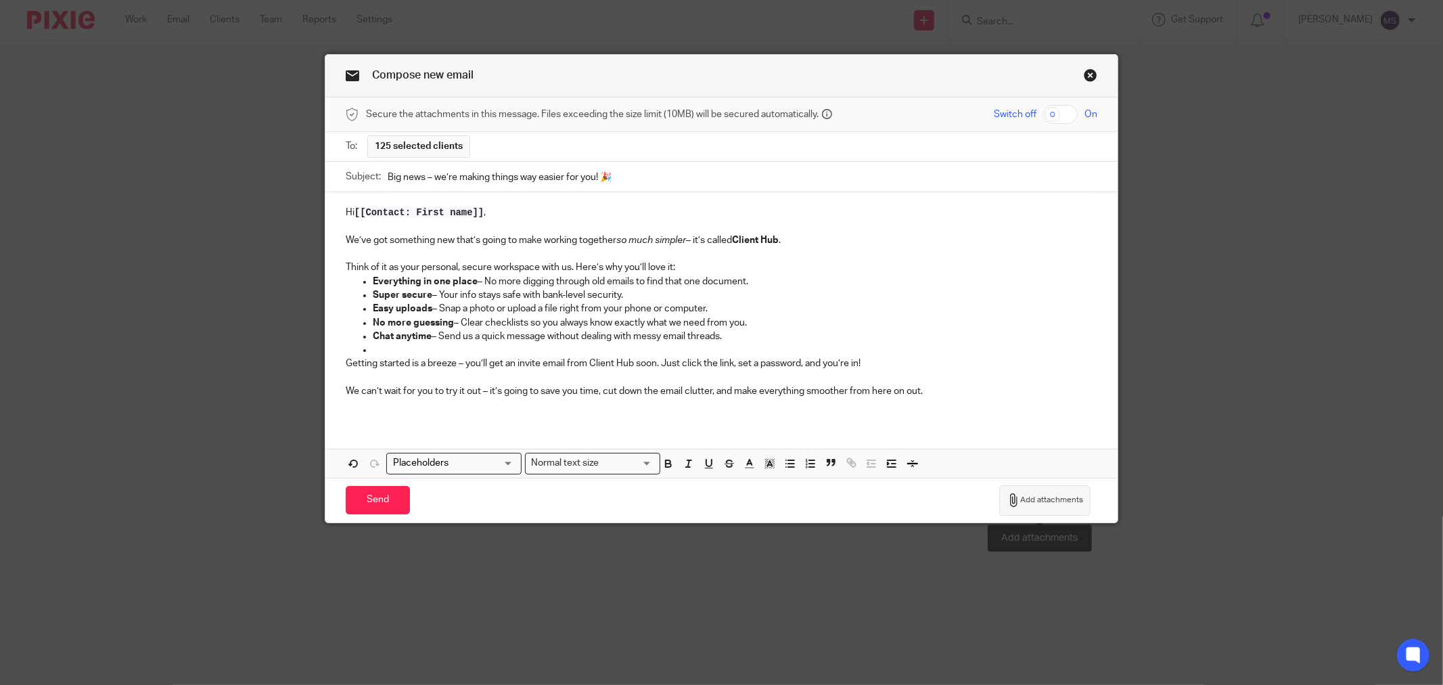
click at [1060, 503] on span "Add attachments" at bounding box center [1051, 499] width 63 height 11
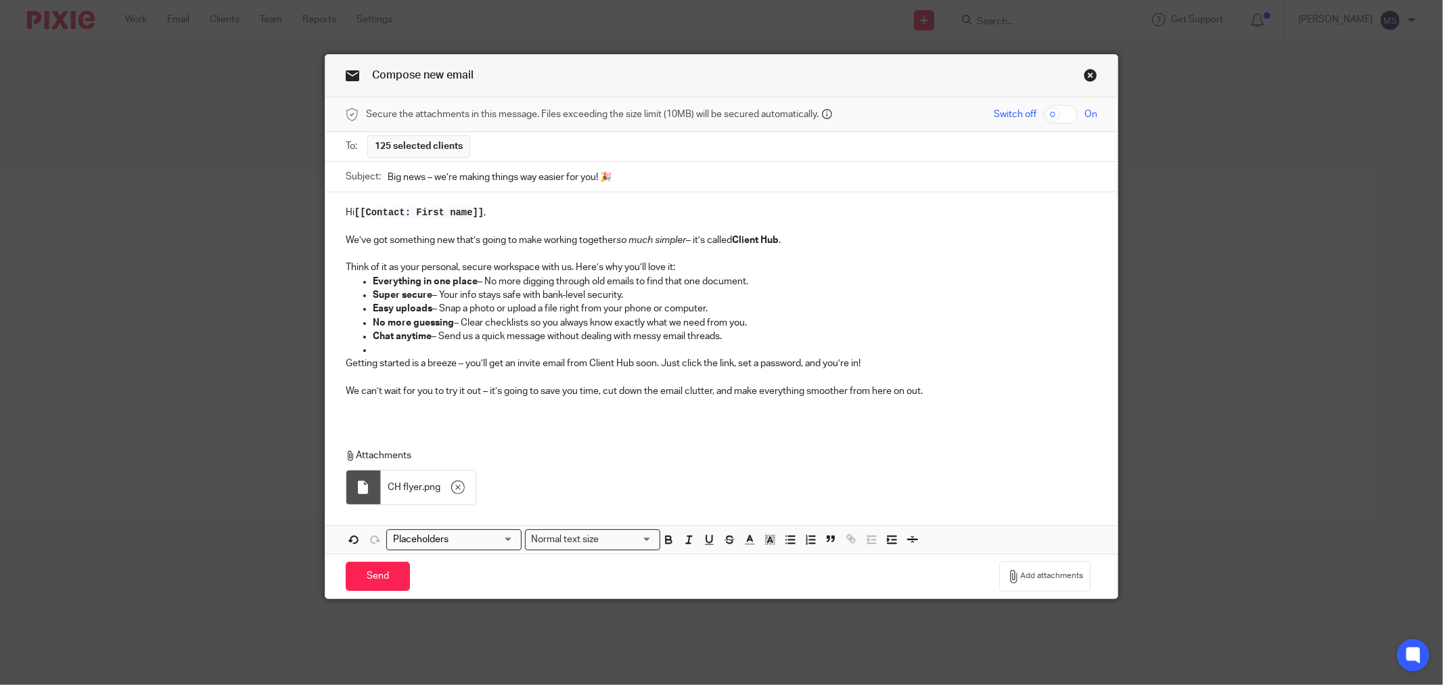
click at [549, 137] on div "To: 125 selected clients" at bounding box center [722, 146] width 752 height 28
click at [704, 267] on p "Think of it as your personal, secure workspace with us. Here’s why you’ll love …" at bounding box center [722, 267] width 752 height 14
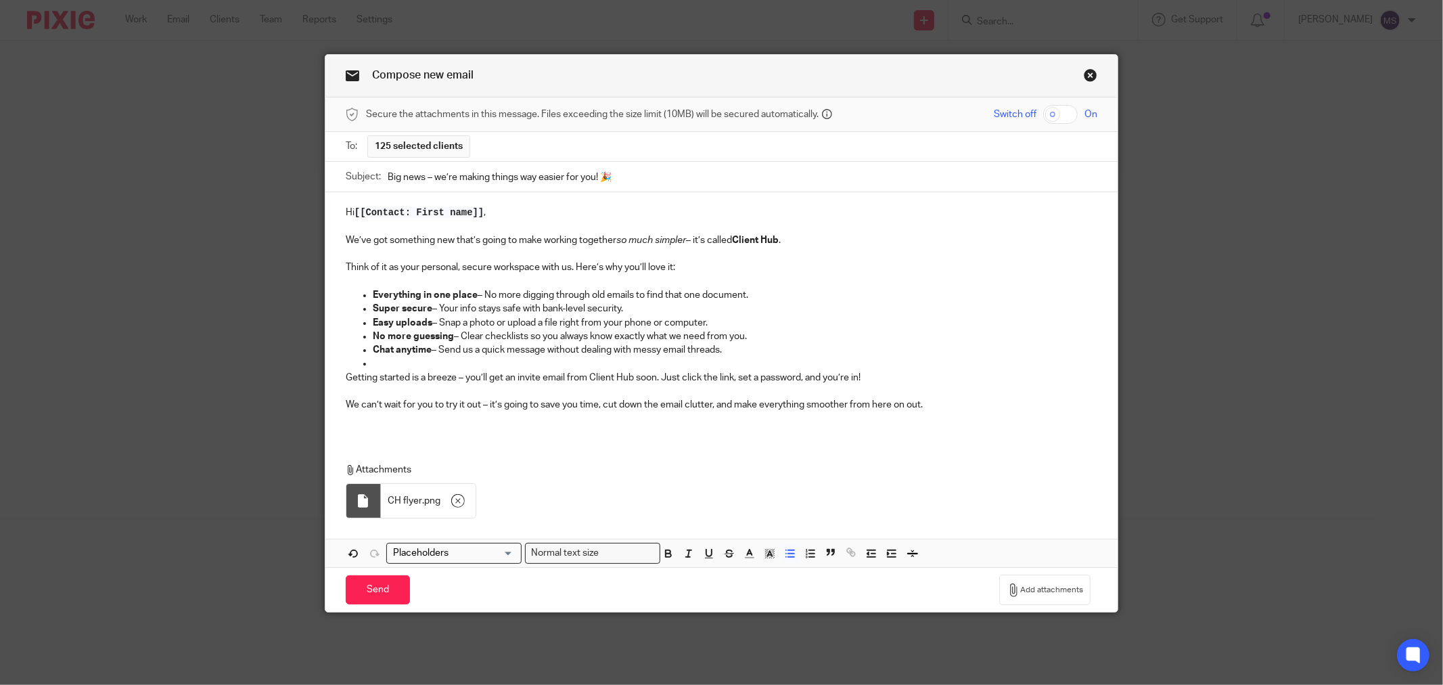
click at [797, 356] on p "Chat anytime – Send us a quick message without dealing with messy email threads." at bounding box center [735, 350] width 724 height 14
click at [775, 296] on p "Everything in one place – No more digging through old emails to find that one d…" at bounding box center [735, 295] width 724 height 14
click at [434, 367] on p at bounding box center [735, 363] width 724 height 14
click at [779, 285] on p at bounding box center [722, 282] width 752 height 14
click at [768, 296] on p "Everything in one place – No more digging through old emails to find that one d…" at bounding box center [735, 295] width 724 height 14
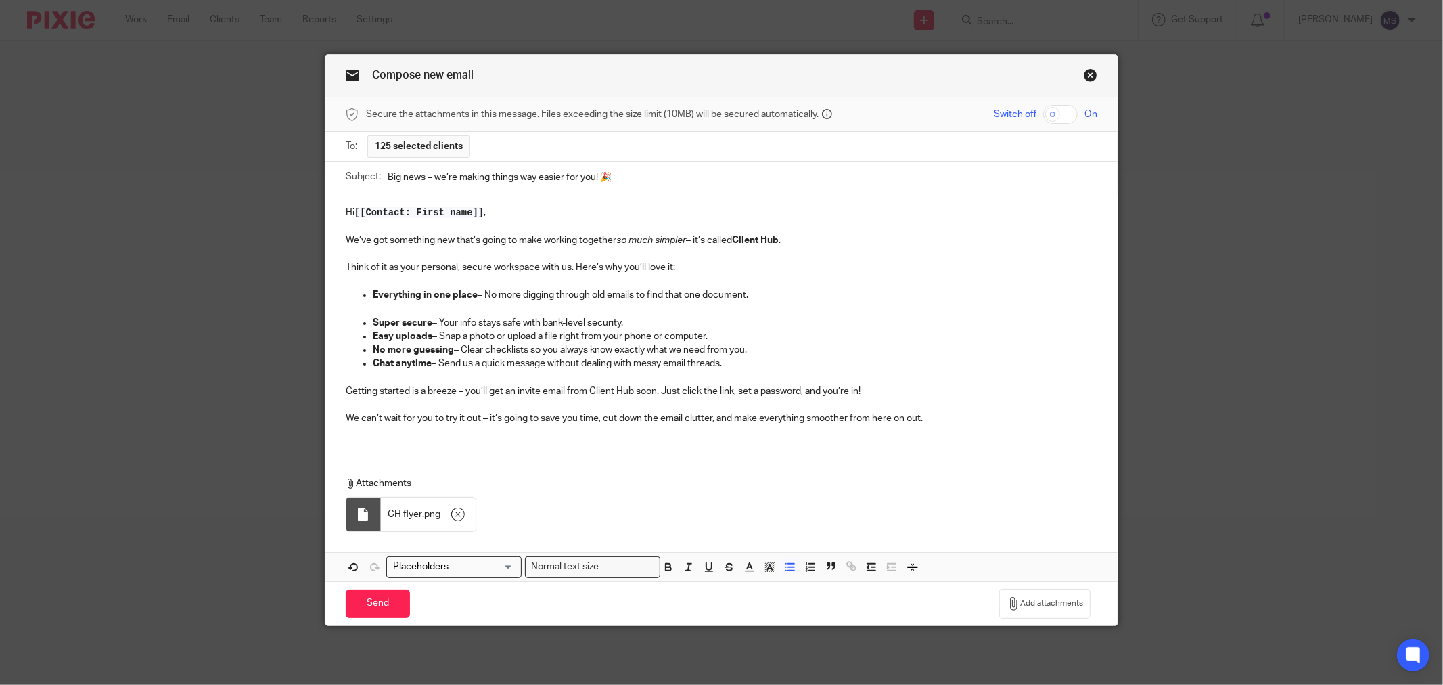
click at [768, 308] on p at bounding box center [735, 309] width 724 height 14
click at [756, 319] on p "Super secure – Your info stays safe with bank-level security." at bounding box center [735, 323] width 724 height 14
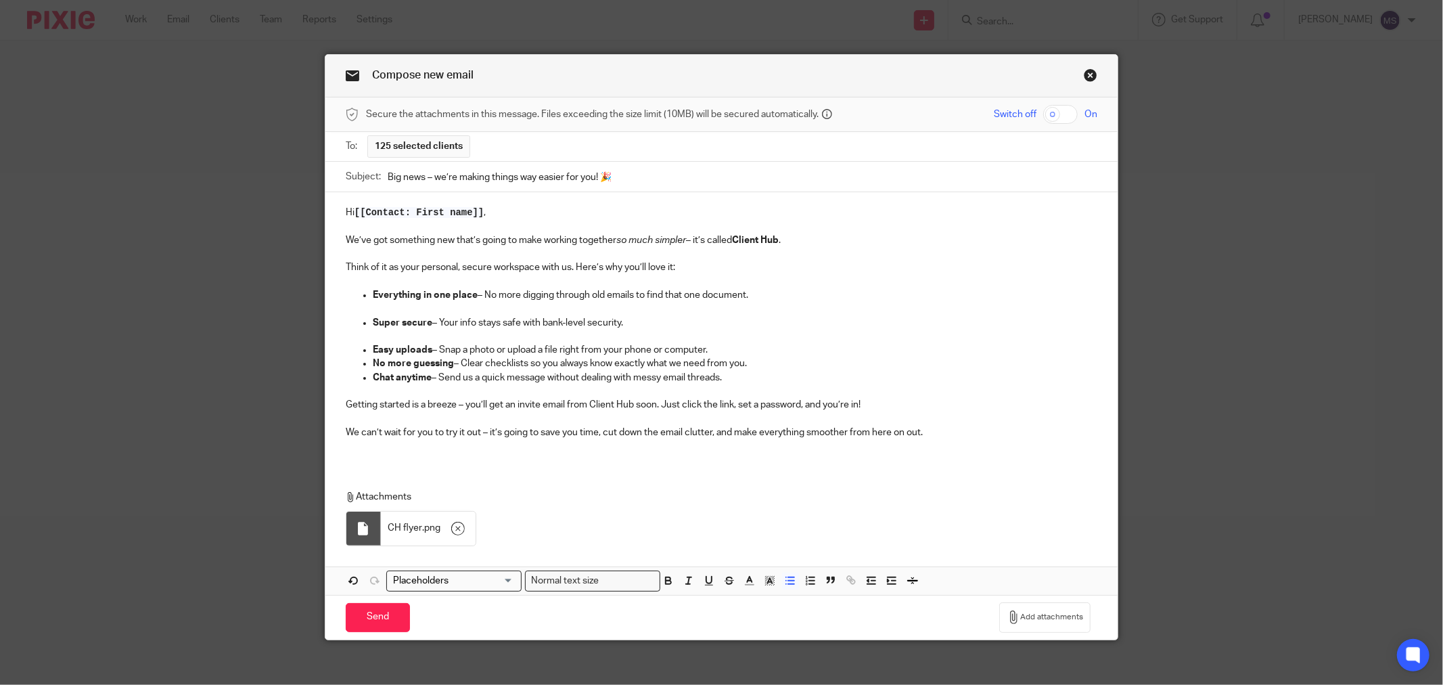
click at [737, 346] on p "Easy uploads – Snap a photo or upload a file right from your phone or computer." at bounding box center [735, 350] width 724 height 14
click at [373, 336] on p at bounding box center [735, 336] width 724 height 14
click at [718, 346] on p "Easy uploads – Snap a photo or upload a file right from your phone or computer." at bounding box center [735, 350] width 724 height 14
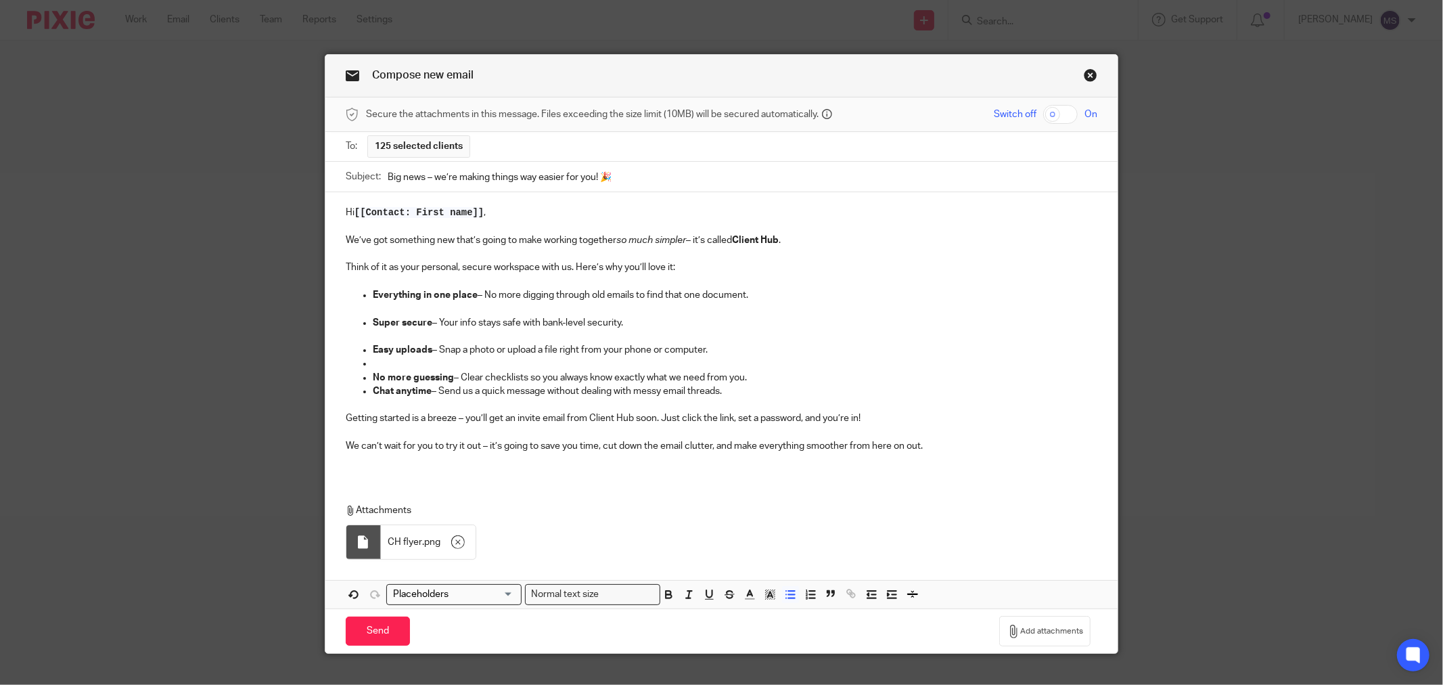
click at [763, 394] on p "Chat anytime – Send us a quick message without dealing with messy email threads." at bounding box center [735, 391] width 724 height 14
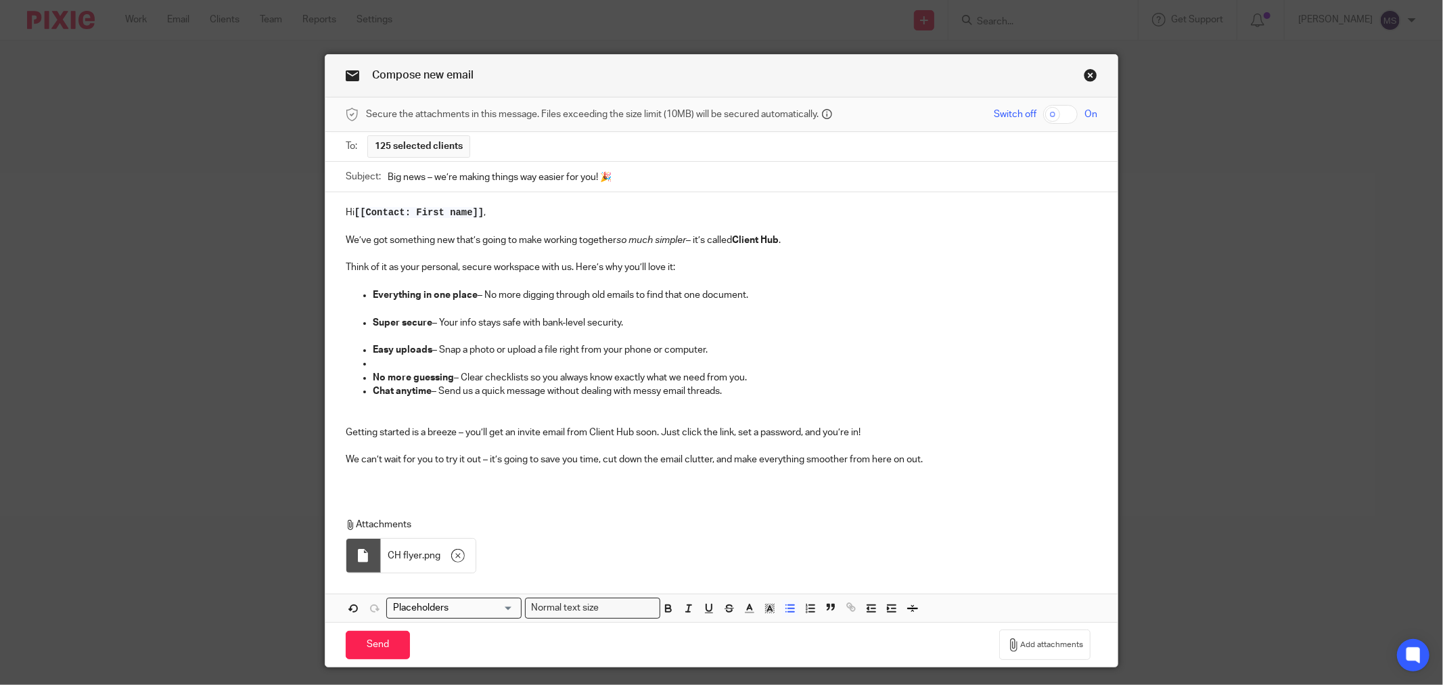
click at [762, 379] on p "No more guessing – Clear checklists so you always know exactly what we need fro…" at bounding box center [735, 378] width 724 height 14
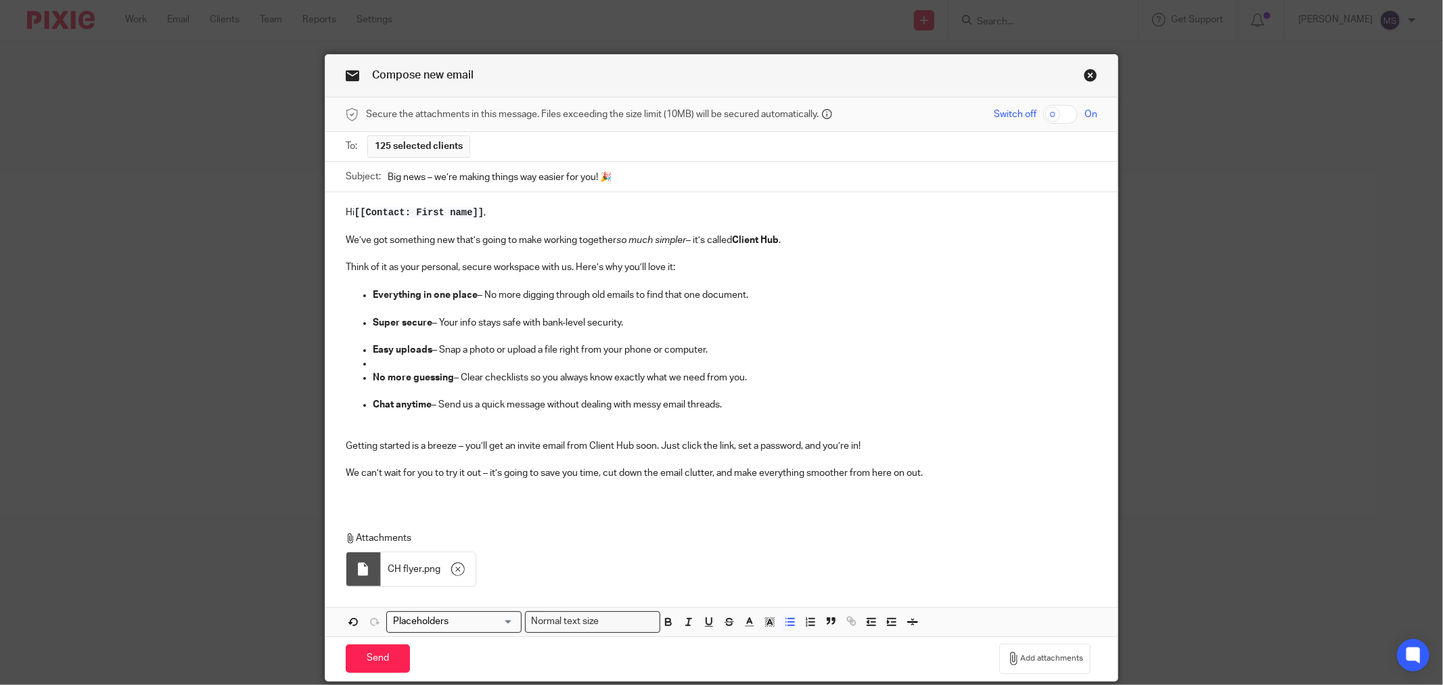
click at [685, 355] on p "Easy uploads – Snap a photo or upload a file right from your phone or computer." at bounding box center [735, 350] width 724 height 14
click at [394, 356] on p "Easy uploads – Snap a photo or upload a file right from your phone or computer." at bounding box center [735, 350] width 724 height 14
click at [379, 369] on p at bounding box center [735, 363] width 724 height 14
click at [377, 430] on p at bounding box center [735, 432] width 724 height 14
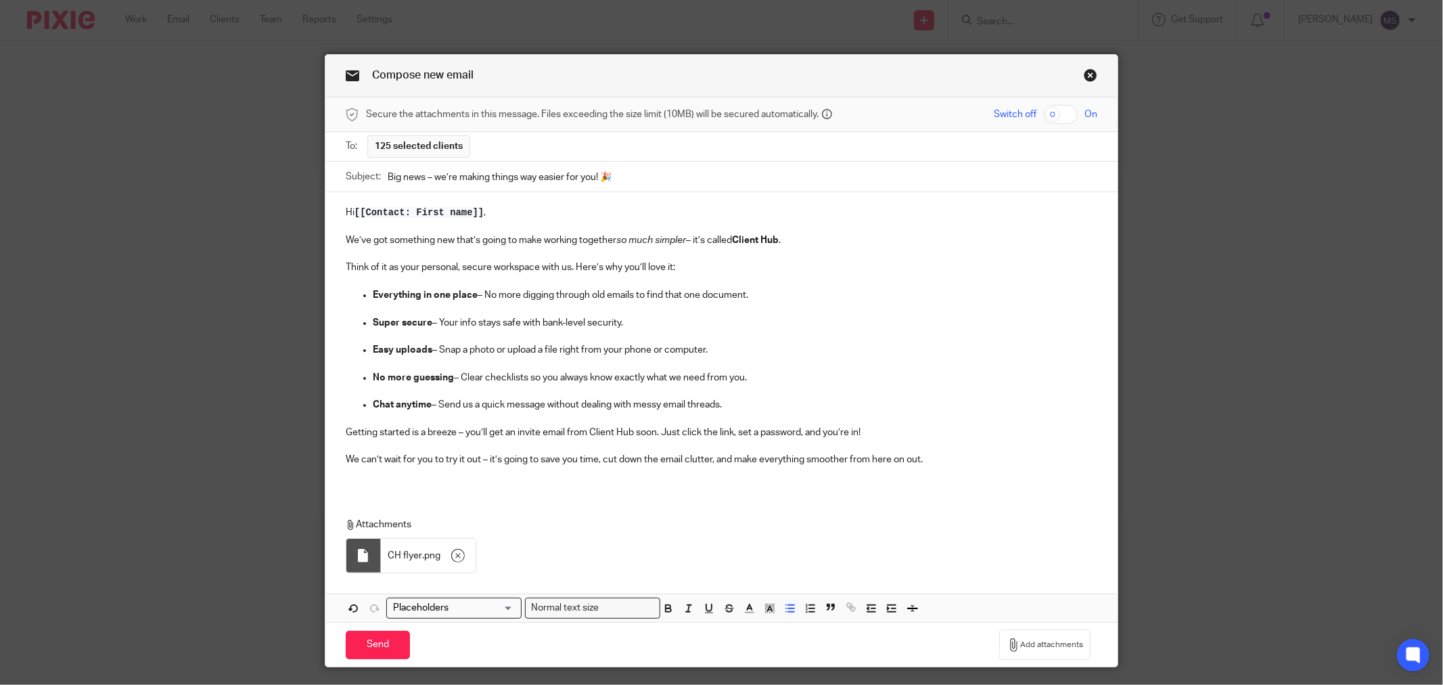
drag, startPoint x: 338, startPoint y: 600, endPoint x: 336, endPoint y: 614, distance: 13.8
drag, startPoint x: 336, startPoint y: 614, endPoint x: 367, endPoint y: 655, distance: 51.7
click at [367, 655] on input "Send" at bounding box center [378, 644] width 64 height 29
